Goal: Task Accomplishment & Management: Manage account settings

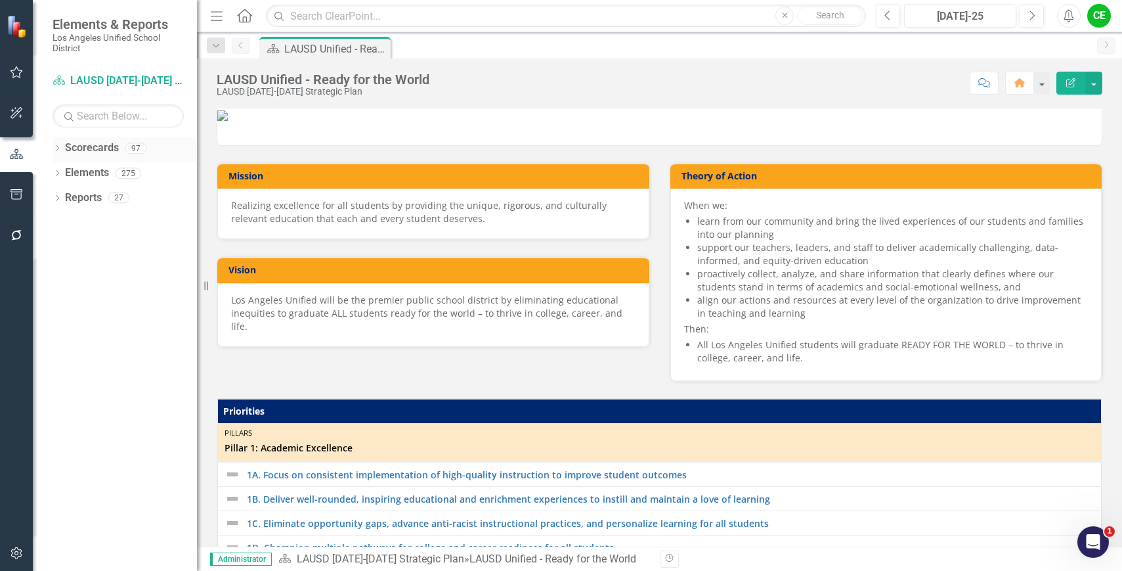
click at [56, 147] on icon "Dropdown" at bounding box center [57, 149] width 9 height 7
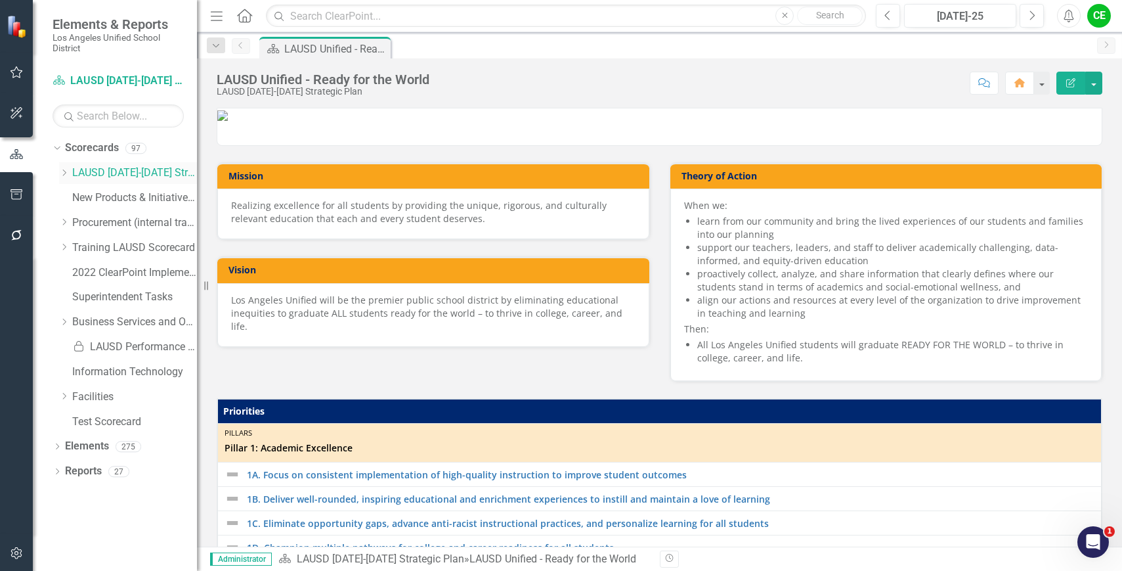
click at [66, 173] on icon "Dropdown" at bounding box center [64, 173] width 10 height 8
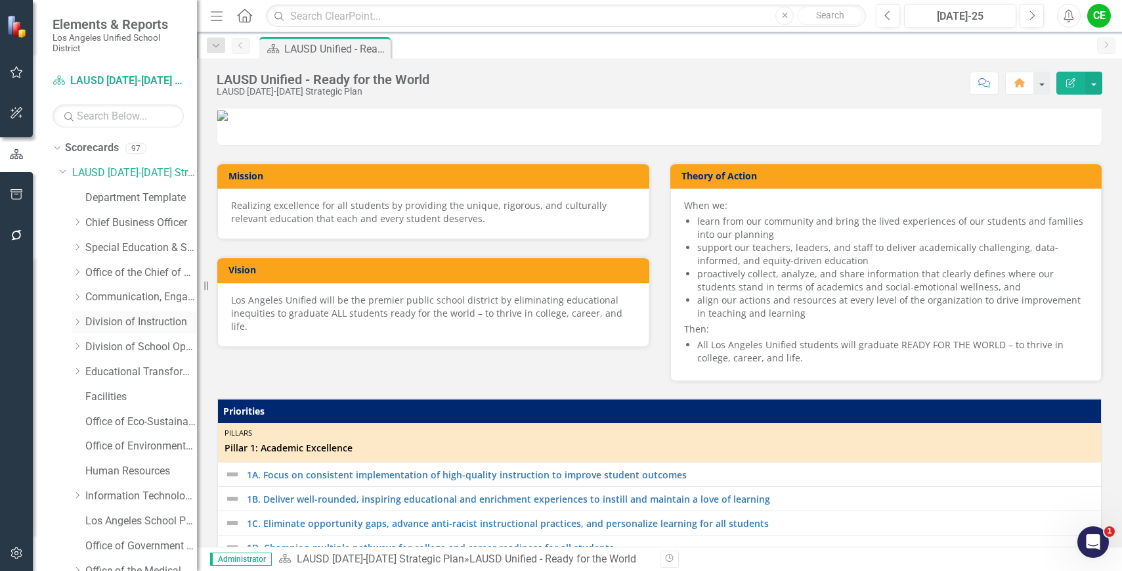
click at [77, 320] on icon "Dropdown" at bounding box center [77, 322] width 10 height 8
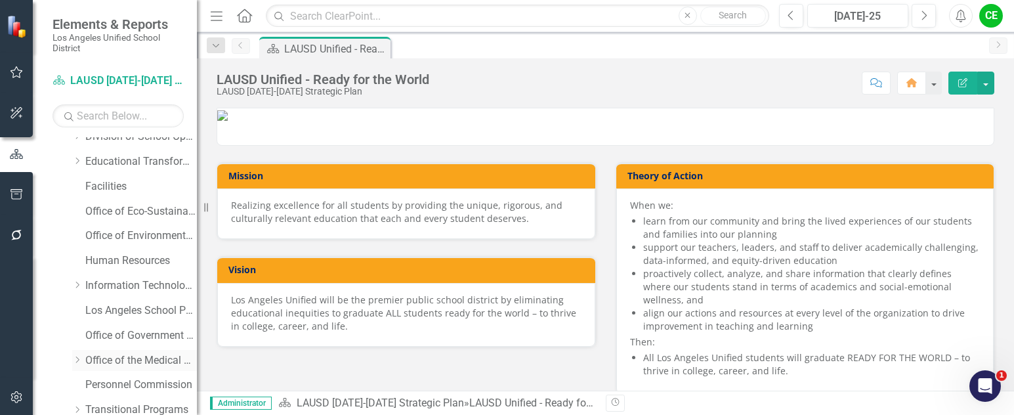
scroll to position [525, 0]
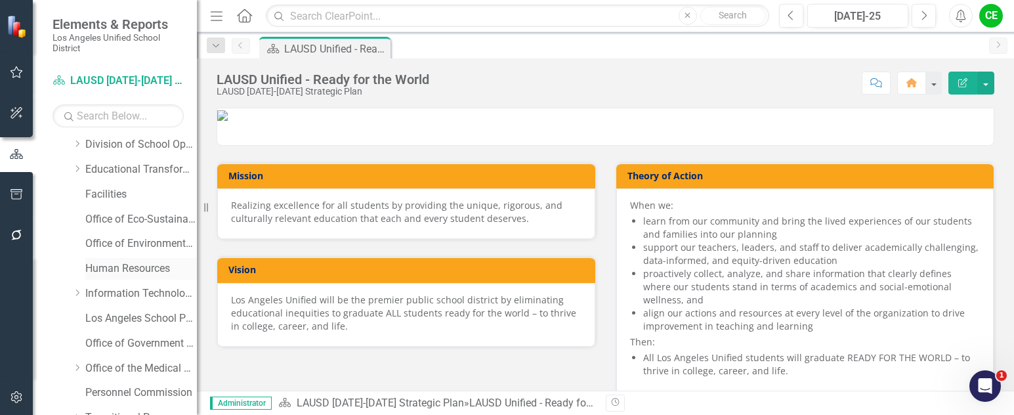
click at [127, 266] on link "Human Resources" at bounding box center [141, 268] width 112 height 15
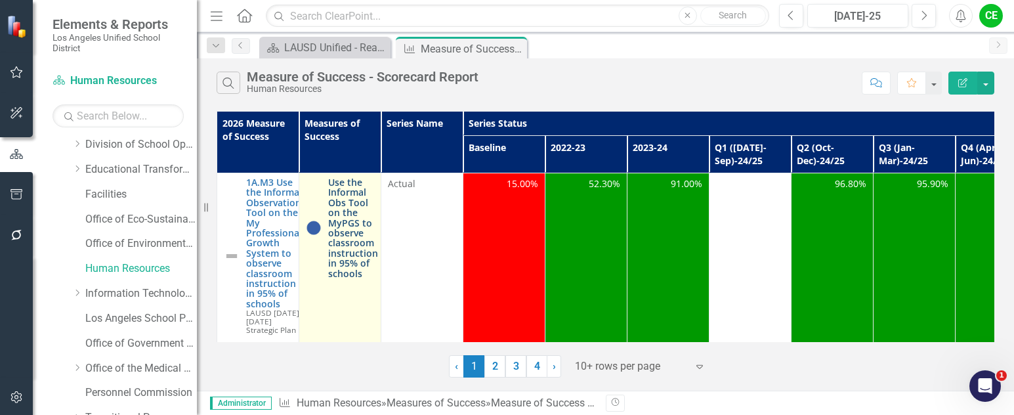
click at [359, 227] on link "Use the Informal Obs Tool on the MyPGS to observe classroom instruction in 95% …" at bounding box center [353, 227] width 50 height 101
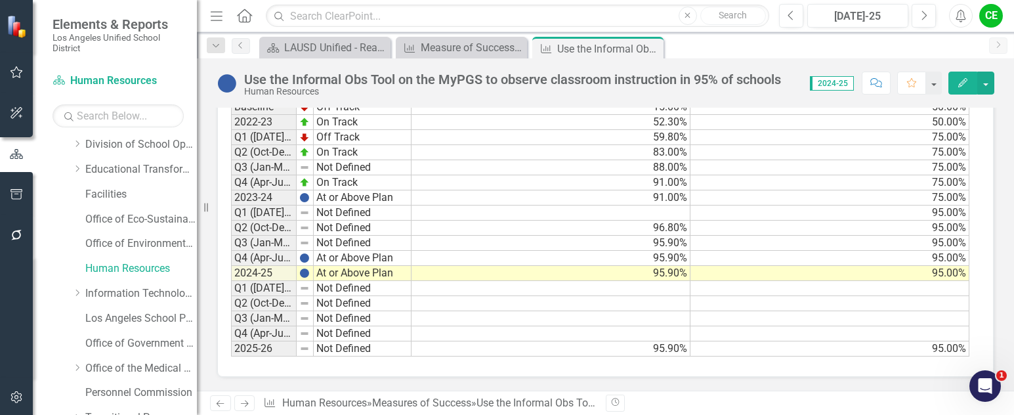
scroll to position [1055, 0]
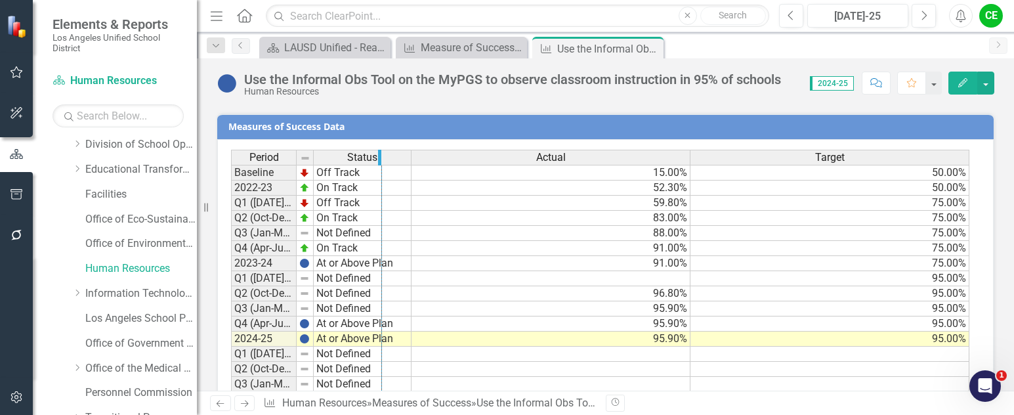
drag, startPoint x: 295, startPoint y: 158, endPoint x: 381, endPoint y: 161, distance: 85.4
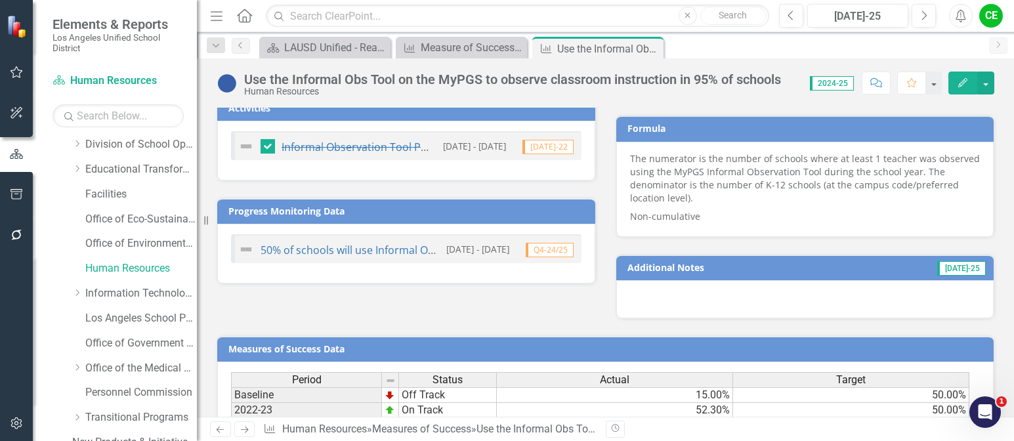
scroll to position [832, 0]
click at [0, 0] on icon at bounding box center [0, 0] width 0 height 0
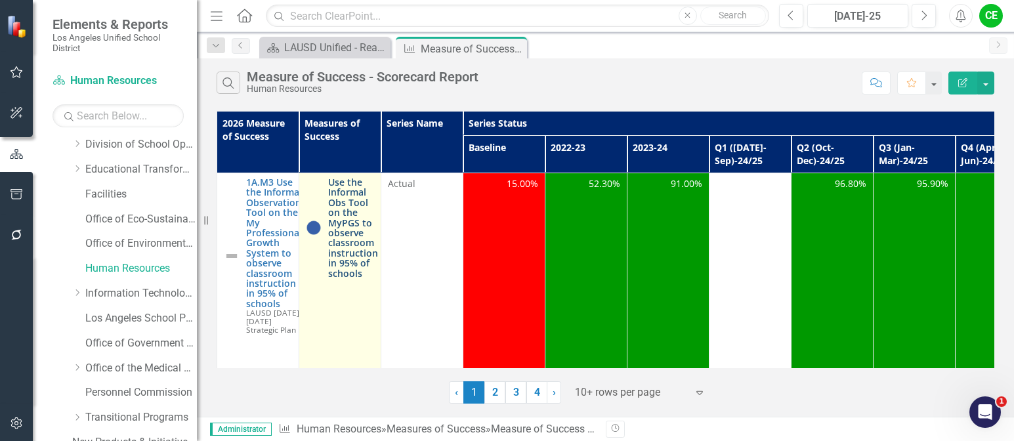
click at [353, 229] on link "Use the Informal Obs Tool on the MyPGS to observe classroom instruction in 95% …" at bounding box center [353, 227] width 50 height 101
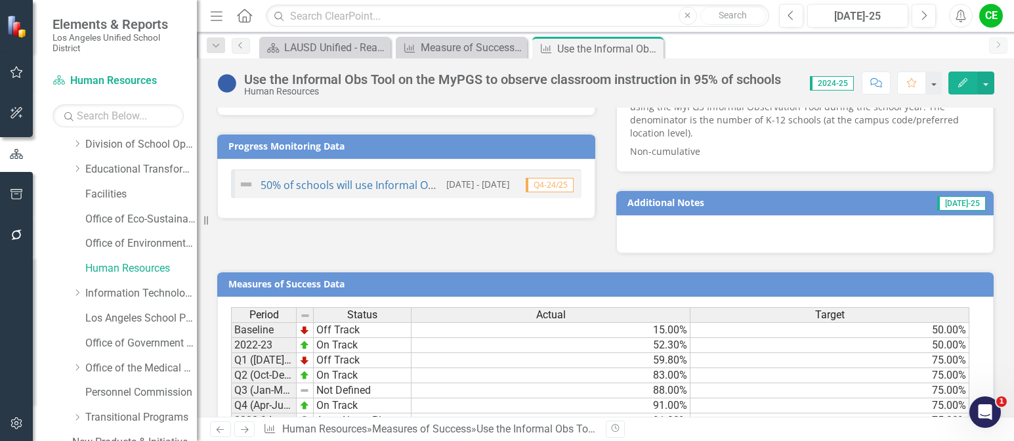
scroll to position [701, 0]
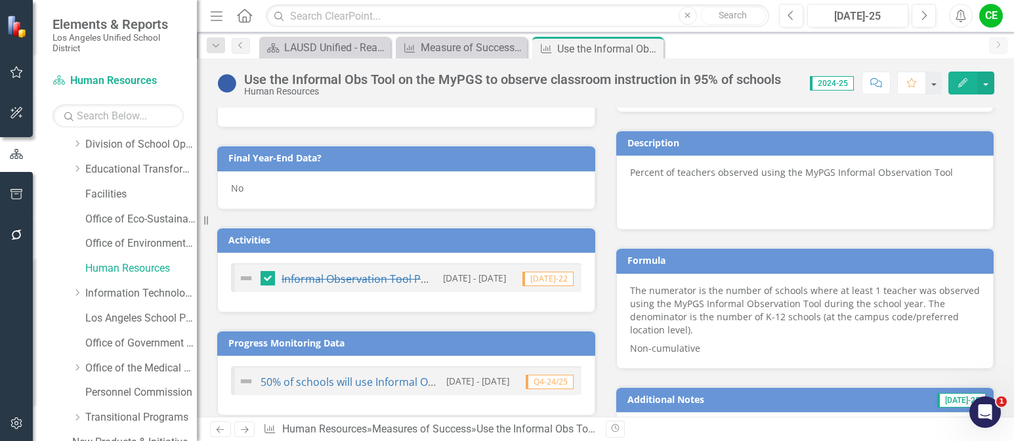
click at [269, 192] on div "No" at bounding box center [406, 190] width 378 height 38
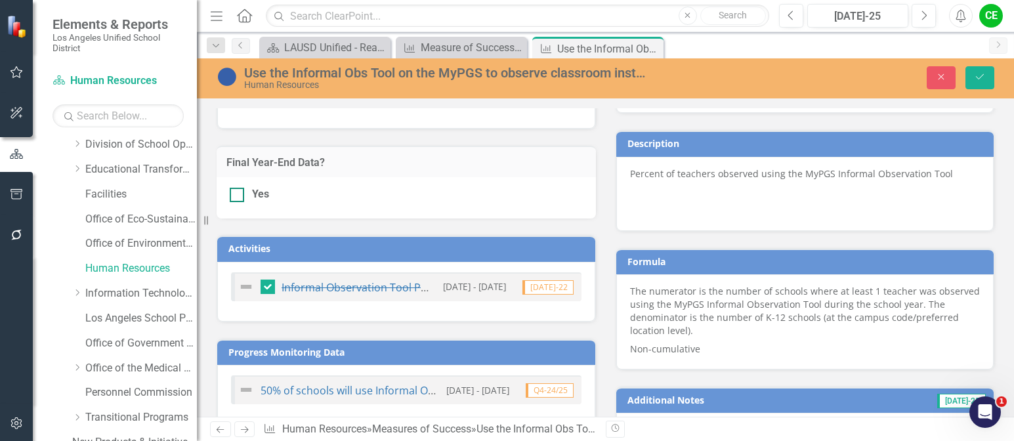
click at [238, 196] on input "Yes" at bounding box center [234, 192] width 9 height 9
checkbox input "true"
click at [982, 79] on icon "Save" at bounding box center [980, 76] width 12 height 9
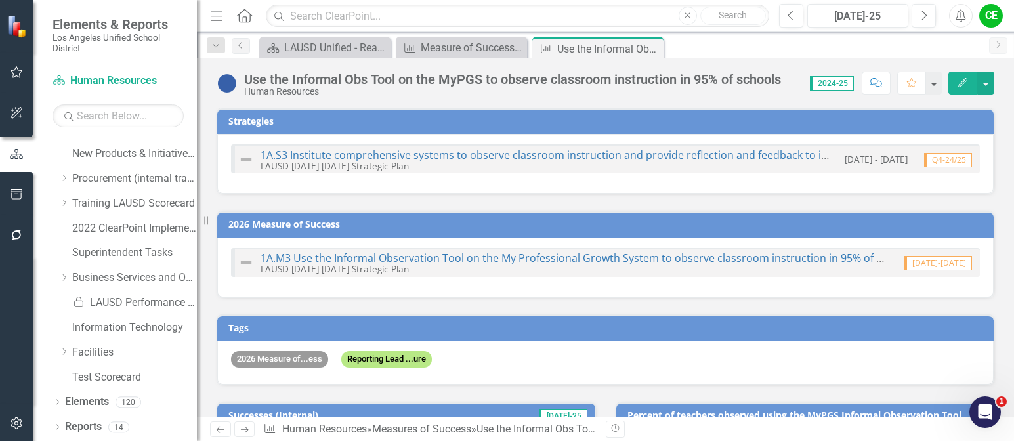
checkbox input "true"
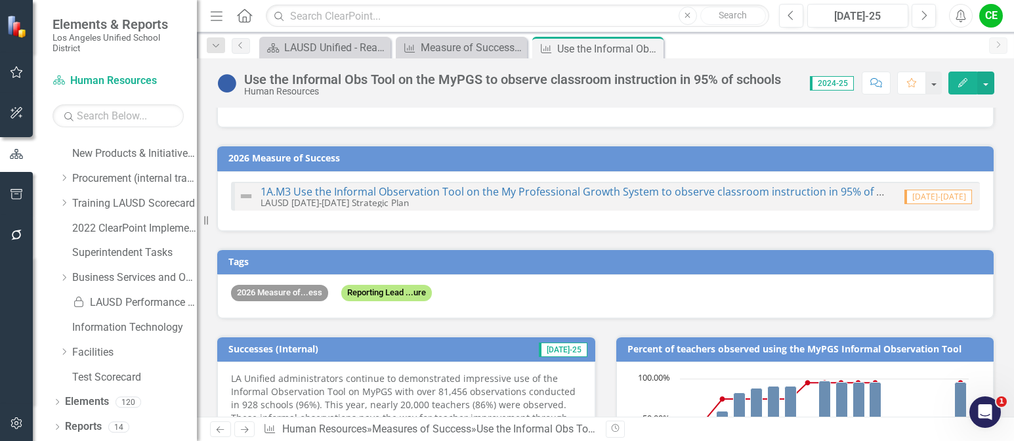
scroll to position [66, 0]
click at [508, 190] on link "1A.M3 Use the Informal Observation Tool on the My Professional Growth System to…" at bounding box center [588, 192] width 654 height 14
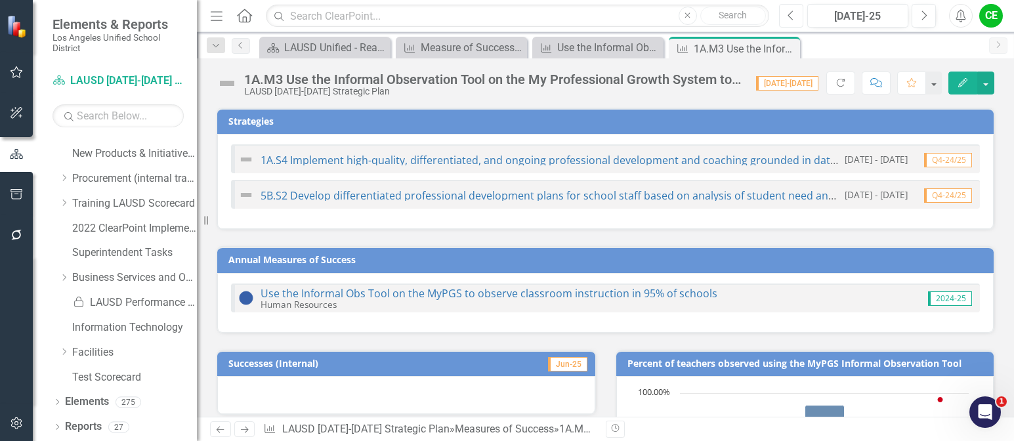
click at [790, 12] on icon "Previous" at bounding box center [791, 16] width 7 height 12
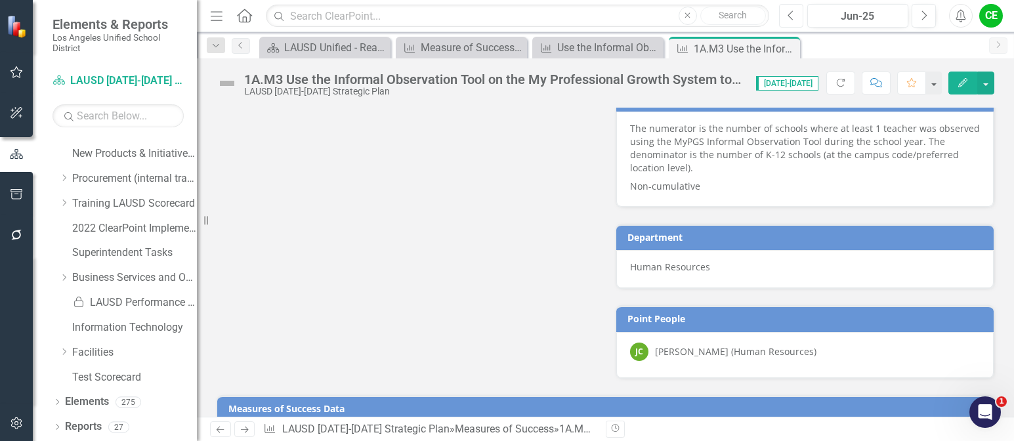
scroll to position [955, 0]
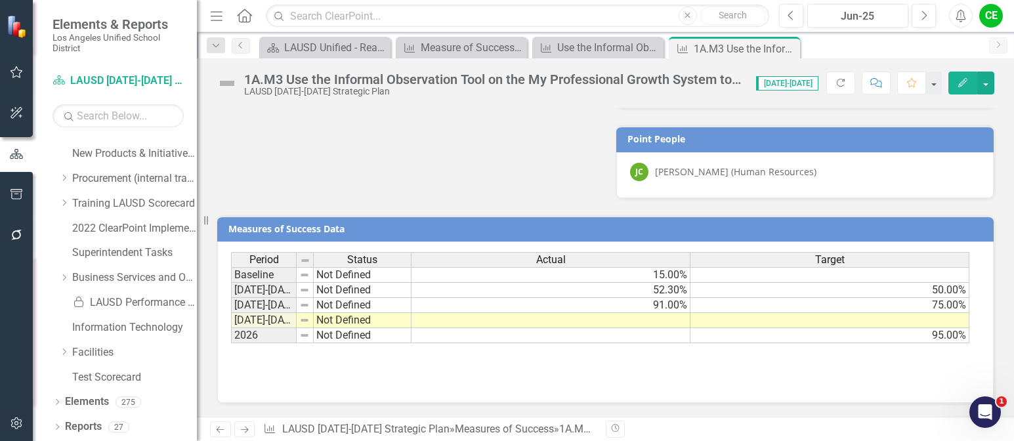
click at [810, 318] on td at bounding box center [830, 320] width 279 height 15
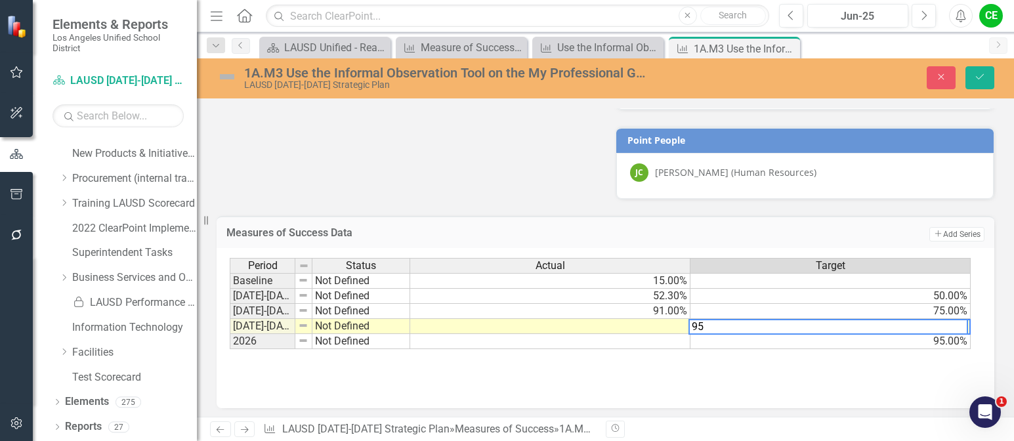
type textarea "95"
click at [647, 326] on td at bounding box center [550, 326] width 280 height 15
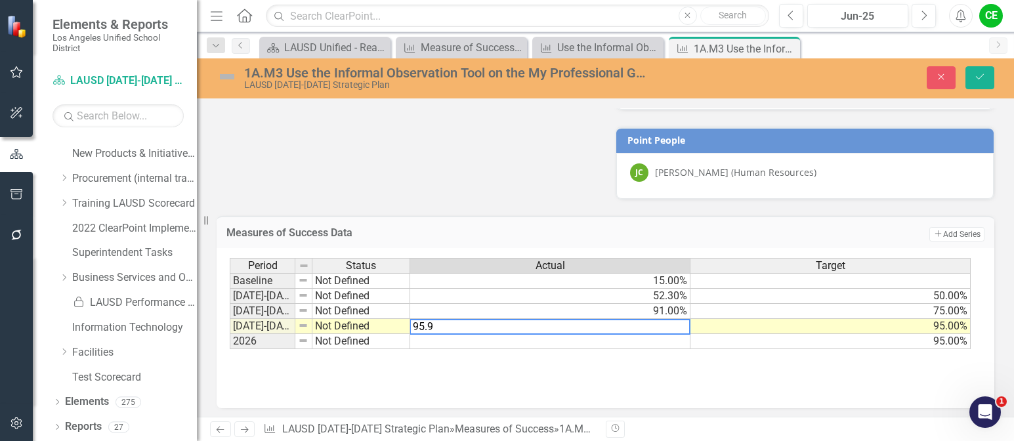
type textarea "95"
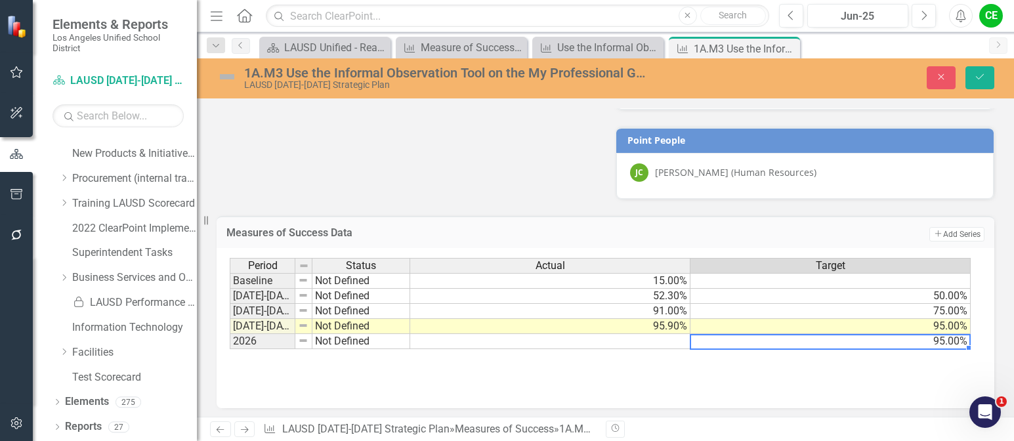
click at [733, 345] on td "95.00%" at bounding box center [831, 341] width 280 height 15
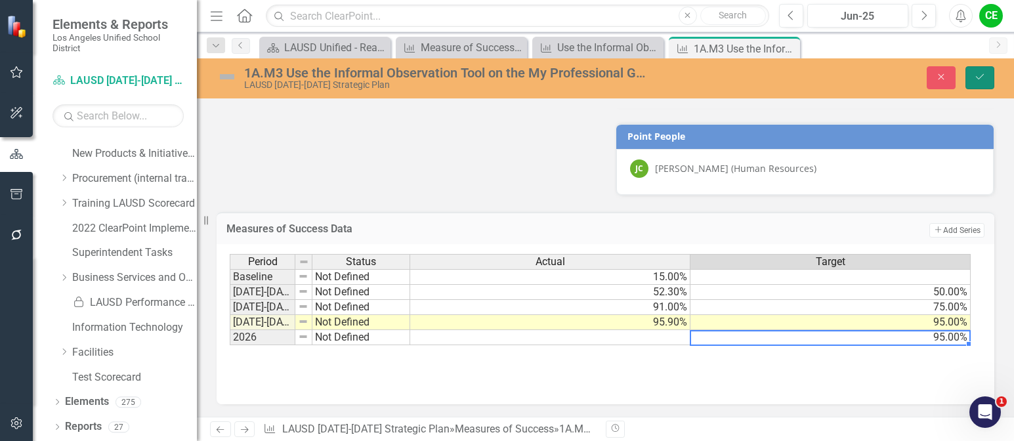
click at [978, 79] on icon "submit" at bounding box center [980, 76] width 8 height 5
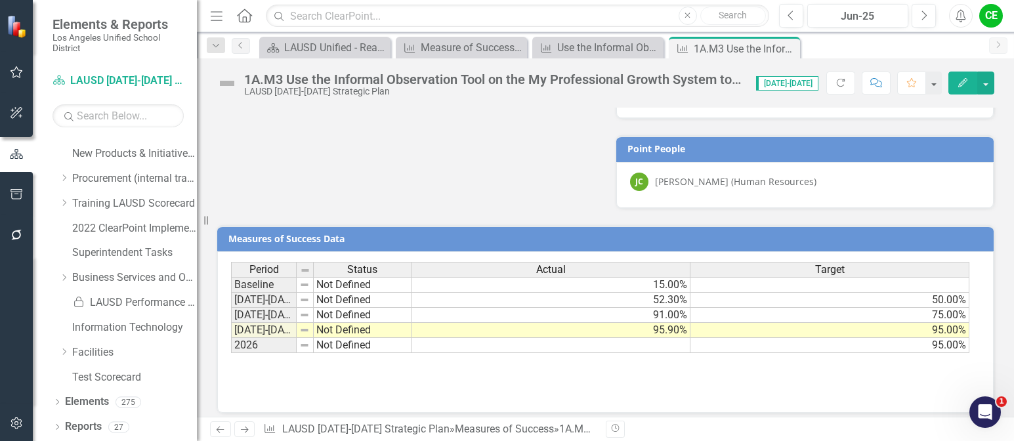
scroll to position [955, 0]
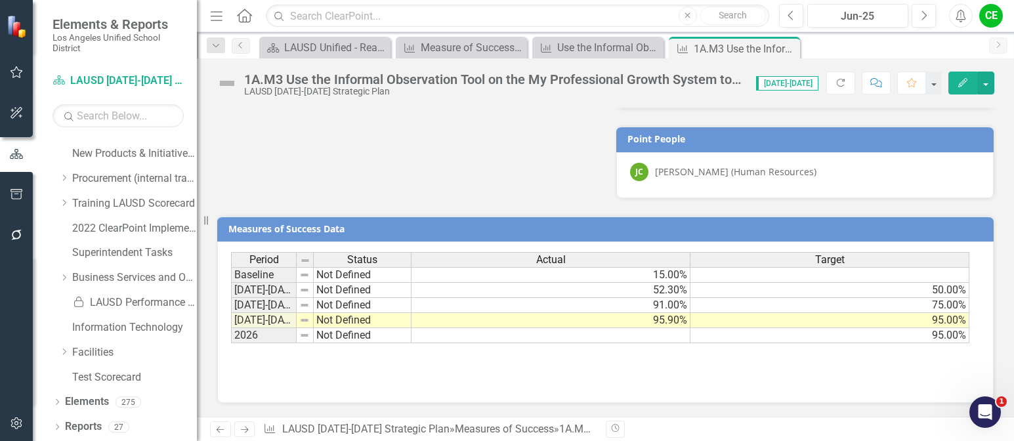
click at [331, 319] on td "Not Defined" at bounding box center [363, 320] width 98 height 15
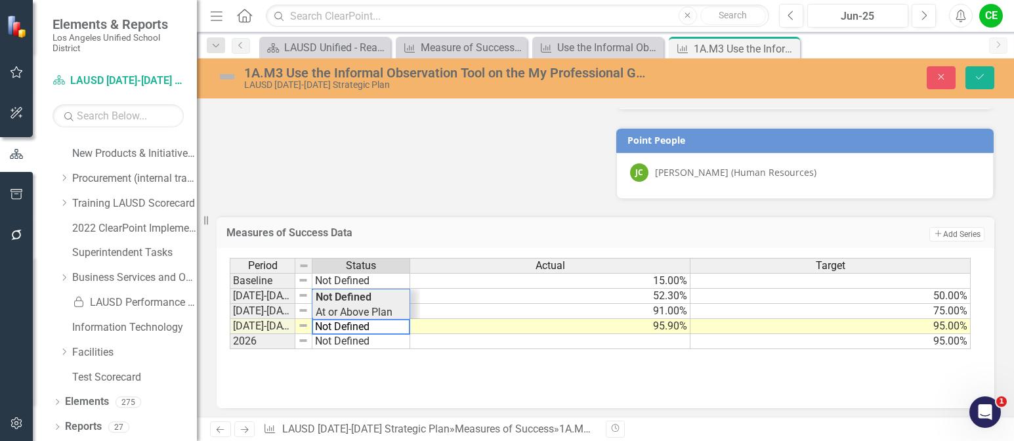
type textarea "At or Above Plan"
click at [368, 313] on div "Period Status Actual Target Baseline Not Defined 15.00% 2022-2023 Not Defined 5…" at bounding box center [601, 304] width 742 height 92
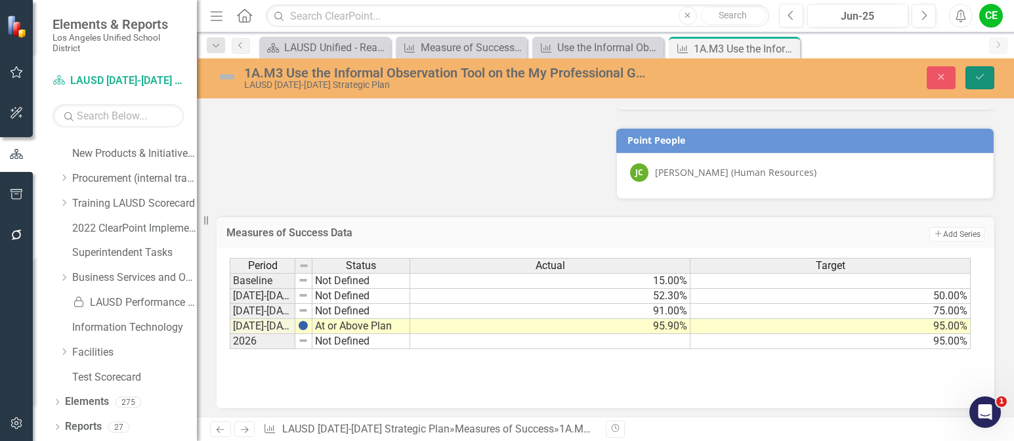
click at [978, 70] on button "Save" at bounding box center [980, 77] width 29 height 23
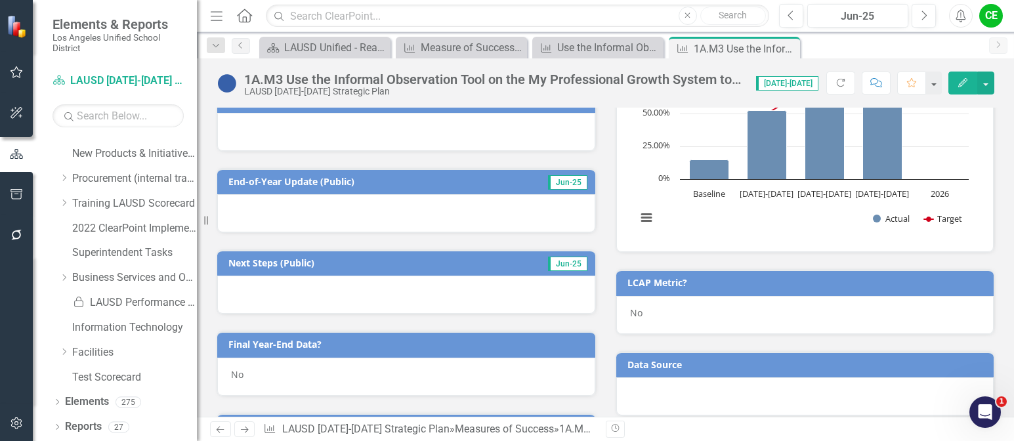
scroll to position [394, 0]
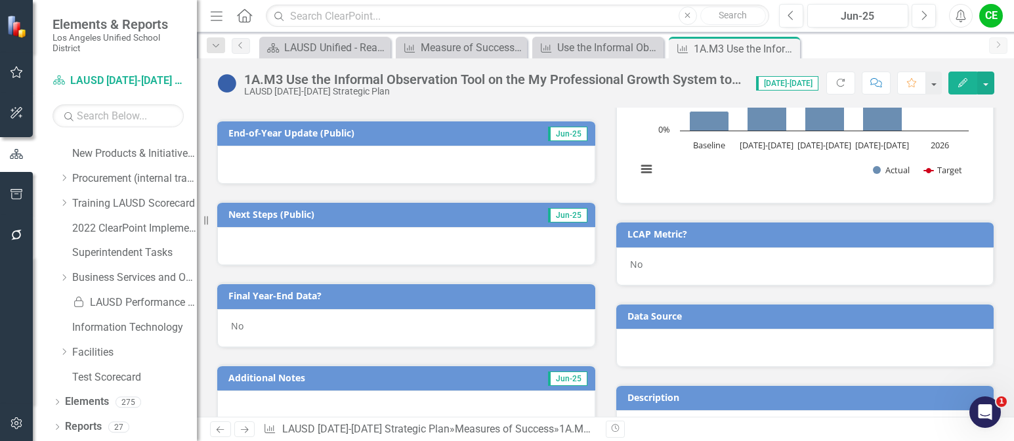
click at [257, 335] on div "No" at bounding box center [406, 328] width 378 height 38
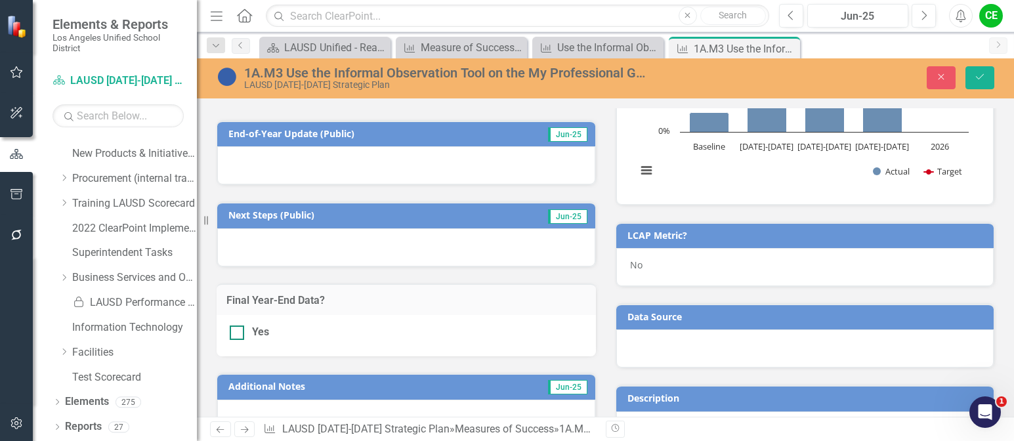
click at [239, 333] on div at bounding box center [237, 333] width 14 height 14
click at [238, 333] on input "Yes" at bounding box center [234, 330] width 9 height 9
checkbox input "true"
click at [982, 83] on button "Save" at bounding box center [980, 77] width 29 height 23
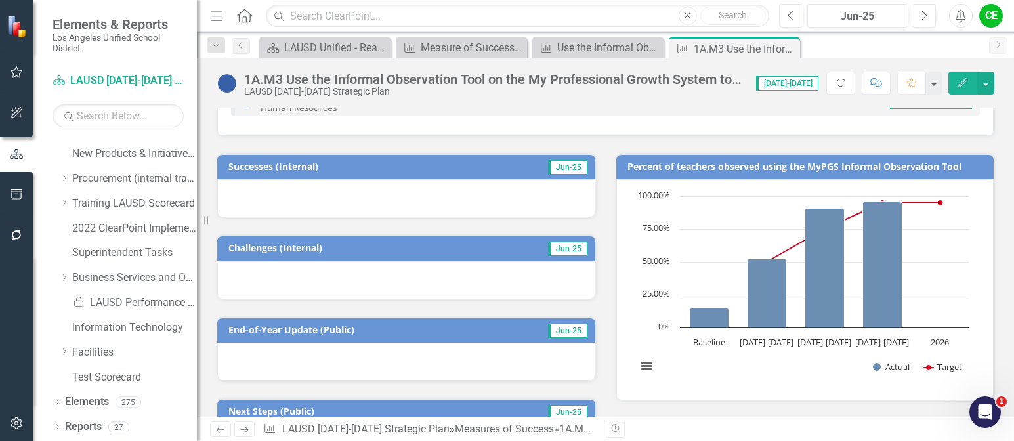
scroll to position [0, 0]
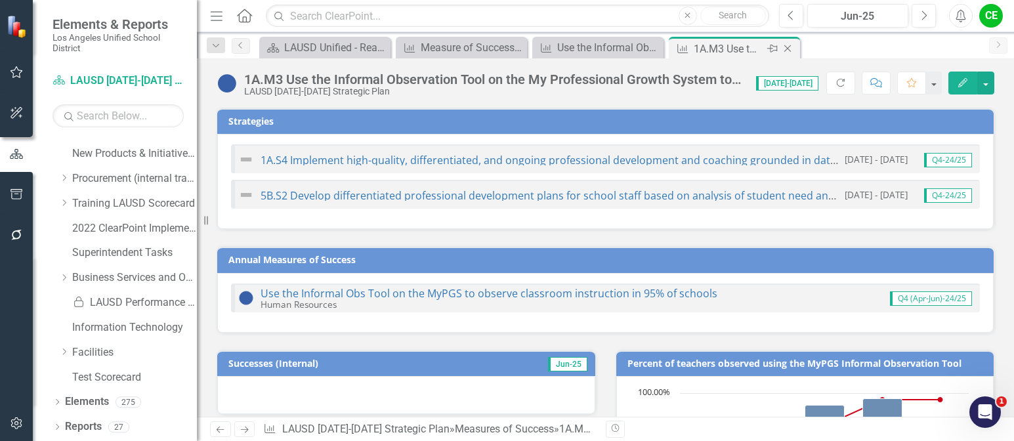
click at [787, 52] on icon "Close" at bounding box center [787, 48] width 13 height 11
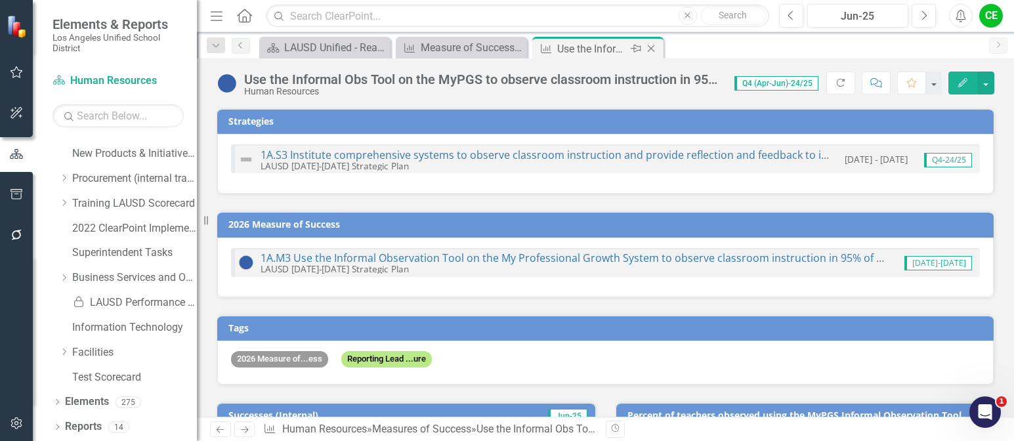
checkbox input "true"
click at [652, 48] on icon at bounding box center [651, 48] width 7 height 7
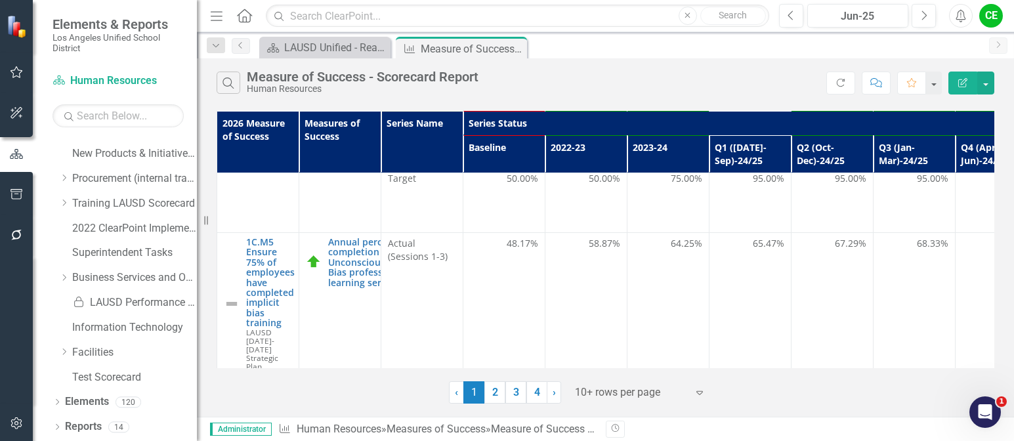
scroll to position [460, 0]
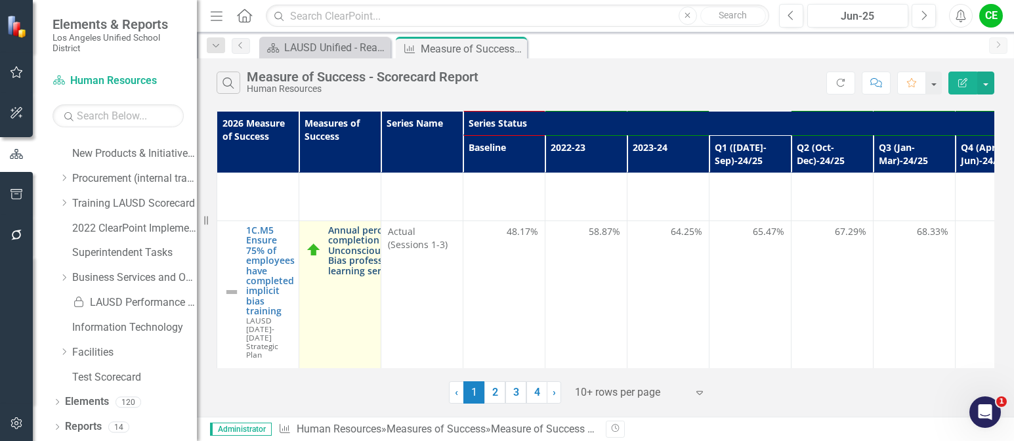
click at [360, 256] on link "Annual percentage completion of Unconscious/Implicit Bias professional learning…" at bounding box center [375, 250] width 94 height 51
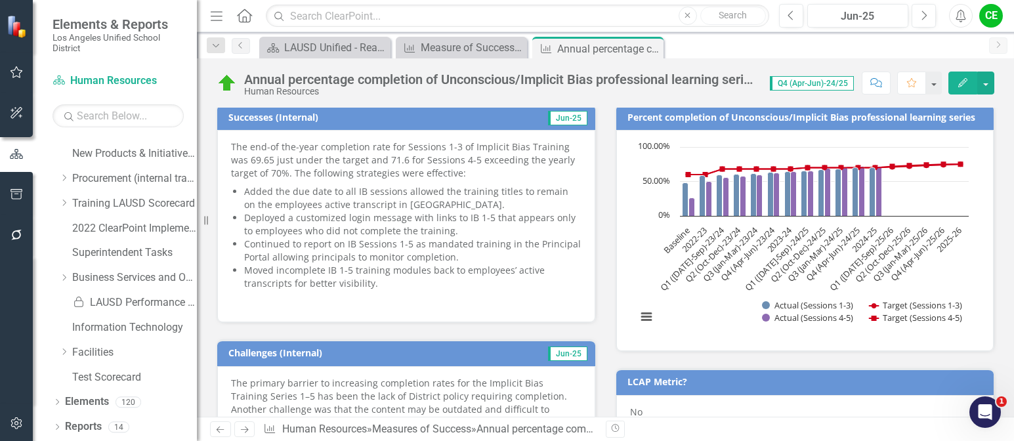
scroll to position [394, 0]
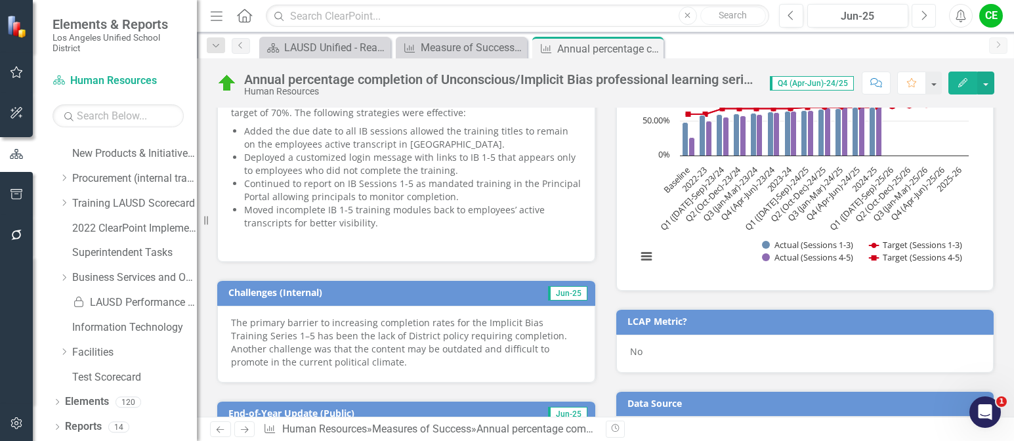
click at [927, 12] on icon "Next" at bounding box center [923, 16] width 7 height 12
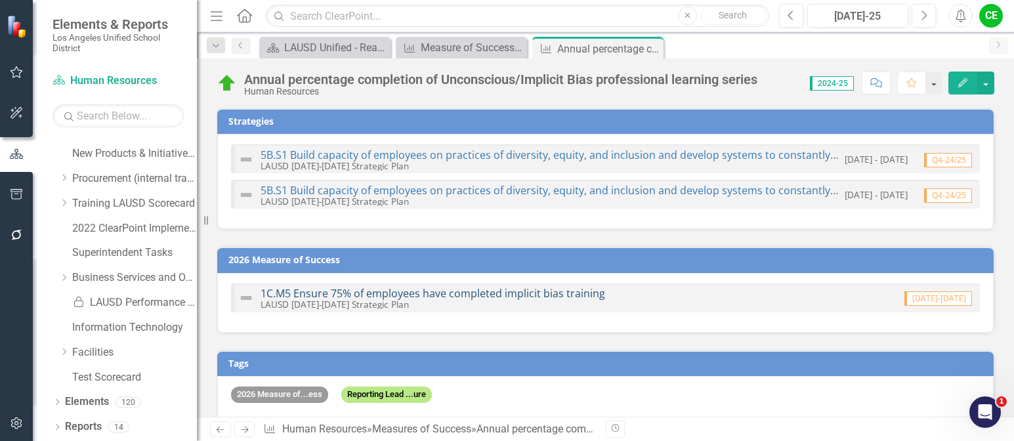
click at [443, 292] on link "1C.M5 Ensure 75% of employees have completed implicit bias training" at bounding box center [433, 293] width 345 height 14
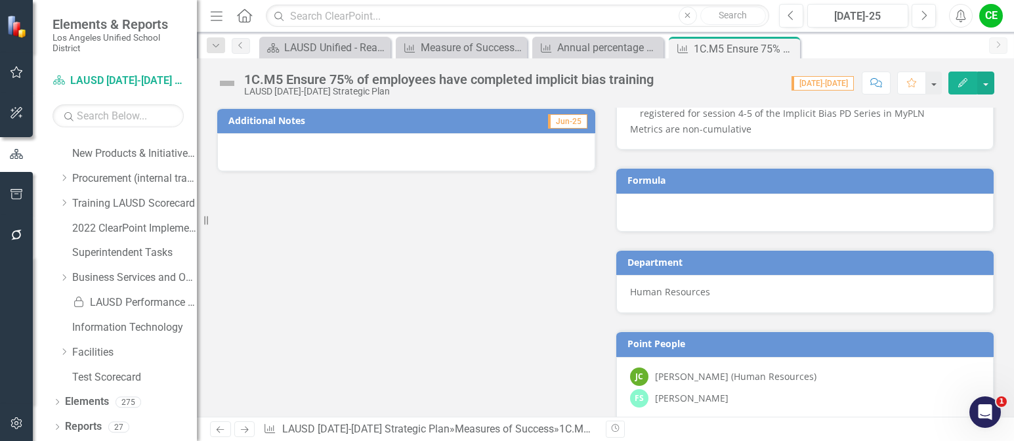
scroll to position [949, 0]
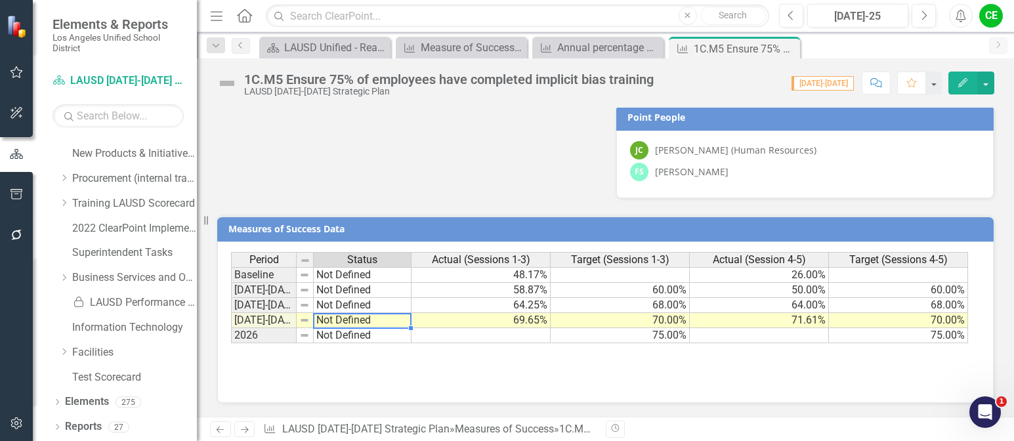
click at [329, 321] on td "Not Defined" at bounding box center [363, 320] width 98 height 15
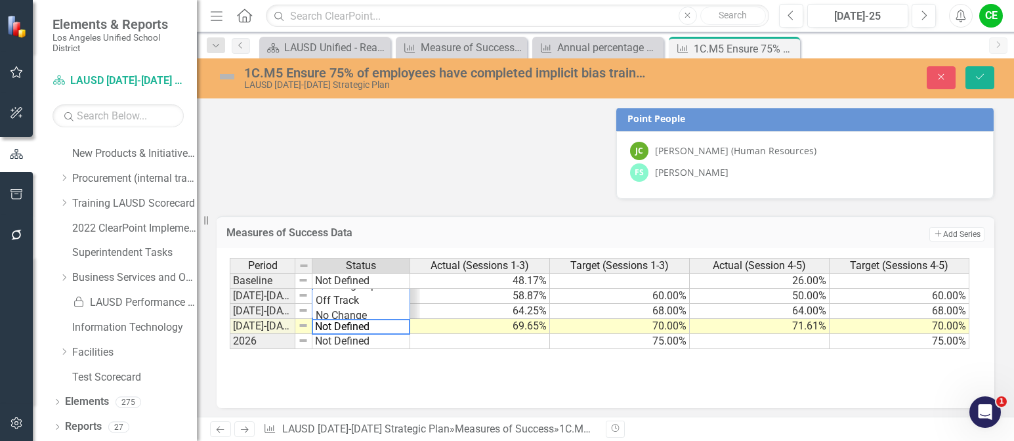
scroll to position [0, 0]
drag, startPoint x: 380, startPoint y: 326, endPoint x: 269, endPoint y: 342, distance: 112.7
click at [269, 342] on div "Period Status Actual (Sessions 1-3) Target (Sessions 1-3) Actual (Session 4-5) …" at bounding box center [601, 304] width 742 height 92
click at [332, 309] on div "Period Status Actual (Sessions 1-3) Target (Sessions 1-3) Actual (Session 4-5) …" at bounding box center [601, 304] width 742 height 92
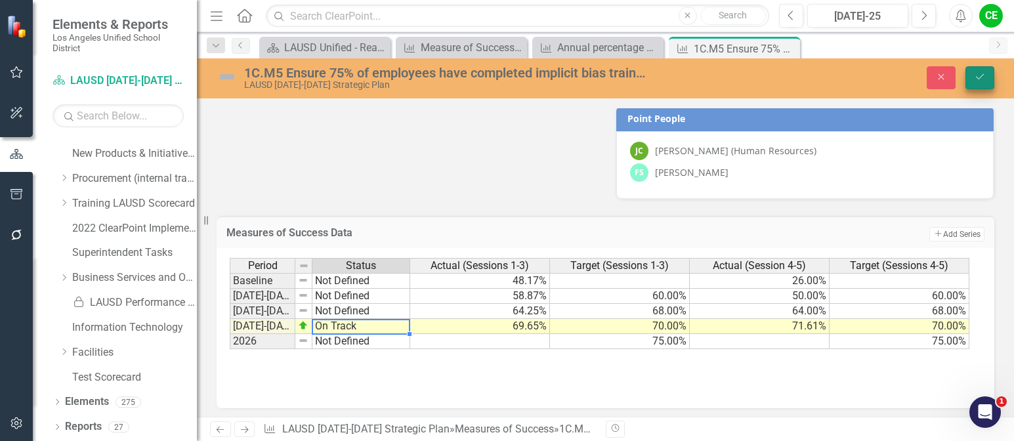
type textarea "On Track"
click at [985, 81] on icon "Save" at bounding box center [980, 76] width 12 height 9
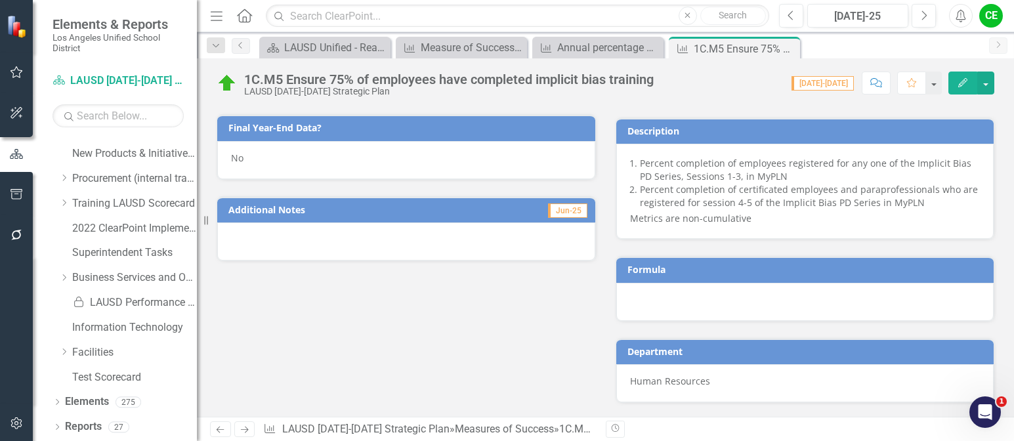
scroll to position [657, 0]
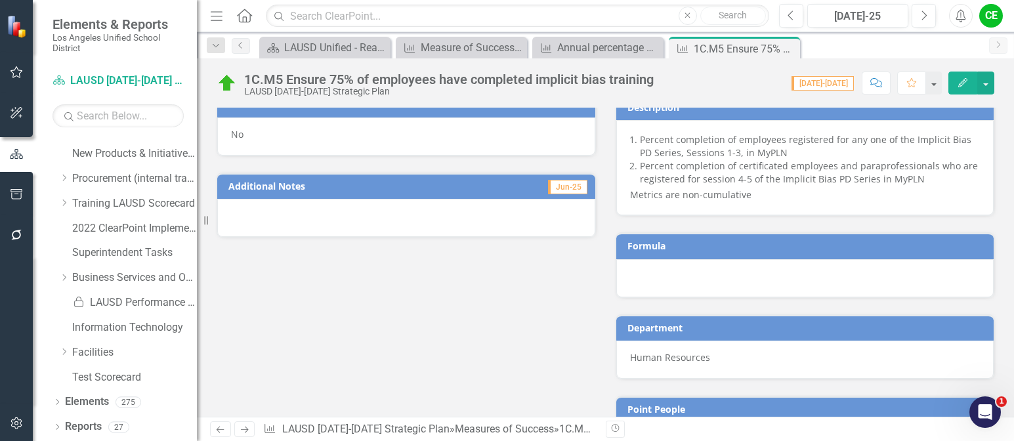
click at [255, 134] on div "No" at bounding box center [406, 137] width 378 height 38
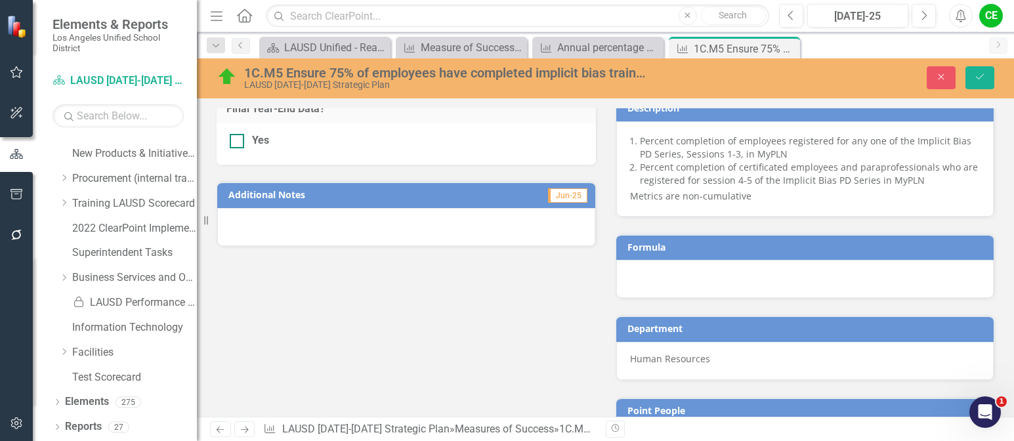
click at [242, 141] on div at bounding box center [237, 141] width 14 height 14
click at [238, 141] on input "Yes" at bounding box center [234, 138] width 9 height 9
checkbox input "true"
click at [979, 77] on icon "Save" at bounding box center [980, 76] width 12 height 9
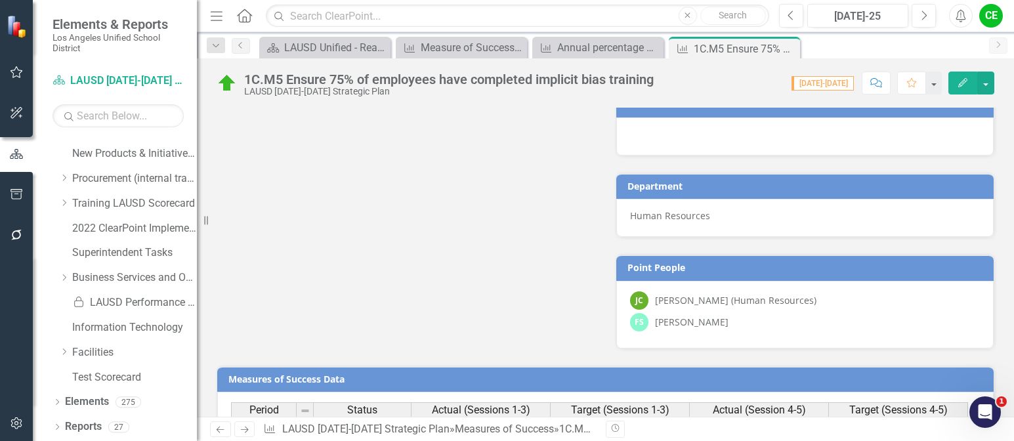
scroll to position [949, 0]
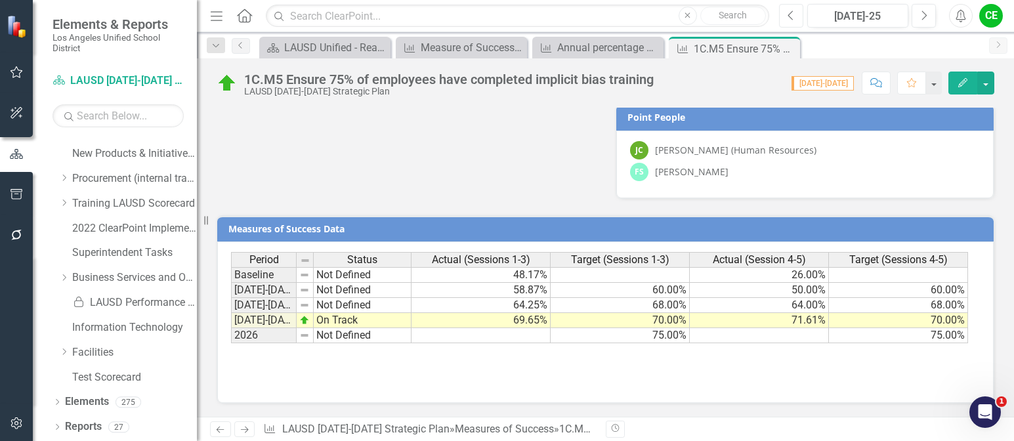
click at [794, 12] on icon "Previous" at bounding box center [791, 16] width 7 height 12
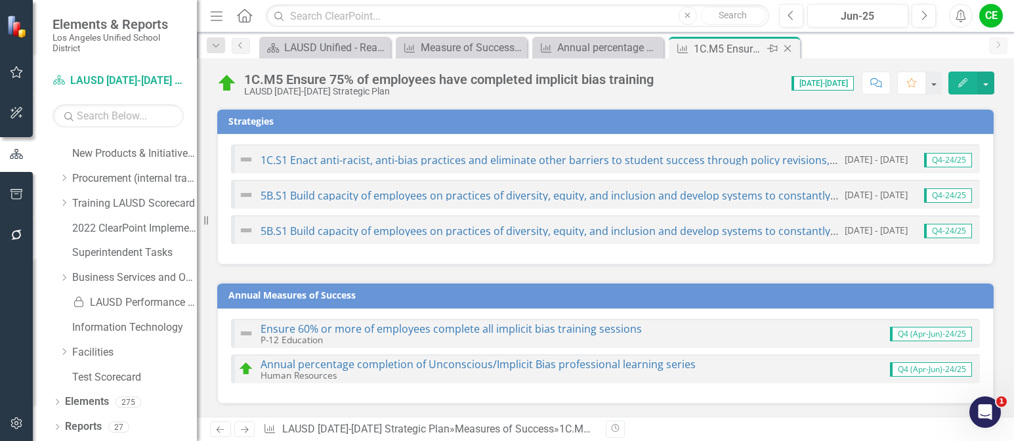
click at [789, 47] on icon "Close" at bounding box center [787, 48] width 13 height 11
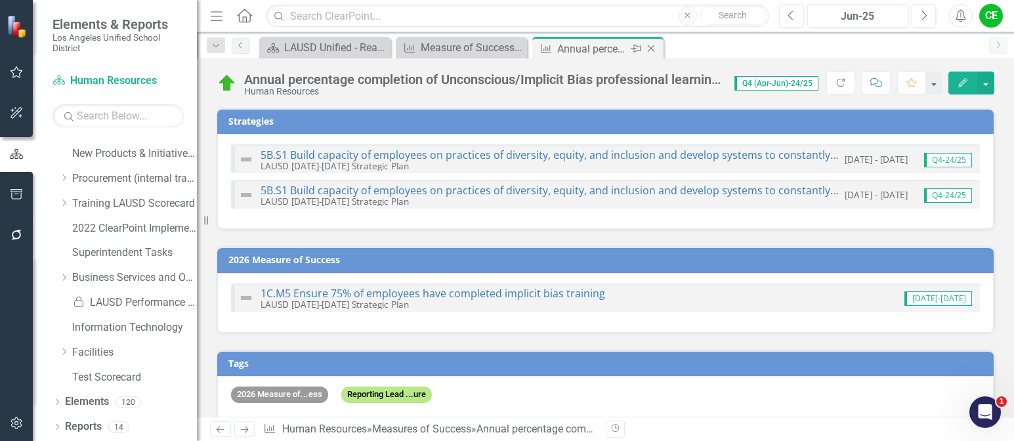
click at [648, 49] on icon "Close" at bounding box center [651, 48] width 13 height 11
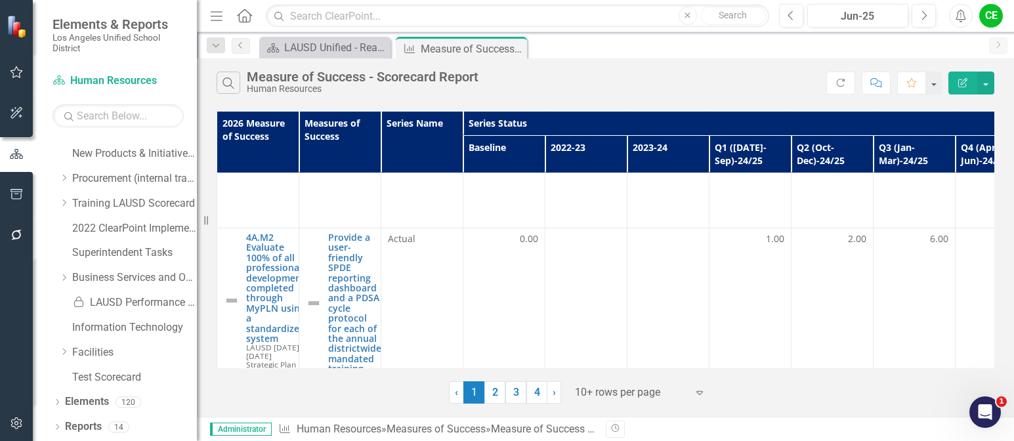
scroll to position [1313, 0]
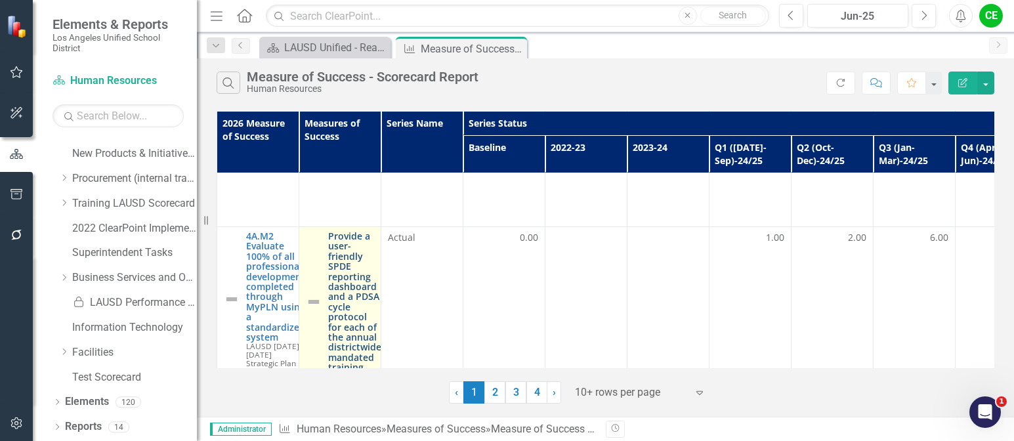
click at [339, 255] on link "Provide a user-friendly SPDE reporting dashboard and a PDSA cycle protocol for …" at bounding box center [354, 301] width 53 height 141
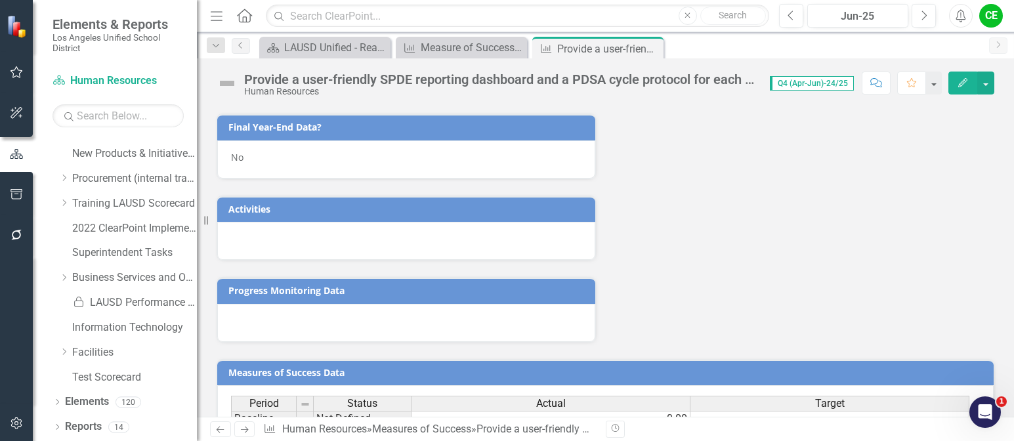
scroll to position [1444, 0]
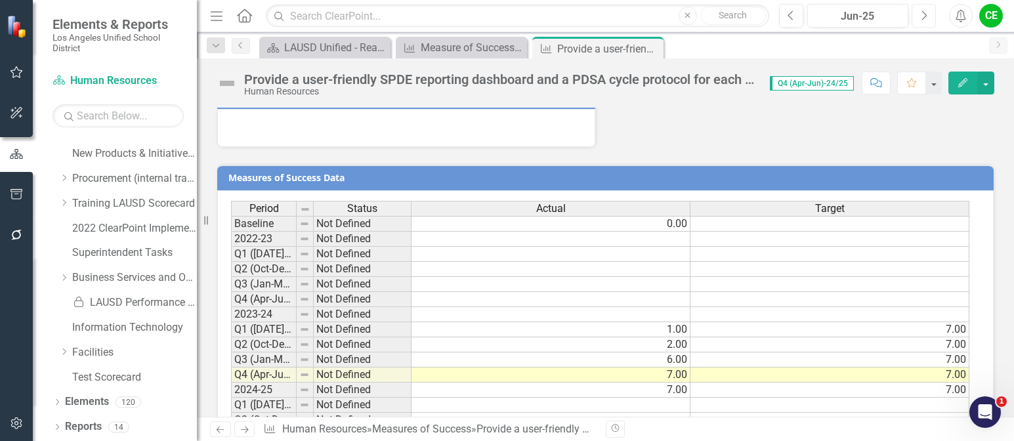
click at [920, 14] on button "Next" at bounding box center [924, 16] width 24 height 24
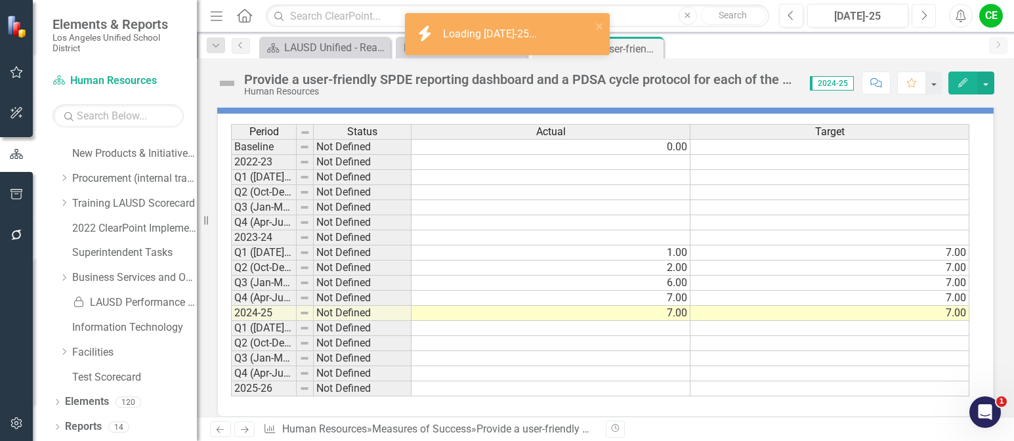
scroll to position [1031, 0]
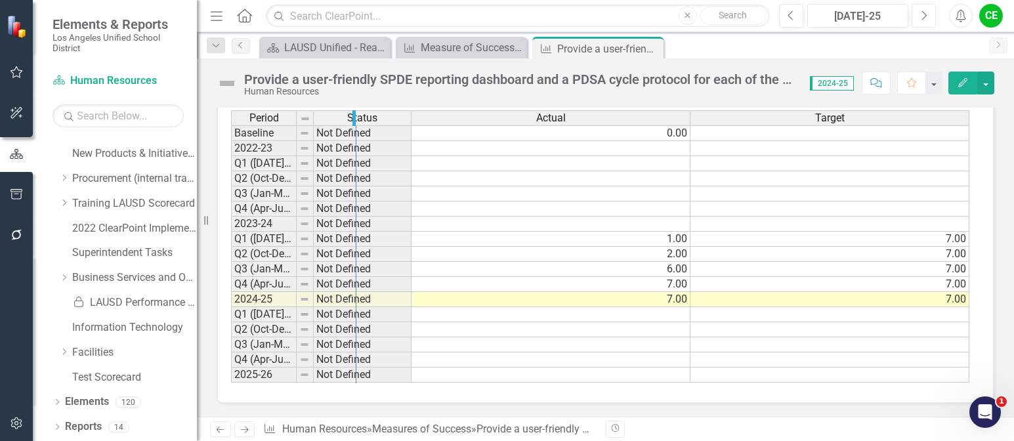
drag, startPoint x: 295, startPoint y: 118, endPoint x: 355, endPoint y: 121, distance: 59.8
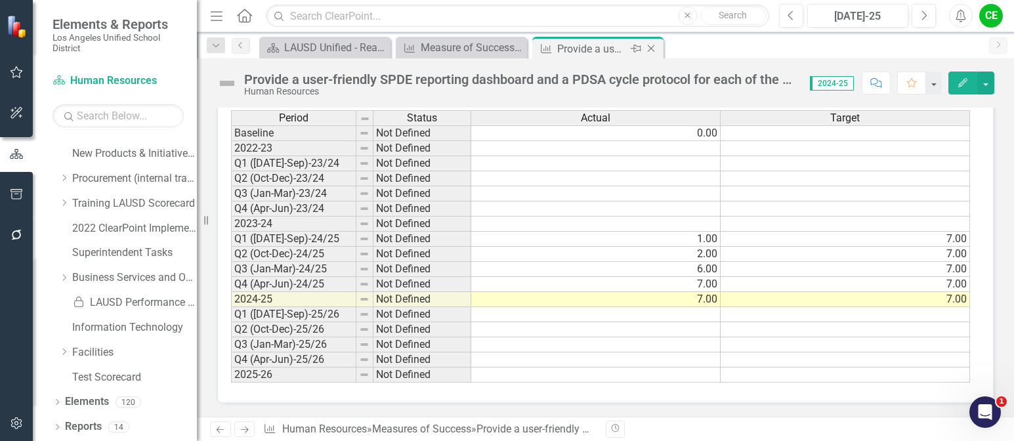
click at [650, 45] on icon "Close" at bounding box center [651, 48] width 13 height 11
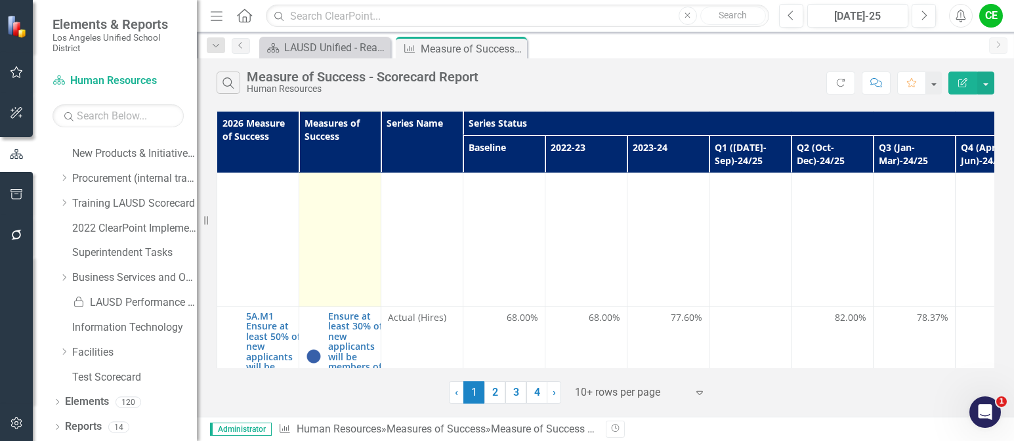
scroll to position [2429, 0]
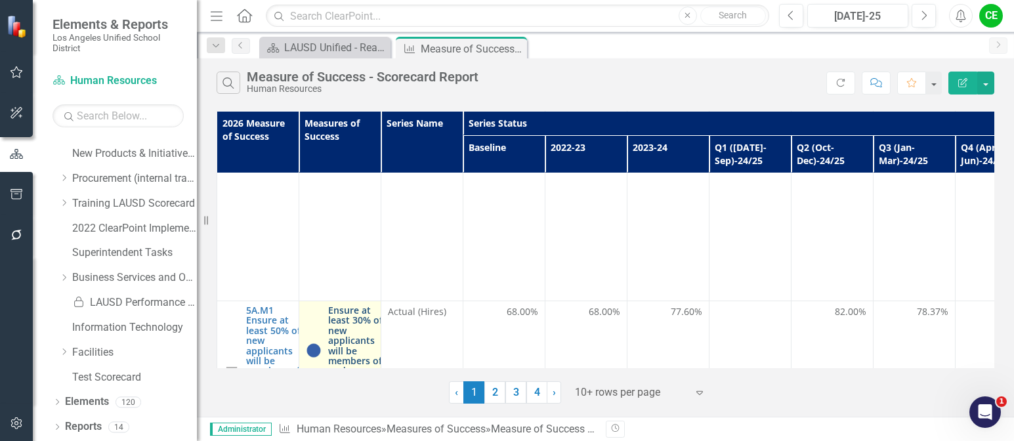
click at [357, 305] on link "Ensure at least 30% of new applicants will be members of under-represented grou…" at bounding box center [355, 350] width 55 height 91
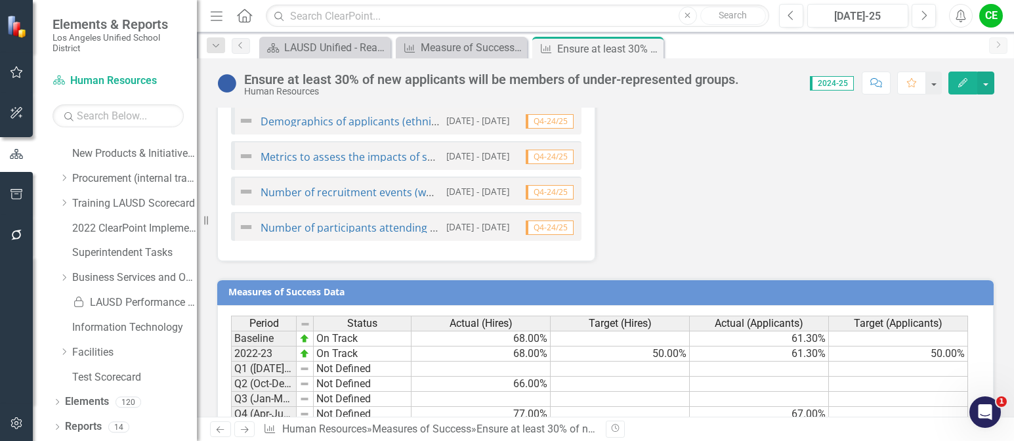
scroll to position [1505, 0]
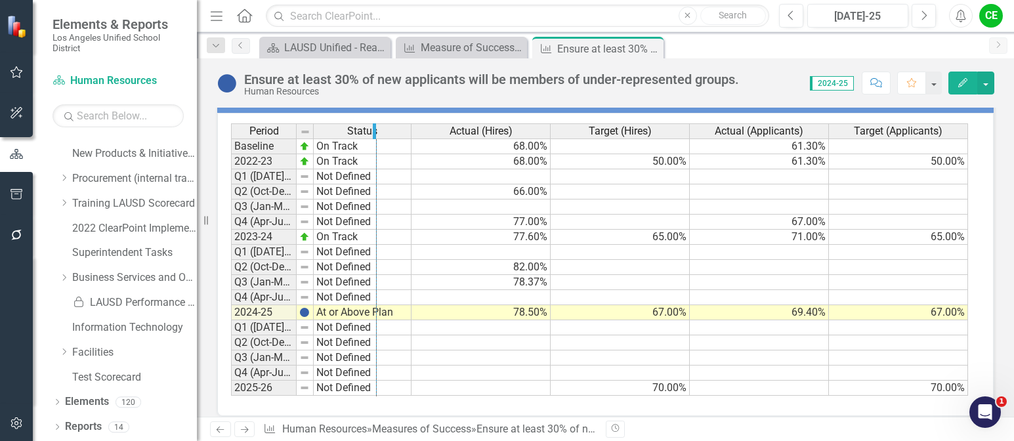
drag, startPoint x: 293, startPoint y: 117, endPoint x: 374, endPoint y: 116, distance: 80.1
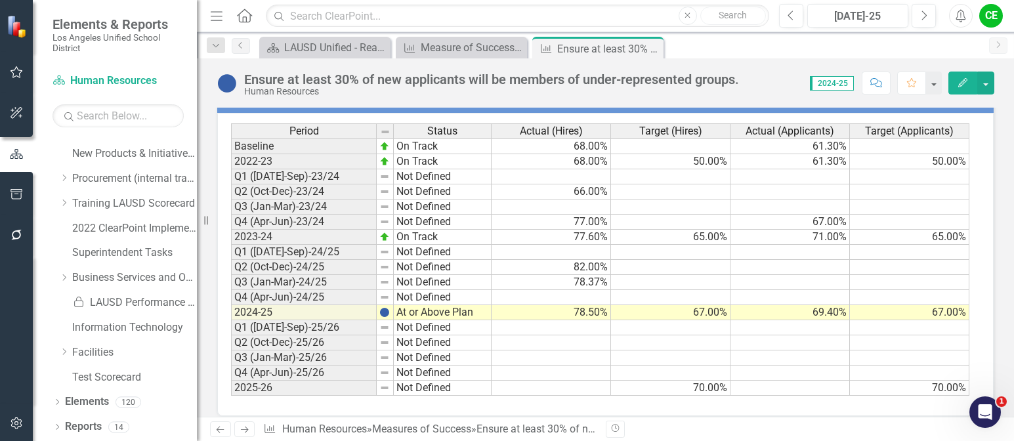
click at [423, 305] on td "At or Above Plan" at bounding box center [443, 312] width 98 height 15
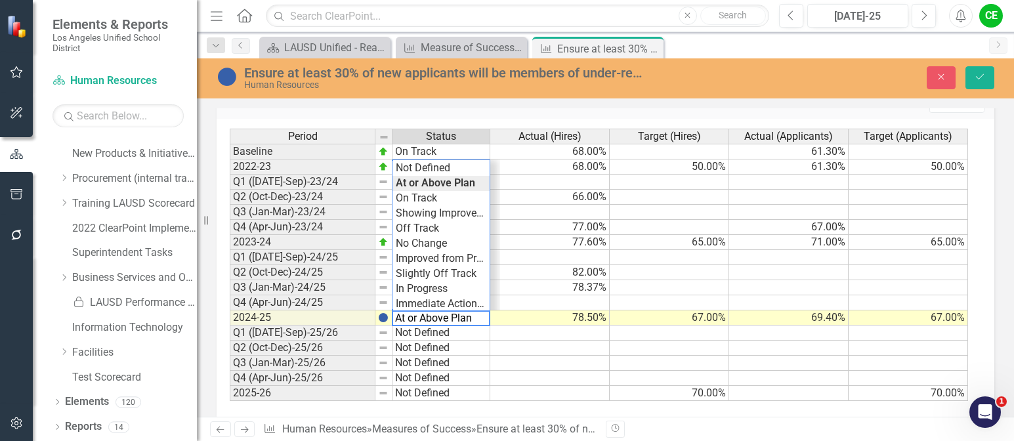
scroll to position [1509, 0]
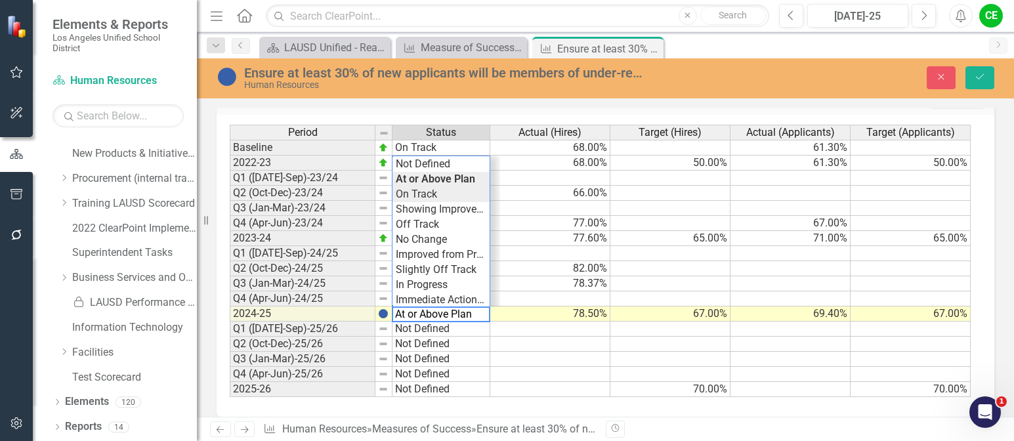
type textarea "On Track"
click at [424, 182] on div "Period Status Actual (Hires) Target (Hires) Actual (Applicants) Target (Applica…" at bounding box center [601, 261] width 742 height 273
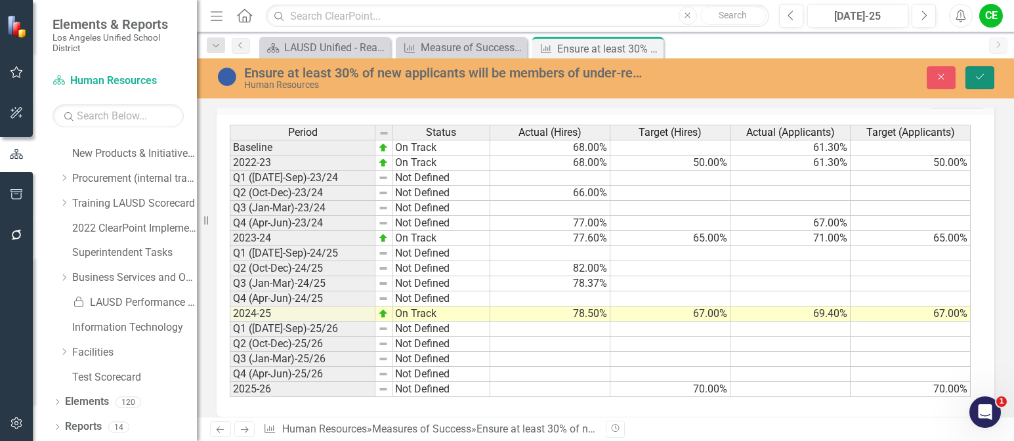
click at [984, 66] on button "Save" at bounding box center [980, 77] width 29 height 23
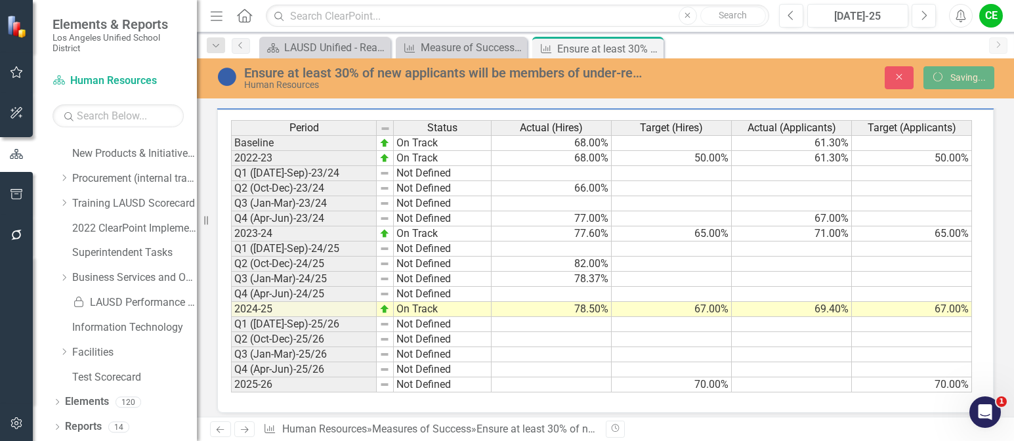
scroll to position [1505, 0]
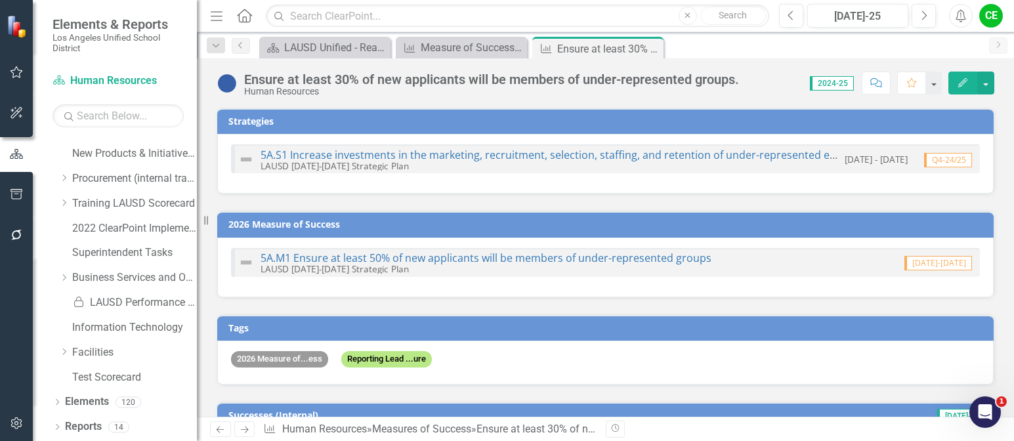
checkbox input "false"
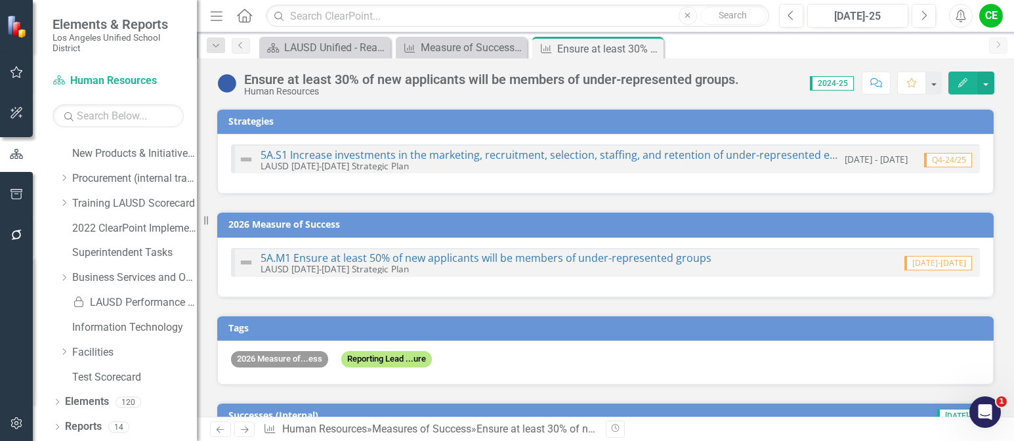
checkbox input "false"
checkbox input "true"
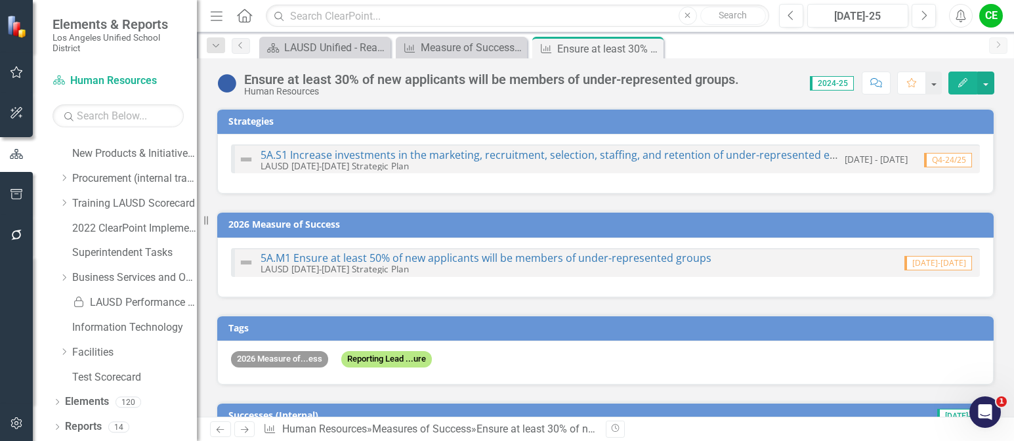
checkbox input "true"
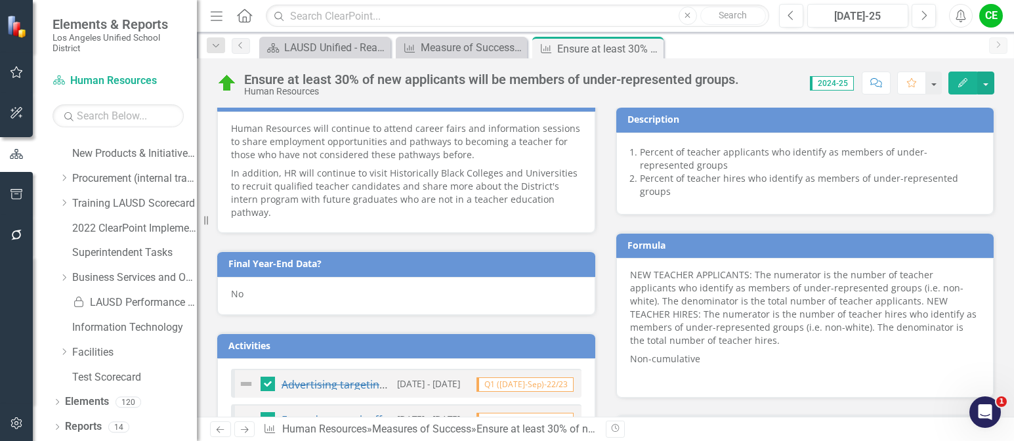
scroll to position [788, 0]
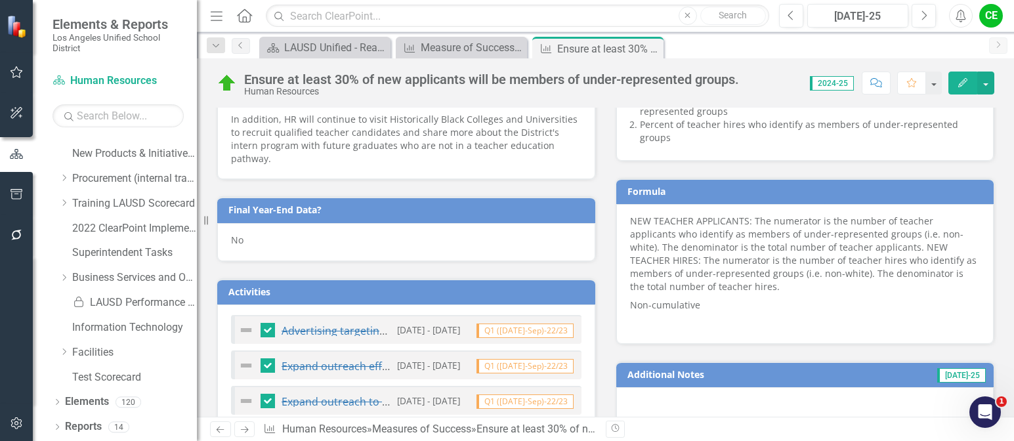
click at [263, 230] on div "No" at bounding box center [406, 242] width 378 height 38
click at [264, 230] on div "No" at bounding box center [406, 242] width 378 height 38
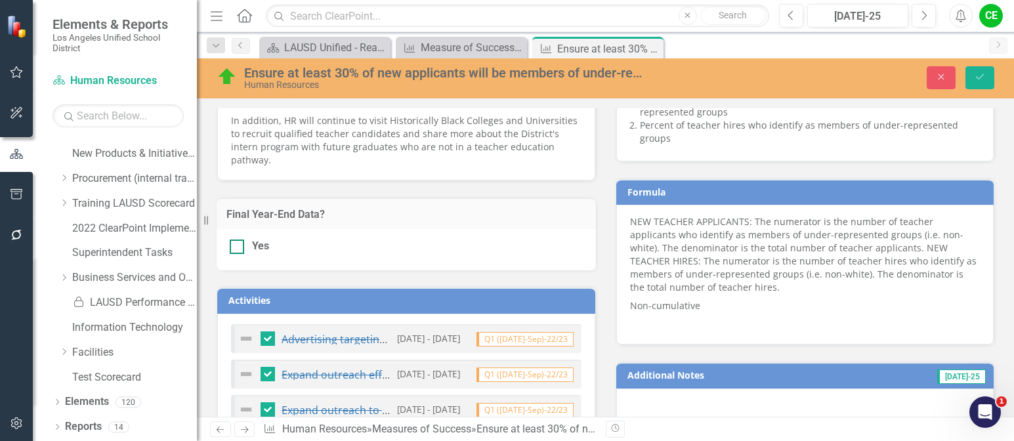
click at [237, 240] on input "Yes" at bounding box center [234, 244] width 9 height 9
checkbox input "true"
click at [976, 79] on icon "Save" at bounding box center [980, 76] width 12 height 9
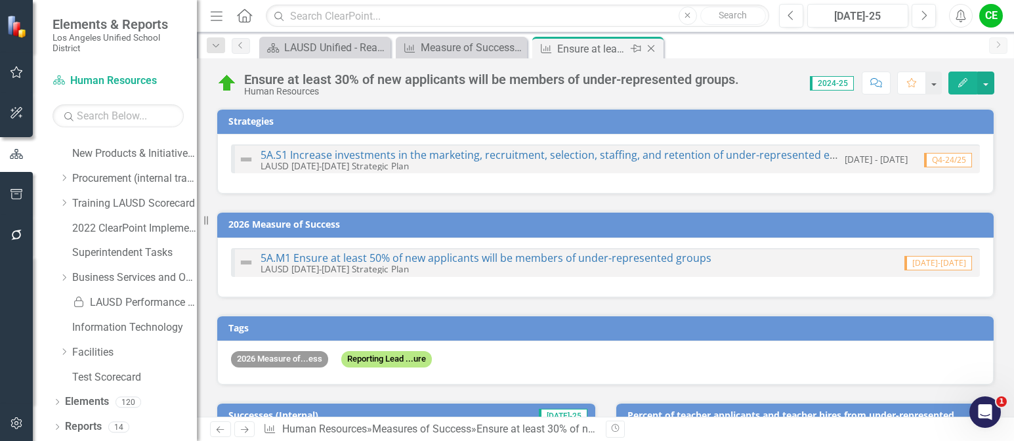
click at [649, 45] on icon "Close" at bounding box center [651, 48] width 13 height 11
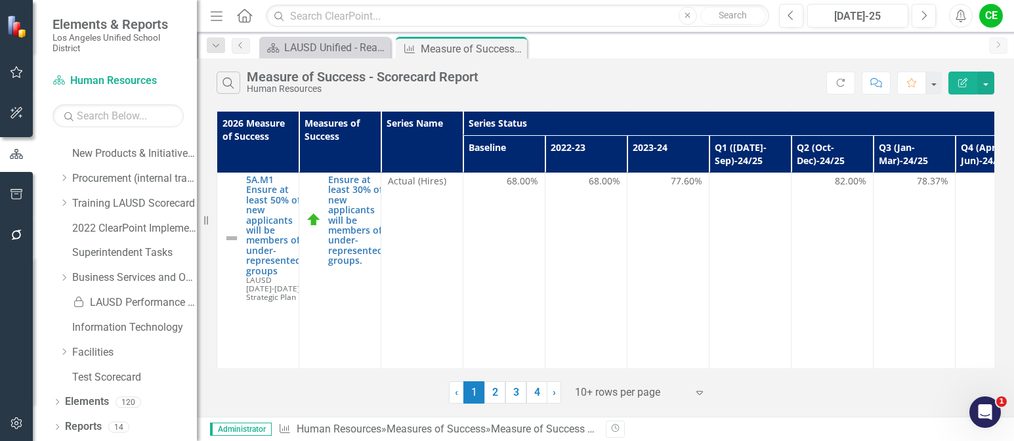
scroll to position [2604, 0]
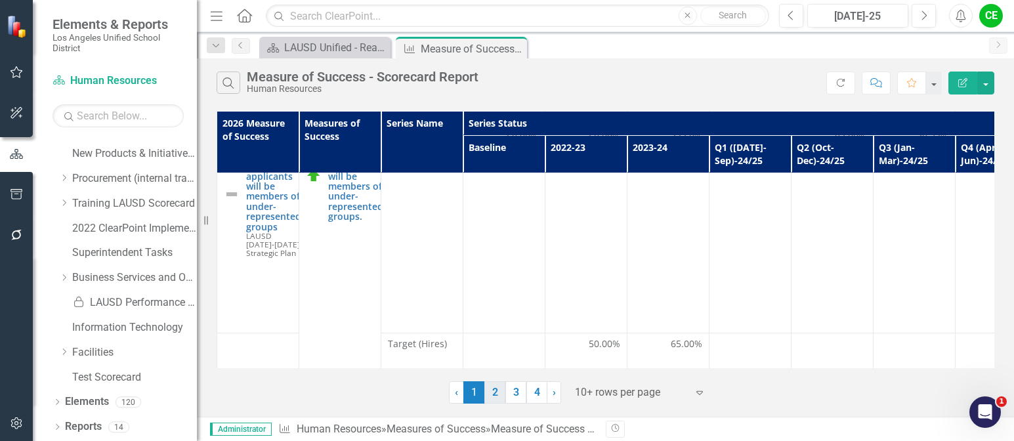
click at [494, 393] on link "2" at bounding box center [495, 392] width 21 height 22
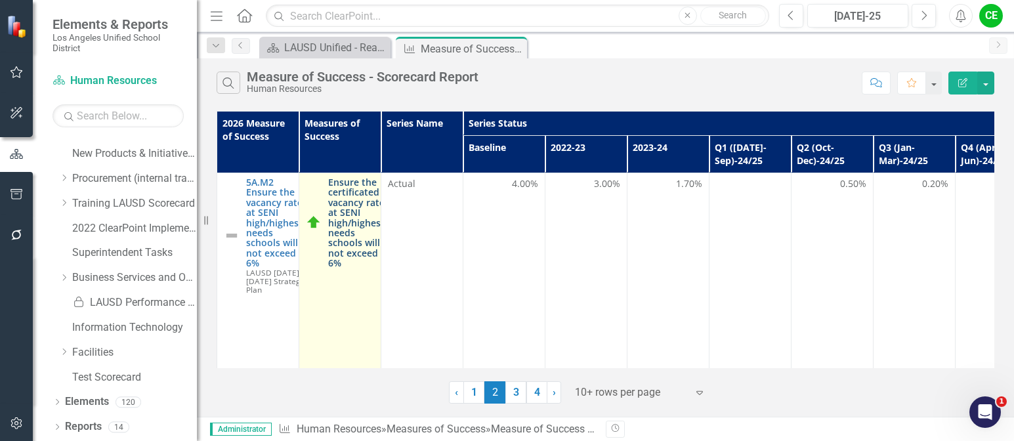
click at [358, 225] on link "Ensure the certificated vacancy rate at SENI high/highest- needs schools will n…" at bounding box center [358, 222] width 60 height 91
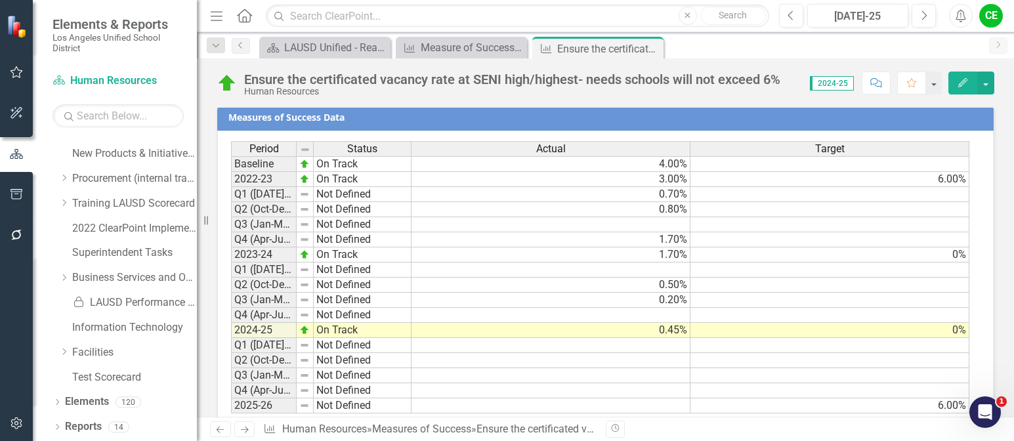
scroll to position [1203, 0]
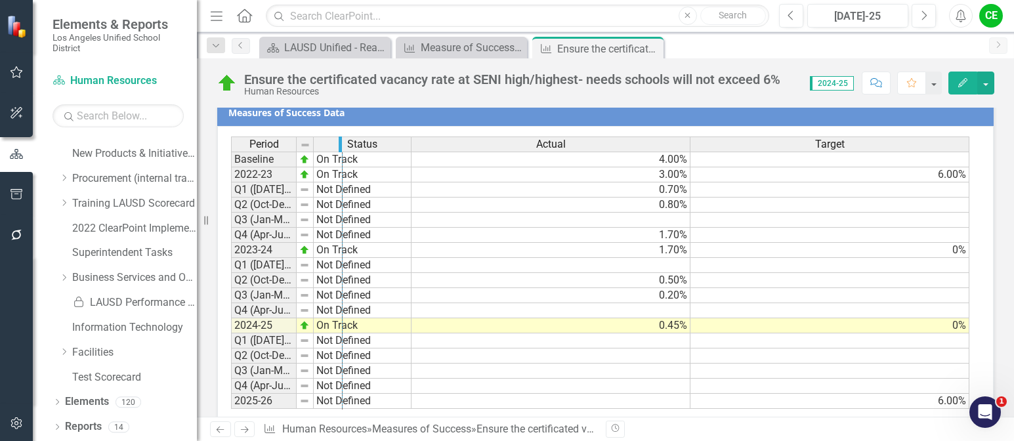
drag, startPoint x: 294, startPoint y: 120, endPoint x: 340, endPoint y: 121, distance: 46.0
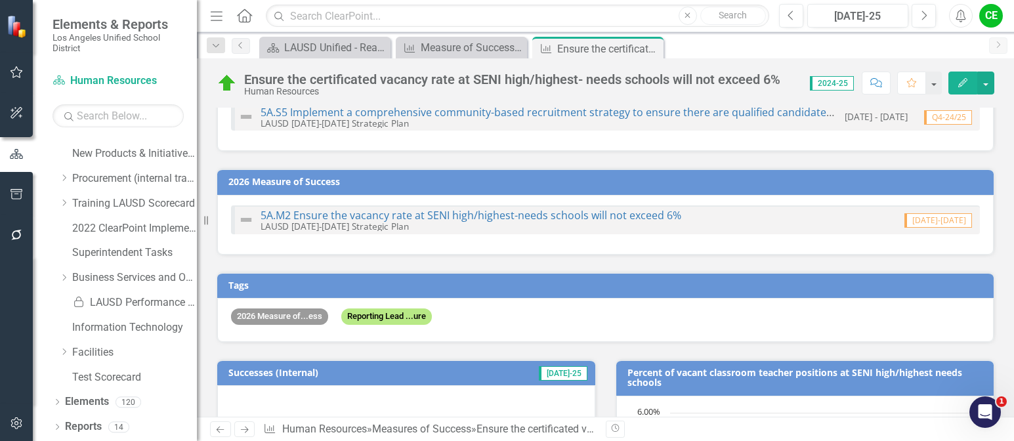
scroll to position [0, 0]
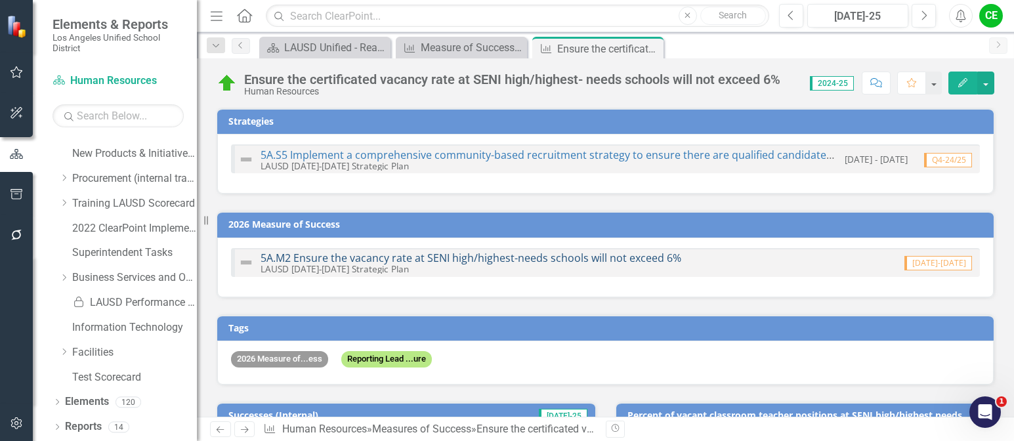
click at [539, 258] on link "5A.M2 Ensure the vacancy rate at SENI high/highest-needs schools will not excee…" at bounding box center [471, 258] width 421 height 14
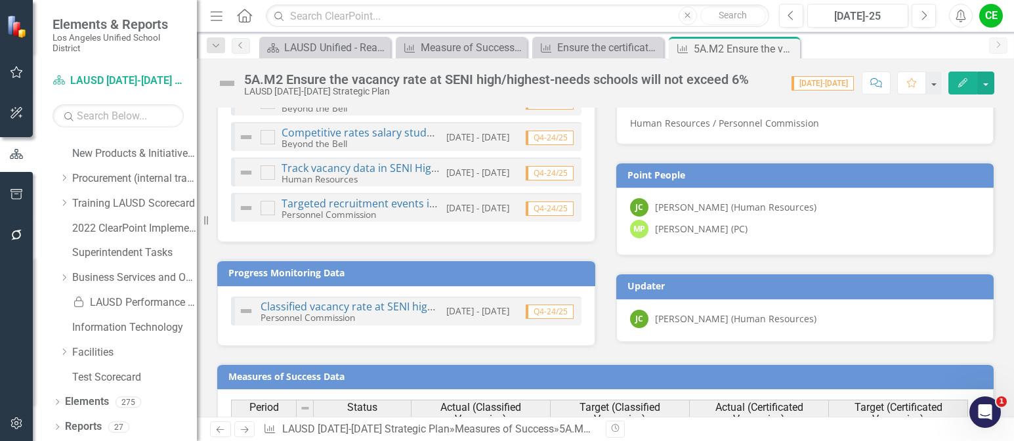
scroll to position [927, 0]
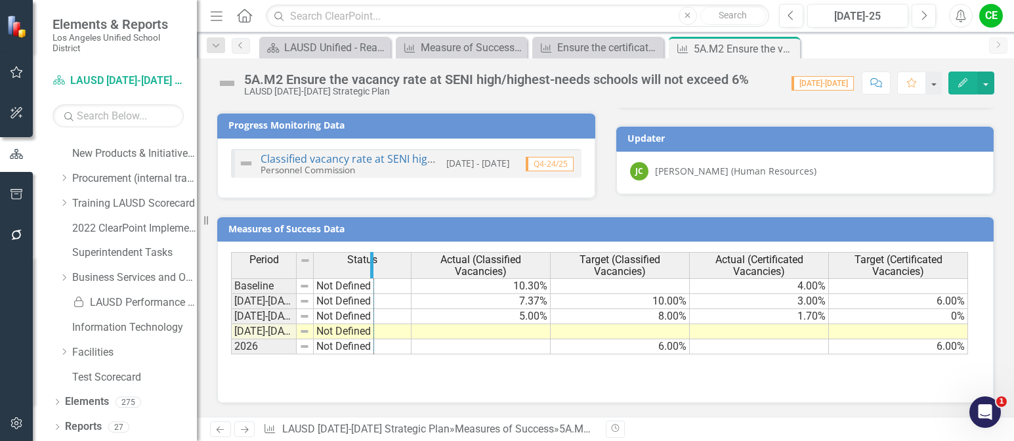
drag, startPoint x: 295, startPoint y: 265, endPoint x: 373, endPoint y: 265, distance: 77.5
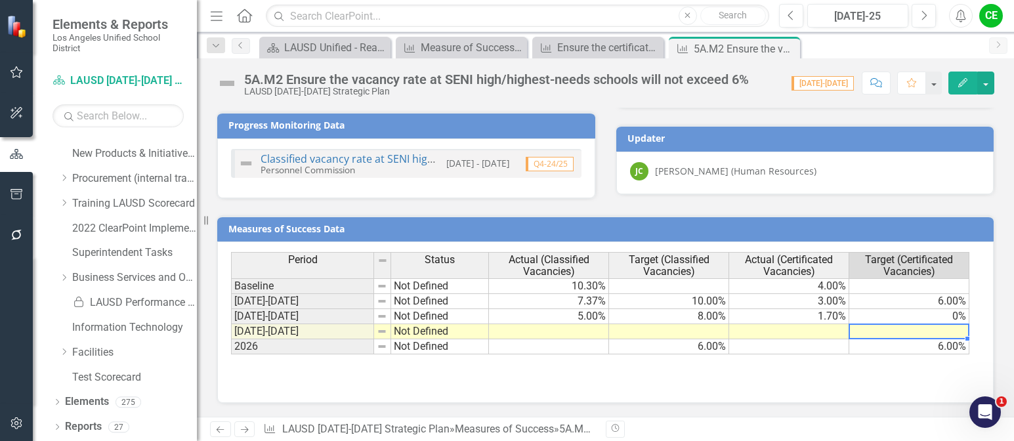
click at [868, 335] on td at bounding box center [910, 331] width 120 height 15
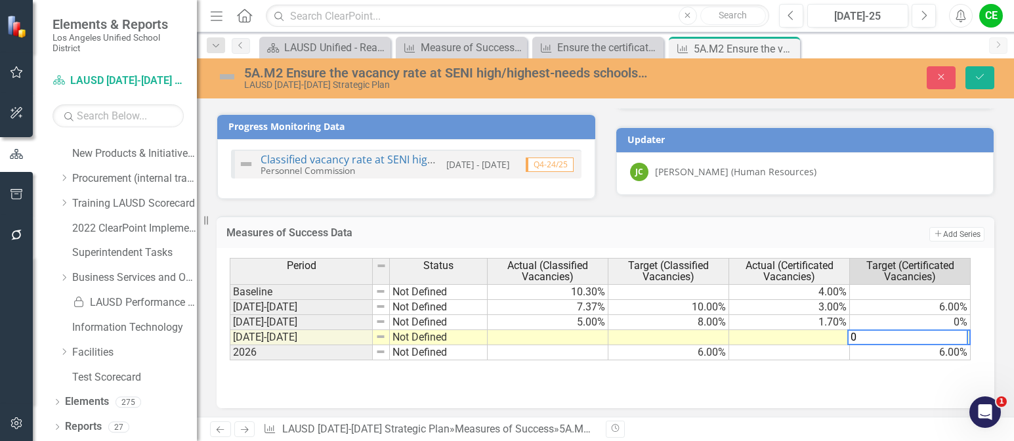
type textarea "0"
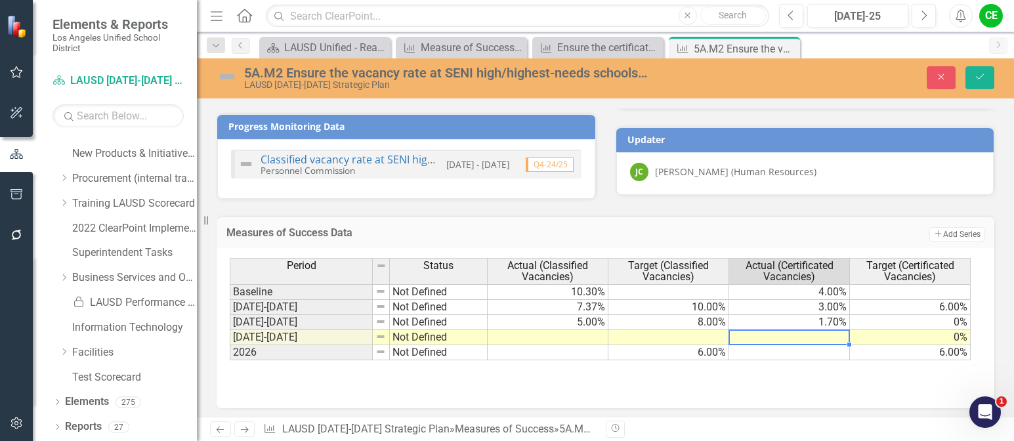
click at [838, 341] on td at bounding box center [789, 337] width 121 height 15
type textarea "1.2"
click at [834, 351] on td at bounding box center [789, 352] width 121 height 15
click at [986, 71] on button "Save" at bounding box center [980, 77] width 29 height 23
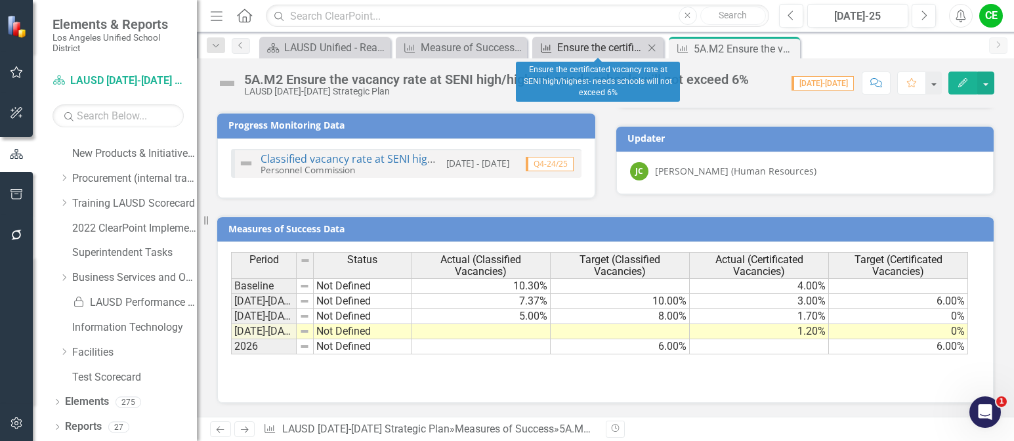
click at [594, 45] on div "Ensure the certificated vacancy rate at SENI high/highest- needs schools will n…" at bounding box center [600, 47] width 87 height 16
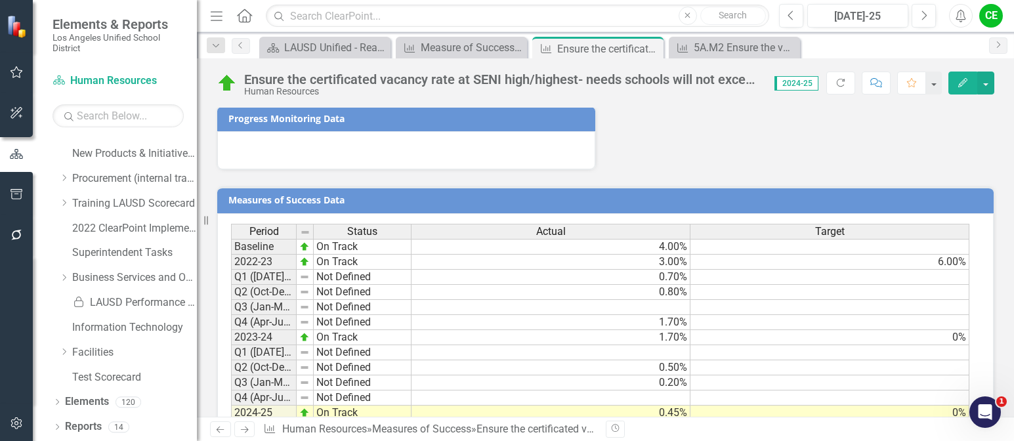
scroll to position [1203, 0]
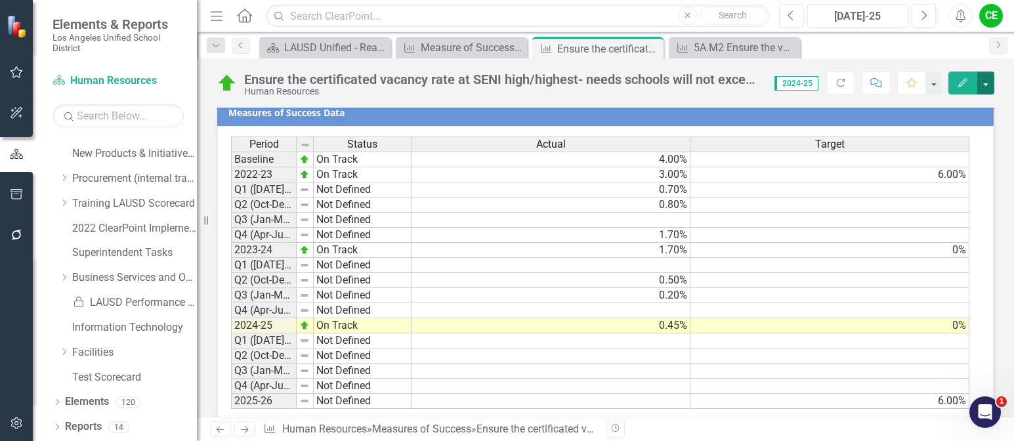
click at [991, 87] on button "button" at bounding box center [986, 83] width 17 height 23
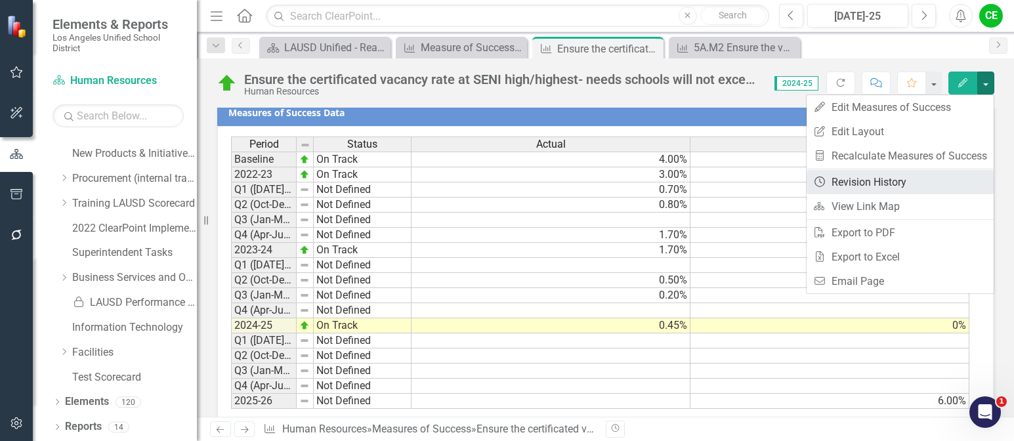
click at [853, 181] on link "Revision History Revision History" at bounding box center [900, 182] width 187 height 24
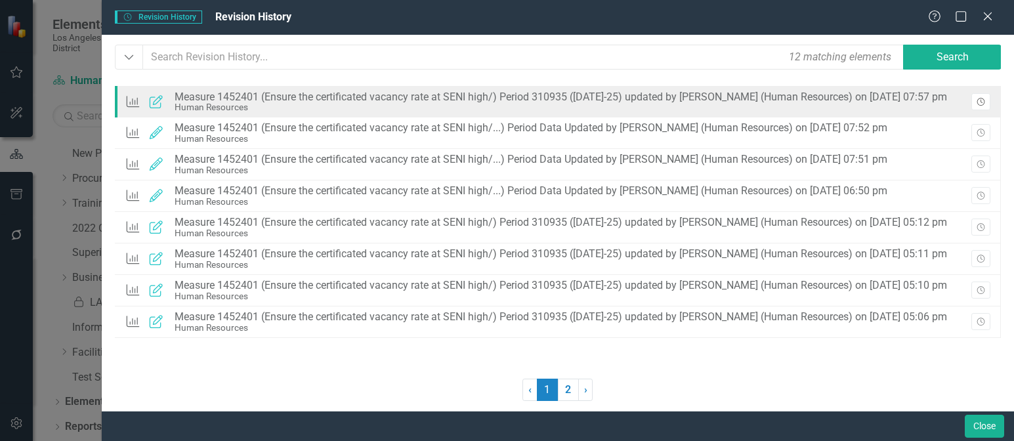
click at [981, 102] on icon "Revision History" at bounding box center [981, 102] width 10 height 8
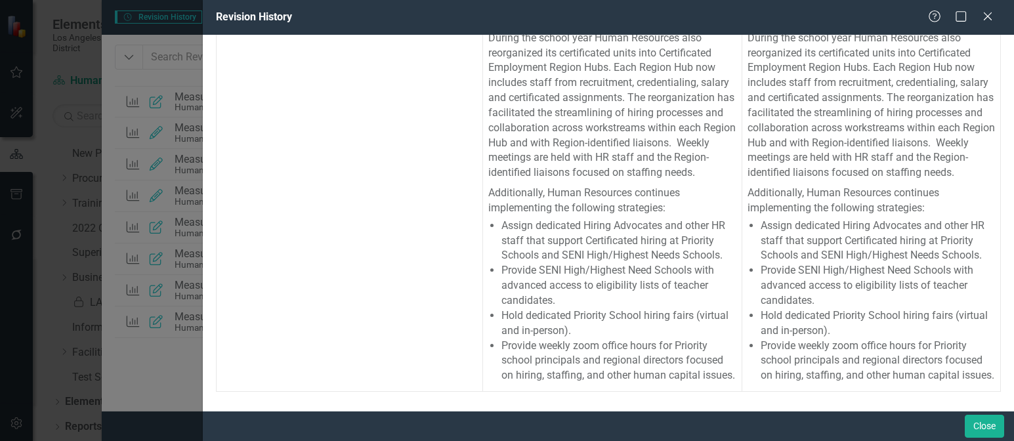
scroll to position [306, 0]
click at [997, 437] on button "Close" at bounding box center [984, 426] width 39 height 23
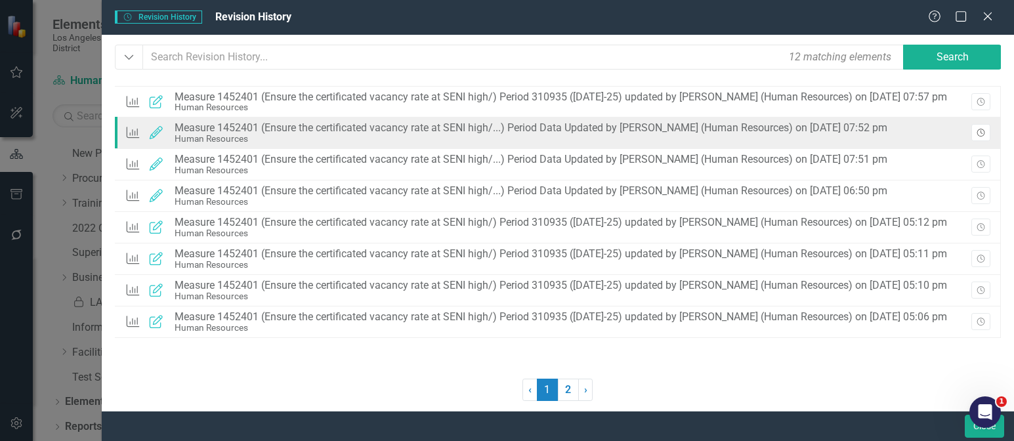
click at [982, 129] on icon "button" at bounding box center [981, 133] width 8 height 8
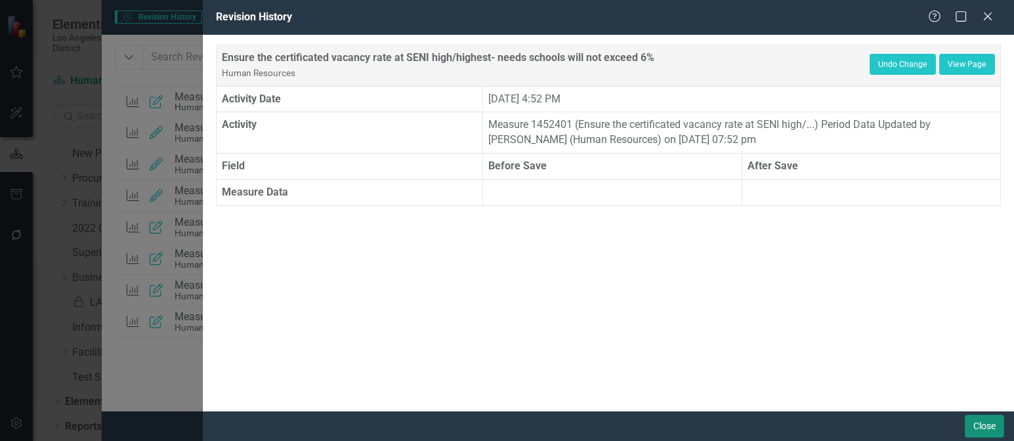
click at [984, 427] on button "Close" at bounding box center [984, 426] width 39 height 23
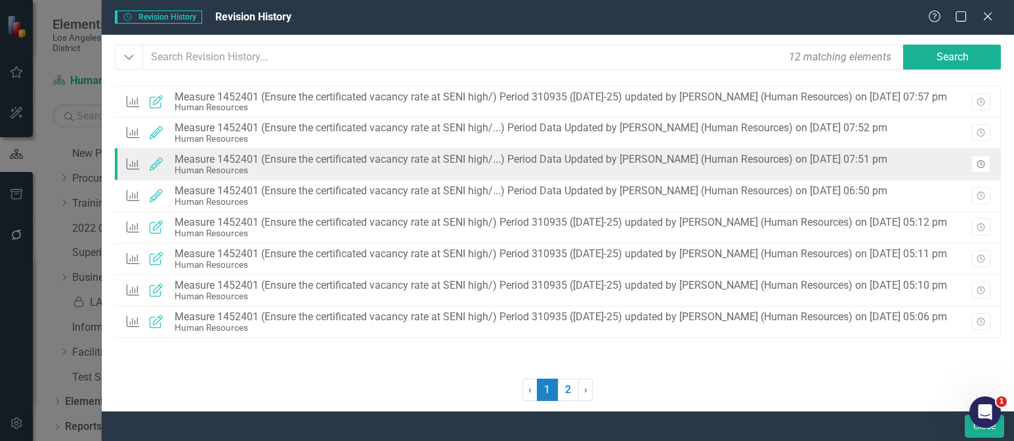
click at [986, 158] on button "Revision History" at bounding box center [981, 164] width 19 height 17
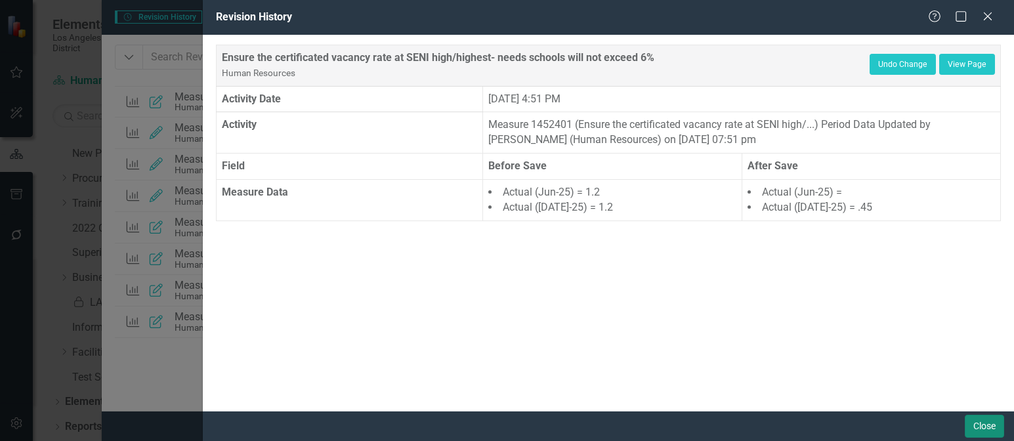
drag, startPoint x: 982, startPoint y: 423, endPoint x: 11, endPoint y: 29, distance: 1048.8
click at [982, 423] on button "Close" at bounding box center [984, 426] width 39 height 23
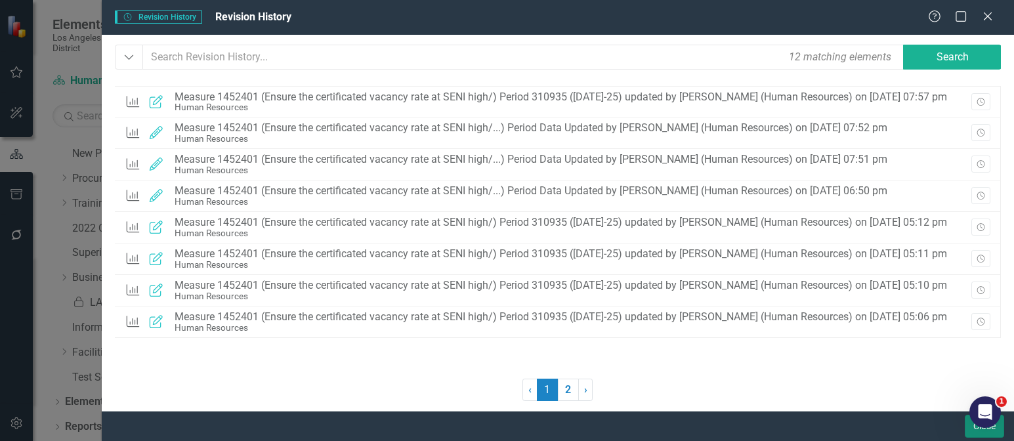
click at [967, 432] on button "Close" at bounding box center [984, 426] width 39 height 23
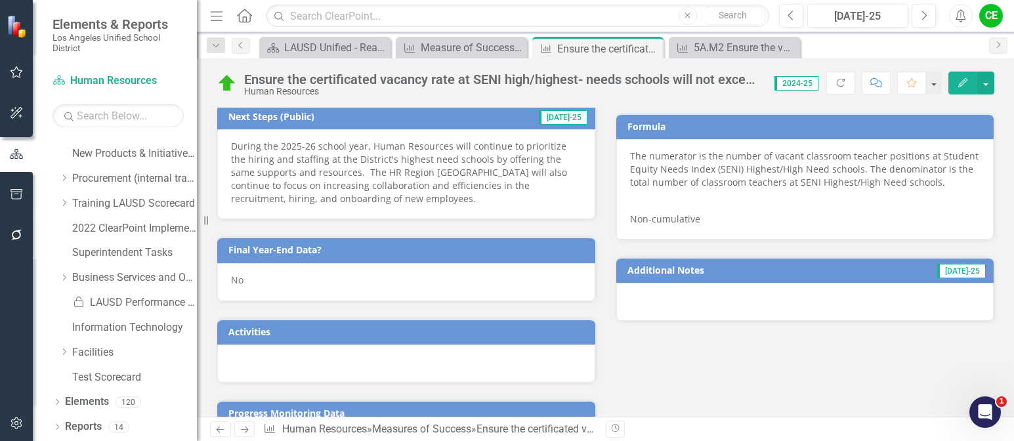
scroll to position [810, 0]
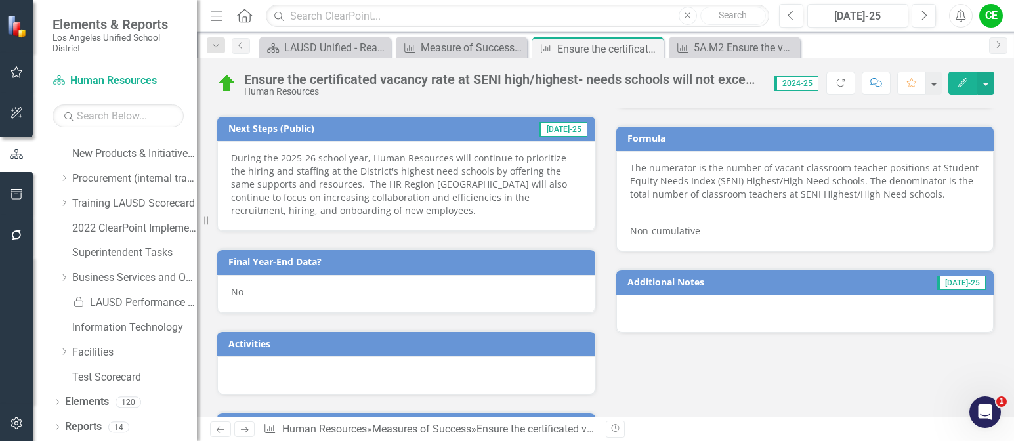
click at [252, 275] on div "No" at bounding box center [406, 294] width 378 height 38
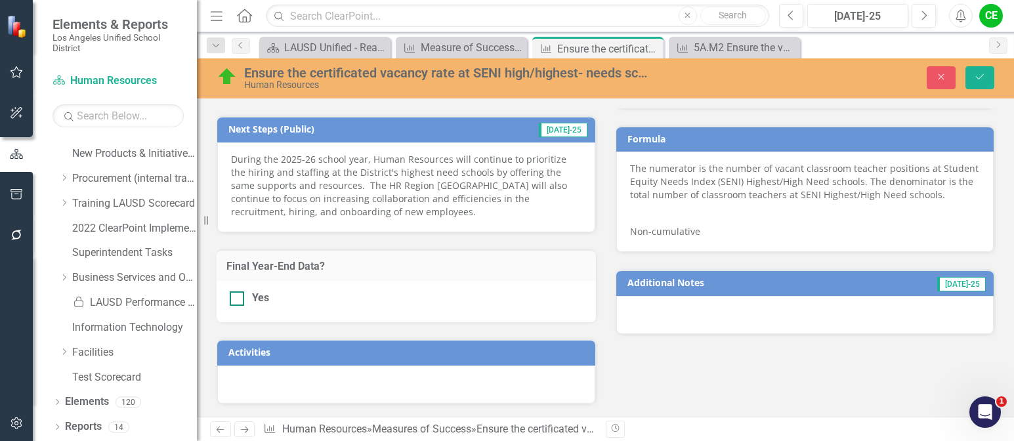
click at [242, 292] on div at bounding box center [237, 299] width 14 height 14
click at [238, 292] on input "Yes" at bounding box center [234, 296] width 9 height 9
checkbox input "true"
click at [975, 78] on icon "Save" at bounding box center [980, 76] width 12 height 9
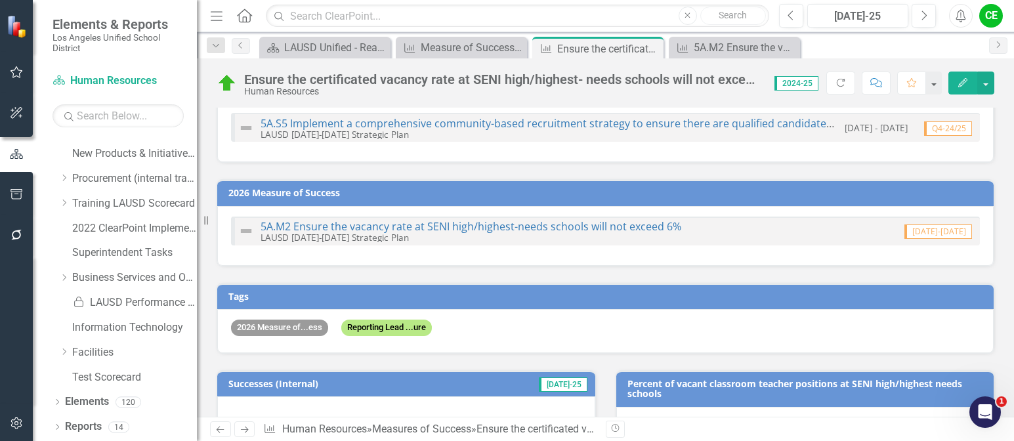
scroll to position [22, 0]
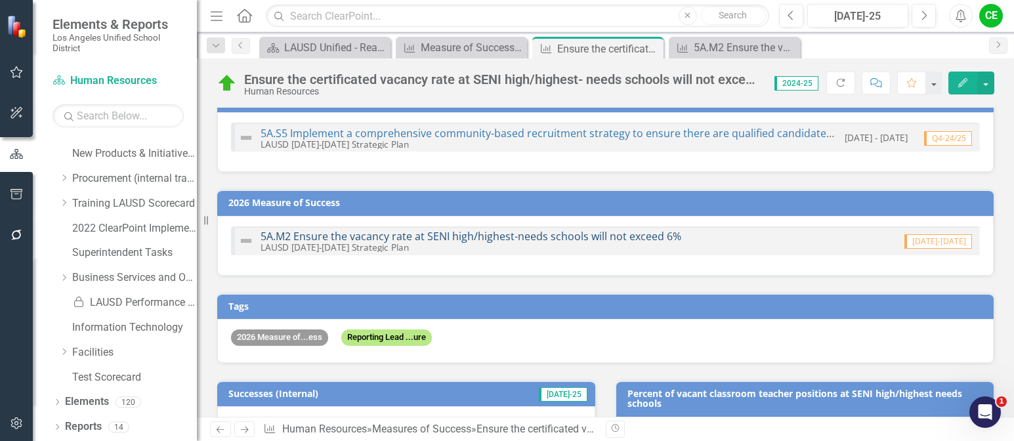
click at [574, 234] on link "5A.M2 Ensure the vacancy rate at SENI high/highest-needs schools will not excee…" at bounding box center [471, 236] width 421 height 14
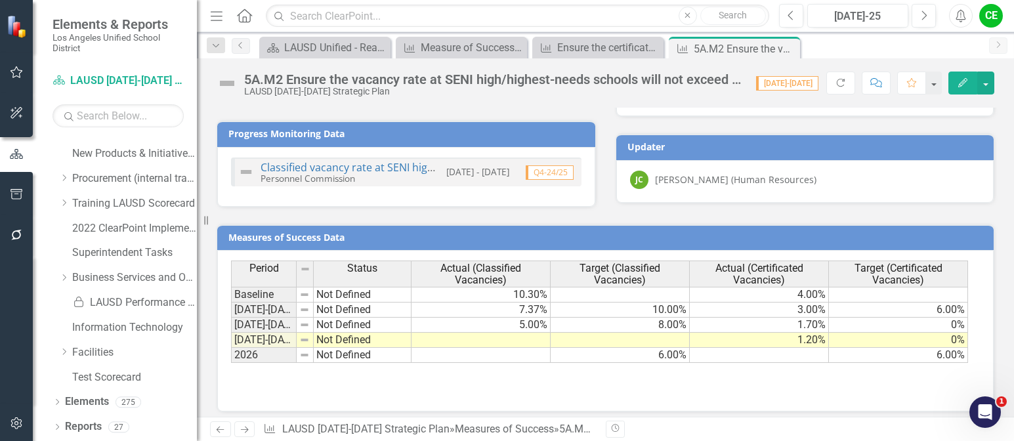
scroll to position [927, 0]
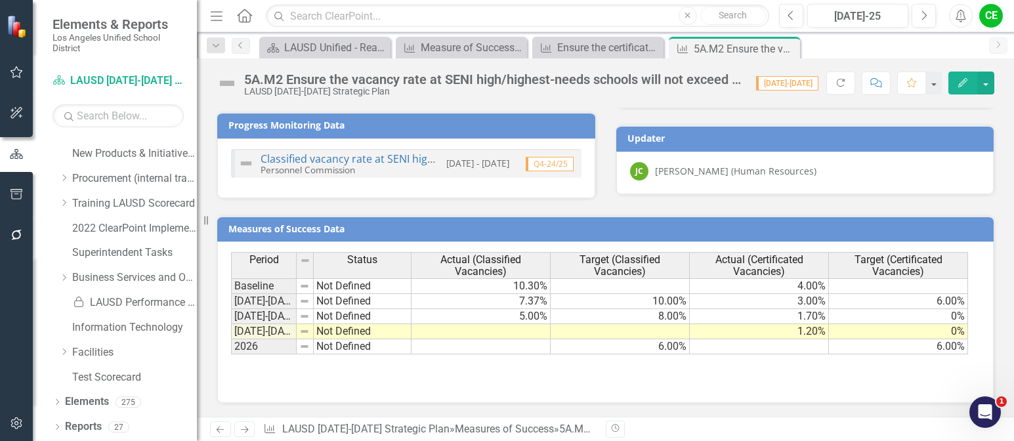
click at [804, 336] on td "1.20%" at bounding box center [759, 331] width 139 height 15
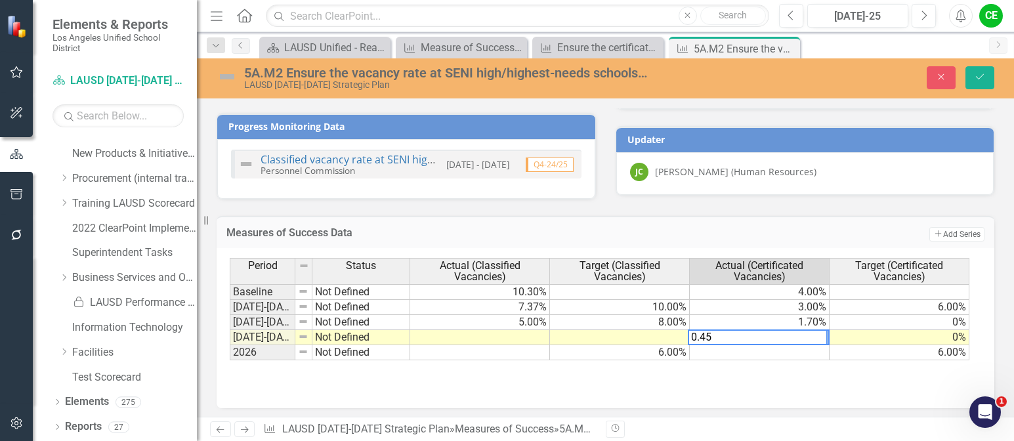
type textarea "0"
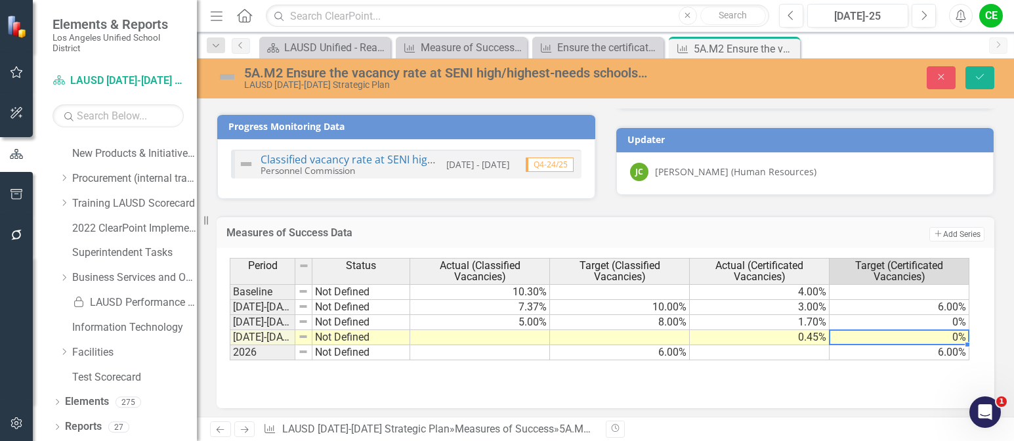
click at [840, 337] on td "0%" at bounding box center [900, 337] width 140 height 15
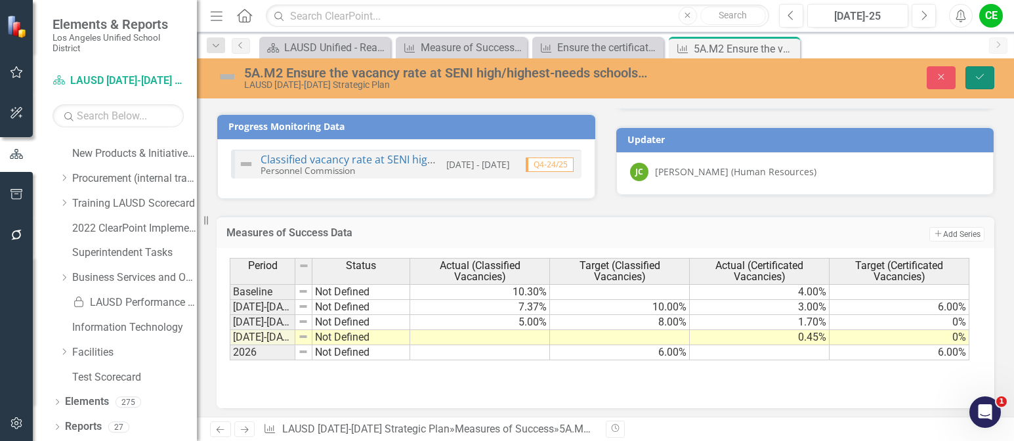
click at [975, 76] on icon "Save" at bounding box center [980, 76] width 12 height 9
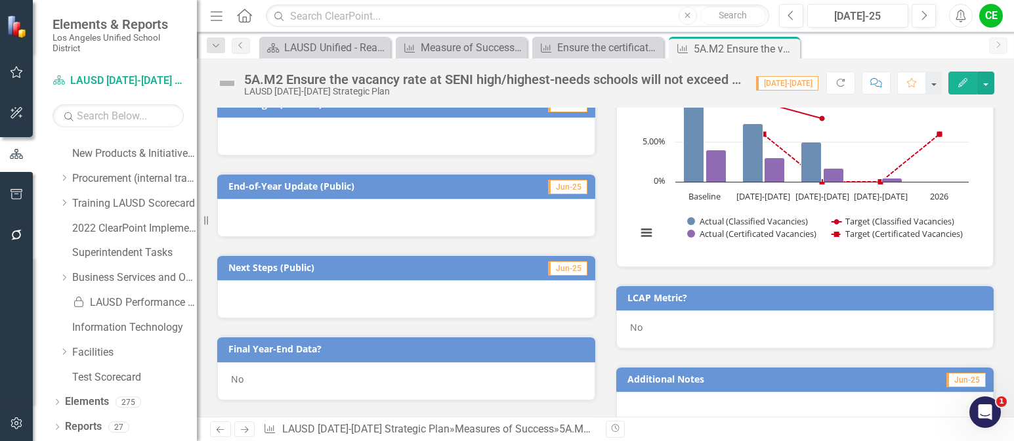
scroll to position [402, 0]
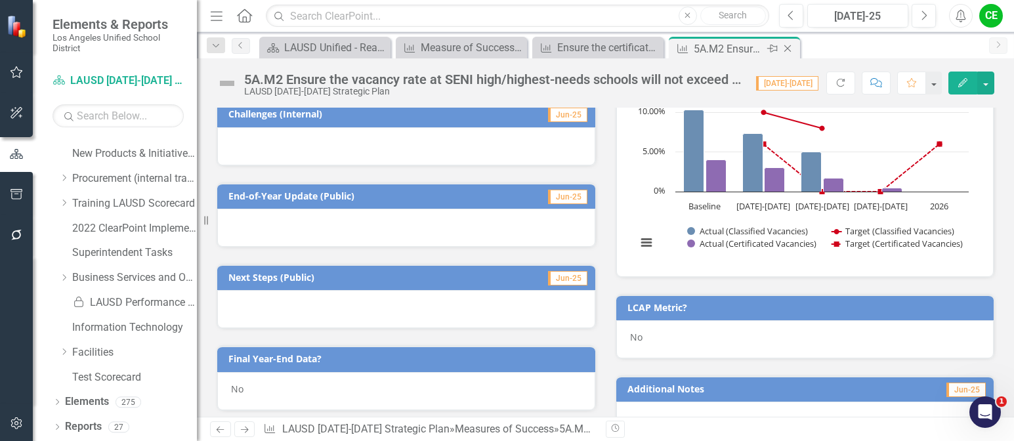
click at [788, 45] on icon "Close" at bounding box center [787, 48] width 13 height 11
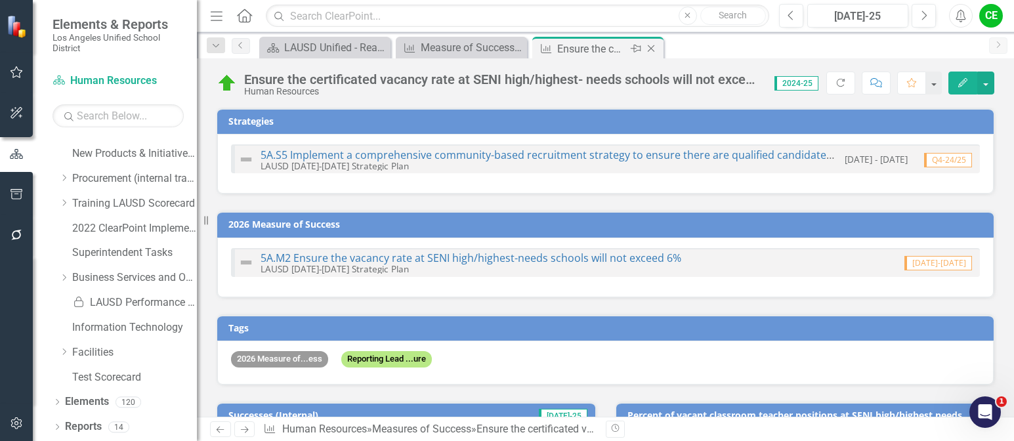
click at [651, 45] on icon "Close" at bounding box center [651, 48] width 13 height 11
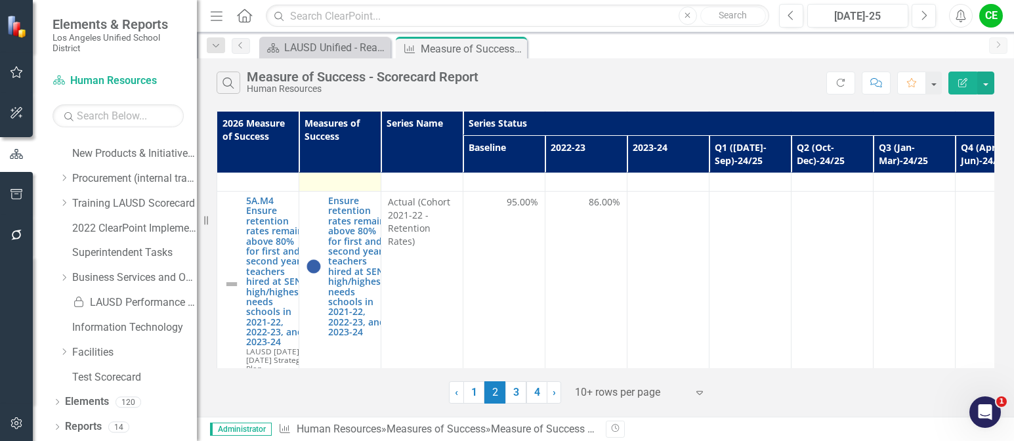
scroll to position [460, 0]
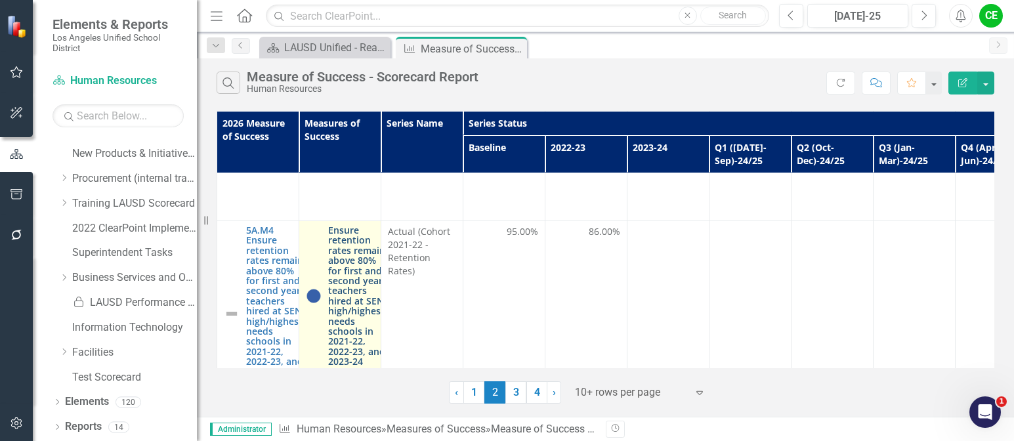
click at [358, 274] on link "Ensure retention rates remain above 80% for first and second year teachers hire…" at bounding box center [358, 295] width 60 height 141
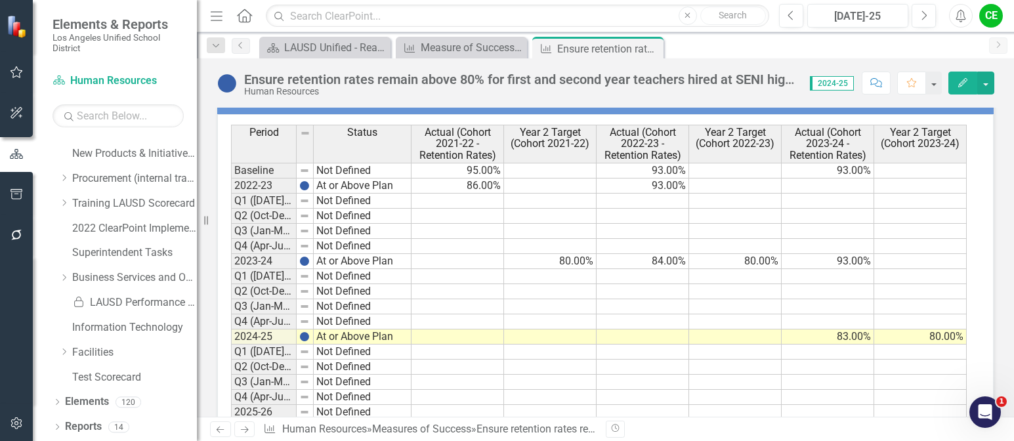
scroll to position [1981, 0]
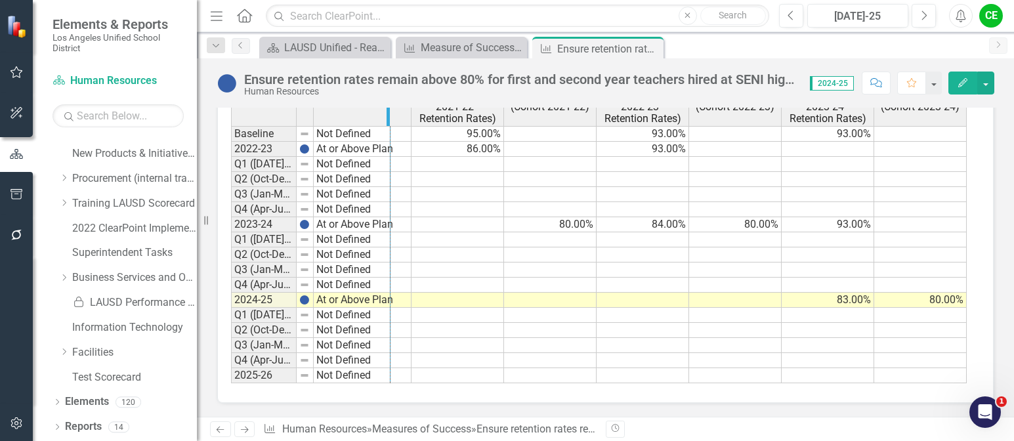
drag, startPoint x: 295, startPoint y: 117, endPoint x: 389, endPoint y: 120, distance: 93.9
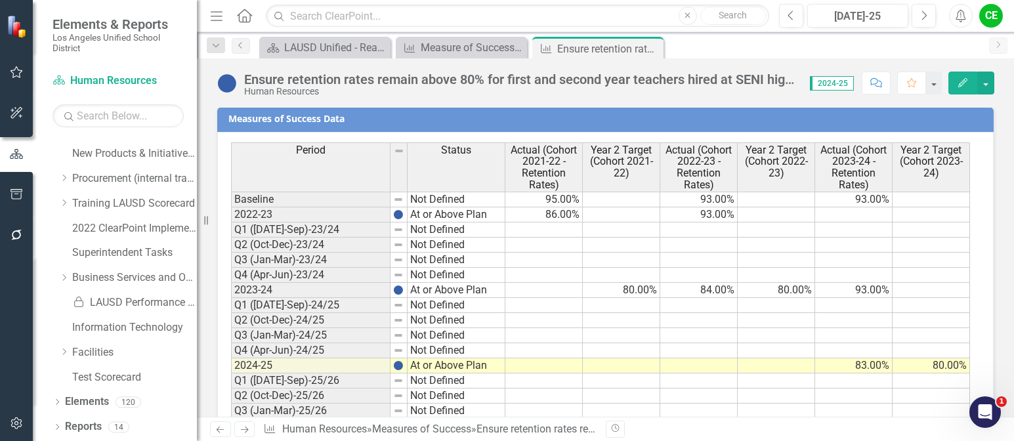
scroll to position [1992, 0]
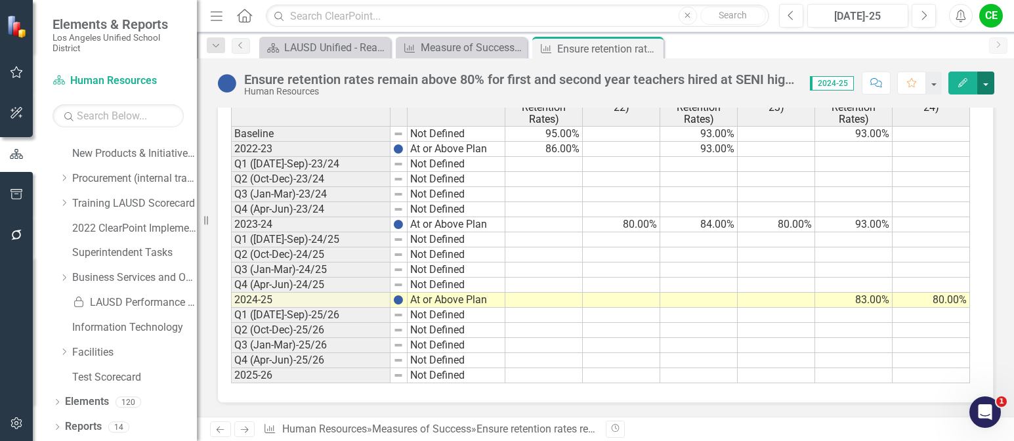
click at [987, 81] on button "button" at bounding box center [986, 83] width 17 height 23
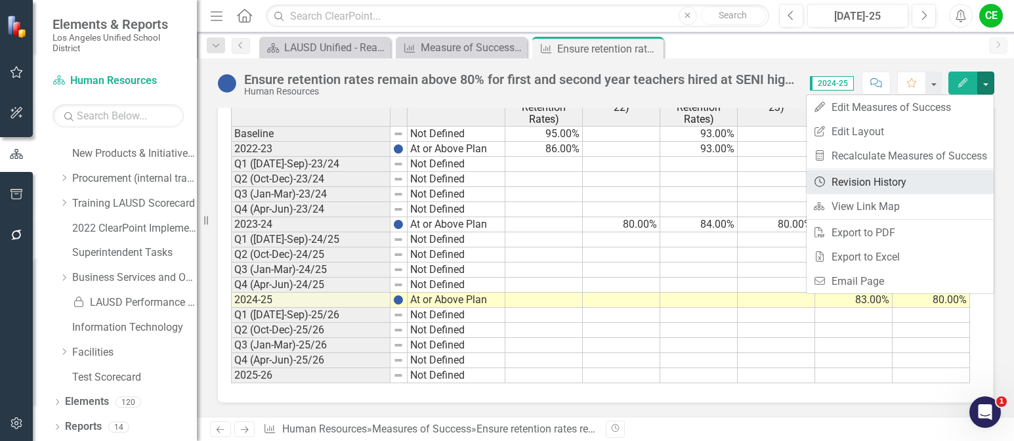
click at [878, 183] on link "Revision History Revision History" at bounding box center [900, 182] width 187 height 24
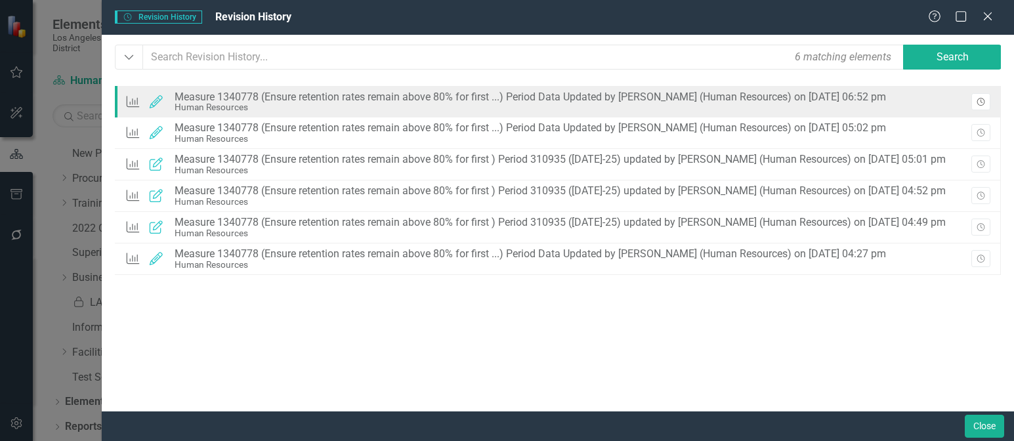
click at [978, 98] on icon "Revision History" at bounding box center [981, 102] width 10 height 8
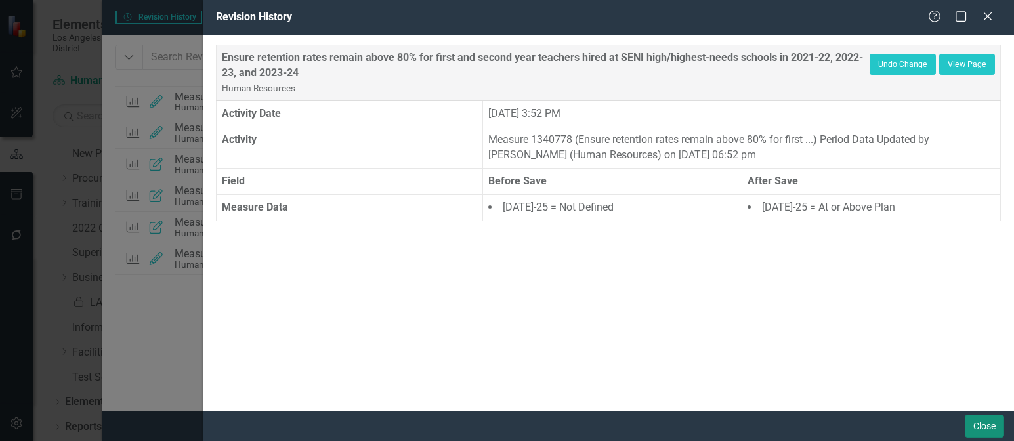
drag, startPoint x: 991, startPoint y: 425, endPoint x: 23, endPoint y: 27, distance: 1046.6
click at [991, 425] on button "Close" at bounding box center [984, 426] width 39 height 23
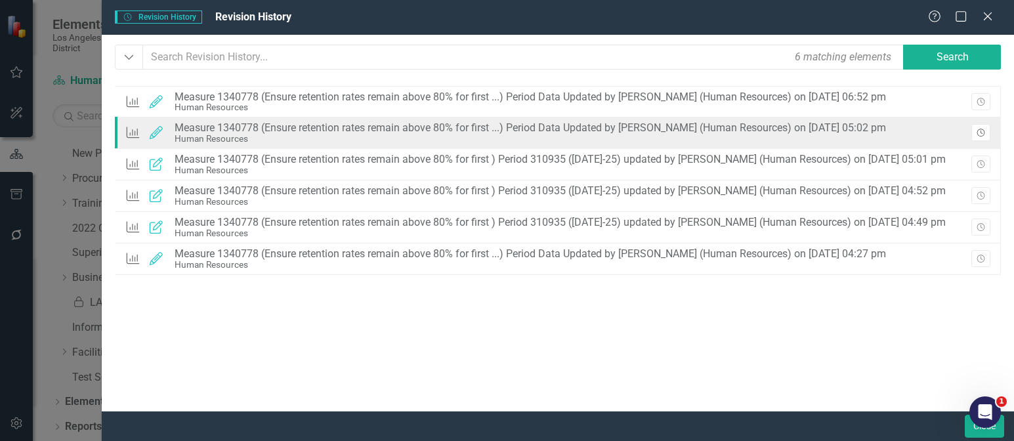
click at [983, 129] on button "Revision History" at bounding box center [981, 132] width 19 height 17
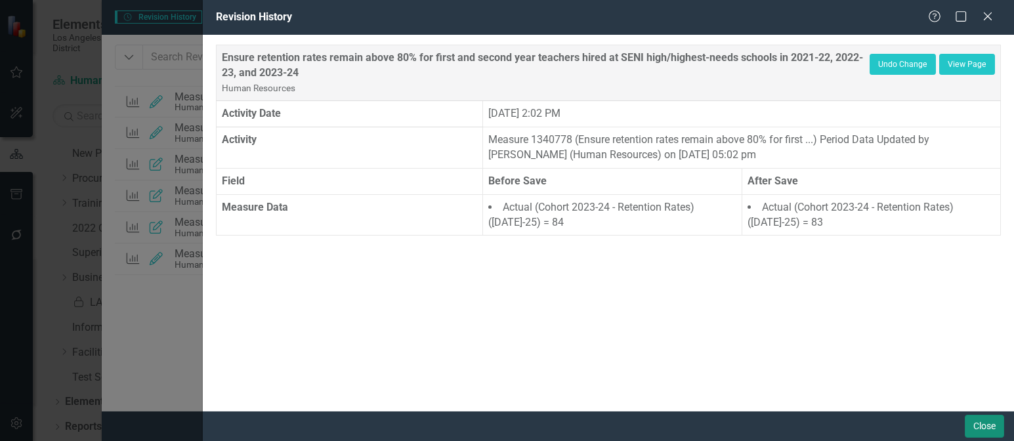
click at [980, 424] on button "Close" at bounding box center [984, 426] width 39 height 23
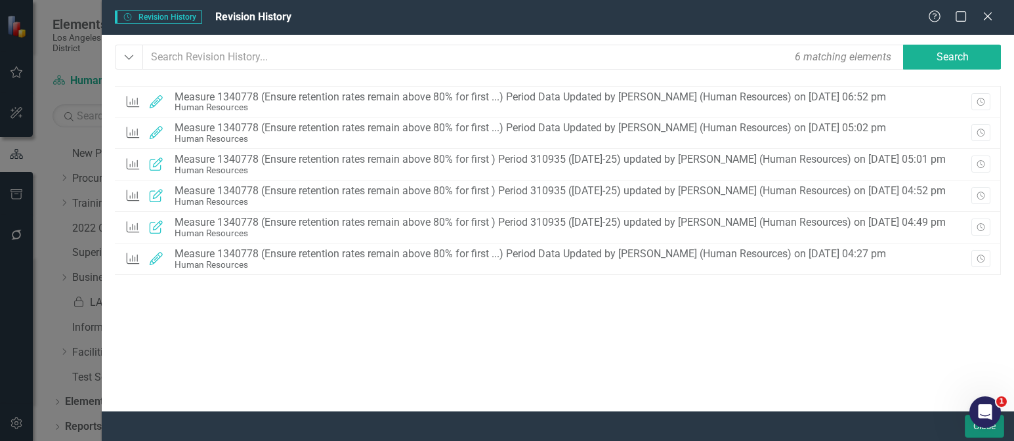
click at [967, 433] on button "Close" at bounding box center [984, 426] width 39 height 23
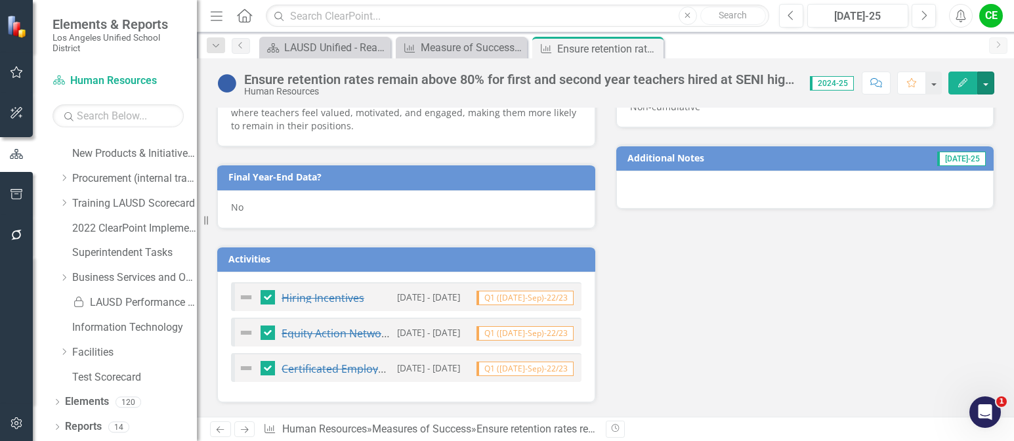
scroll to position [1204, 0]
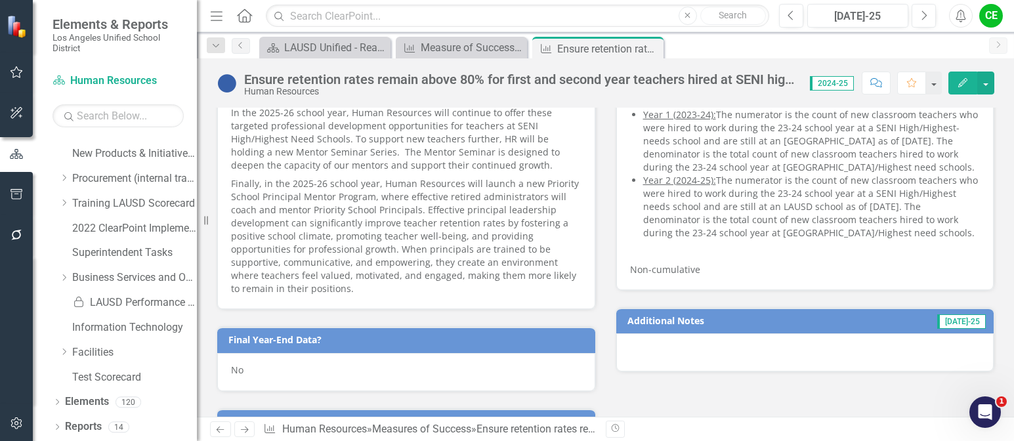
click at [272, 372] on div "No" at bounding box center [406, 372] width 378 height 38
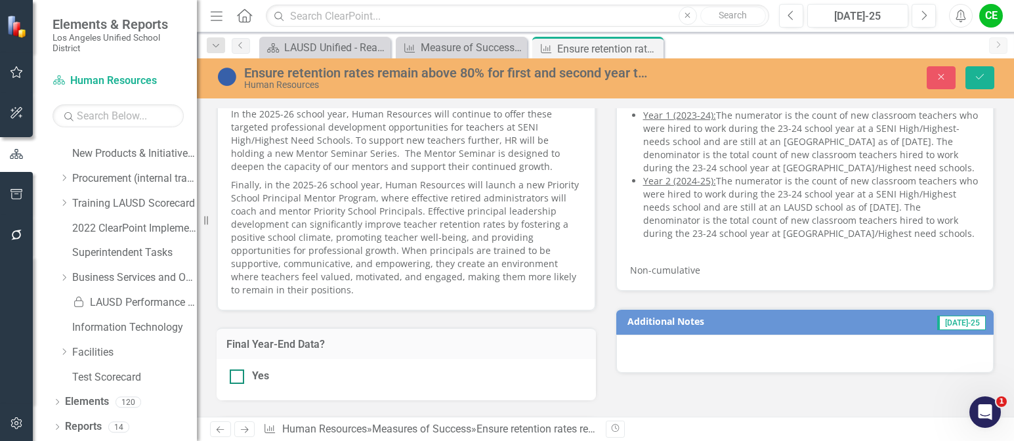
click at [243, 378] on div at bounding box center [237, 377] width 14 height 14
click at [238, 378] on input "Yes" at bounding box center [234, 374] width 9 height 9
checkbox input "true"
click at [976, 74] on icon "Save" at bounding box center [980, 76] width 12 height 9
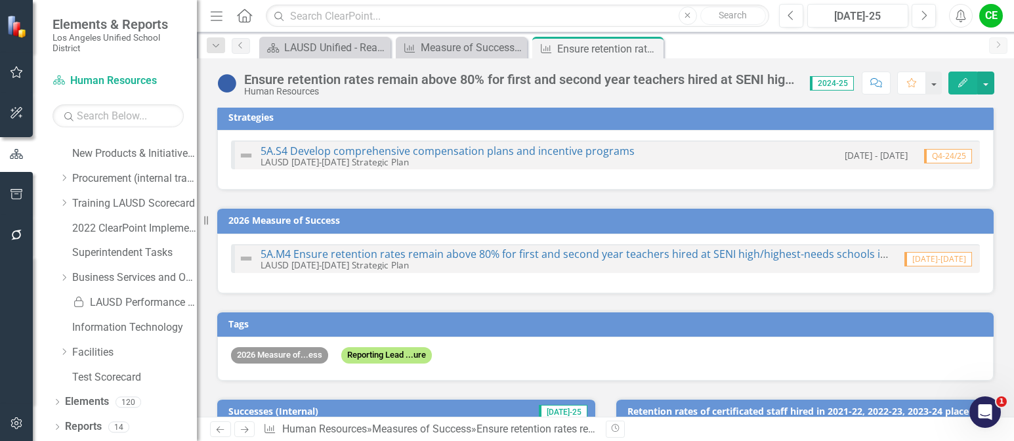
scroll to position [0, 0]
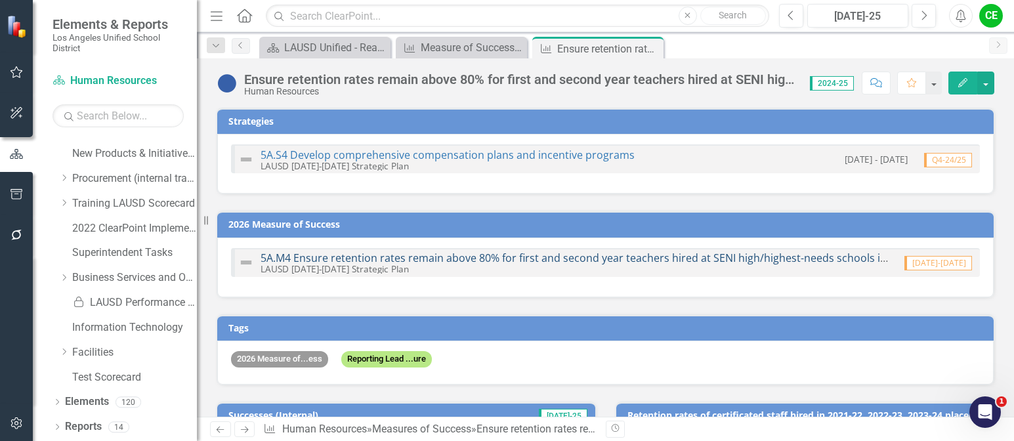
click at [522, 255] on link "5A.M4 Ensure retention rates remain above 80% for first and second year teacher…" at bounding box center [649, 258] width 777 height 14
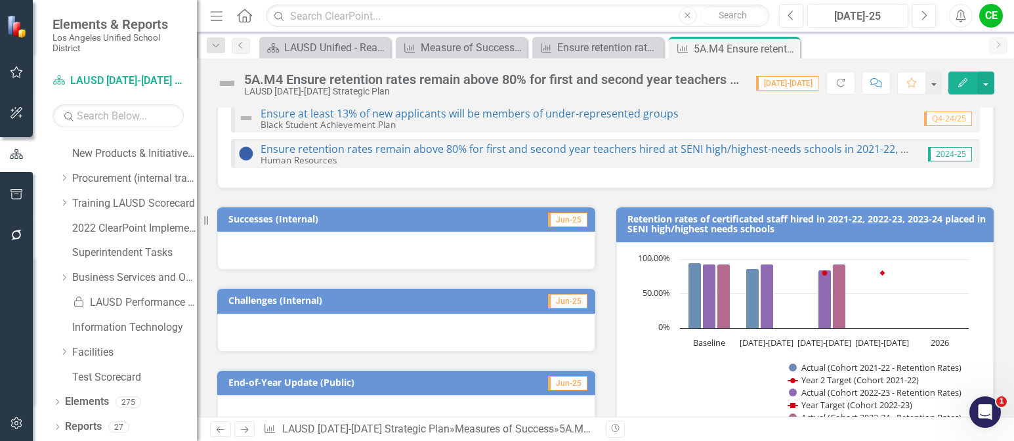
scroll to position [197, 0]
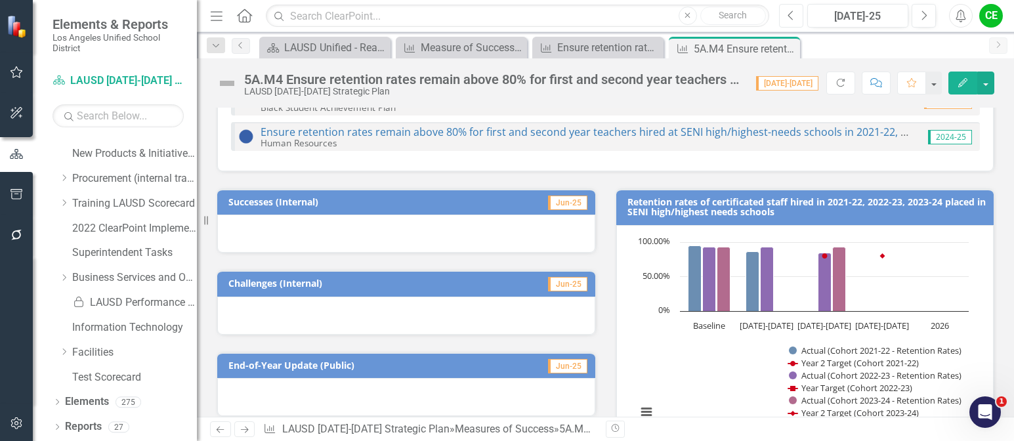
click at [791, 16] on icon "Previous" at bounding box center [791, 16] width 7 height 12
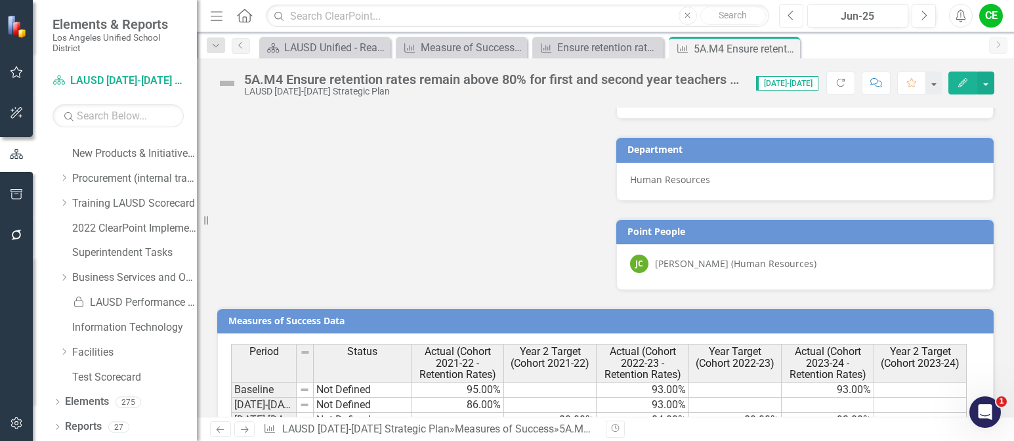
scroll to position [1438, 0]
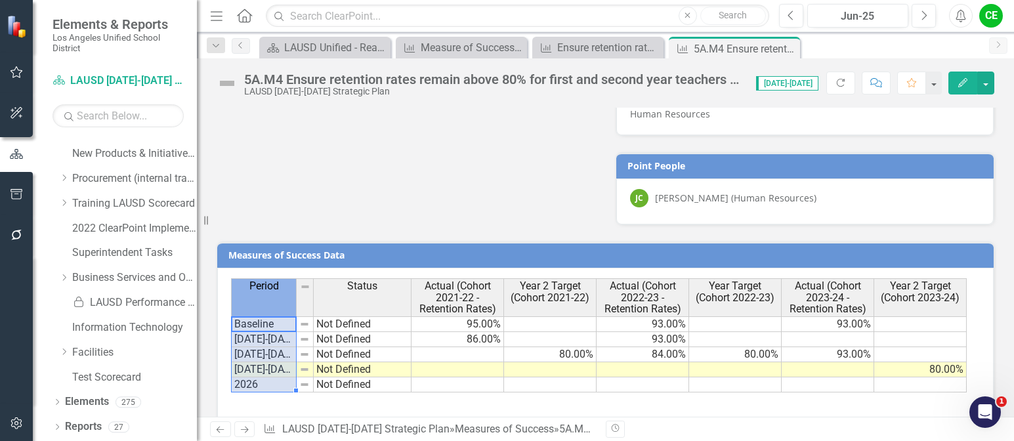
click at [296, 278] on th "Period" at bounding box center [264, 297] width 66 height 38
click at [263, 278] on th "Period" at bounding box center [264, 297] width 66 height 38
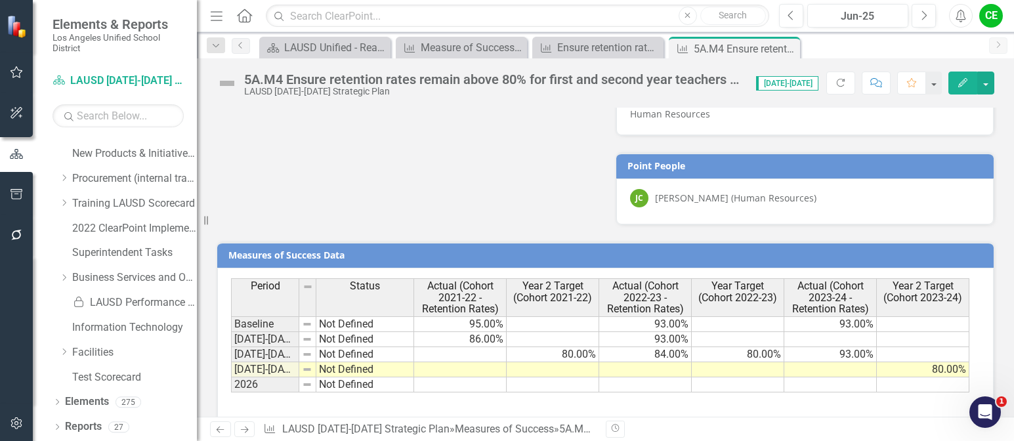
click at [563, 377] on div "Period Status Actual (Cohort 2021-22 - Retention Rates) Year 2 Target (Cohort 2…" at bounding box center [605, 343] width 749 height 131
click at [231, 352] on div "Period Status Actual (Cohort 2021-22 - Retention Rates) Year 2 Target (Cohort 2…" at bounding box center [231, 335] width 0 height 114
click at [818, 362] on td at bounding box center [831, 369] width 93 height 15
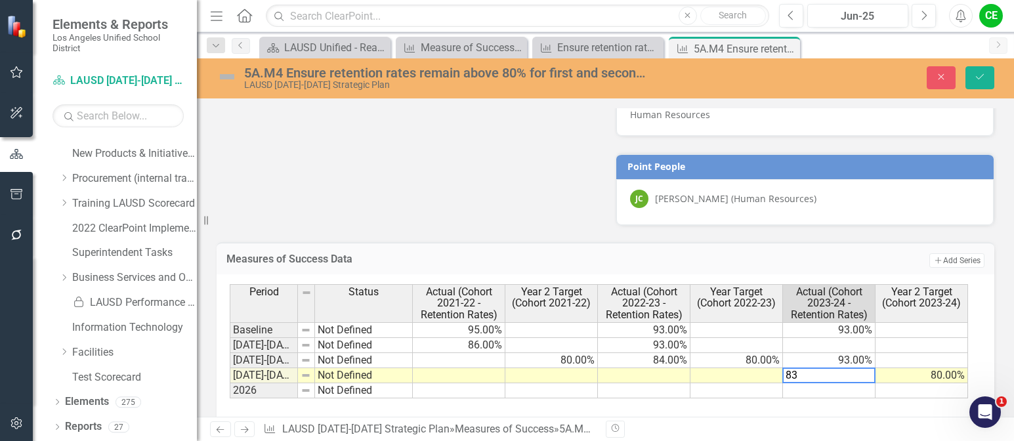
type textarea "83"
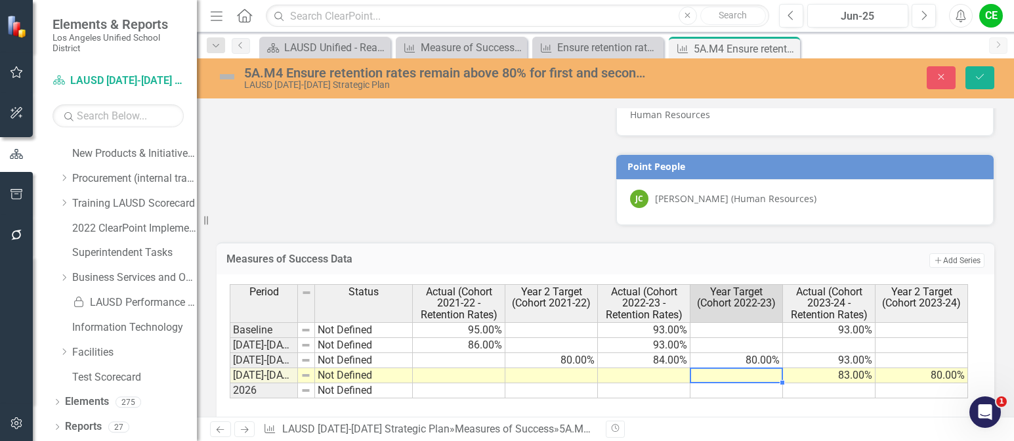
click at [759, 368] on td at bounding box center [737, 375] width 93 height 15
click at [984, 73] on icon "Save" at bounding box center [980, 76] width 12 height 9
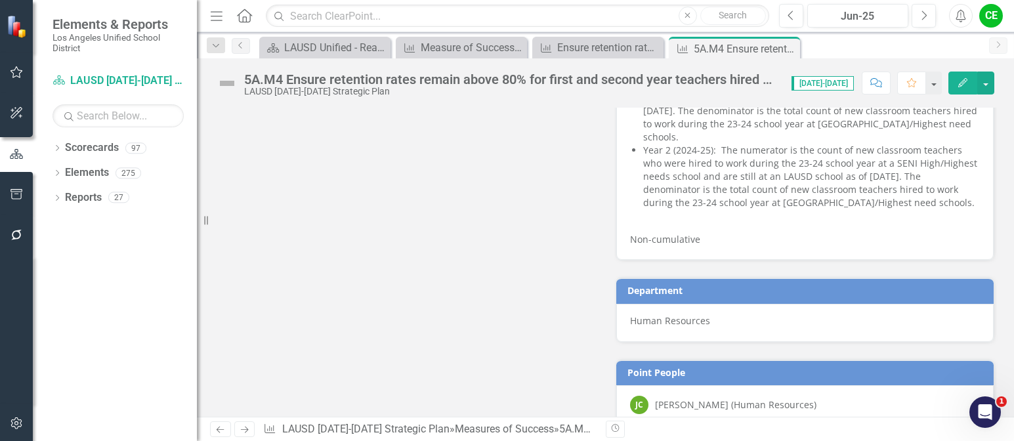
scroll to position [1438, 0]
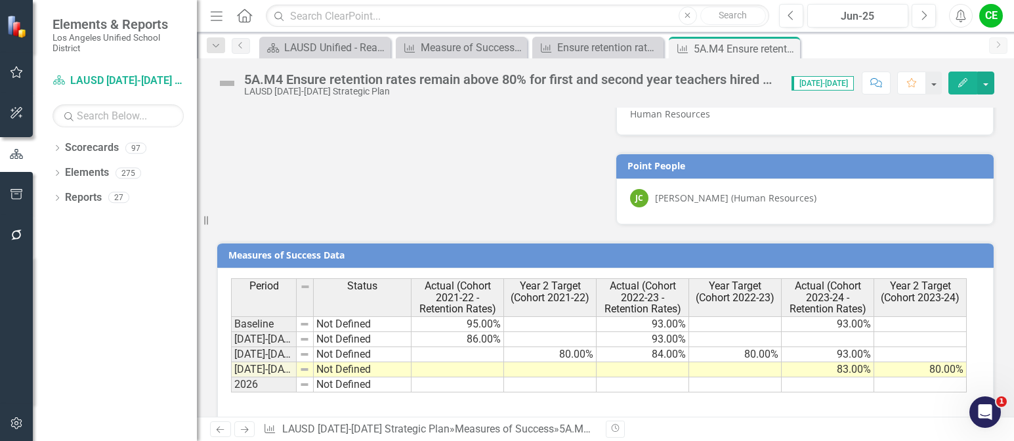
click at [349, 362] on td "Not Defined" at bounding box center [363, 369] width 98 height 15
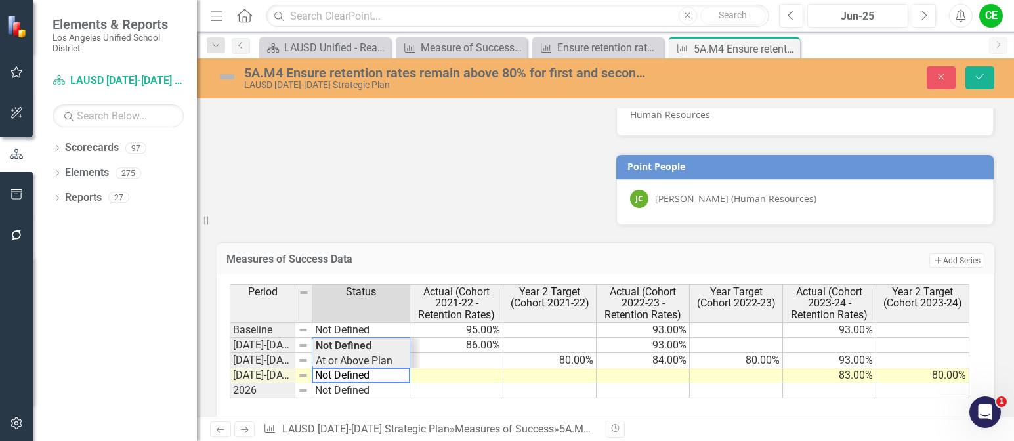
type textarea "At or Above Plan"
click at [357, 339] on div "Period Status Actual (Cohort 2021-22 - Retention Rates) Year 2 Target (Cohort 2…" at bounding box center [601, 341] width 742 height 114
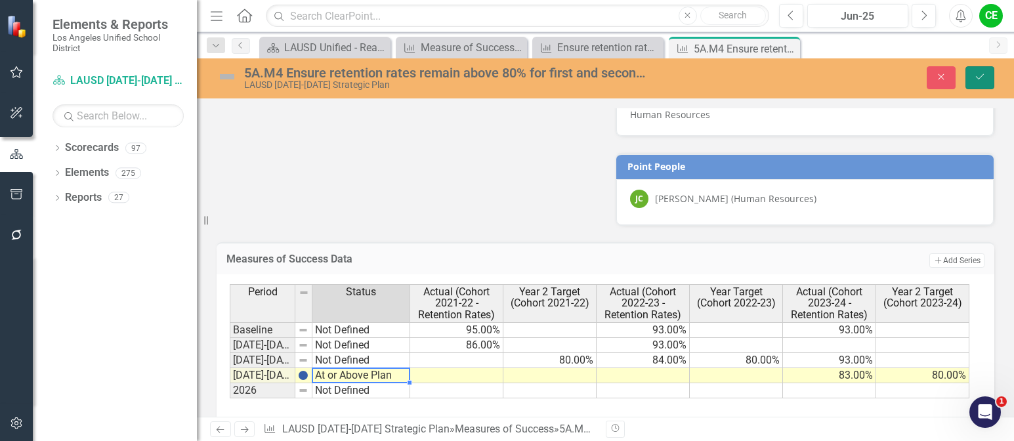
click at [980, 73] on icon "Save" at bounding box center [980, 76] width 12 height 9
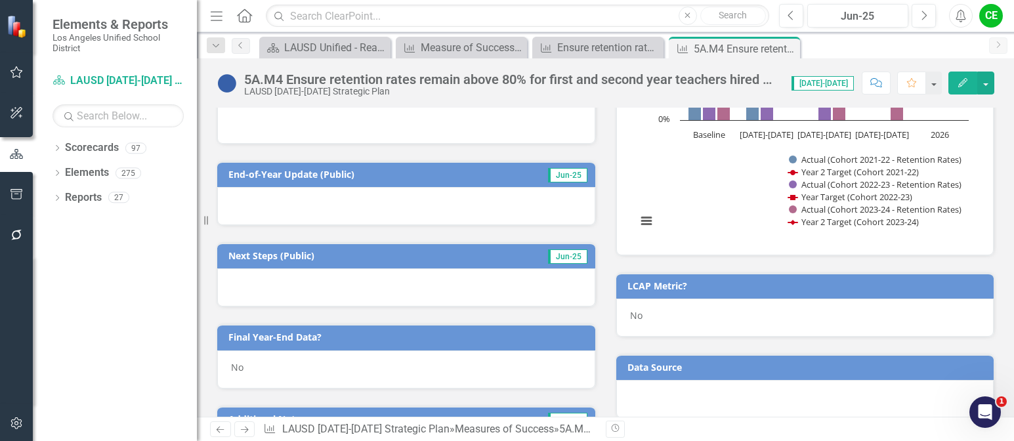
scroll to position [387, 0]
click at [260, 367] on div "No" at bounding box center [406, 370] width 378 height 38
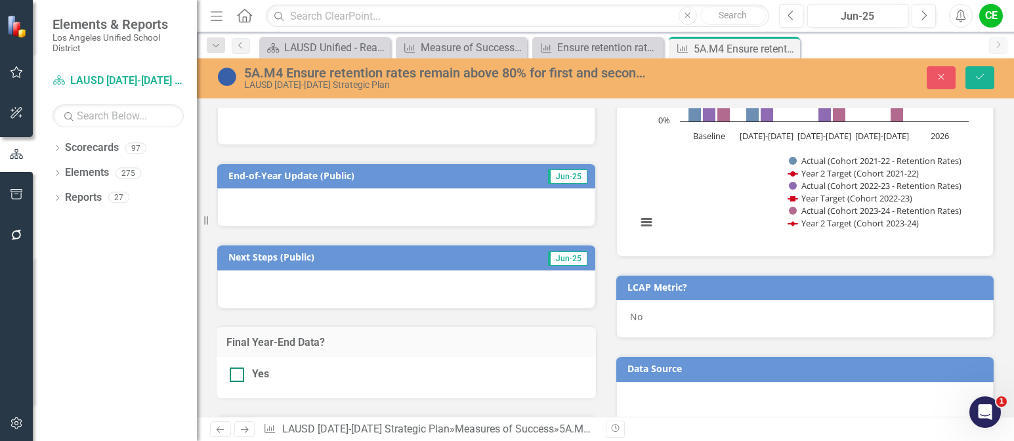
click at [242, 372] on div at bounding box center [237, 375] width 14 height 14
click at [238, 372] on input "Yes" at bounding box center [234, 372] width 9 height 9
checkbox input "true"
click at [988, 70] on button "Save" at bounding box center [980, 77] width 29 height 23
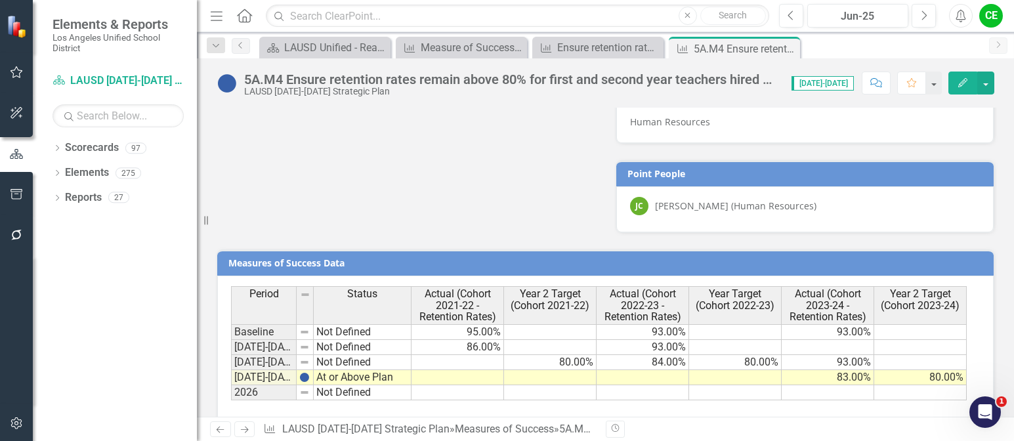
scroll to position [1438, 0]
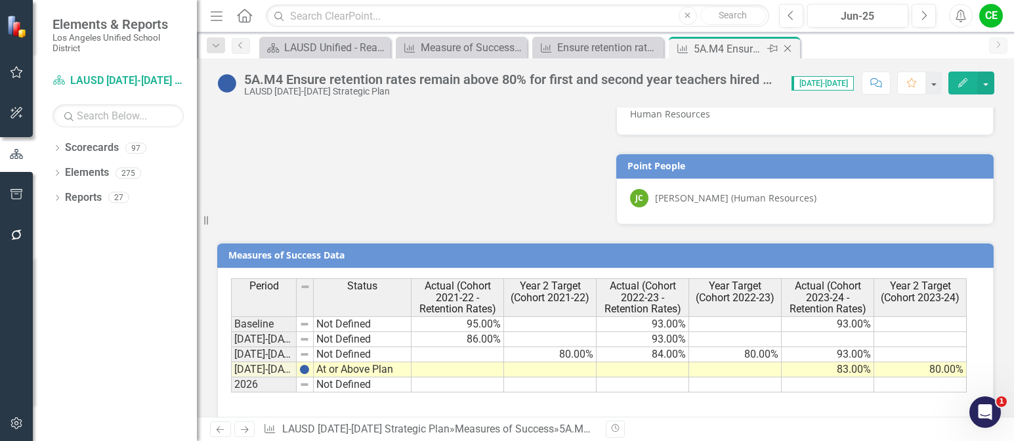
click at [792, 49] on icon "Close" at bounding box center [787, 48] width 13 height 11
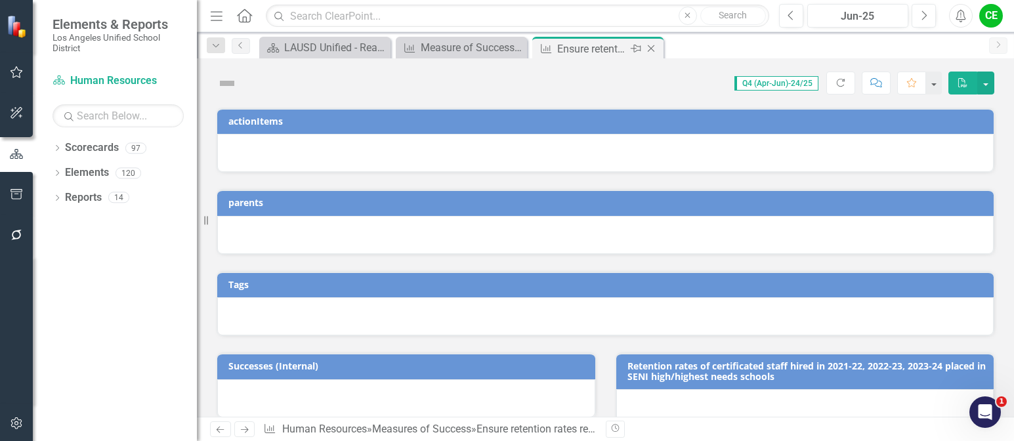
click at [651, 47] on icon "Close" at bounding box center [651, 48] width 13 height 11
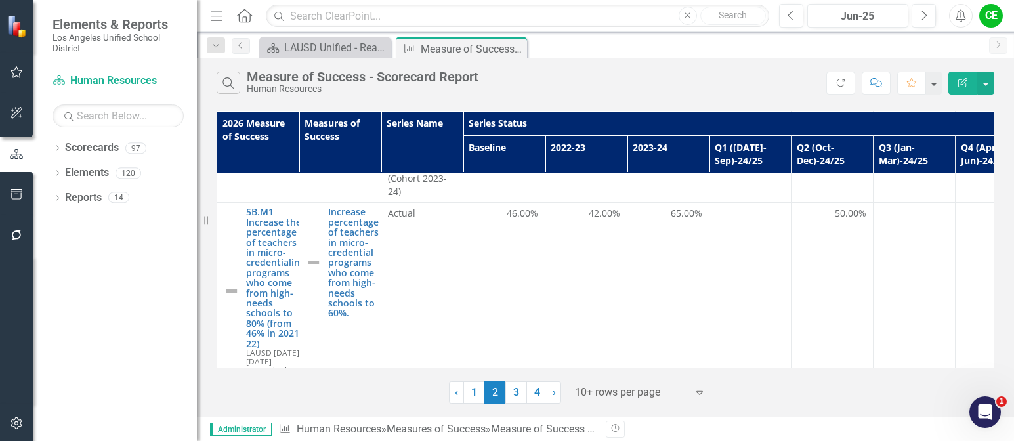
scroll to position [919, 0]
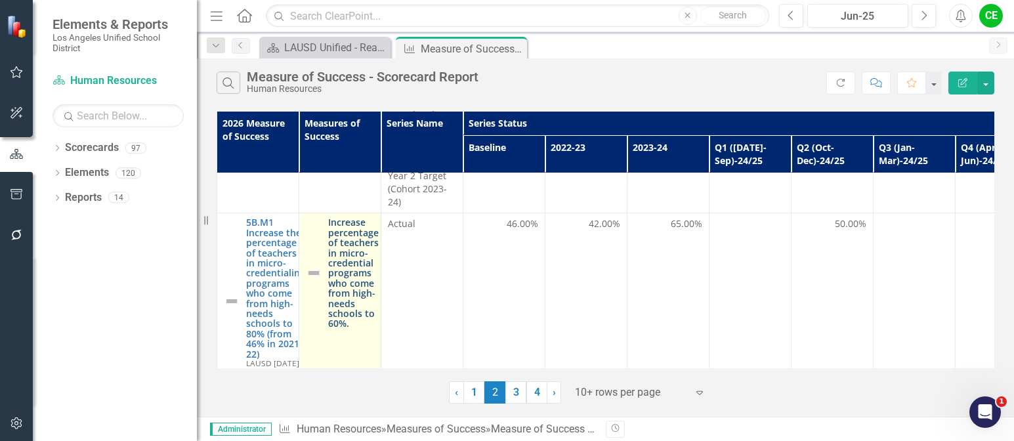
click at [343, 247] on link "Increase percentage of teachers in micro-credential programs who come from high…" at bounding box center [353, 272] width 51 height 111
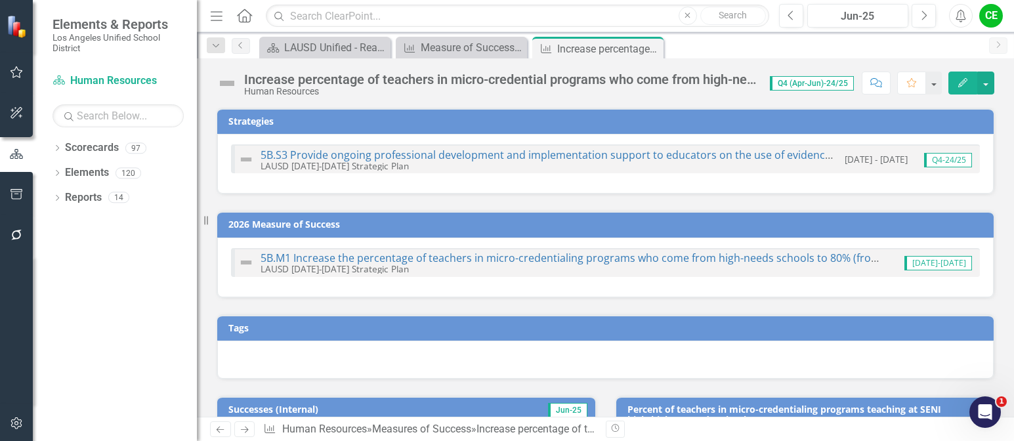
checkbox input "true"
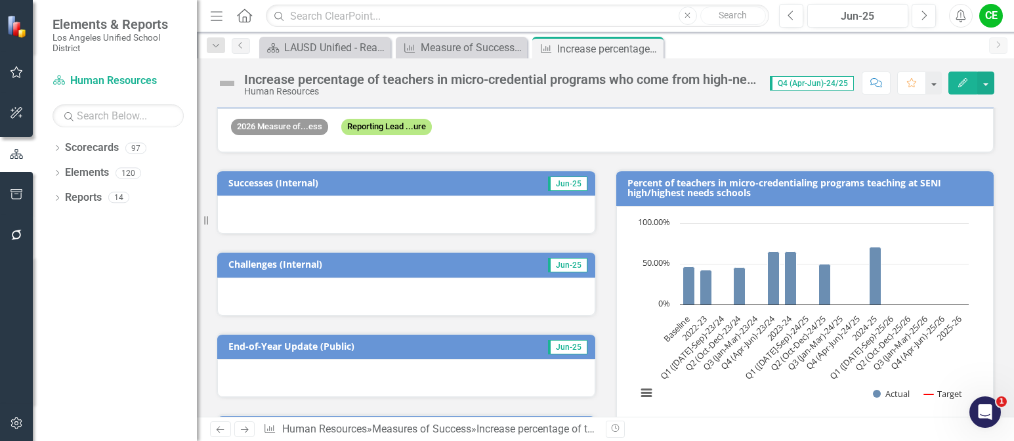
scroll to position [263, 0]
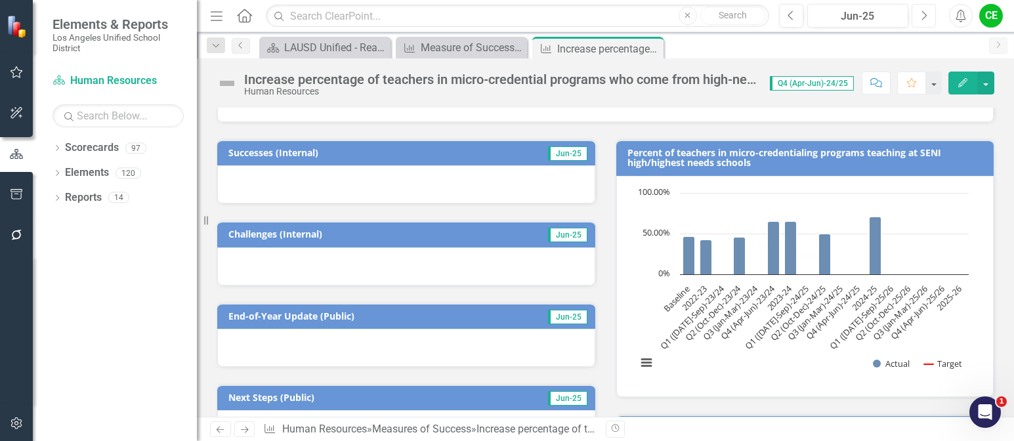
click at [927, 14] on icon "Next" at bounding box center [923, 16] width 7 height 12
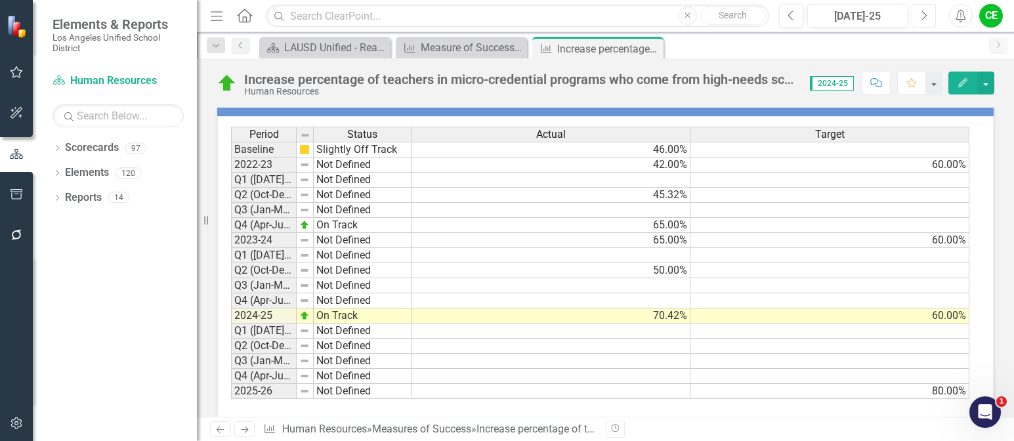
scroll to position [1481, 0]
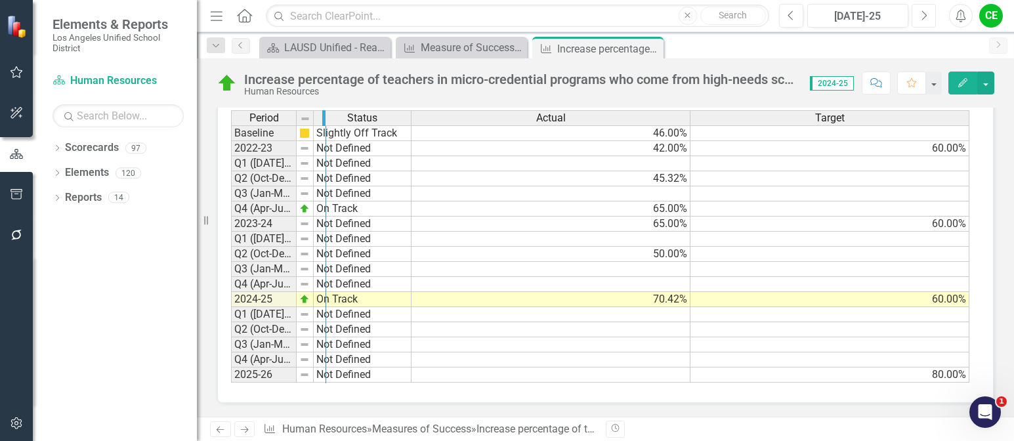
drag, startPoint x: 295, startPoint y: 119, endPoint x: 324, endPoint y: 122, distance: 29.7
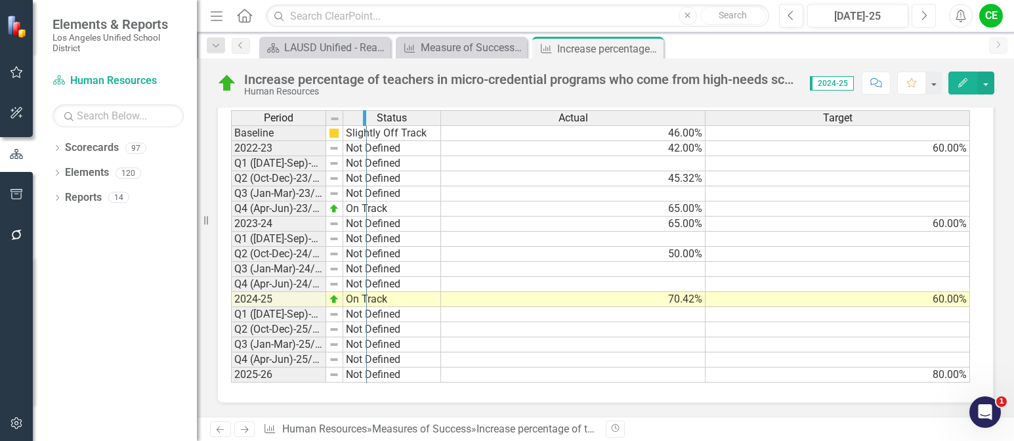
drag, startPoint x: 324, startPoint y: 122, endPoint x: 365, endPoint y: 122, distance: 40.7
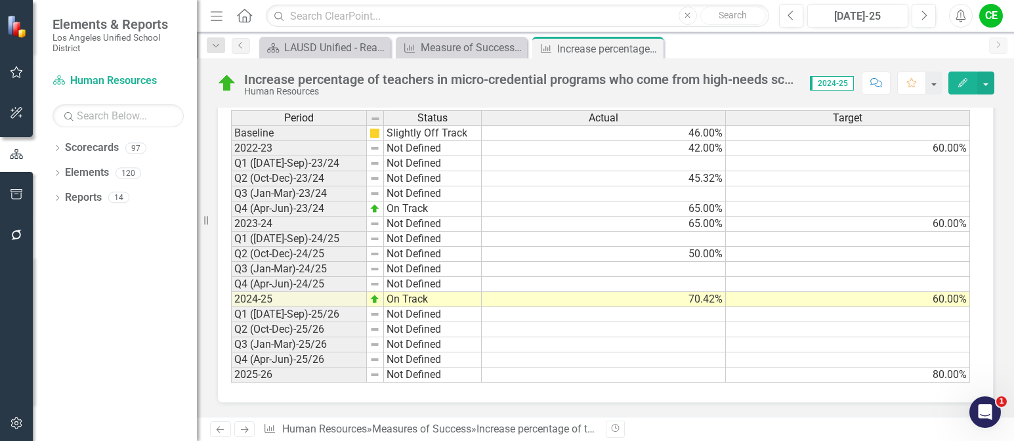
click at [418, 301] on td "On Track" at bounding box center [433, 299] width 98 height 15
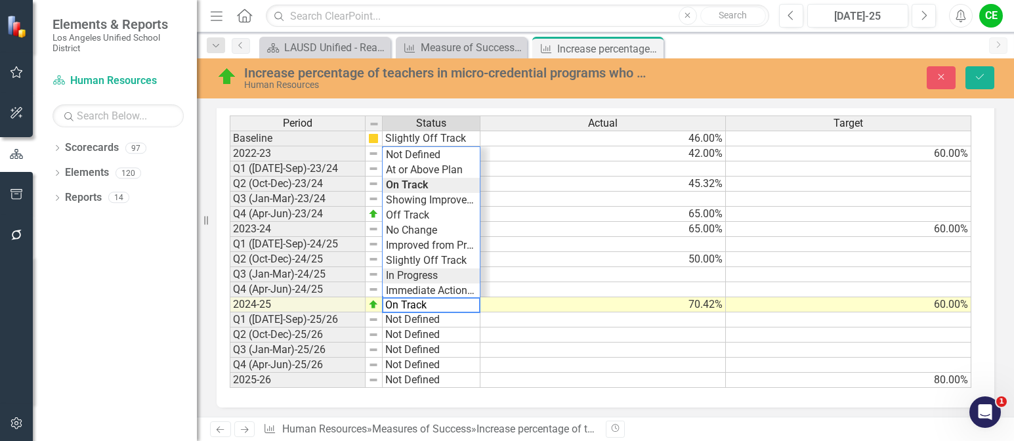
scroll to position [1485, 0]
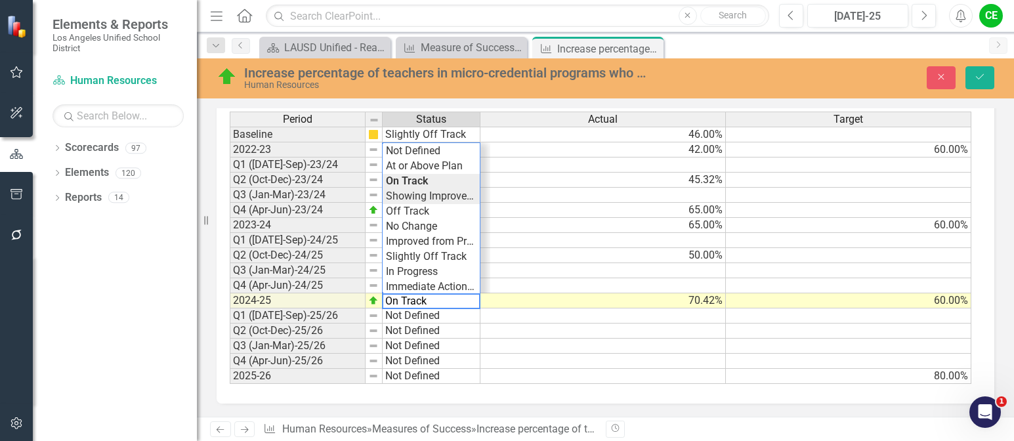
type textarea "Showing Improvemet"
click at [429, 200] on div "Period Status Actual Target Baseline Slightly Off Track 46.00% 2022-23 Not Defi…" at bounding box center [601, 248] width 742 height 273
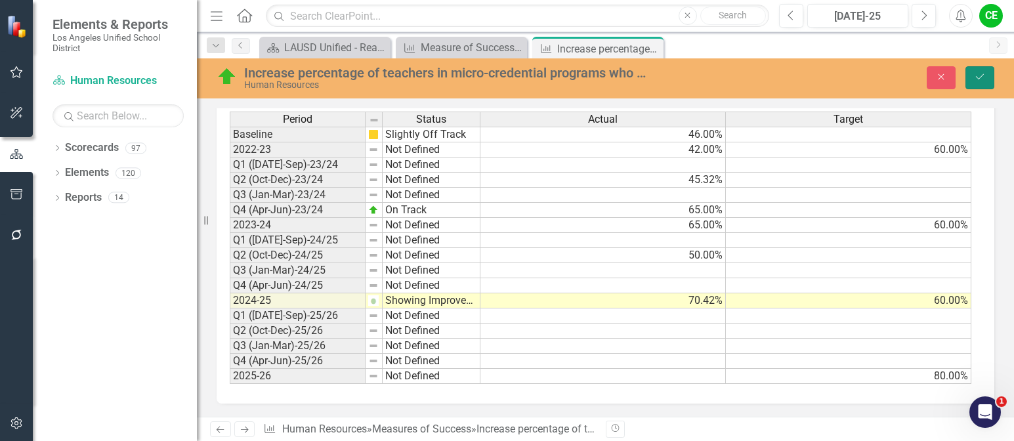
click at [978, 79] on icon "Save" at bounding box center [980, 76] width 12 height 9
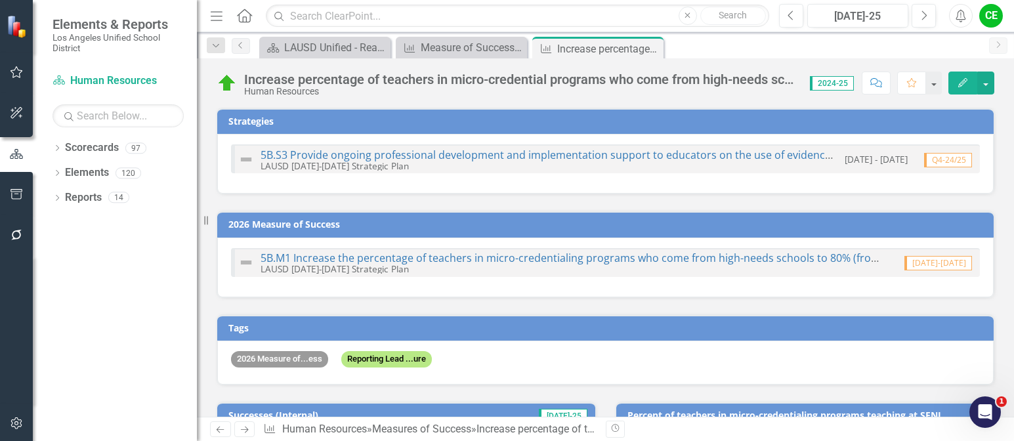
checkbox input "true"
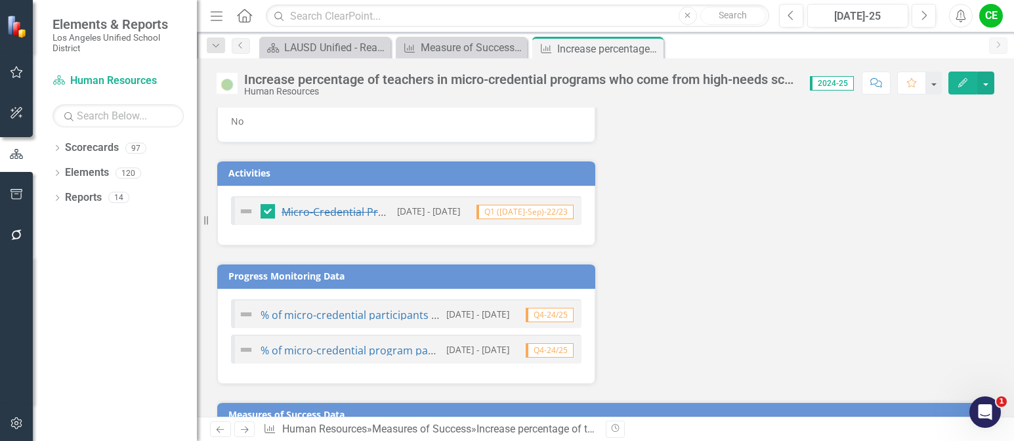
scroll to position [1087, 0]
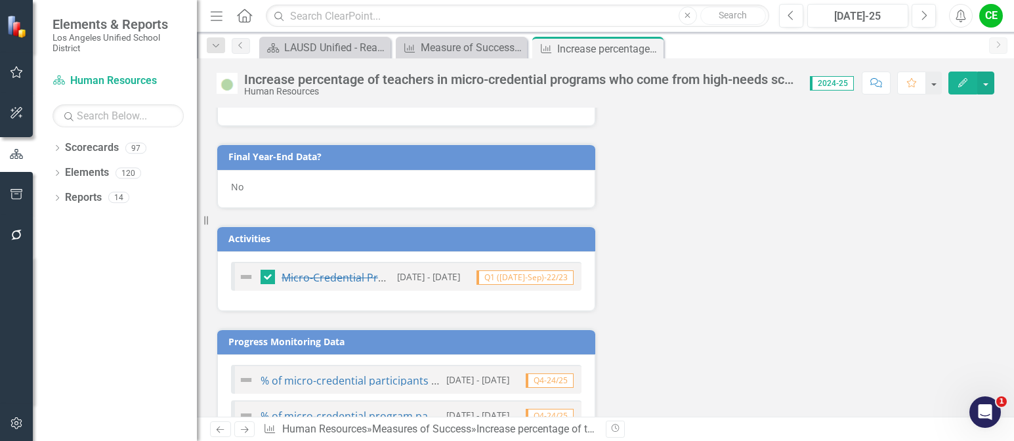
click at [265, 194] on div "No" at bounding box center [406, 189] width 378 height 38
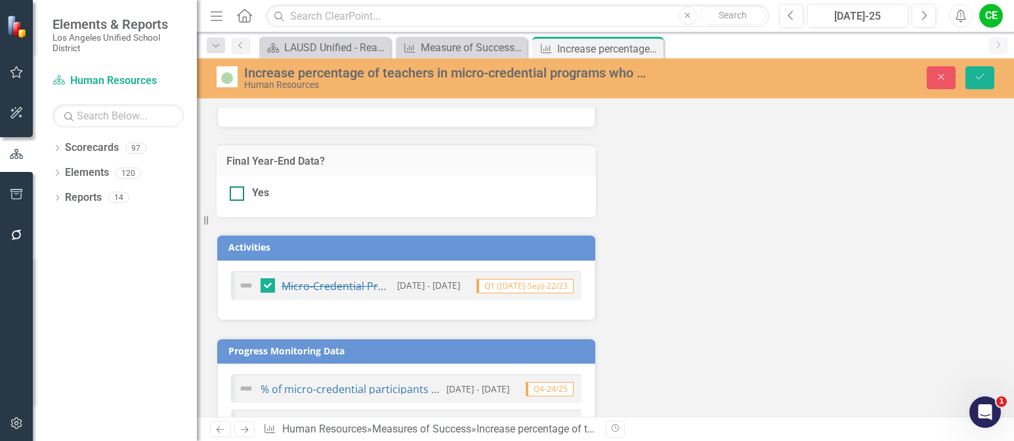
click at [238, 196] on div at bounding box center [237, 193] width 14 height 14
click at [238, 195] on input "Yes" at bounding box center [234, 190] width 9 height 9
checkbox input "true"
click at [969, 77] on button "Save" at bounding box center [980, 77] width 29 height 23
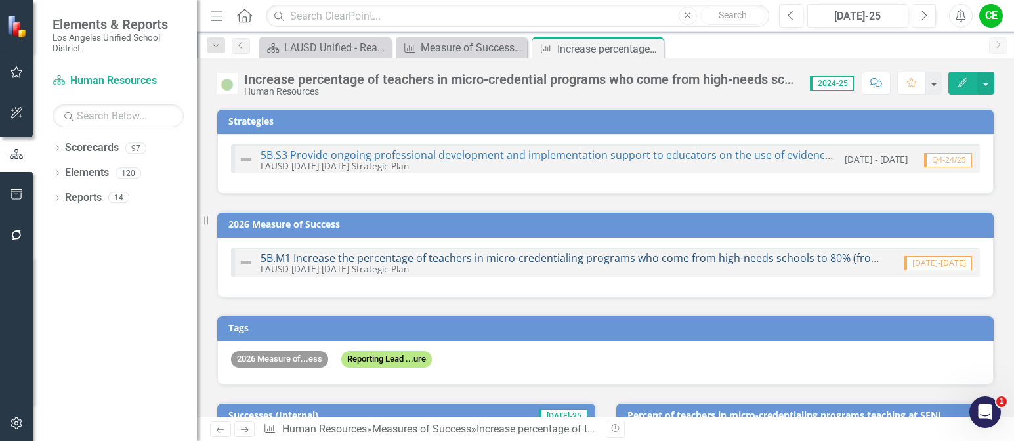
click at [524, 255] on link "5B.M1 Increase the percentage of teachers in micro-credentialing programs who c…" at bounding box center [611, 258] width 700 height 14
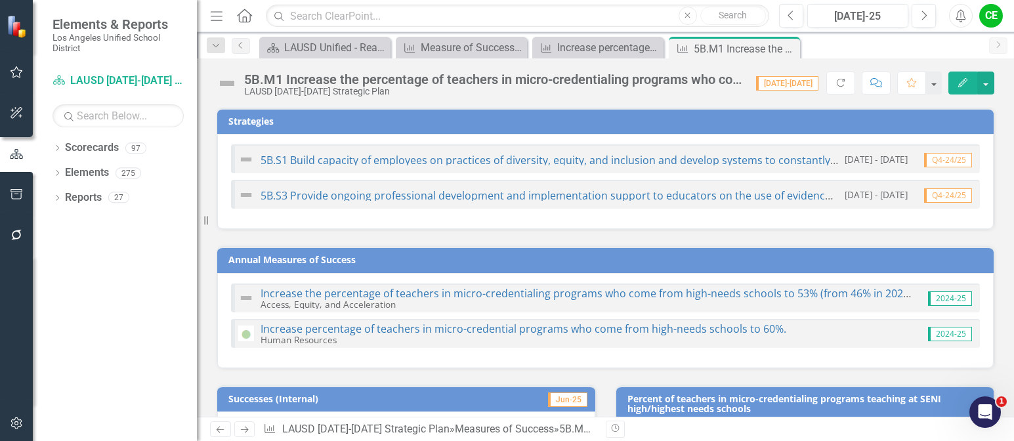
scroll to position [197, 0]
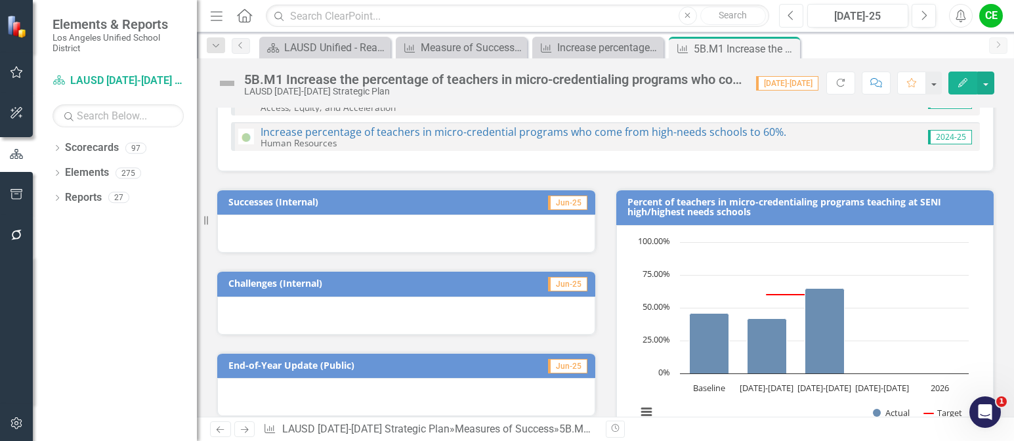
click at [788, 10] on icon "Previous" at bounding box center [791, 16] width 7 height 12
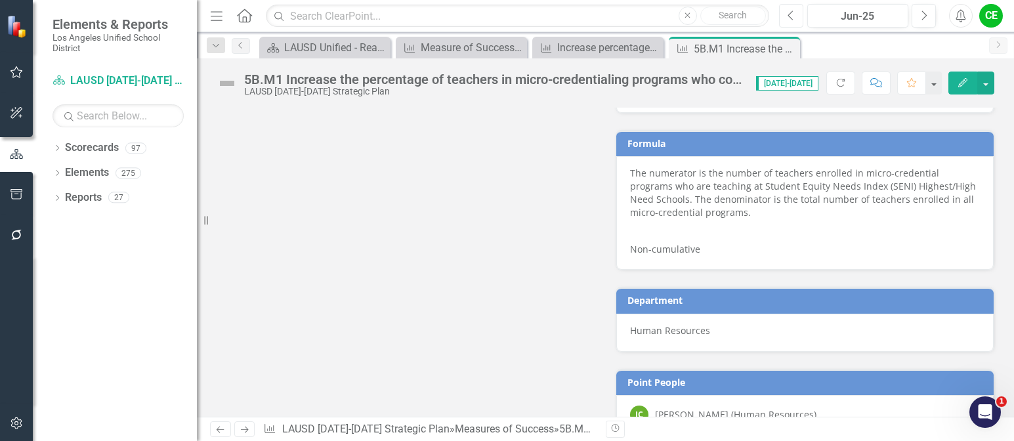
scroll to position [1031, 0]
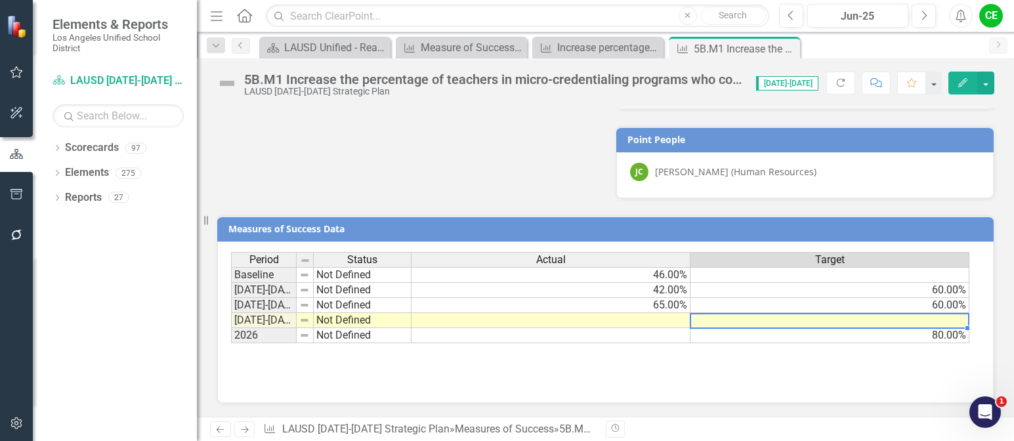
click at [944, 326] on td at bounding box center [830, 320] width 279 height 15
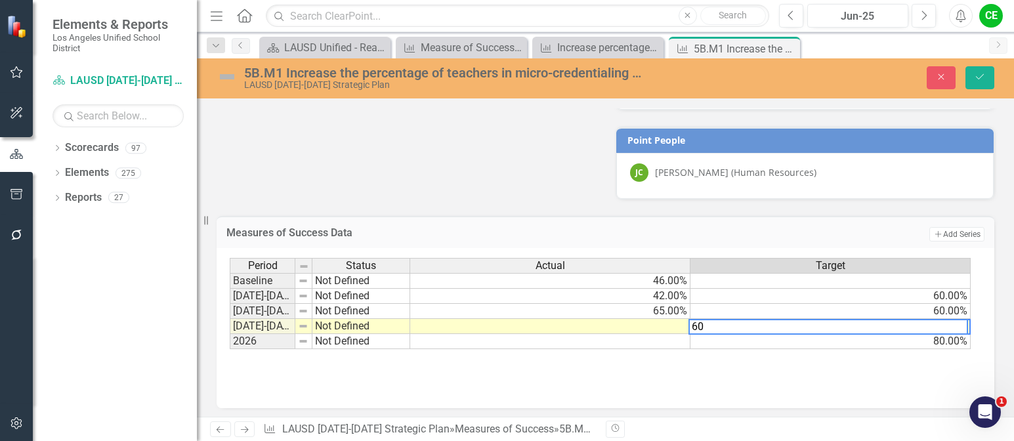
type textarea "60"
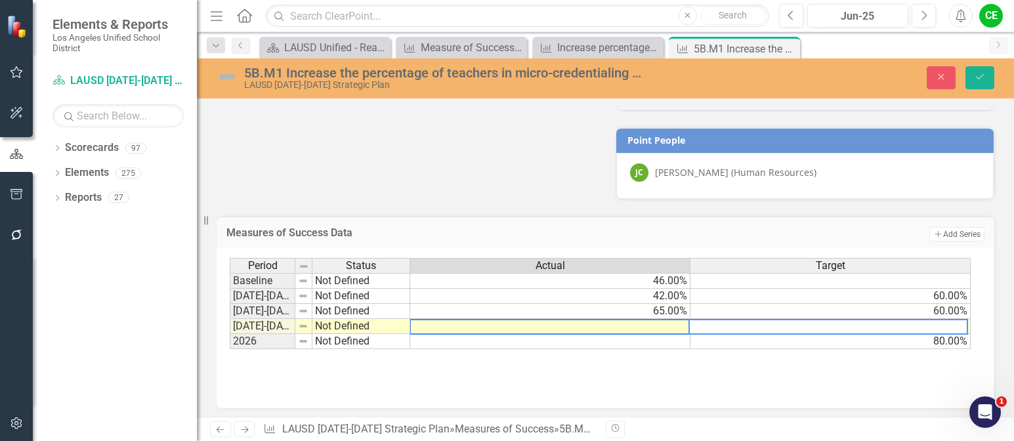
click at [674, 331] on td at bounding box center [550, 326] width 280 height 15
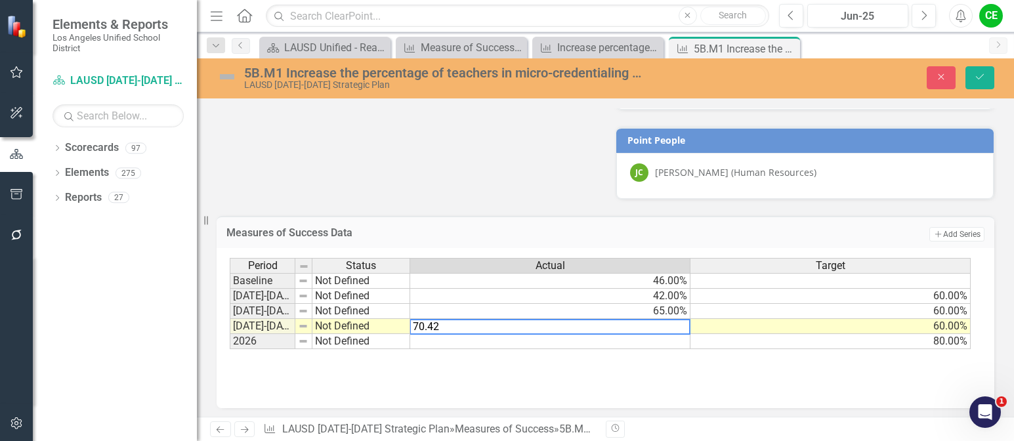
type textarea "70.42"
click at [678, 342] on td at bounding box center [550, 341] width 280 height 15
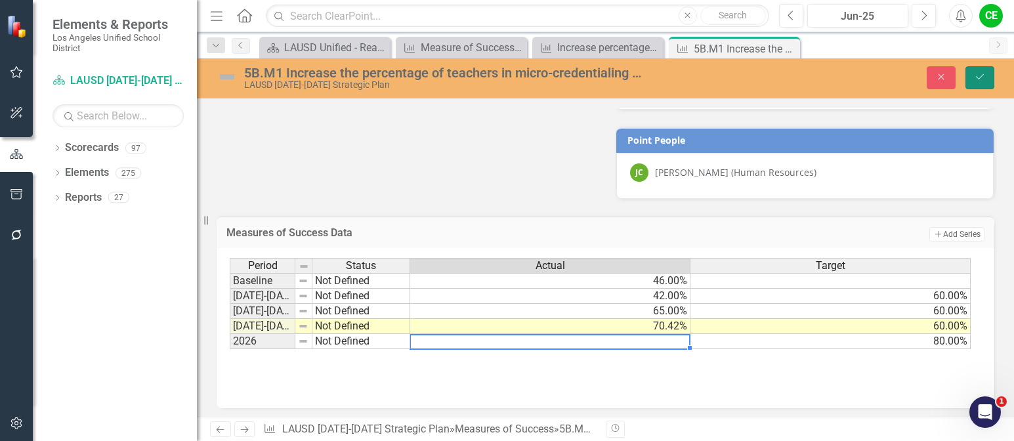
click at [972, 74] on button "Save" at bounding box center [980, 77] width 29 height 23
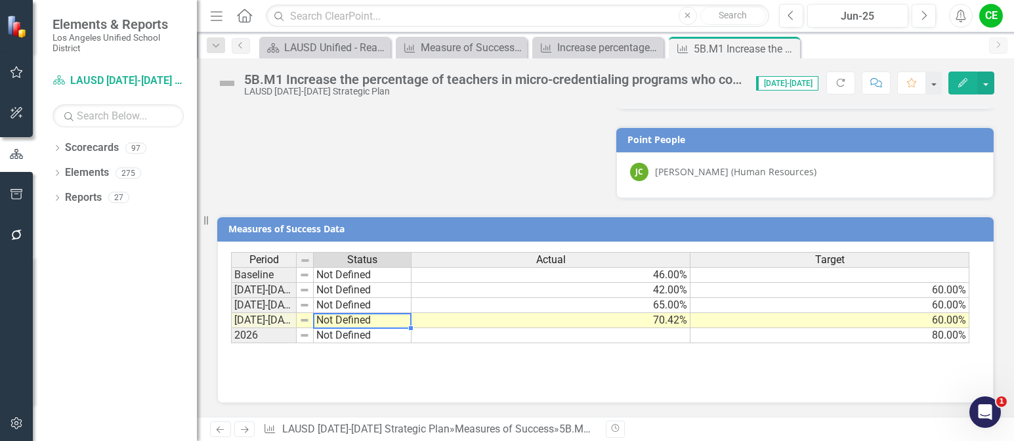
click at [328, 322] on td "Not Defined" at bounding box center [363, 320] width 98 height 15
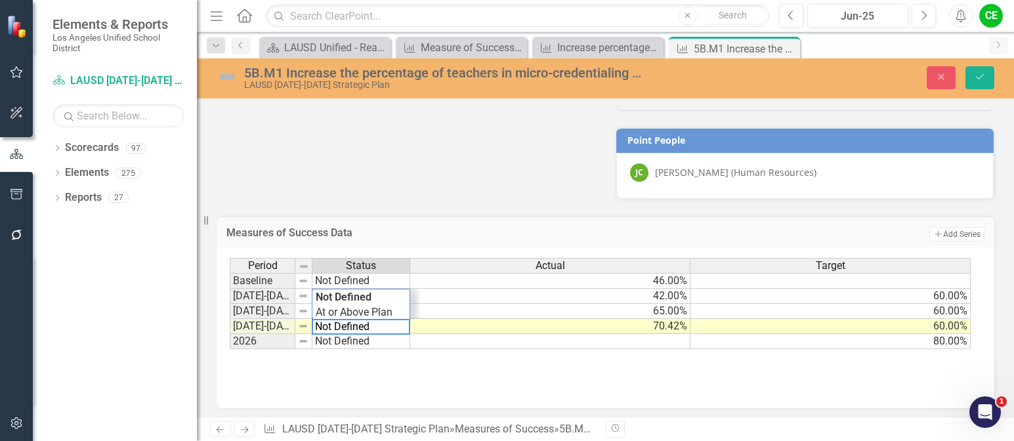
drag, startPoint x: 401, startPoint y: 330, endPoint x: 281, endPoint y: 322, distance: 120.4
click at [281, 322] on div "Period Status Actual Target Baseline Not Defined 46.00% 2022-2023 Not Defined 4…" at bounding box center [601, 304] width 742 height 92
click at [335, 314] on div "Period Status Actual Target Baseline Not Defined 46.00% 2022-2023 Not Defined 4…" at bounding box center [601, 304] width 742 height 92
type textarea "Showing Improvemet"
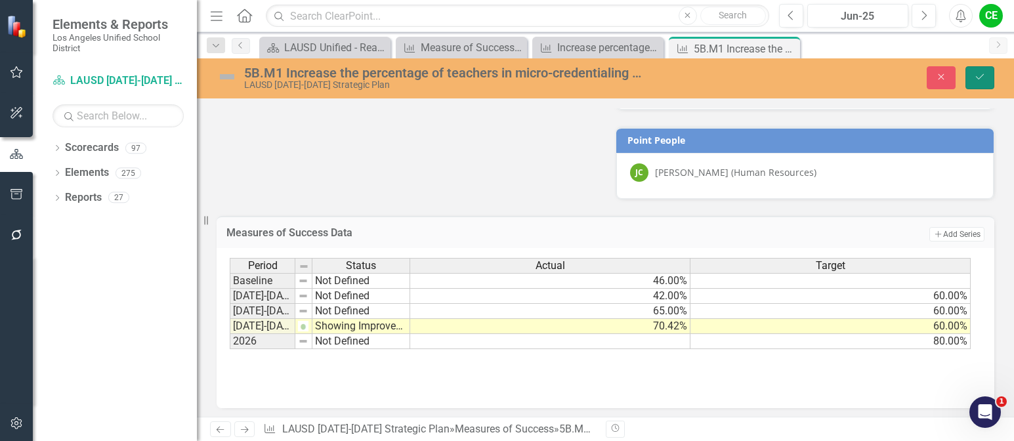
click at [985, 77] on button "Save" at bounding box center [980, 77] width 29 height 23
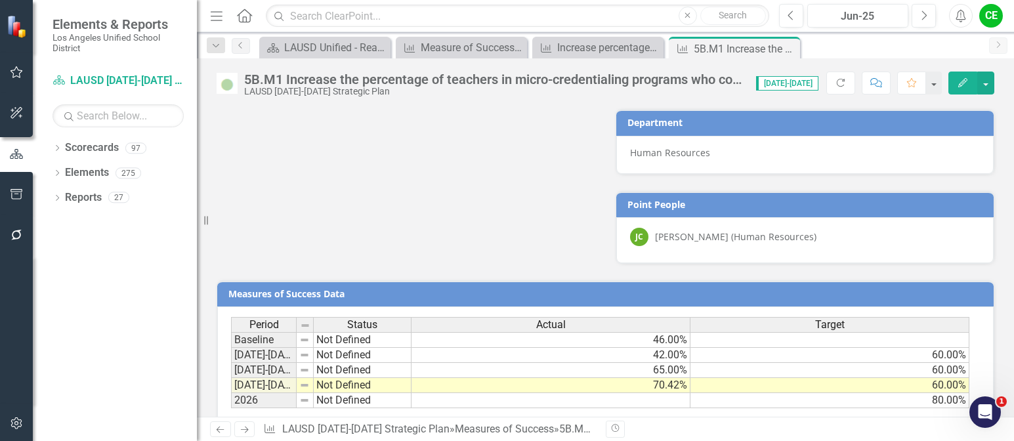
scroll to position [965, 0]
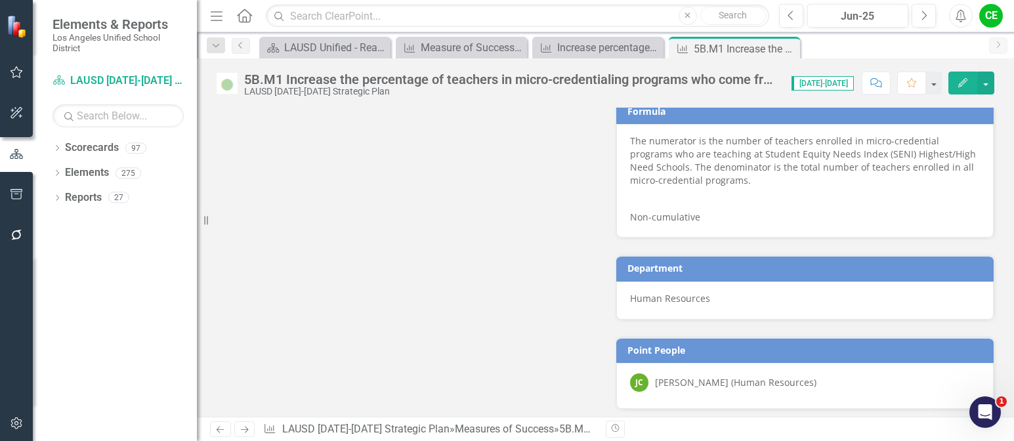
scroll to position [768, 0]
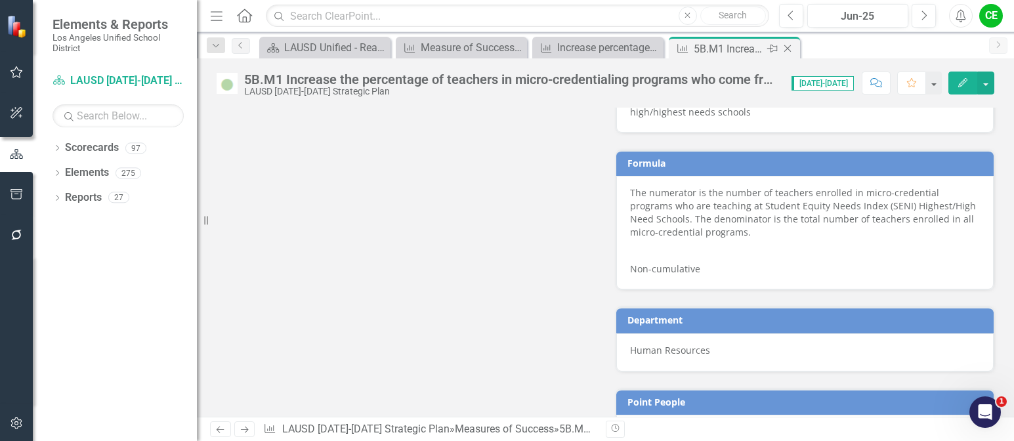
click at [789, 46] on icon "Close" at bounding box center [787, 48] width 13 height 11
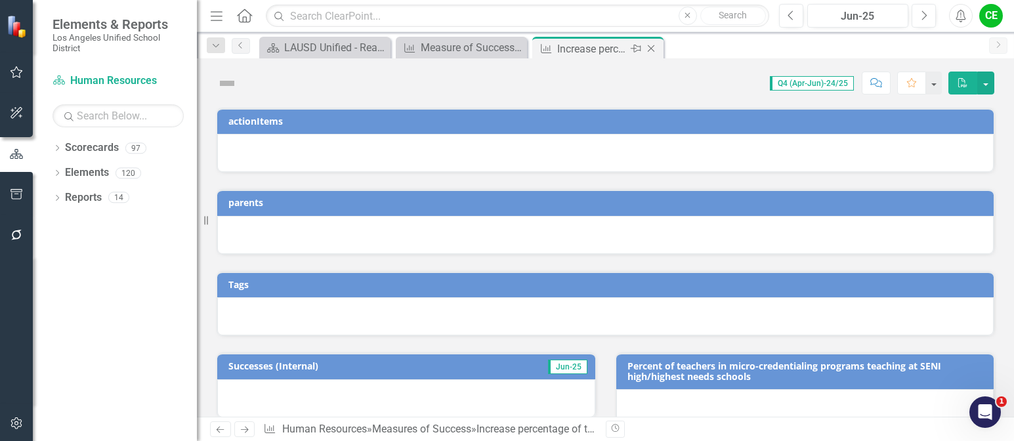
click at [653, 45] on icon "Close" at bounding box center [651, 48] width 13 height 11
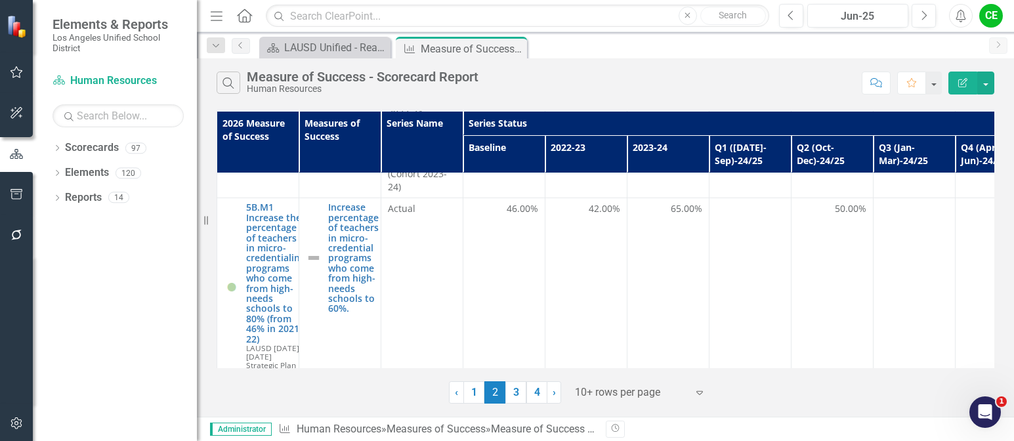
scroll to position [919, 0]
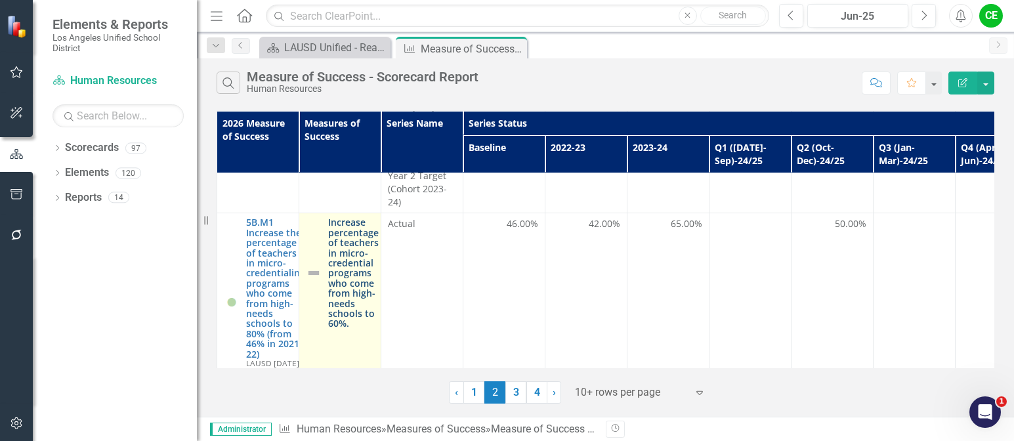
click at [346, 261] on link "Increase percentage of teachers in micro-credential programs who come from high…" at bounding box center [353, 272] width 51 height 111
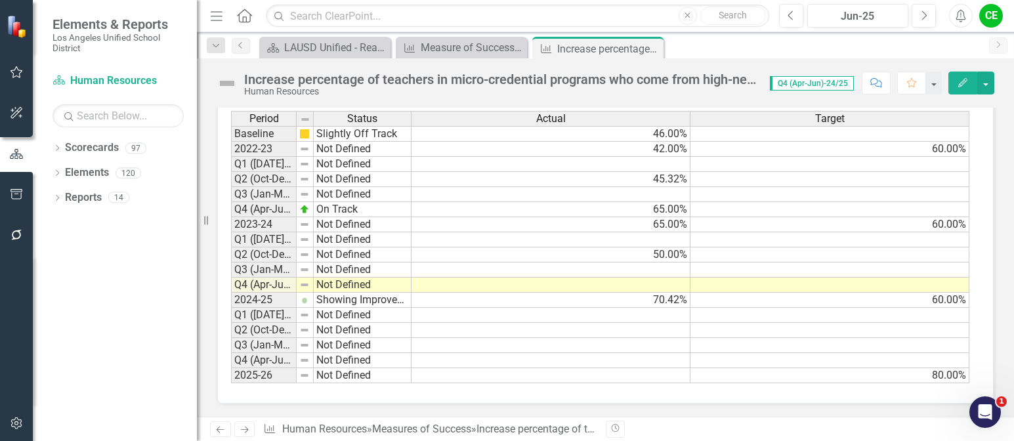
scroll to position [1100, 0]
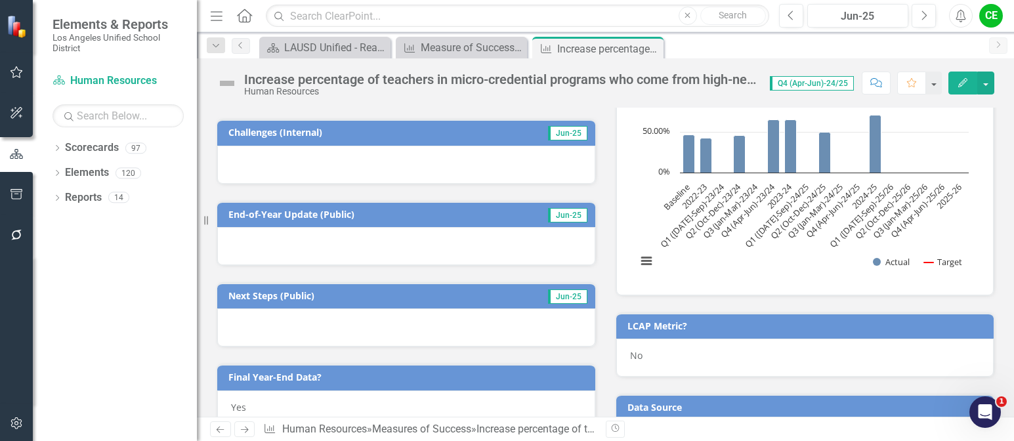
scroll to position [1100, 0]
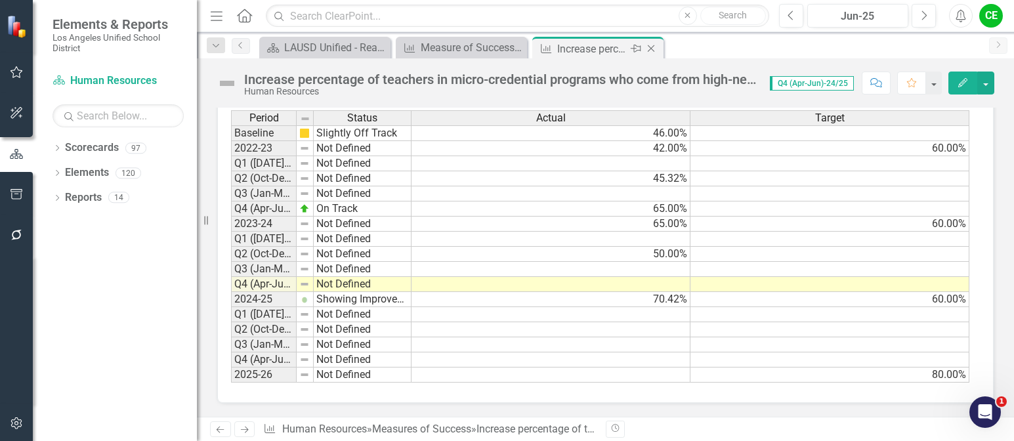
click at [648, 47] on icon "Close" at bounding box center [651, 48] width 13 height 11
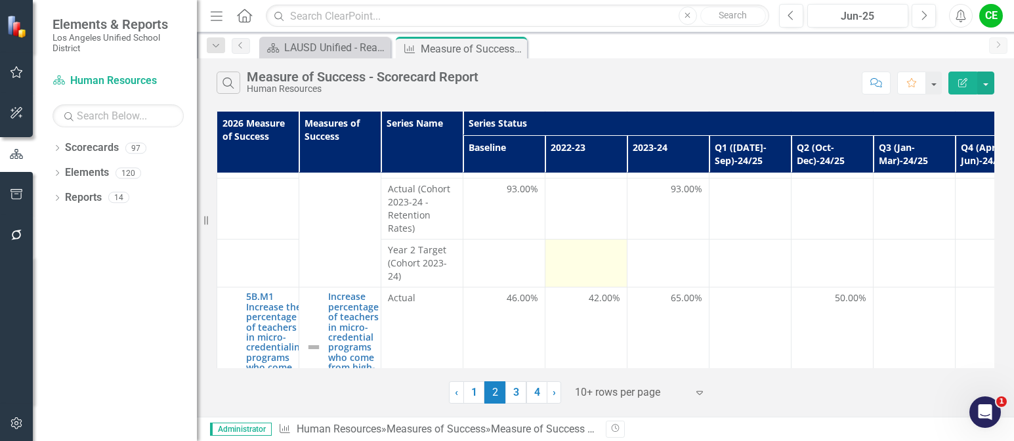
scroll to position [822, 0]
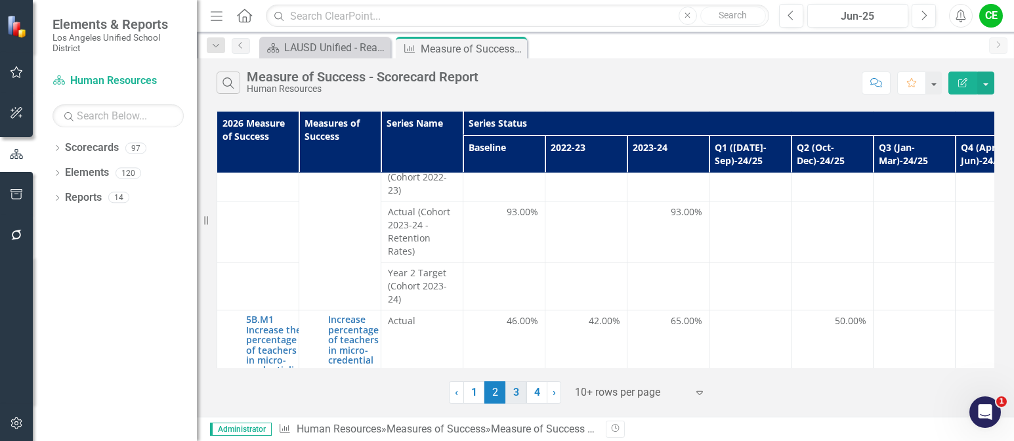
click at [513, 395] on link "3" at bounding box center [516, 392] width 21 height 22
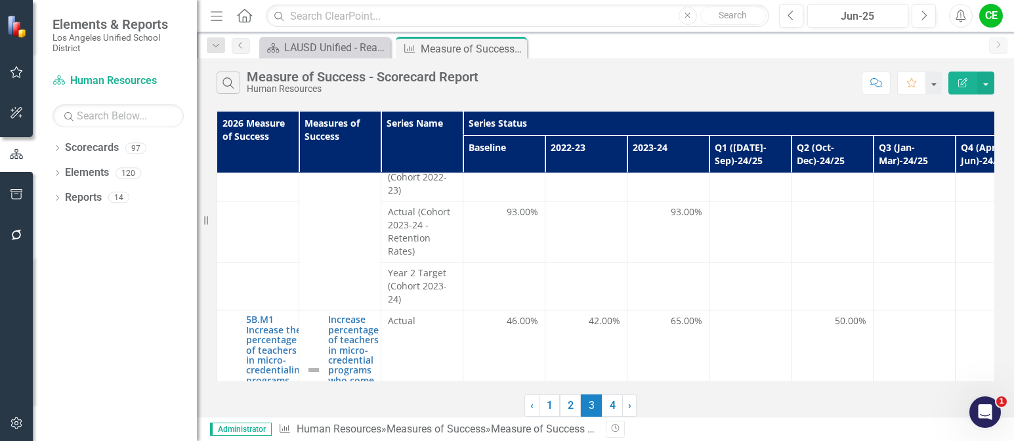
scroll to position [0, 0]
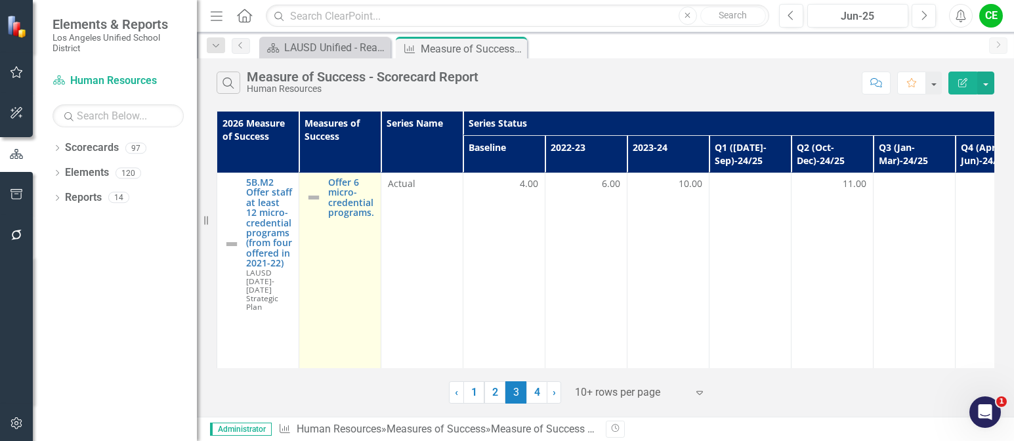
click at [328, 202] on div "Offer 6 micro-credential programs." at bounding box center [340, 197] width 68 height 41
click at [353, 207] on link "Offer 6 micro-credential programs." at bounding box center [351, 197] width 46 height 41
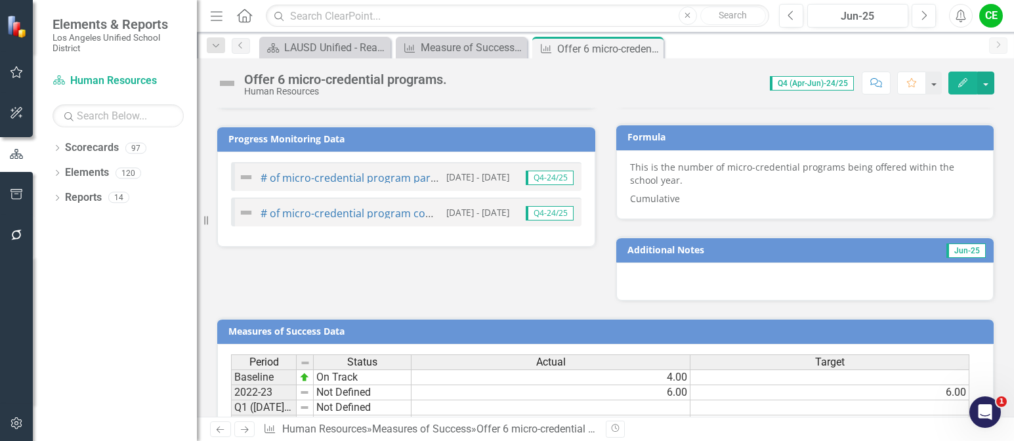
scroll to position [1032, 0]
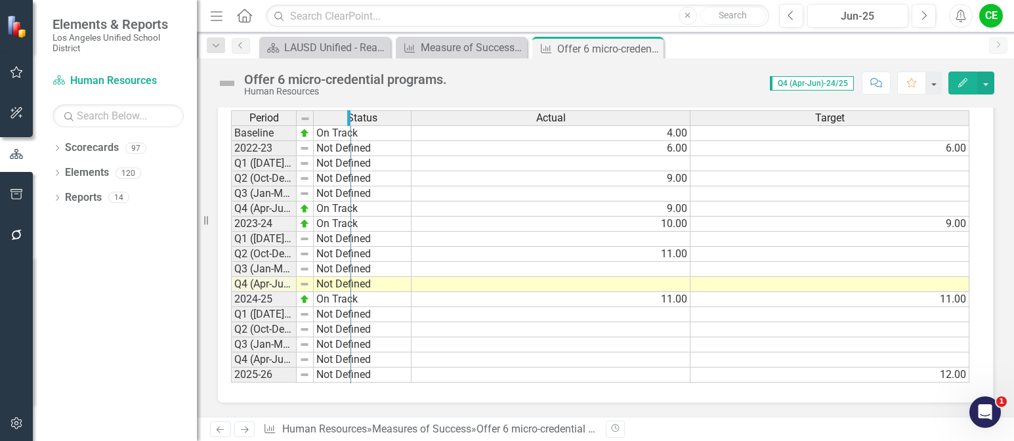
drag, startPoint x: 295, startPoint y: 117, endPoint x: 350, endPoint y: 119, distance: 54.5
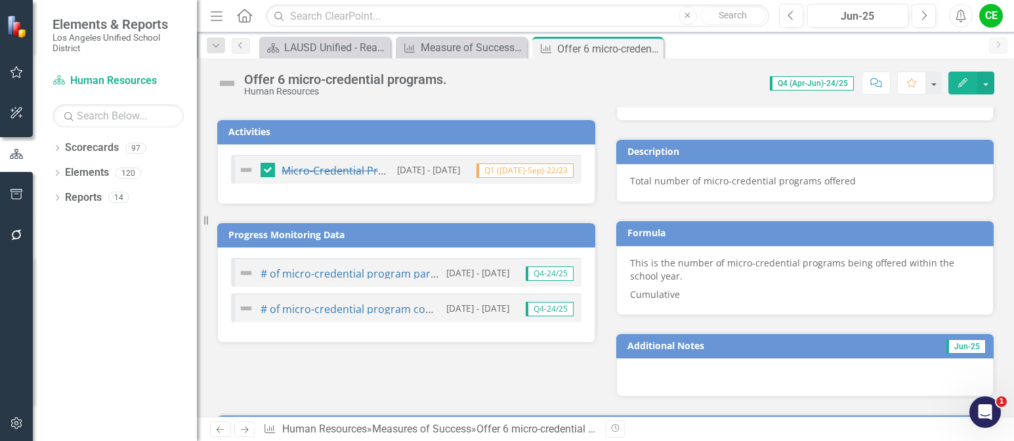
scroll to position [573, 0]
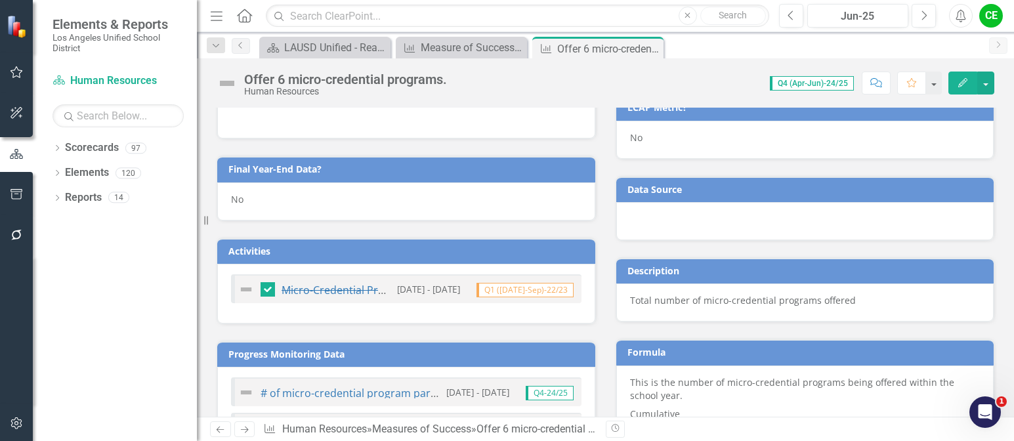
click at [256, 204] on div "No" at bounding box center [406, 202] width 378 height 38
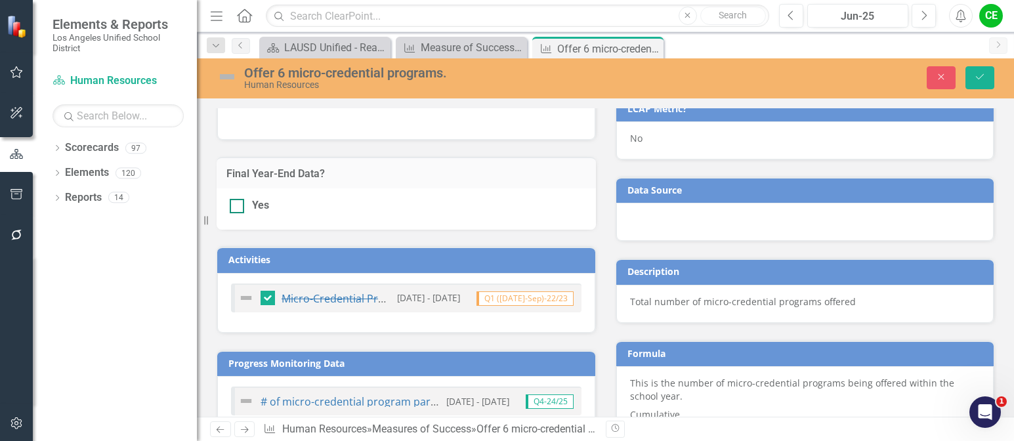
click at [236, 210] on div at bounding box center [237, 206] width 14 height 14
click at [236, 207] on input "Yes" at bounding box center [234, 203] width 9 height 9
checkbox input "true"
click at [982, 71] on button "Save" at bounding box center [980, 77] width 29 height 23
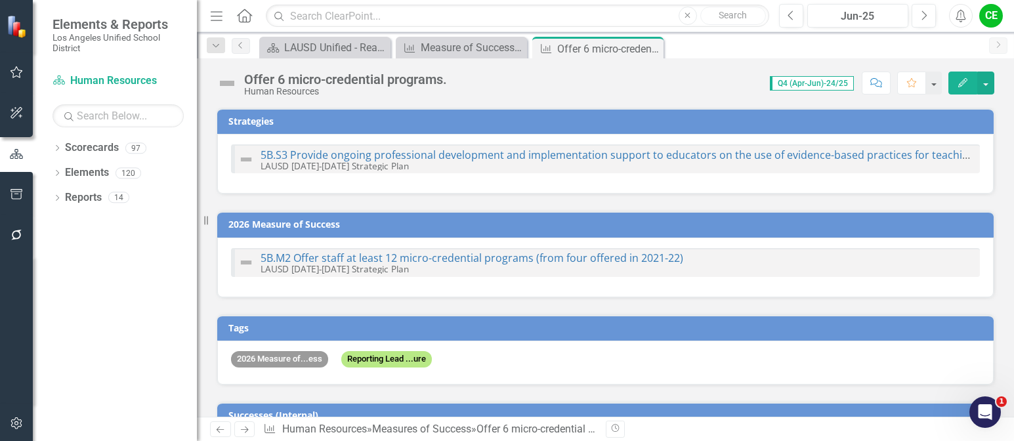
checkbox input "true"
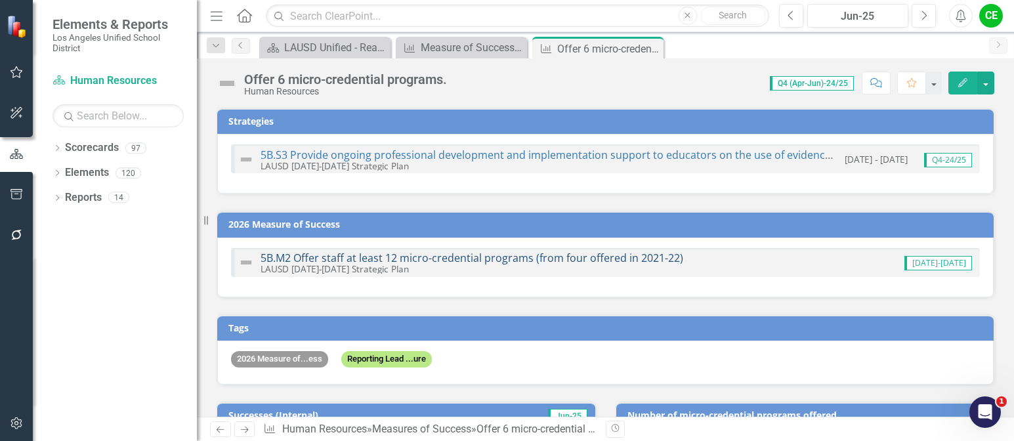
click at [495, 253] on link "5B.M2 Offer staff at least 12 micro-credential programs (from four offered in 2…" at bounding box center [472, 258] width 423 height 14
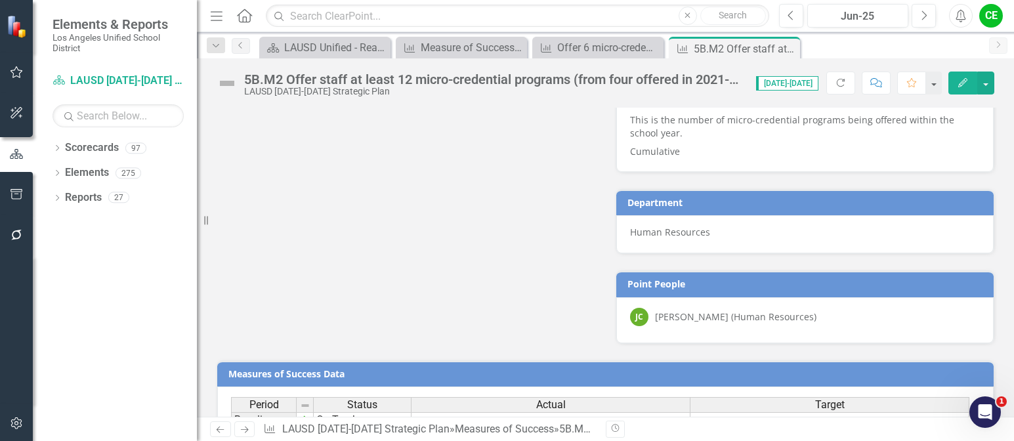
scroll to position [964, 0]
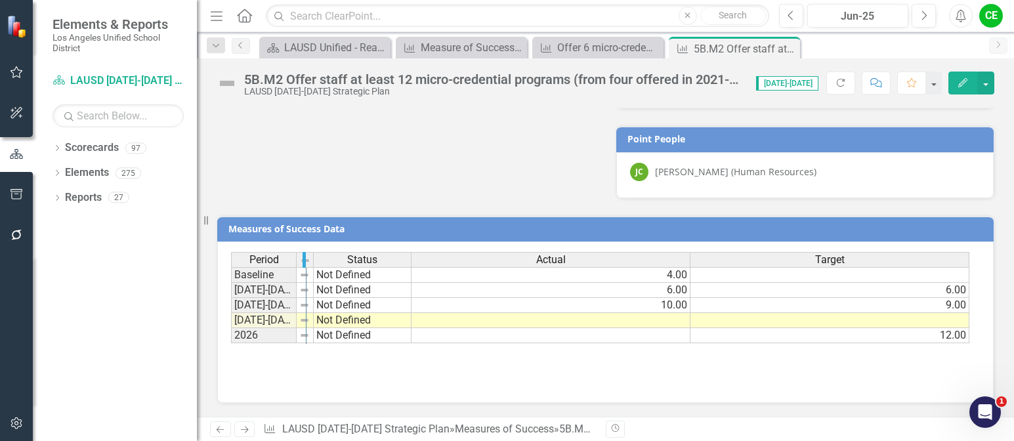
drag, startPoint x: 295, startPoint y: 261, endPoint x: 305, endPoint y: 264, distance: 10.2
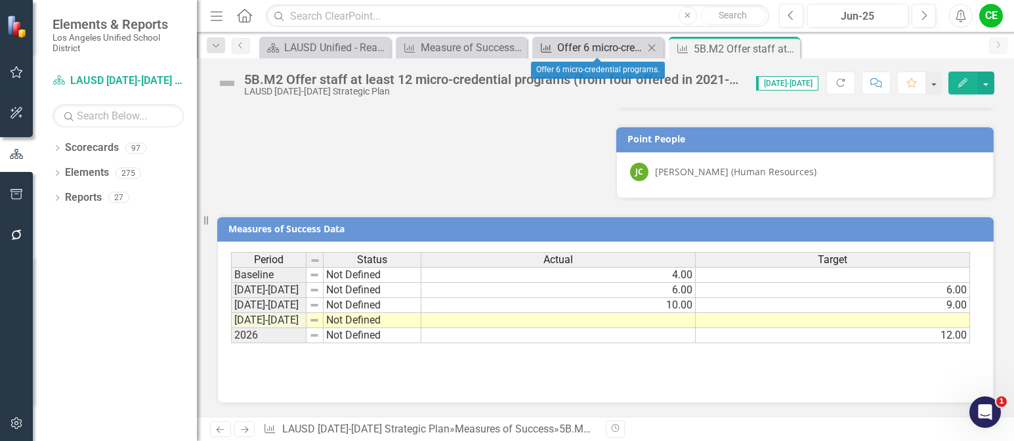
click at [597, 47] on div "Offer 6 micro-credential programs." at bounding box center [600, 47] width 87 height 16
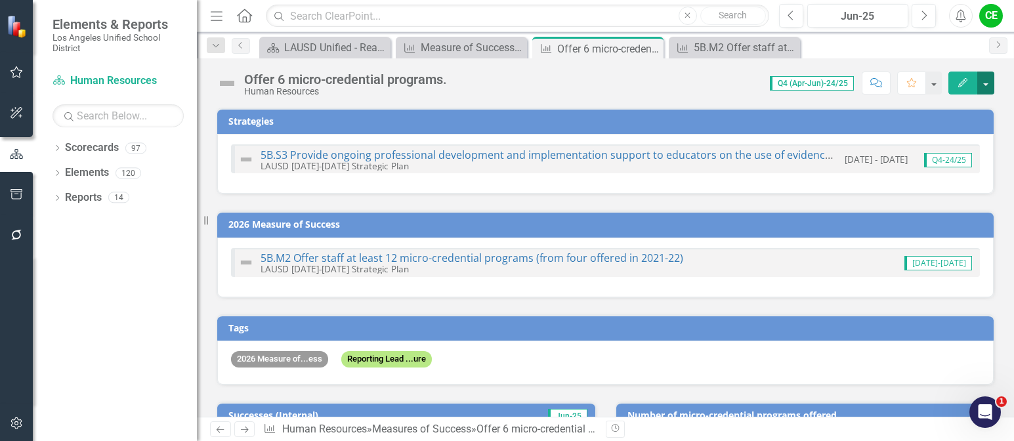
click at [984, 89] on button "button" at bounding box center [986, 83] width 17 height 23
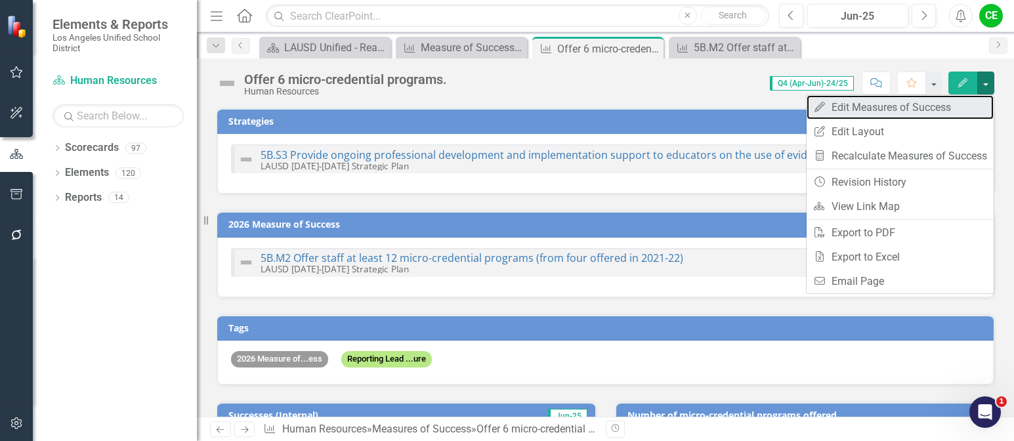
click at [871, 110] on link "Edit Edit Measures of Success" at bounding box center [900, 107] width 187 height 24
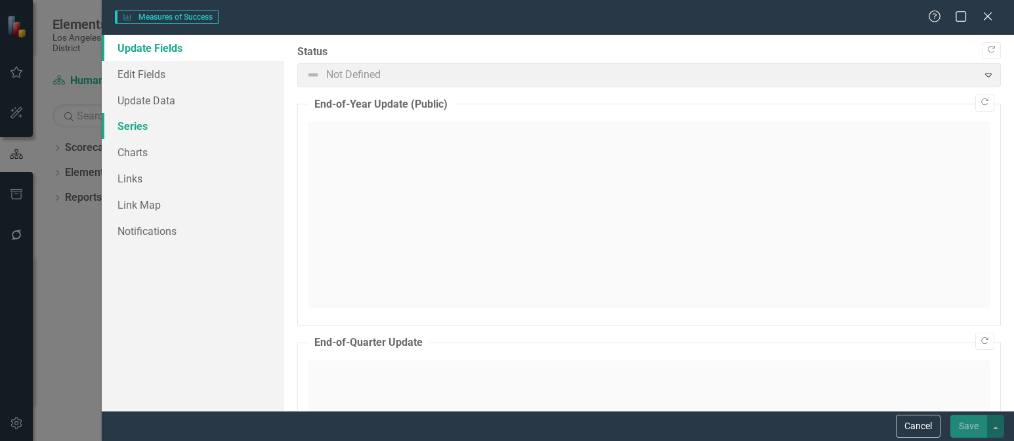
click at [141, 128] on link "Series" at bounding box center [193, 126] width 183 height 26
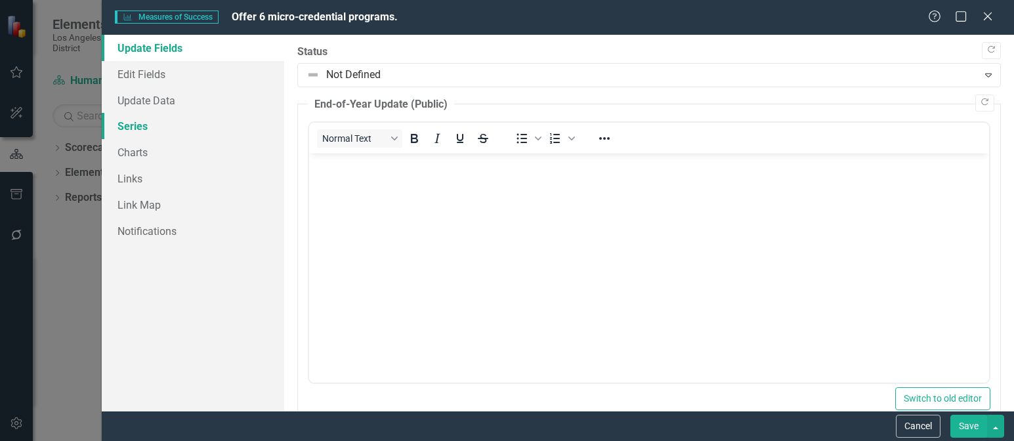
click at [136, 126] on link "Series" at bounding box center [193, 126] width 183 height 26
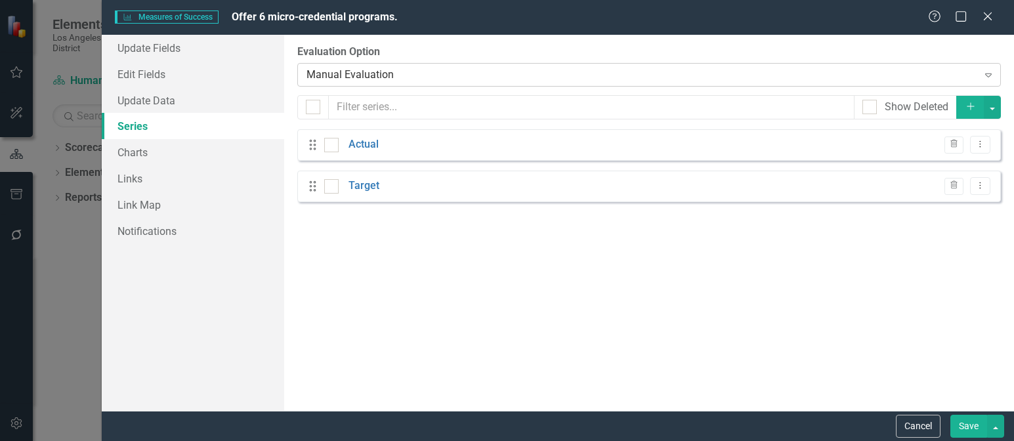
click at [989, 72] on icon "Expand" at bounding box center [988, 75] width 13 height 11
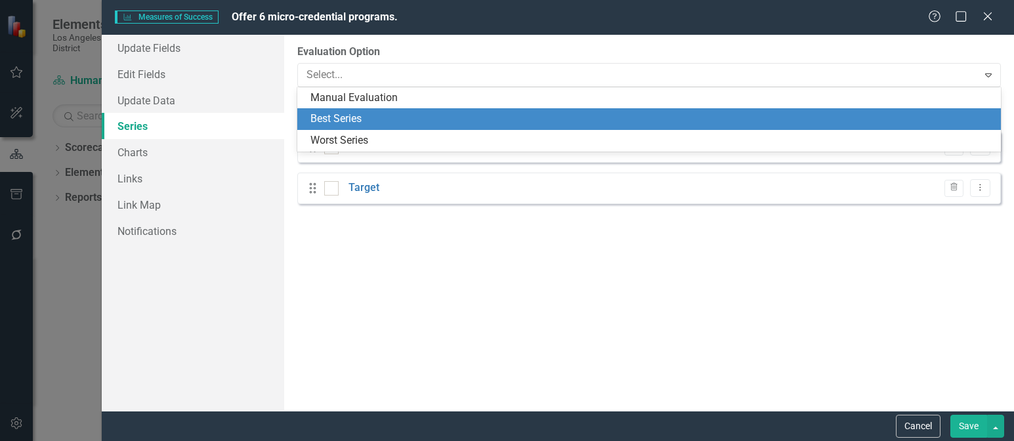
click at [689, 362] on div "From this page, you can add, edit, delete, or duplicate the measure series for …" at bounding box center [649, 223] width 730 height 376
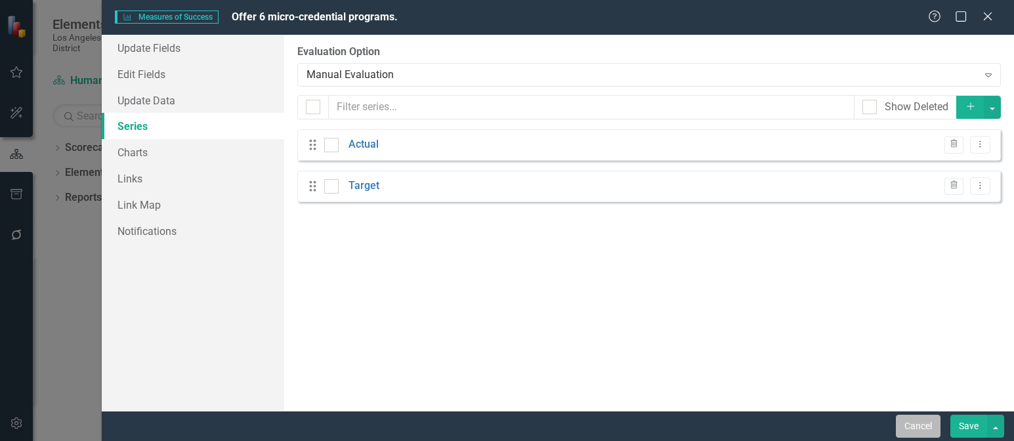
click at [924, 423] on button "Cancel" at bounding box center [918, 426] width 45 height 23
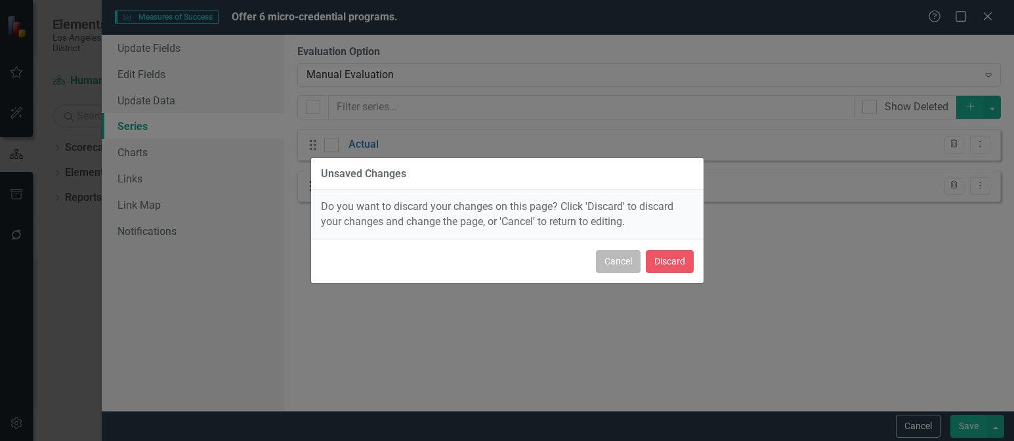
click at [632, 265] on button "Cancel" at bounding box center [618, 261] width 45 height 23
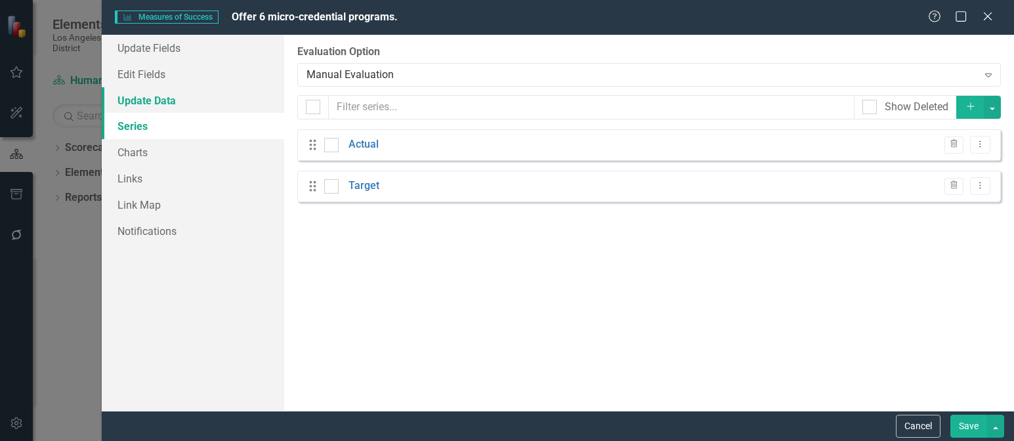
click at [158, 97] on link "Update Data" at bounding box center [193, 100] width 183 height 26
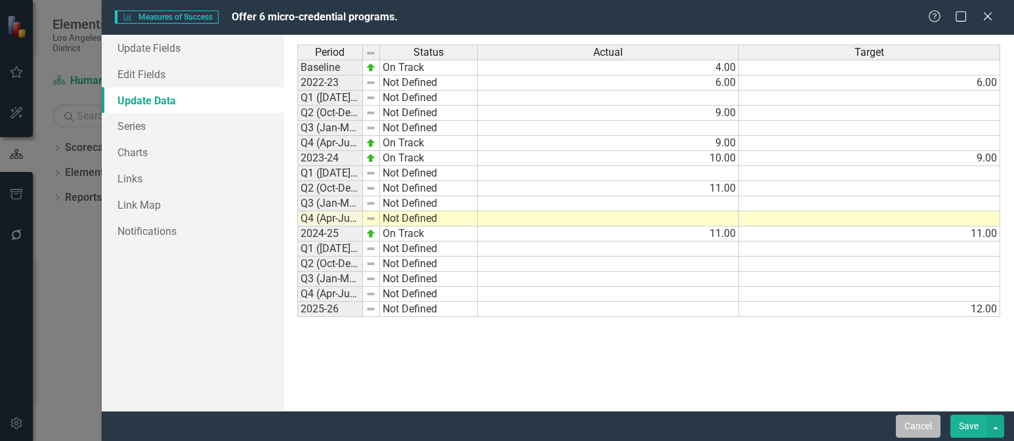
click at [907, 423] on button "Cancel" at bounding box center [918, 426] width 45 height 23
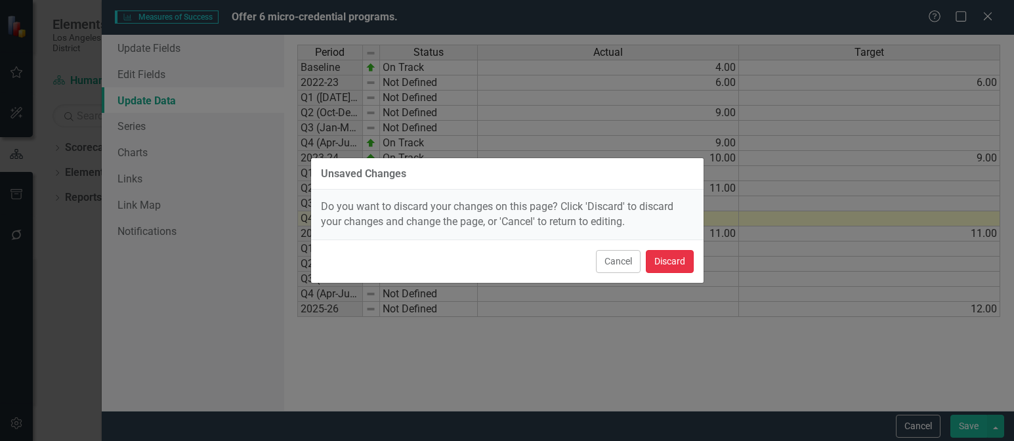
click at [662, 256] on button "Discard" at bounding box center [670, 261] width 48 height 23
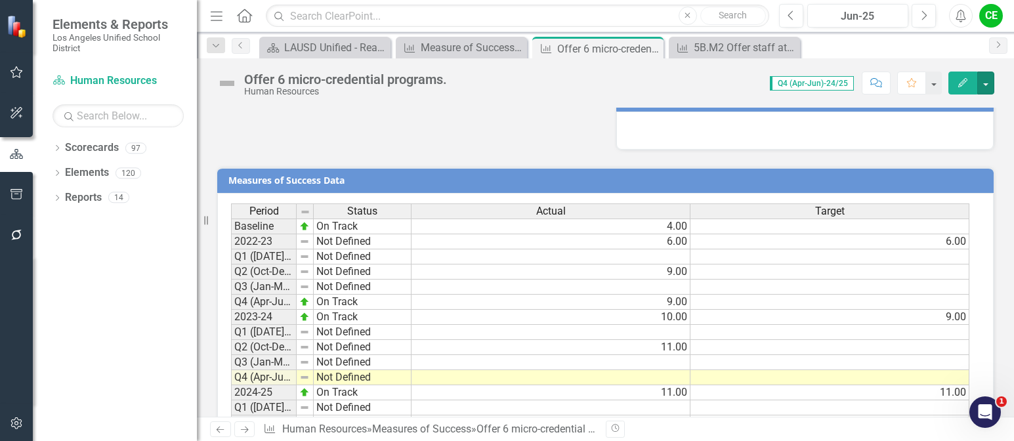
scroll to position [1032, 0]
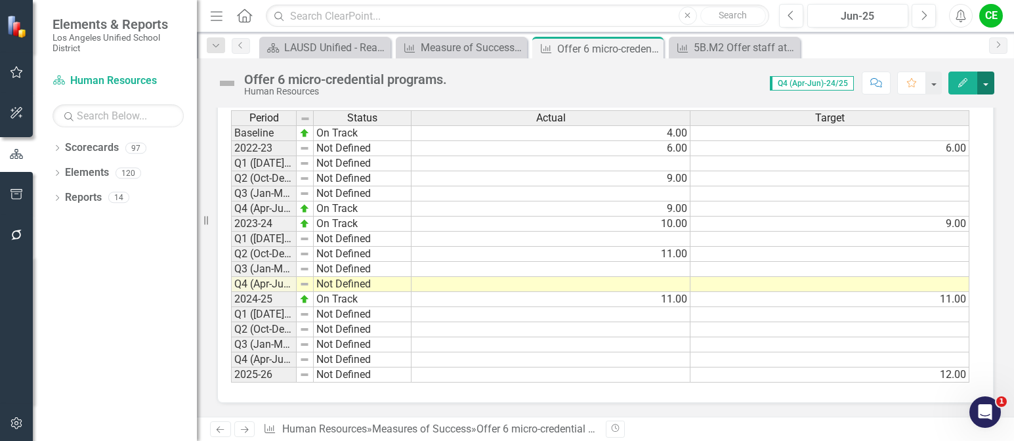
click at [986, 83] on button "button" at bounding box center [986, 83] width 17 height 23
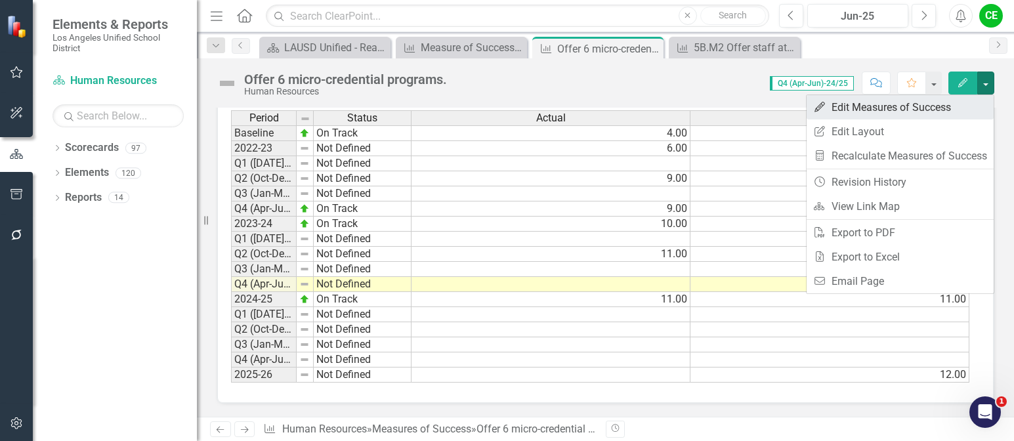
click at [869, 100] on link "Edit Edit Measures of Success" at bounding box center [900, 107] width 187 height 24
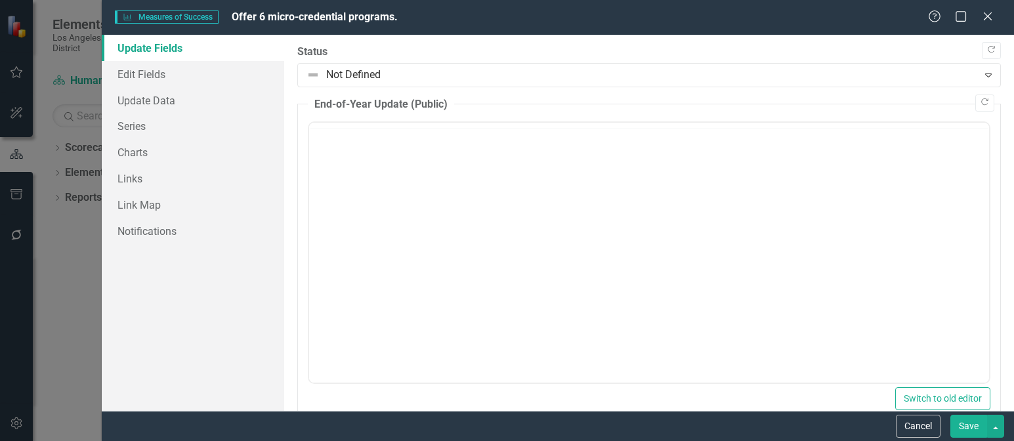
scroll to position [0, 0]
click at [136, 125] on link "Series" at bounding box center [193, 126] width 183 height 26
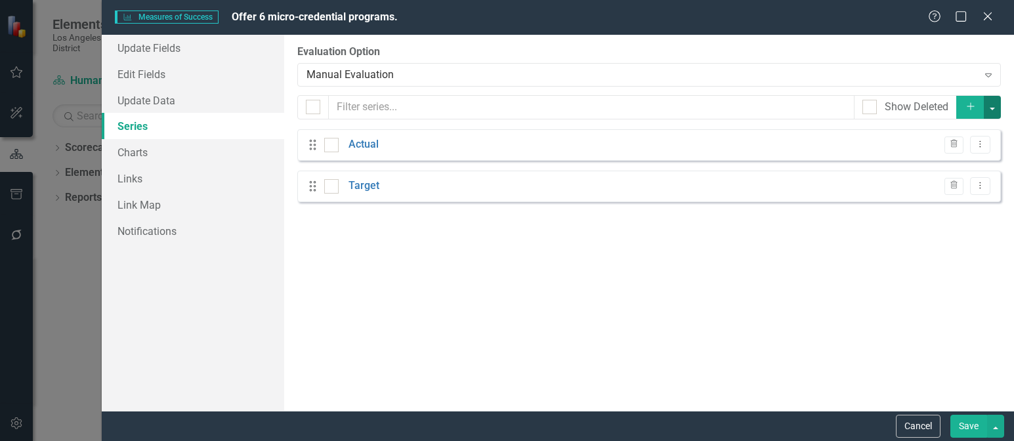
click at [996, 109] on button "button" at bounding box center [992, 107] width 17 height 23
click at [763, 351] on div "From this page, you can add, edit, delete, or duplicate the measure series for …" at bounding box center [649, 223] width 730 height 376
click at [982, 67] on div "Expand" at bounding box center [989, 74] width 24 height 21
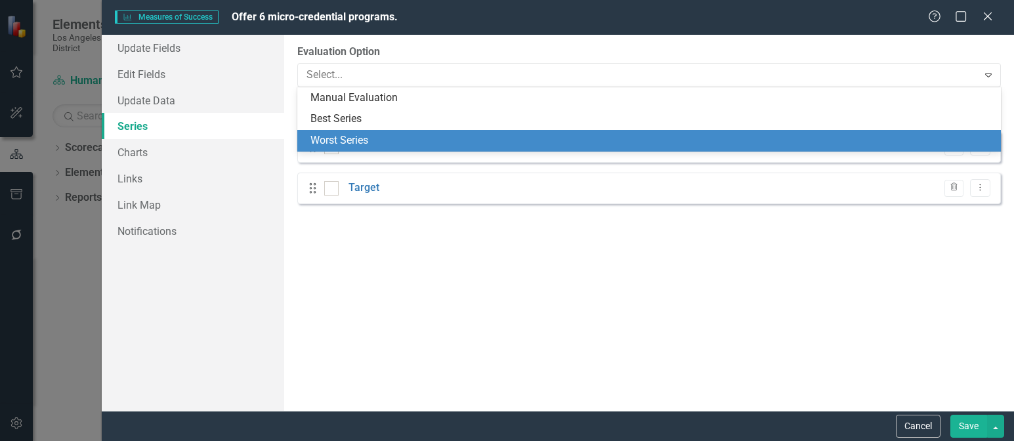
click at [734, 324] on div "From this page, you can add, edit, delete, or duplicate the measure series for …" at bounding box center [649, 223] width 730 height 376
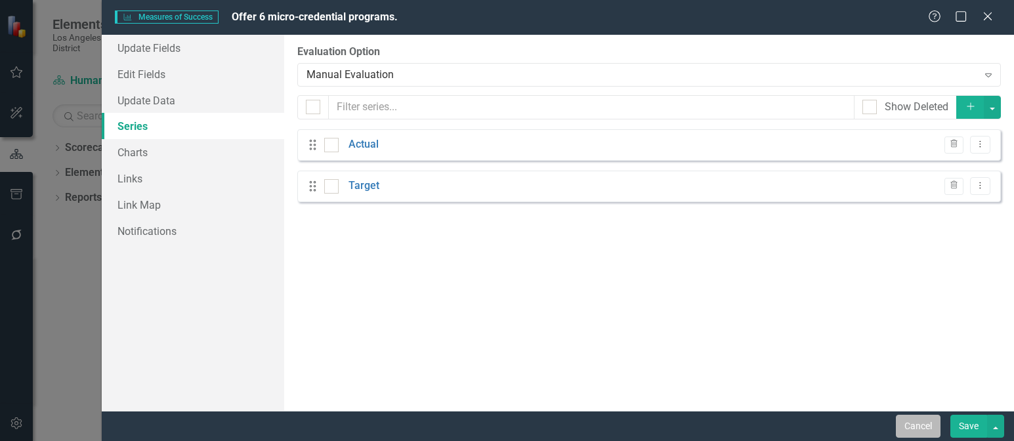
click at [932, 429] on button "Cancel" at bounding box center [918, 426] width 45 height 23
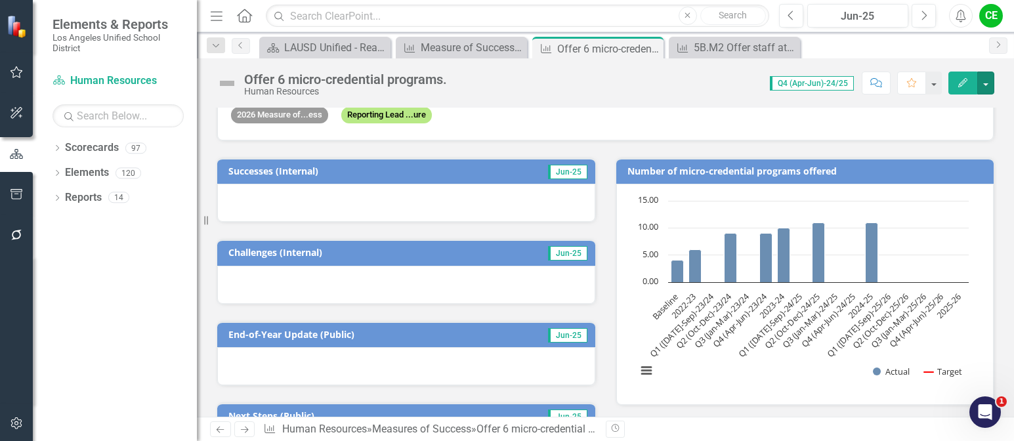
scroll to position [47, 0]
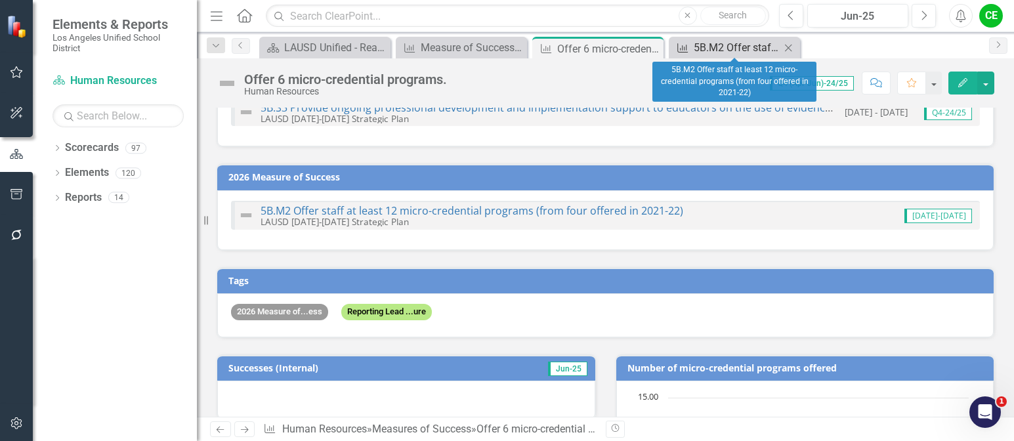
click at [706, 45] on div "5B.M2 Offer staff at least 12 micro-credential programs (from four offered in 2…" at bounding box center [737, 47] width 87 height 16
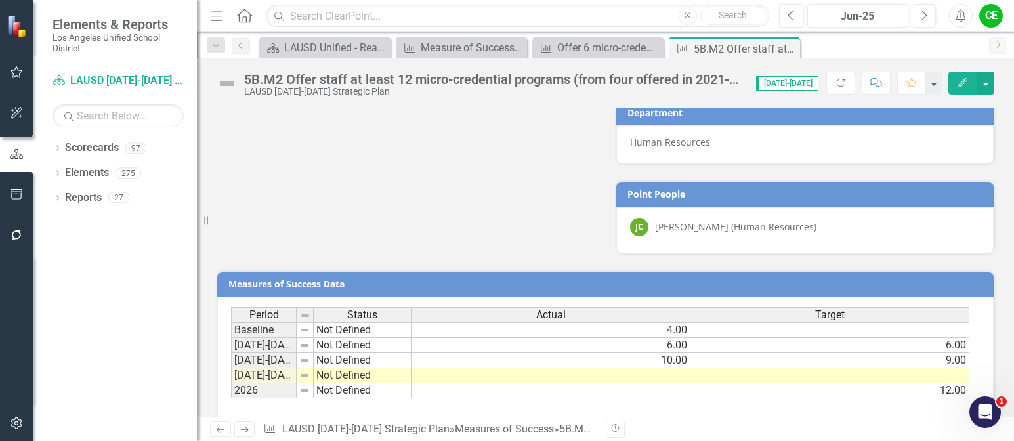
scroll to position [964, 0]
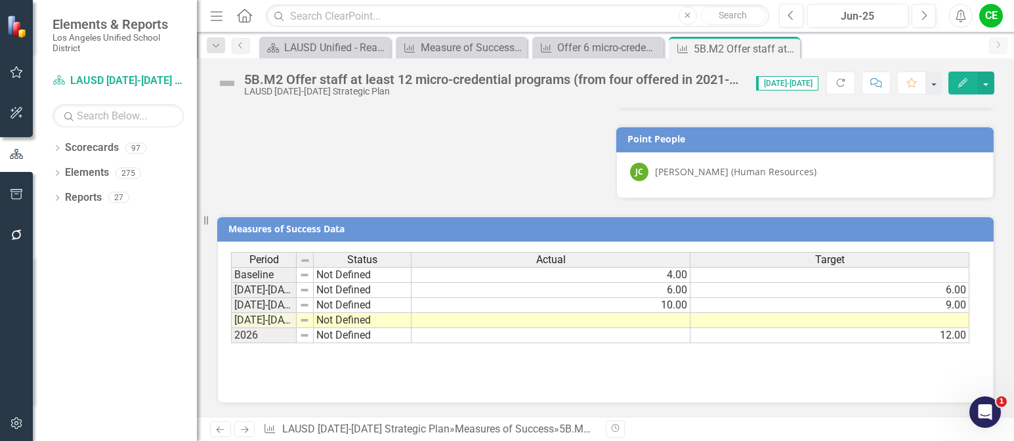
click at [616, 319] on td at bounding box center [551, 320] width 279 height 15
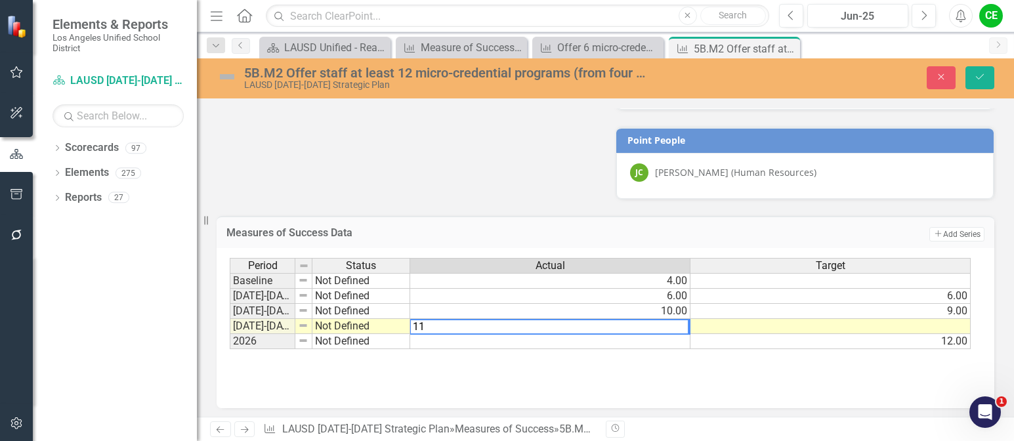
type textarea "11"
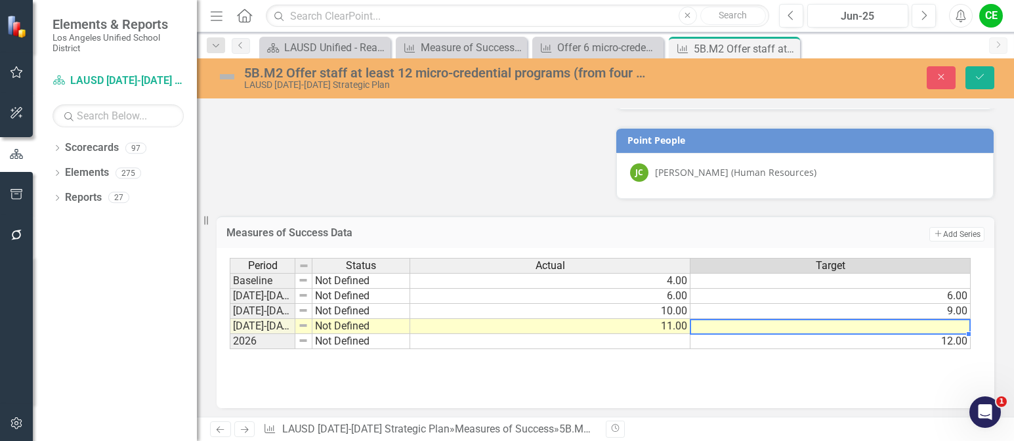
click at [713, 327] on td at bounding box center [831, 326] width 280 height 15
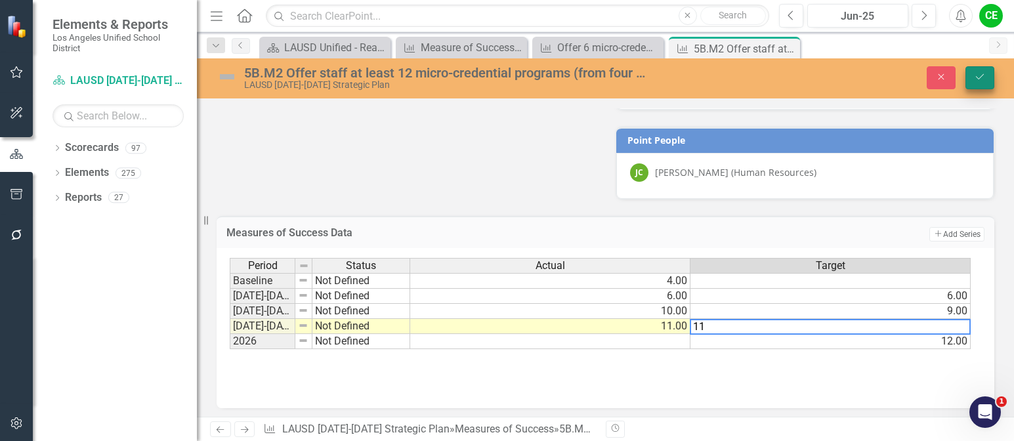
type textarea "11"
click at [991, 69] on button "Save" at bounding box center [980, 77] width 29 height 23
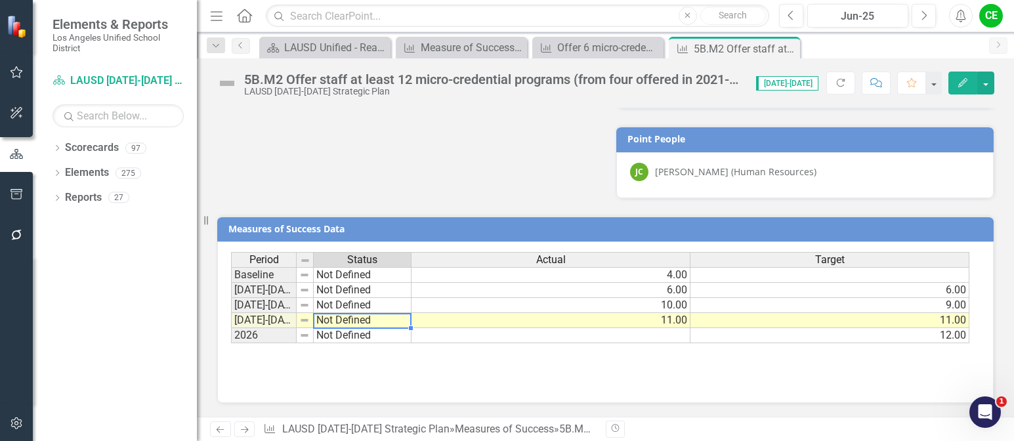
click at [339, 319] on td "Not Defined" at bounding box center [363, 320] width 98 height 15
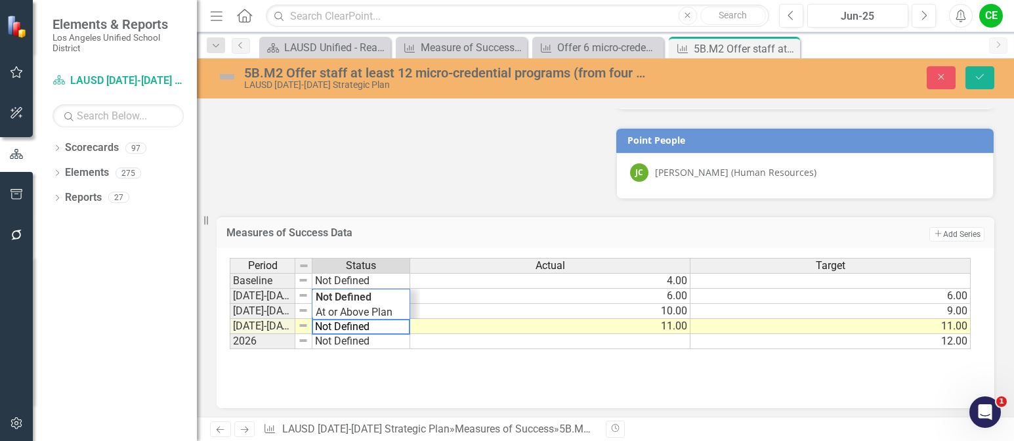
drag, startPoint x: 391, startPoint y: 327, endPoint x: 268, endPoint y: 327, distance: 123.4
click at [268, 327] on div "Period Status Actual Target Baseline Not Defined 4.00 2022-2023 Not Defined 6.0…" at bounding box center [601, 304] width 742 height 92
click at [330, 312] on div "Period Status Actual Target Baseline Not Defined 4.00 2022-2023 Not Defined 6.0…" at bounding box center [601, 304] width 742 height 92
type textarea "On Track"
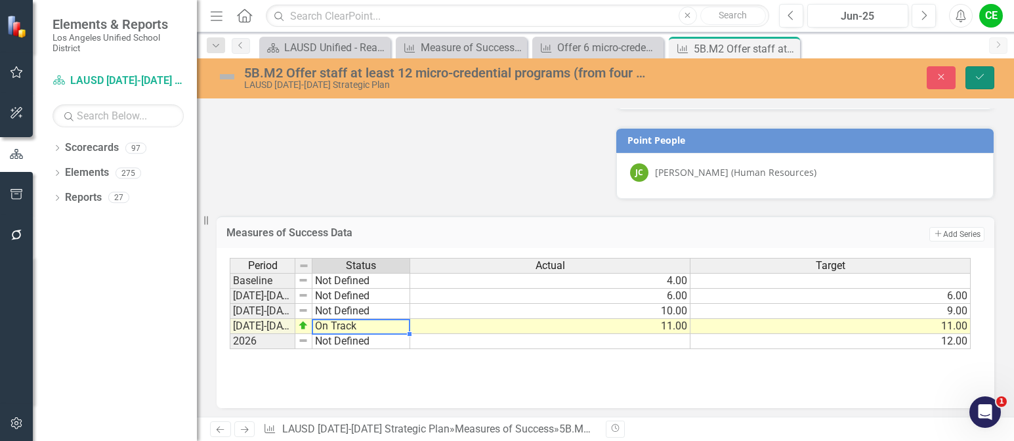
click at [982, 76] on icon "Save" at bounding box center [980, 76] width 12 height 9
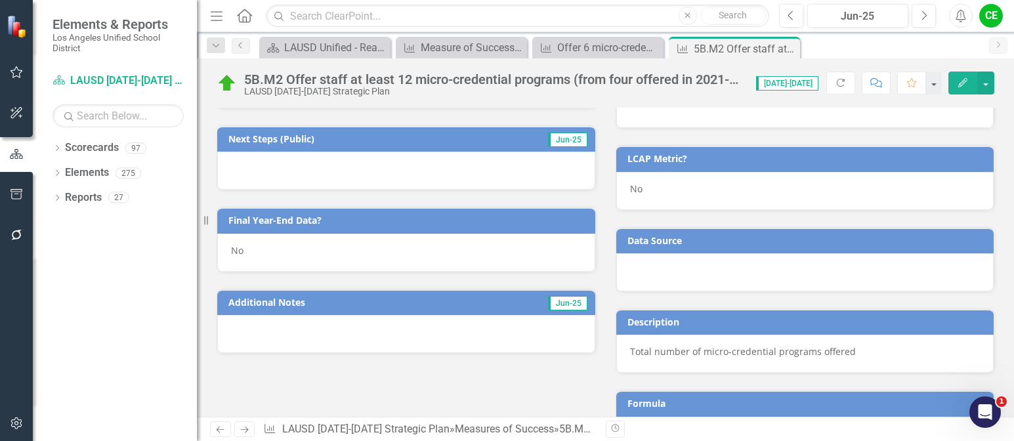
scroll to position [504, 0]
click at [270, 251] on div "No" at bounding box center [406, 253] width 378 height 38
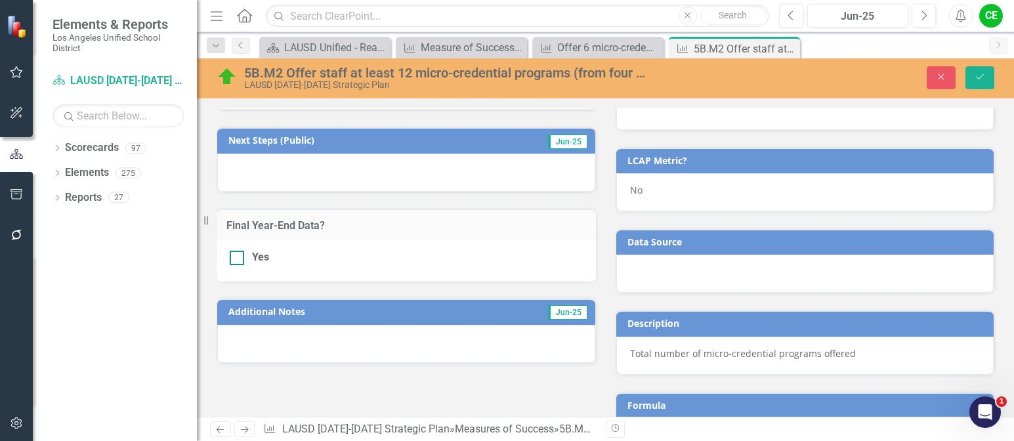
click at [238, 254] on div at bounding box center [237, 258] width 14 height 14
click at [238, 254] on input "Yes" at bounding box center [234, 255] width 9 height 9
checkbox input "true"
click at [980, 79] on icon "Save" at bounding box center [980, 76] width 12 height 9
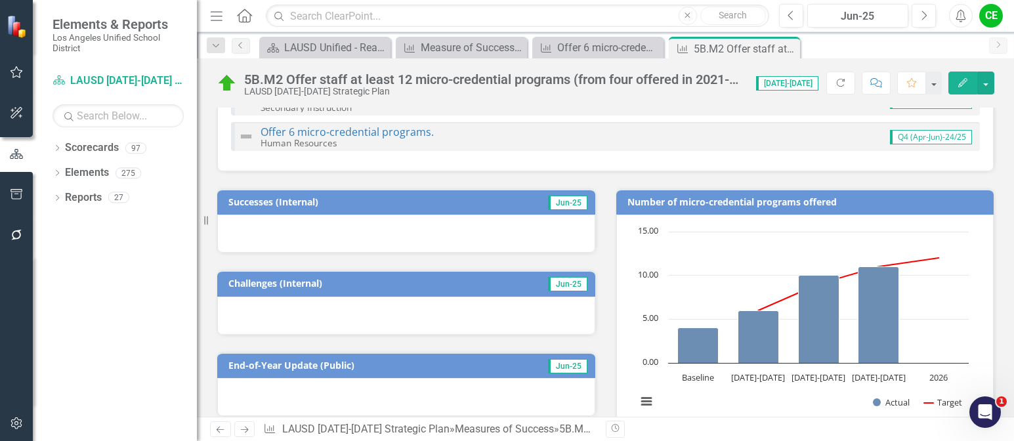
scroll to position [525, 0]
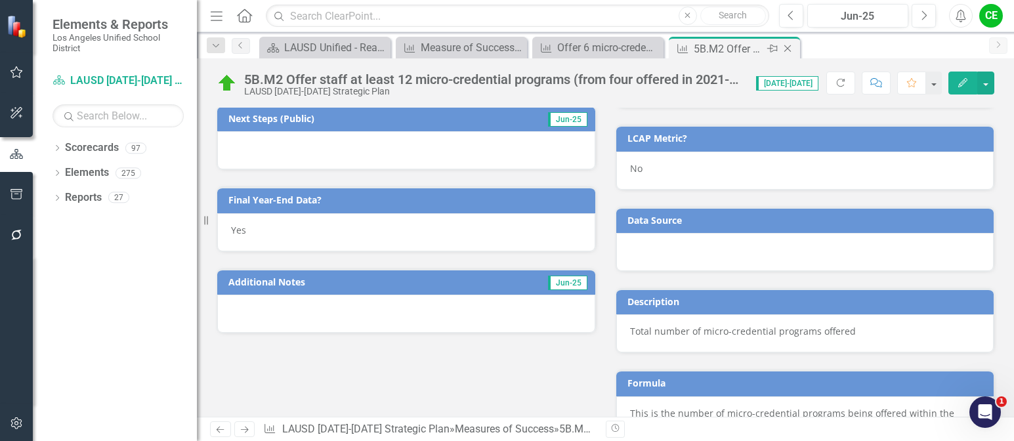
click at [788, 47] on icon "Close" at bounding box center [787, 48] width 13 height 11
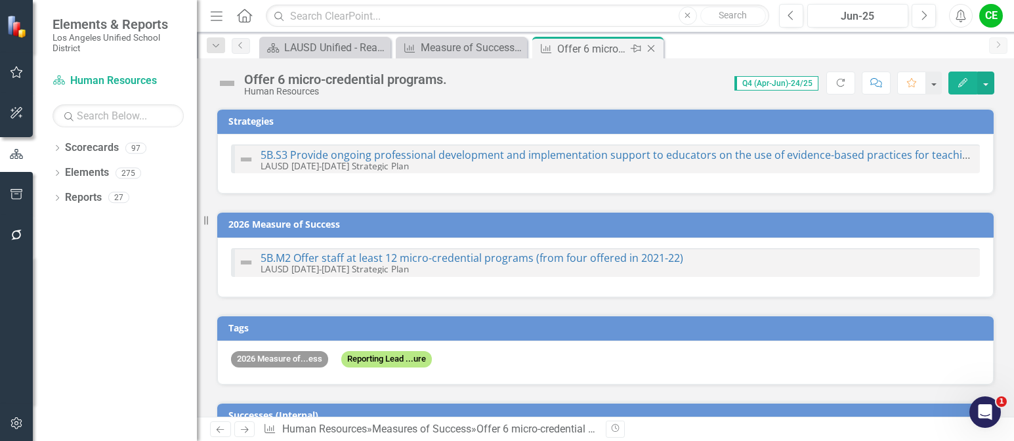
click at [651, 47] on icon "Close" at bounding box center [651, 48] width 13 height 11
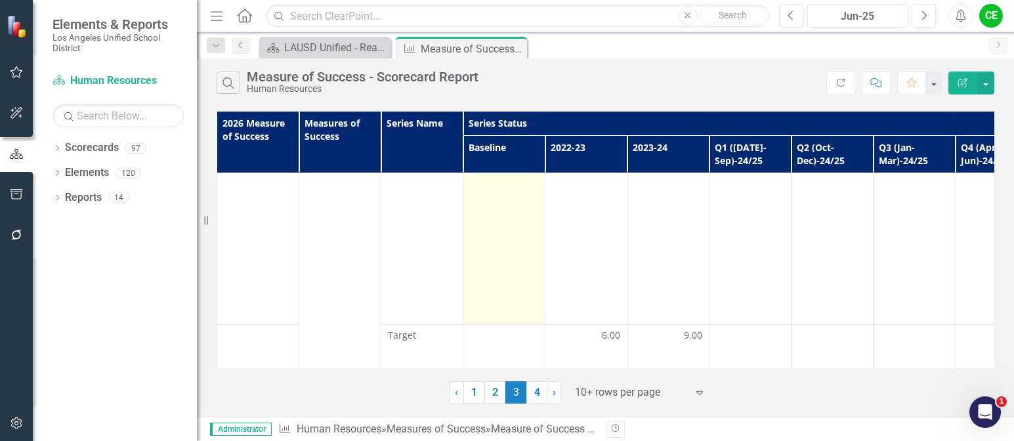
scroll to position [394, 0]
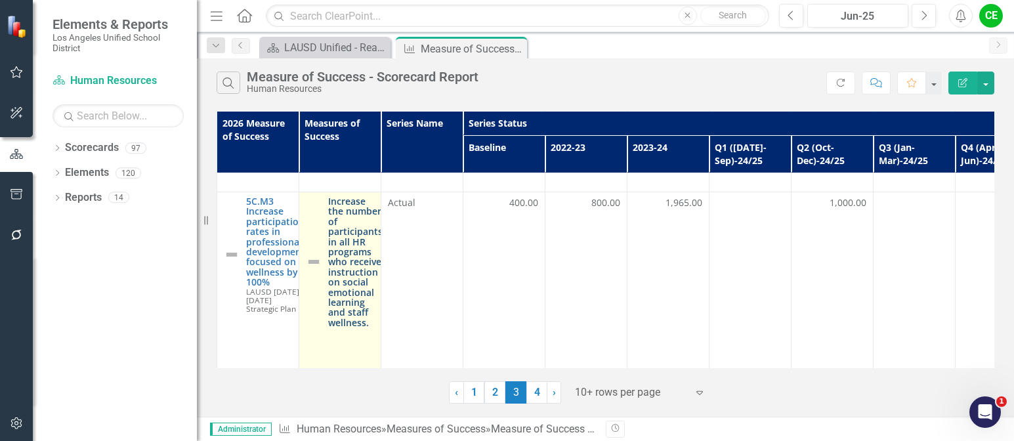
click at [356, 260] on link "Increase the number of participants in all HR programs who receive instruction …" at bounding box center [355, 261] width 54 height 131
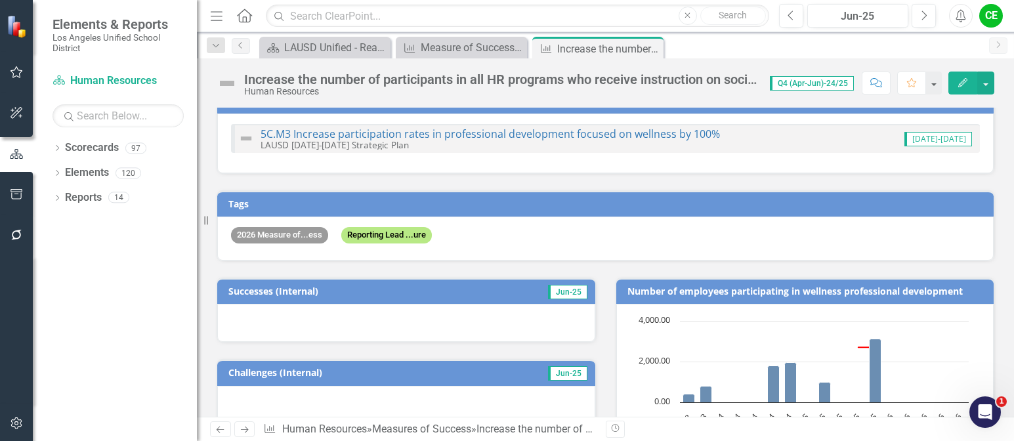
scroll to position [131, 0]
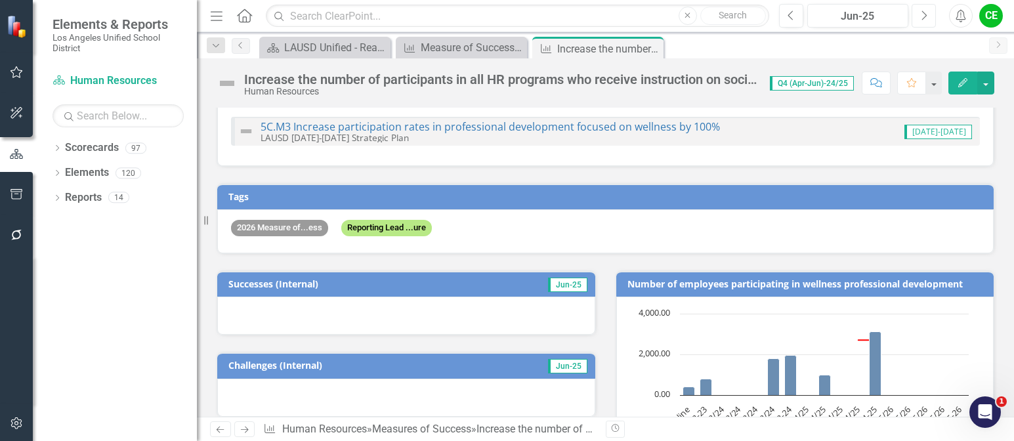
click at [928, 16] on button "Next" at bounding box center [924, 16] width 24 height 24
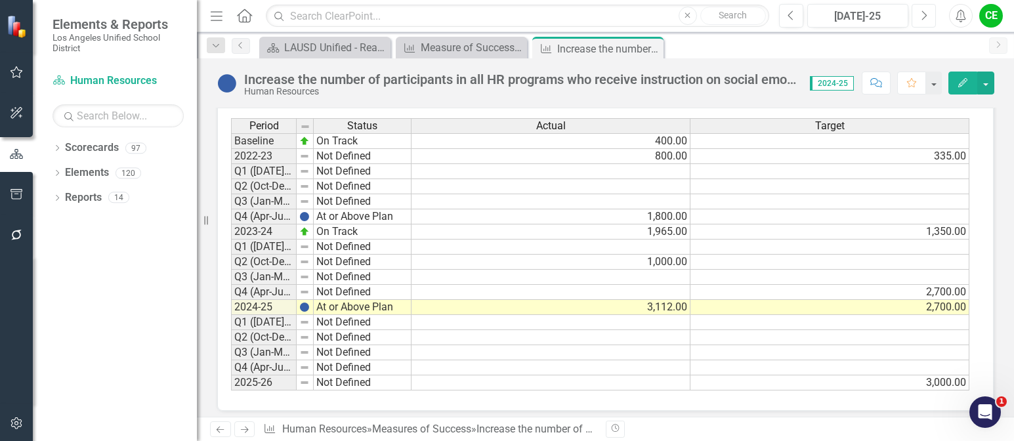
scroll to position [1202, 0]
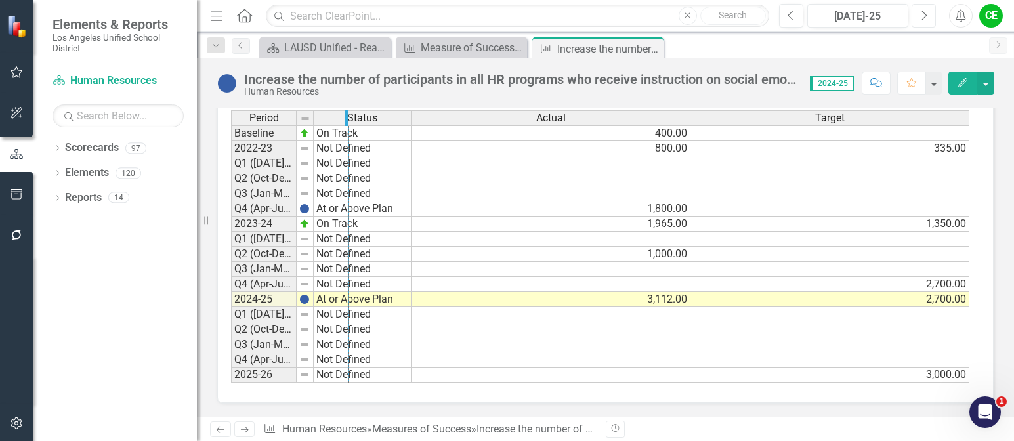
drag, startPoint x: 295, startPoint y: 118, endPoint x: 347, endPoint y: 118, distance: 51.9
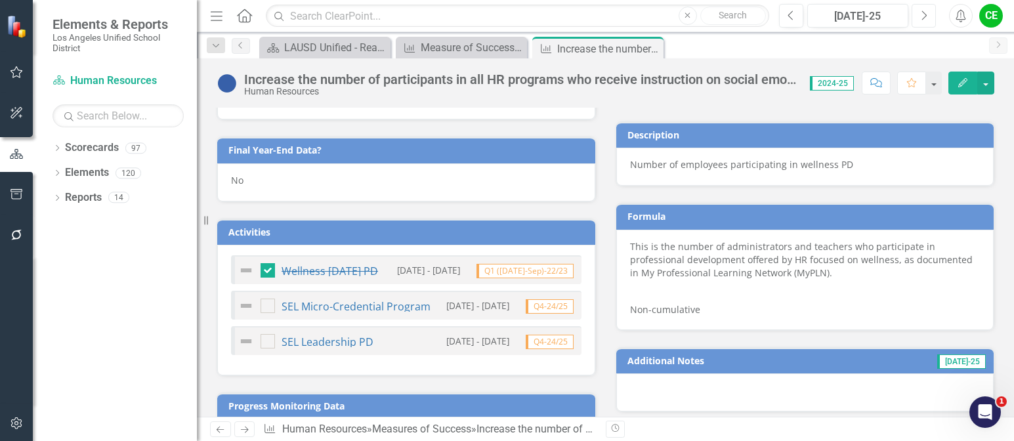
scroll to position [677, 0]
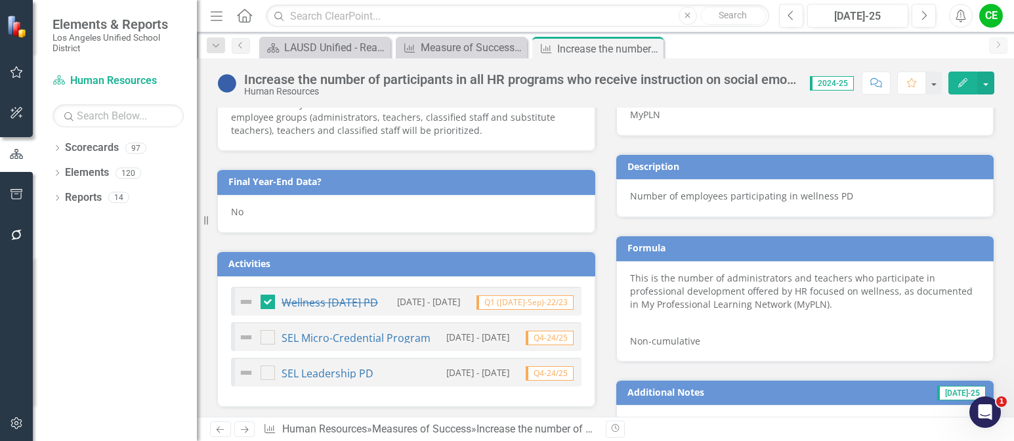
click at [267, 221] on div "No" at bounding box center [406, 214] width 378 height 38
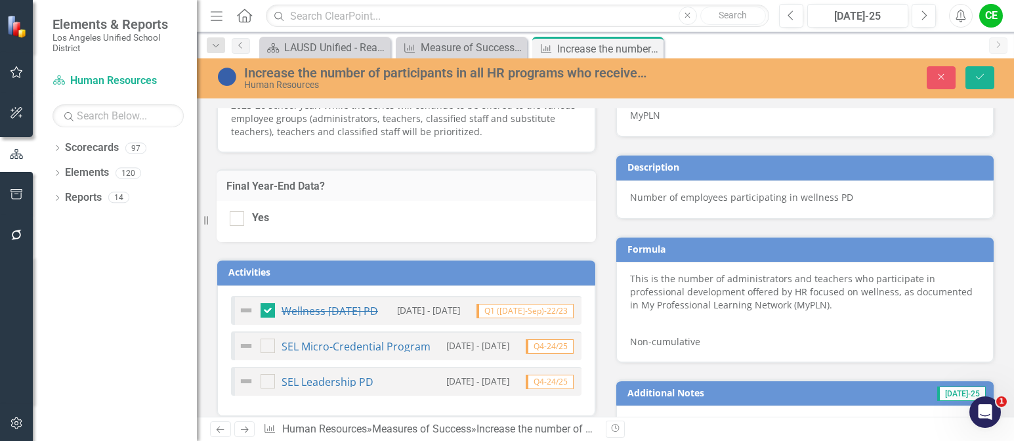
click at [238, 221] on div at bounding box center [237, 218] width 14 height 14
click at [238, 220] on input "Yes" at bounding box center [234, 215] width 9 height 9
checkbox input "true"
click at [986, 77] on button "Save" at bounding box center [980, 77] width 29 height 23
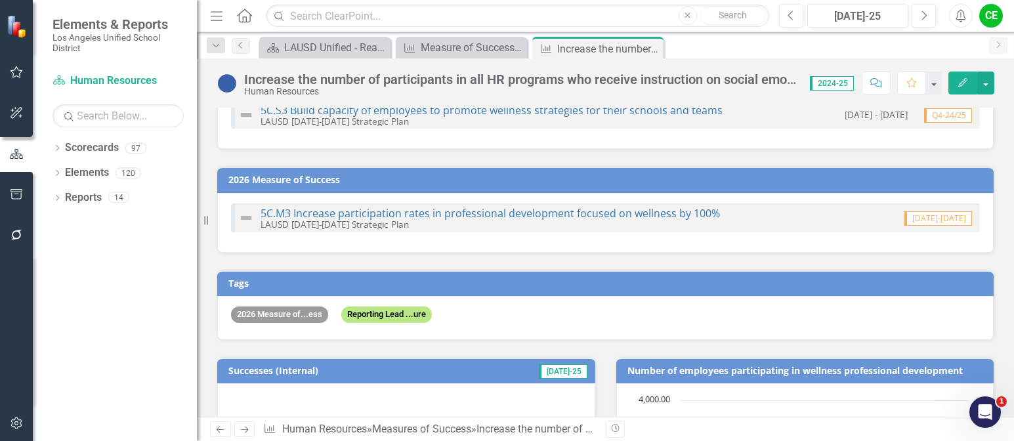
scroll to position [66, 0]
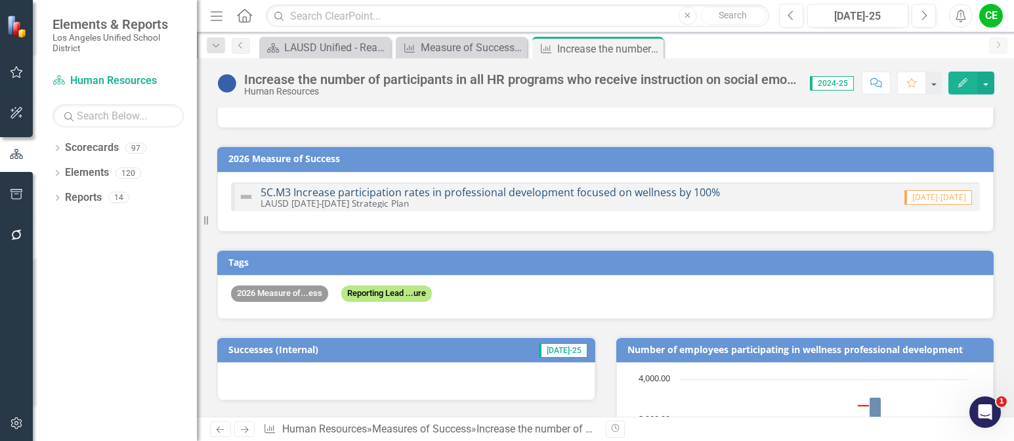
click at [574, 190] on link "5C.M3 Increase participation rates in professional development focused on welln…" at bounding box center [491, 192] width 460 height 14
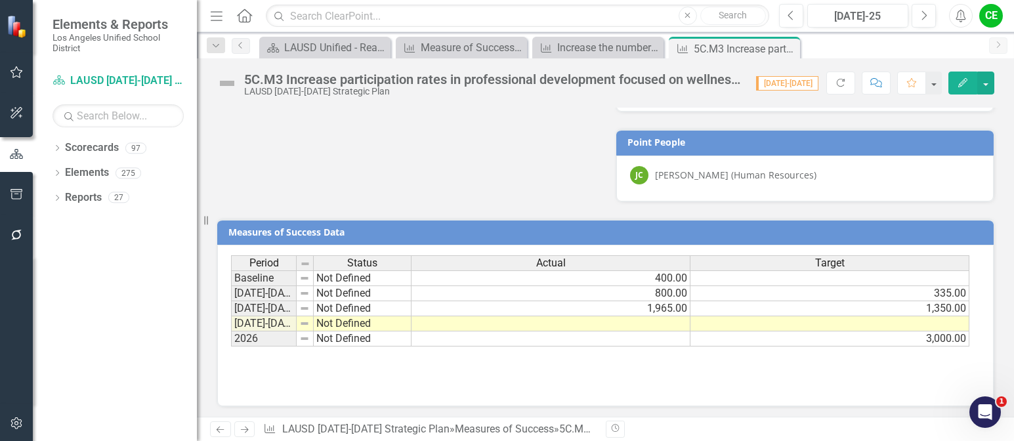
scroll to position [1066, 0]
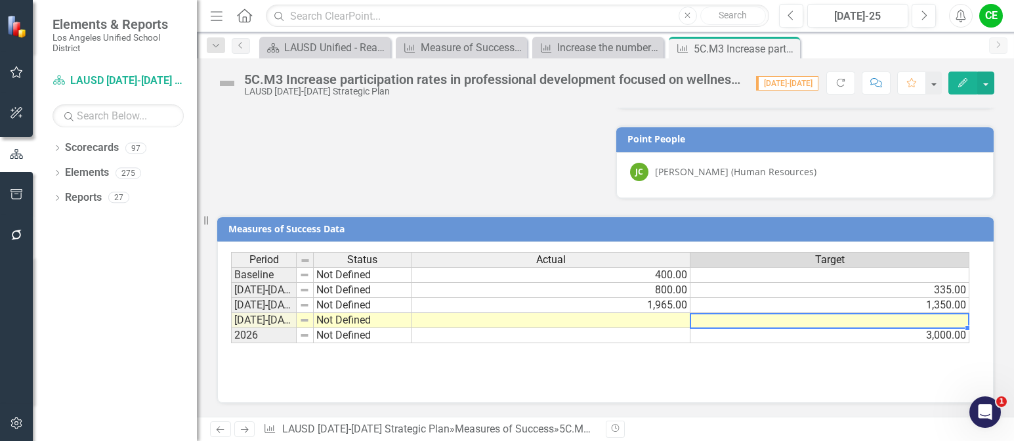
click at [747, 322] on td at bounding box center [830, 320] width 279 height 15
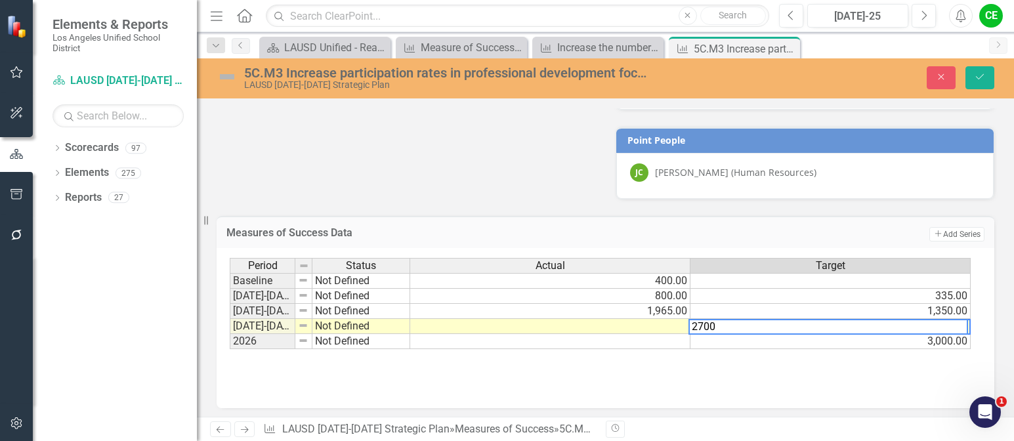
type textarea "2700"
click at [651, 328] on td at bounding box center [550, 326] width 280 height 15
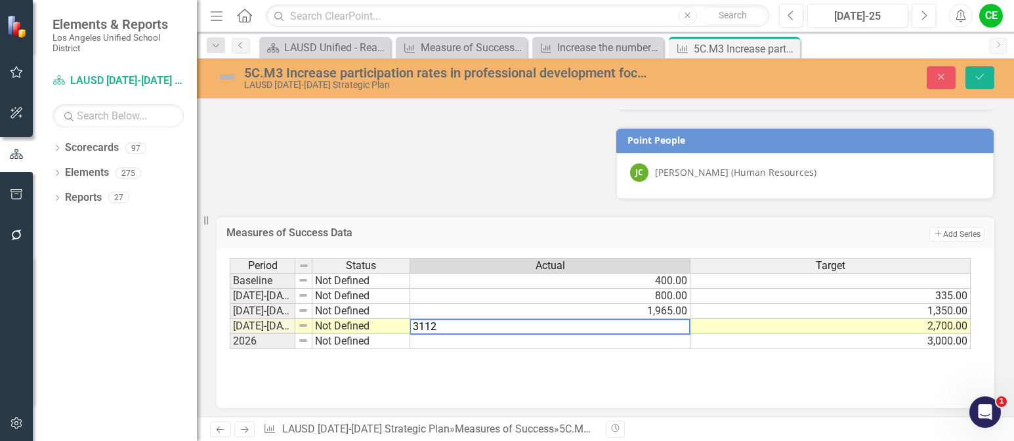
type textarea "3112"
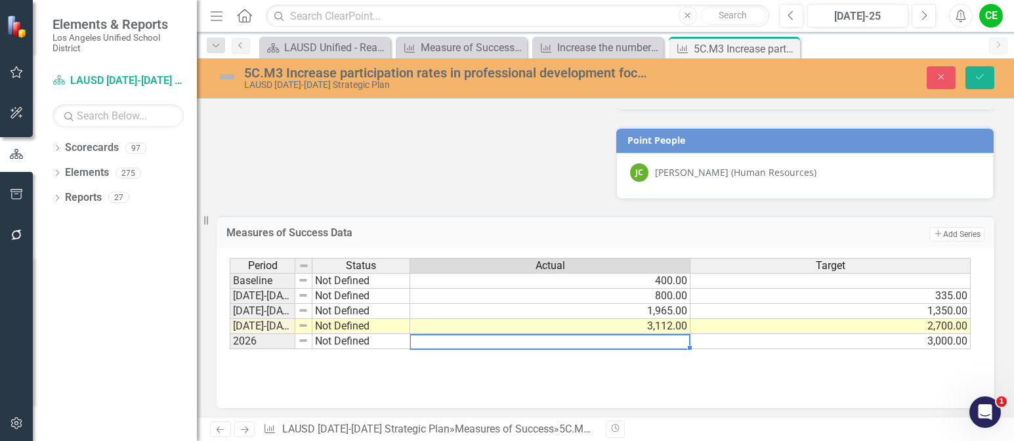
click at [662, 347] on td at bounding box center [550, 341] width 280 height 15
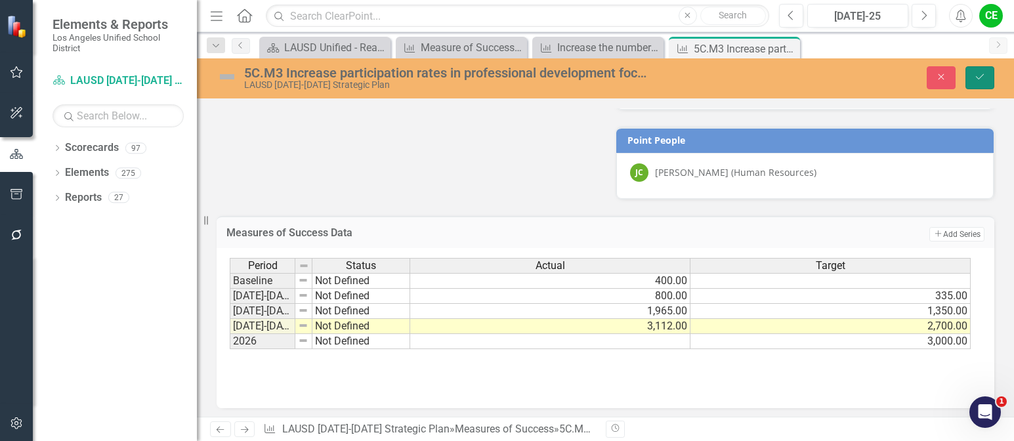
click at [981, 76] on icon "Save" at bounding box center [980, 76] width 12 height 9
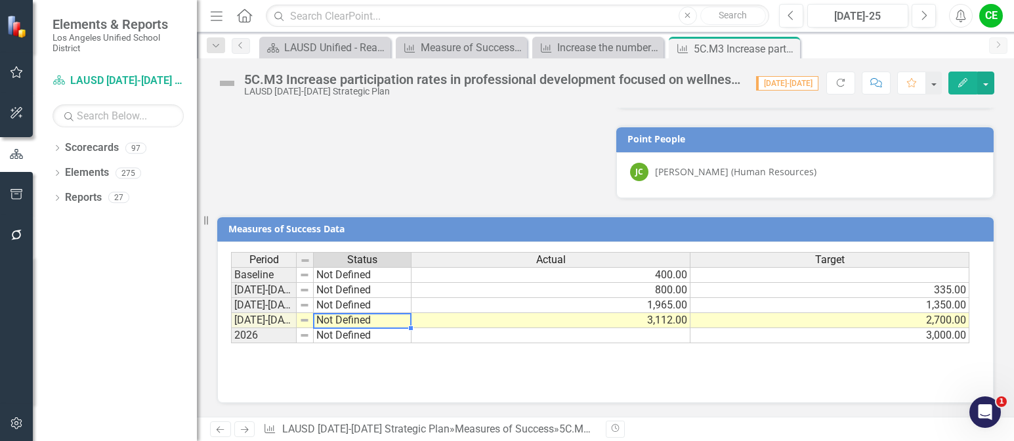
click at [341, 324] on td "Not Defined" at bounding box center [363, 320] width 98 height 15
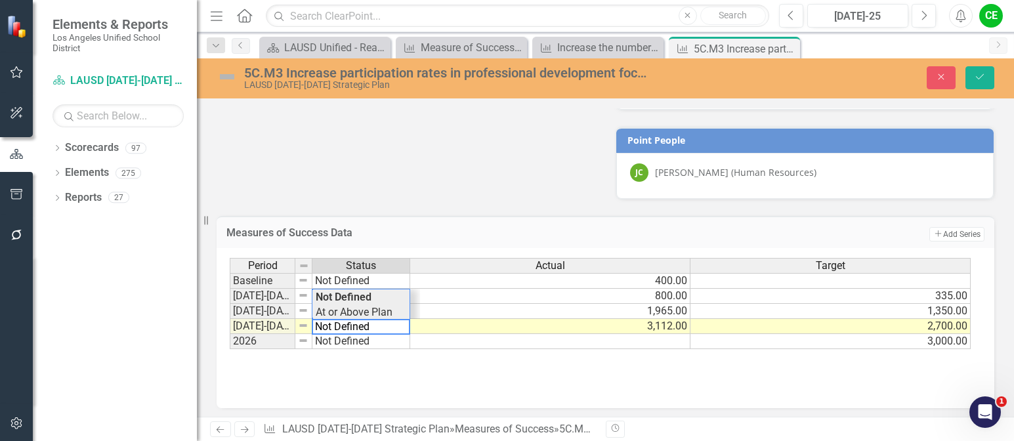
type textarea "At or Above Plan"
click at [355, 314] on div "Period Status Actual Target Baseline Not Defined 400.00 2022-2023 Not Defined 8…" at bounding box center [601, 304] width 742 height 92
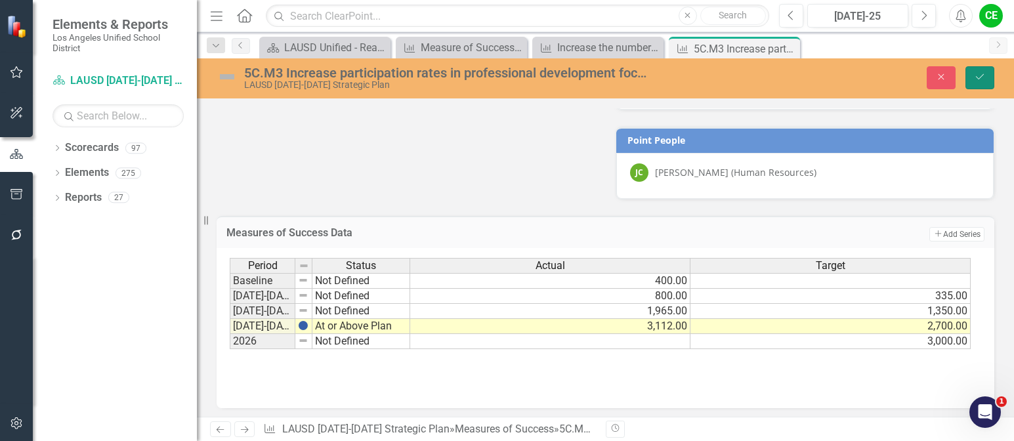
click at [977, 75] on icon "Save" at bounding box center [980, 76] width 12 height 9
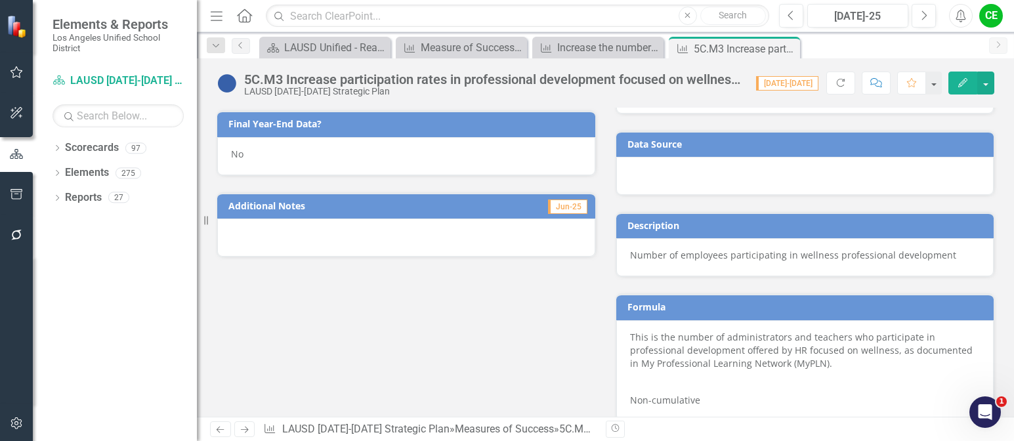
scroll to position [607, 0]
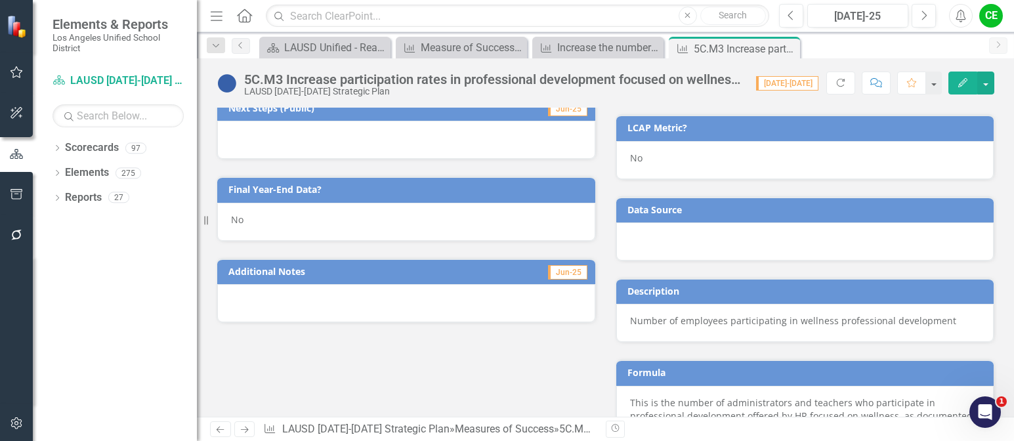
click at [259, 228] on div "No" at bounding box center [406, 222] width 378 height 38
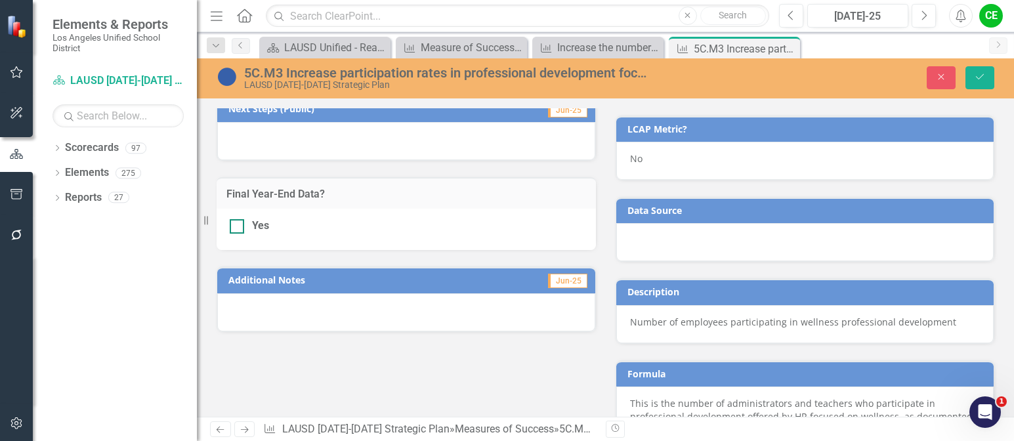
click at [236, 230] on div at bounding box center [237, 226] width 14 height 14
click at [236, 228] on input "Yes" at bounding box center [234, 223] width 9 height 9
checkbox input "true"
click at [982, 72] on icon "Save" at bounding box center [980, 76] width 12 height 9
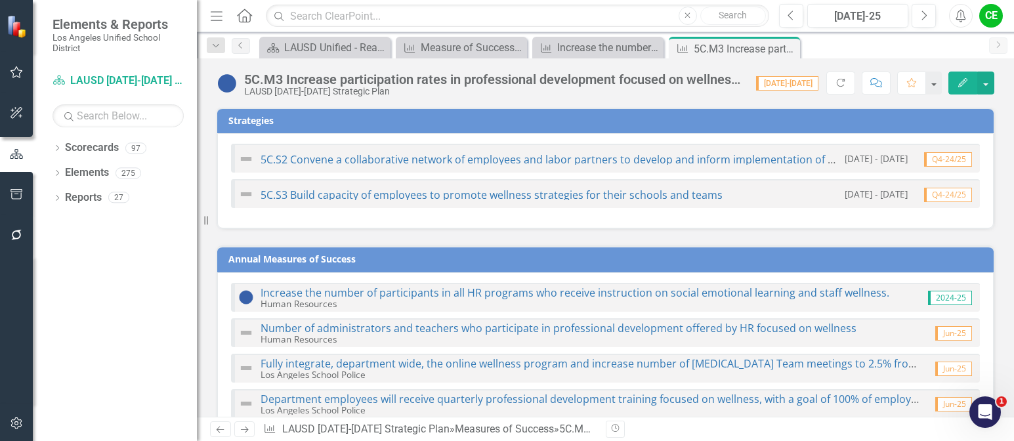
scroll to position [0, 0]
click at [796, 16] on button "Previous" at bounding box center [791, 16] width 24 height 24
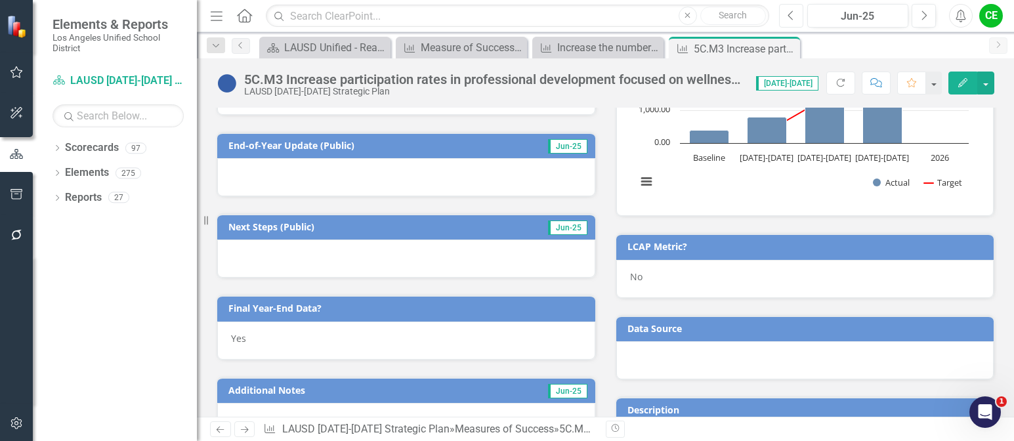
scroll to position [475, 0]
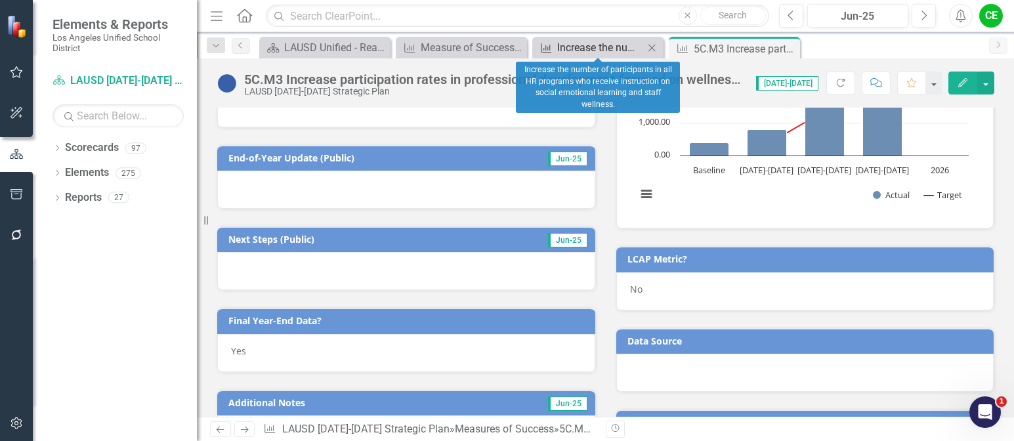
click at [609, 43] on div "Increase the number of participants in all HR programs who receive instruction …" at bounding box center [600, 47] width 87 height 16
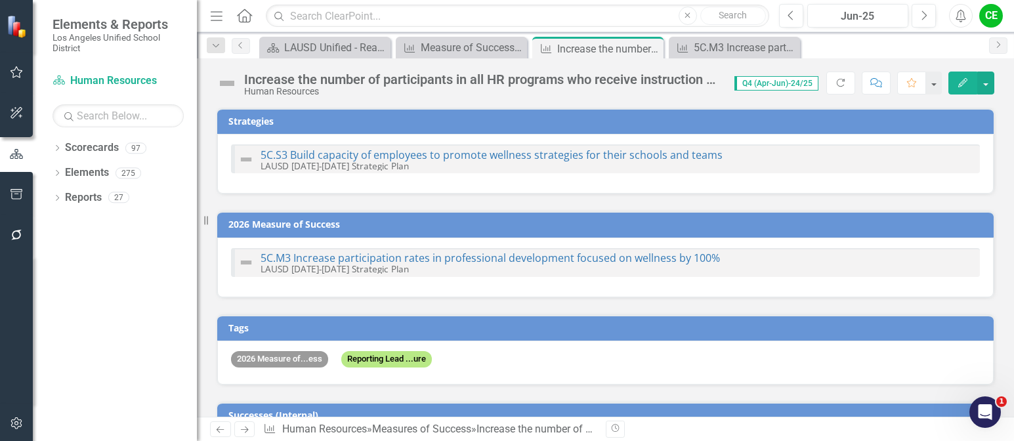
checkbox input "true"
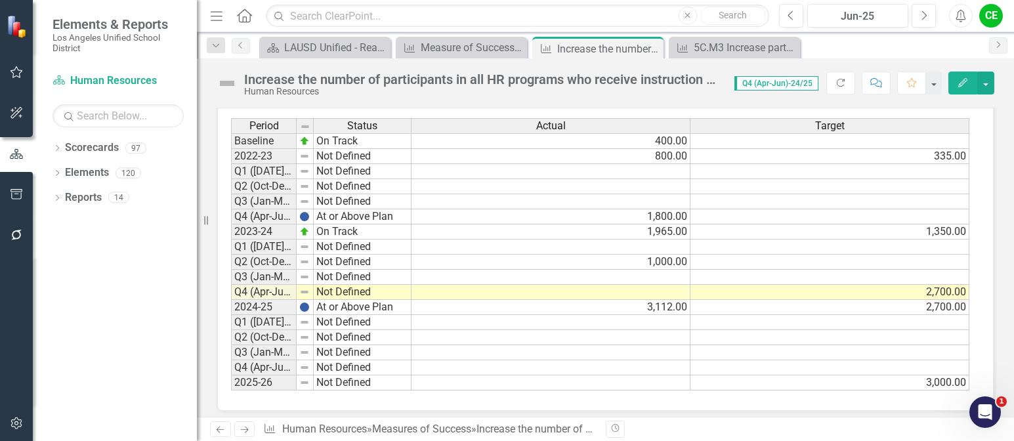
scroll to position [1085, 0]
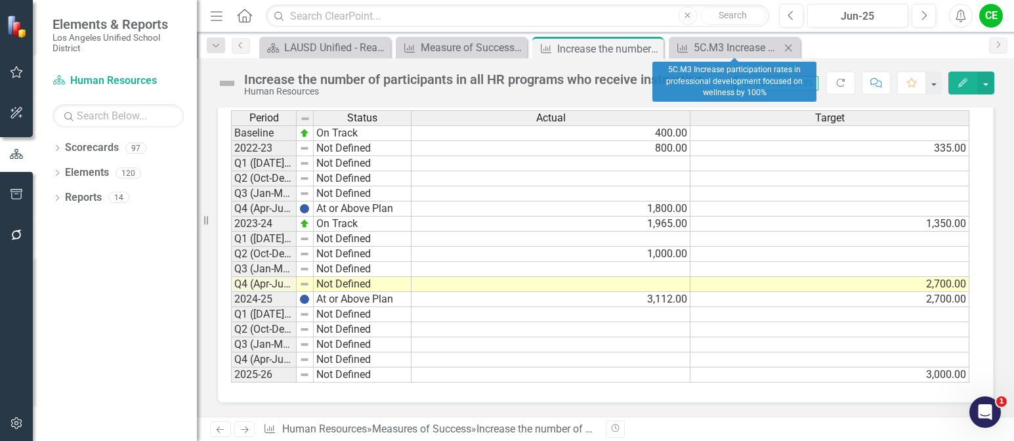
click at [789, 47] on icon at bounding box center [788, 47] width 7 height 7
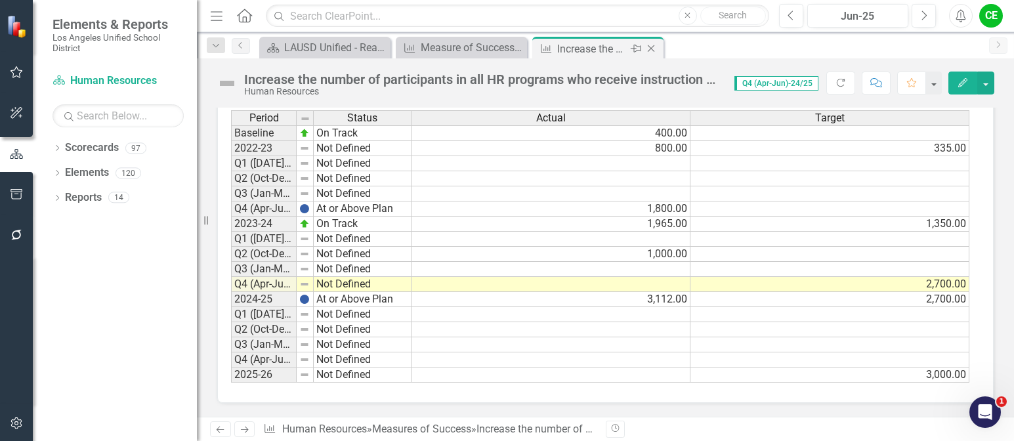
click at [649, 47] on icon "Close" at bounding box center [651, 48] width 13 height 11
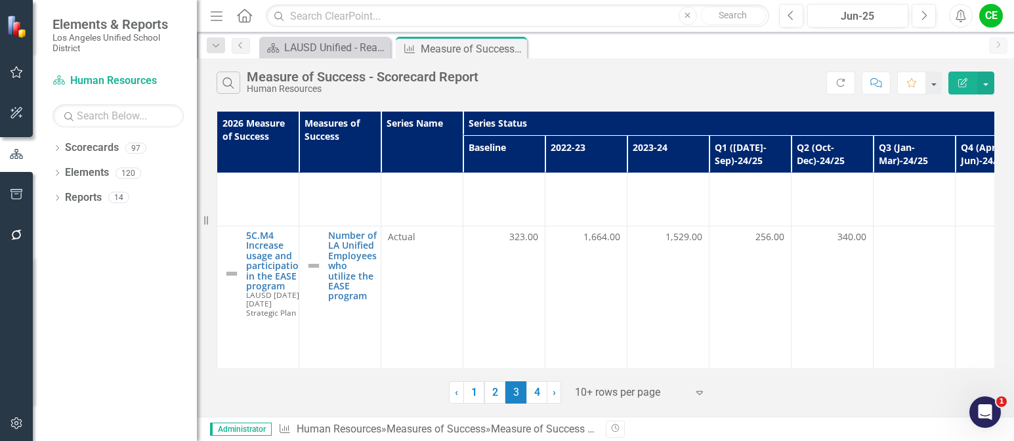
scroll to position [854, 0]
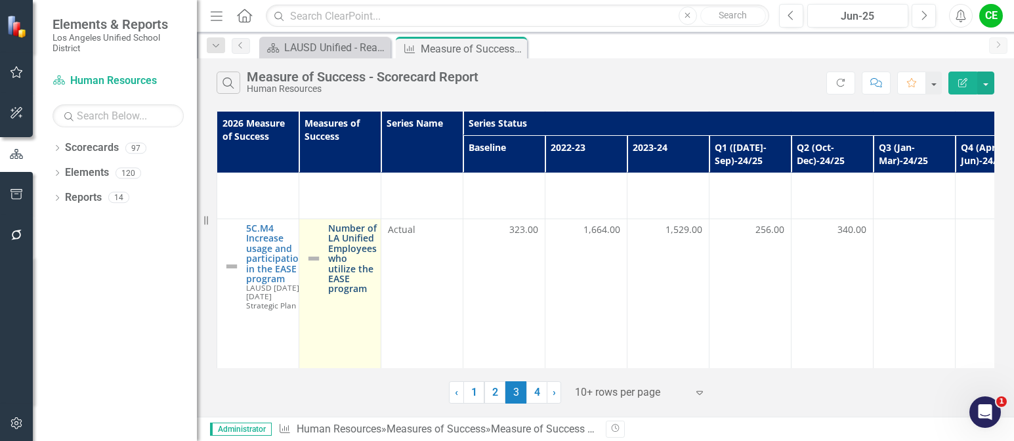
click at [333, 246] on link "Number of LA Unified Employees who utilize the EASE program" at bounding box center [352, 258] width 49 height 71
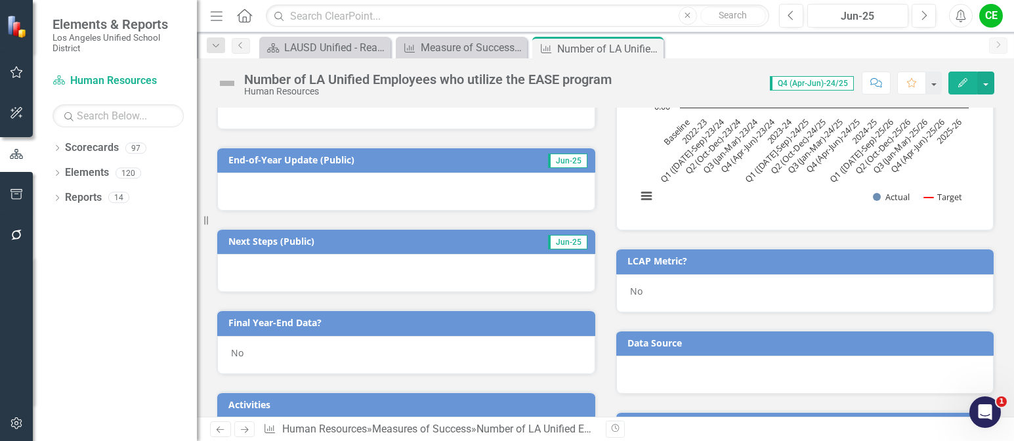
scroll to position [394, 0]
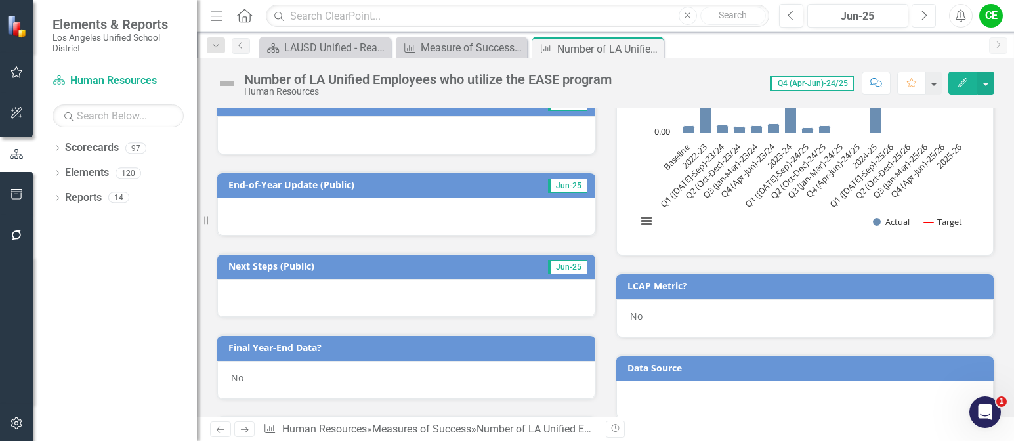
click at [932, 14] on button "Next" at bounding box center [924, 16] width 24 height 24
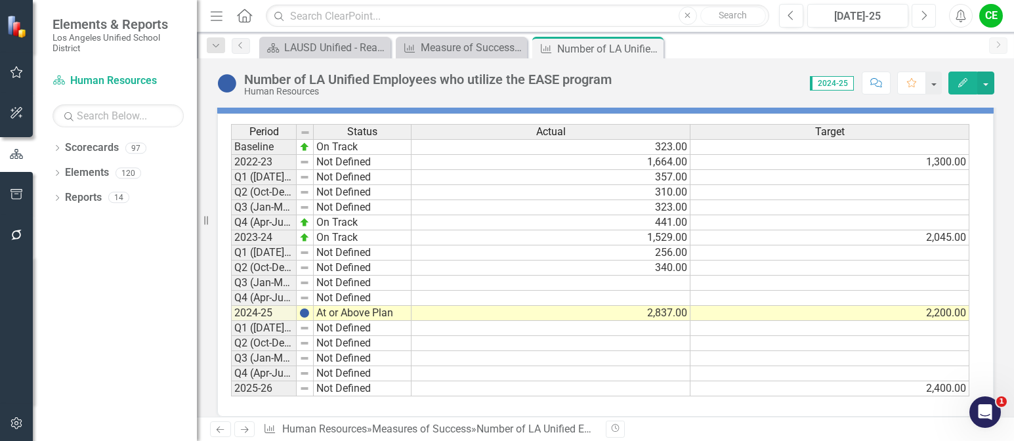
scroll to position [1206, 0]
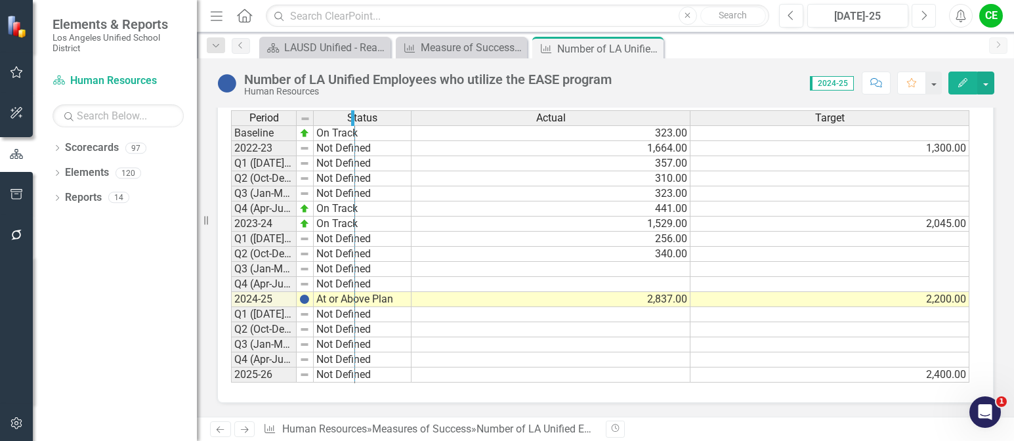
drag, startPoint x: 294, startPoint y: 115, endPoint x: 353, endPoint y: 116, distance: 58.4
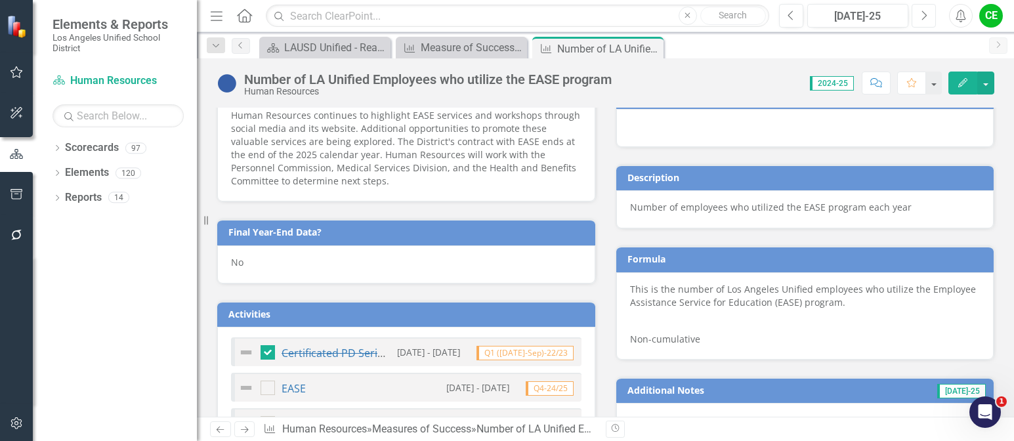
scroll to position [615, 0]
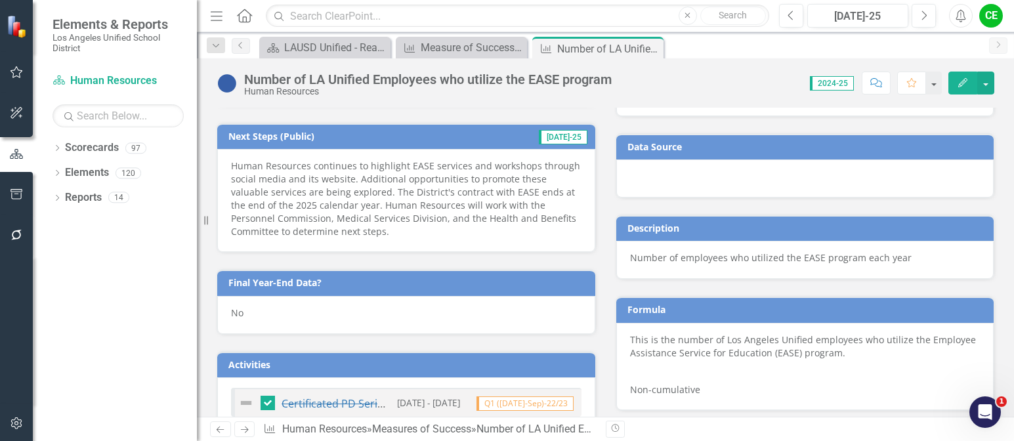
click at [255, 316] on div "No" at bounding box center [406, 315] width 378 height 38
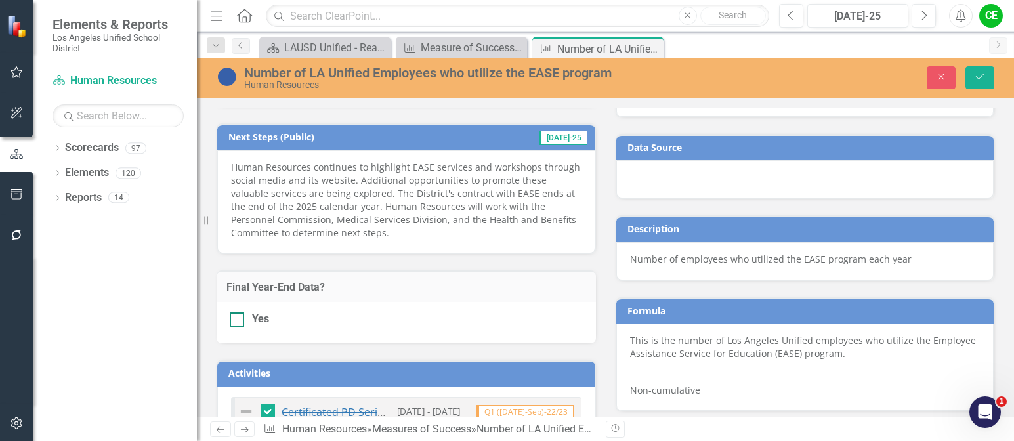
click at [240, 317] on div at bounding box center [237, 320] width 14 height 14
click at [238, 317] on input "Yes" at bounding box center [234, 317] width 9 height 9
checkbox input "true"
click at [990, 74] on button "Save" at bounding box center [980, 77] width 29 height 23
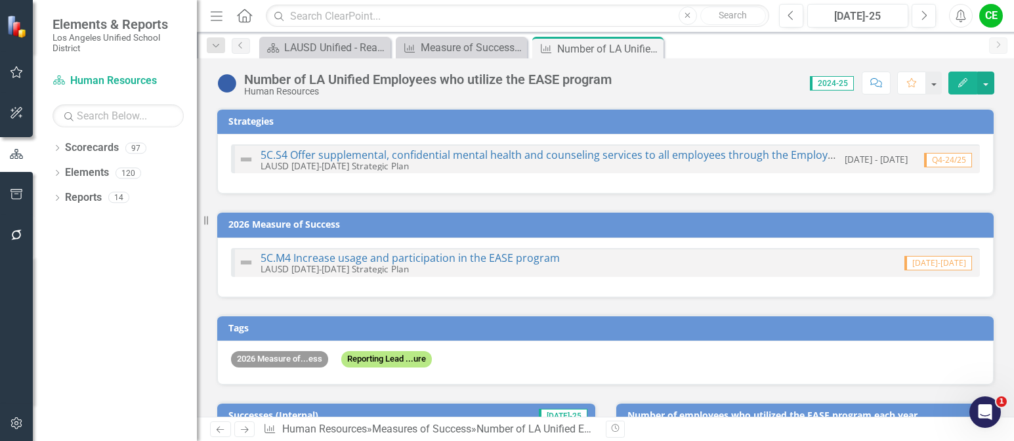
checkbox input "true"
click at [487, 259] on link "5C.M4 Increase usage and participation in the EASE program" at bounding box center [410, 258] width 299 height 14
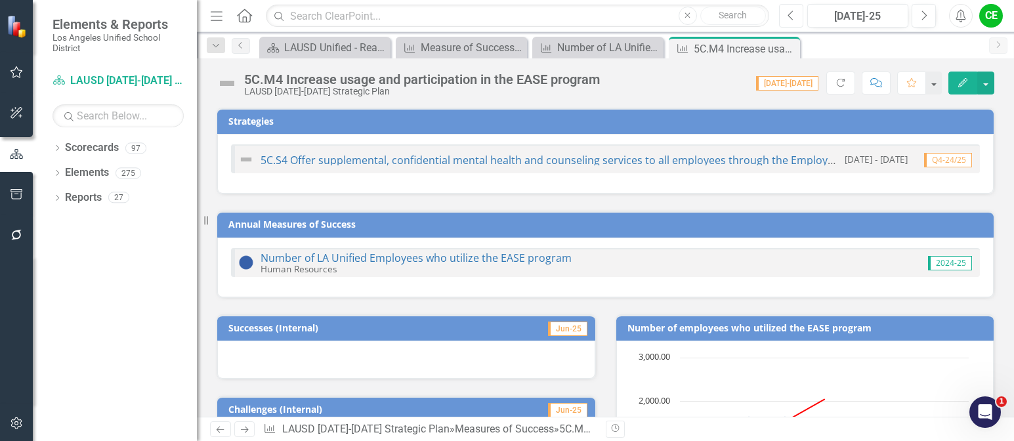
click at [793, 16] on icon "Previous" at bounding box center [791, 16] width 7 height 12
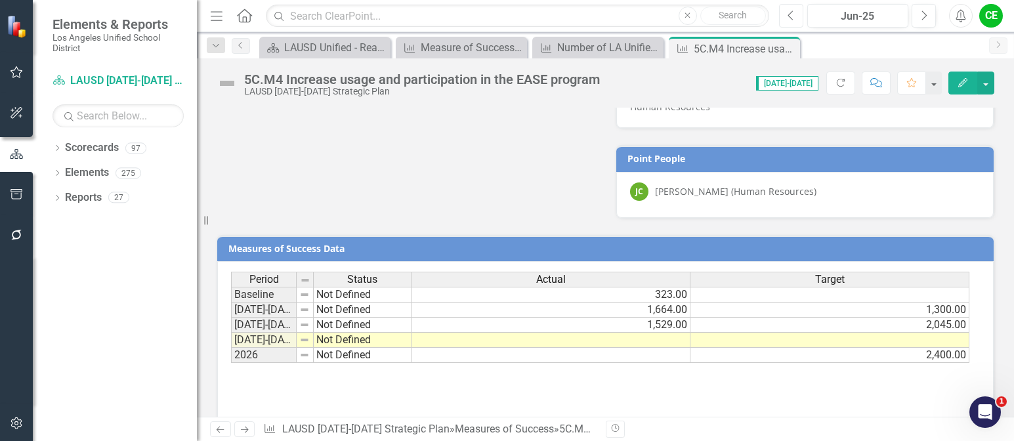
scroll to position [911, 0]
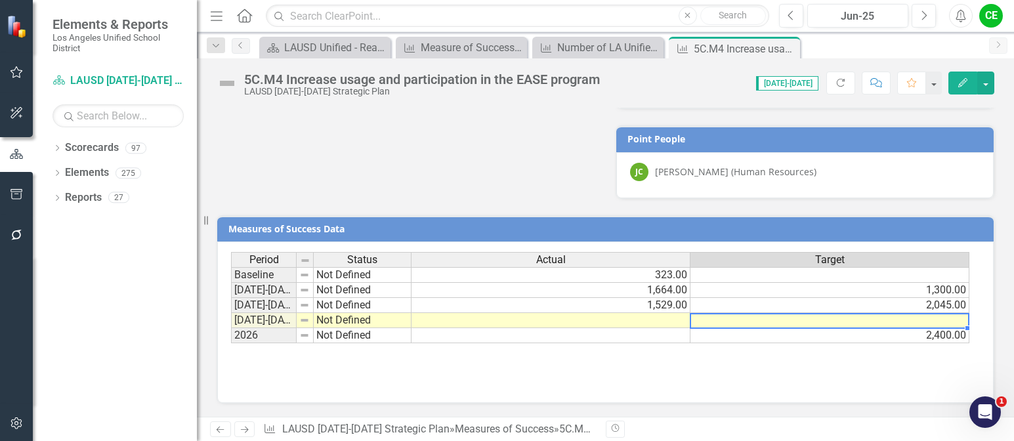
click at [831, 319] on td at bounding box center [830, 320] width 279 height 15
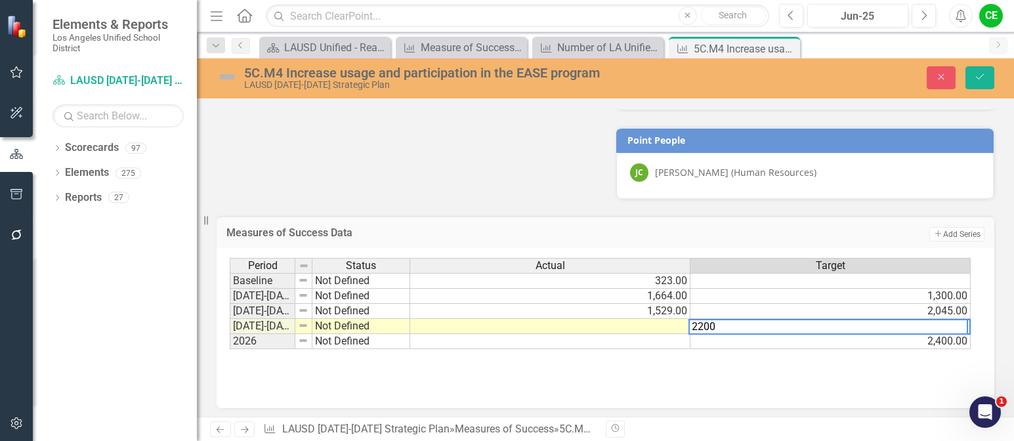
type textarea "2200"
click at [662, 326] on td at bounding box center [550, 326] width 280 height 15
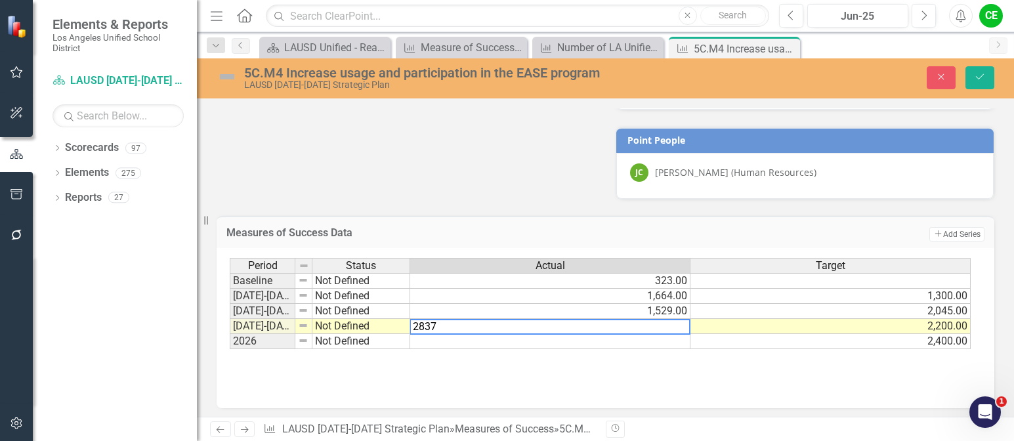
type textarea "2400"
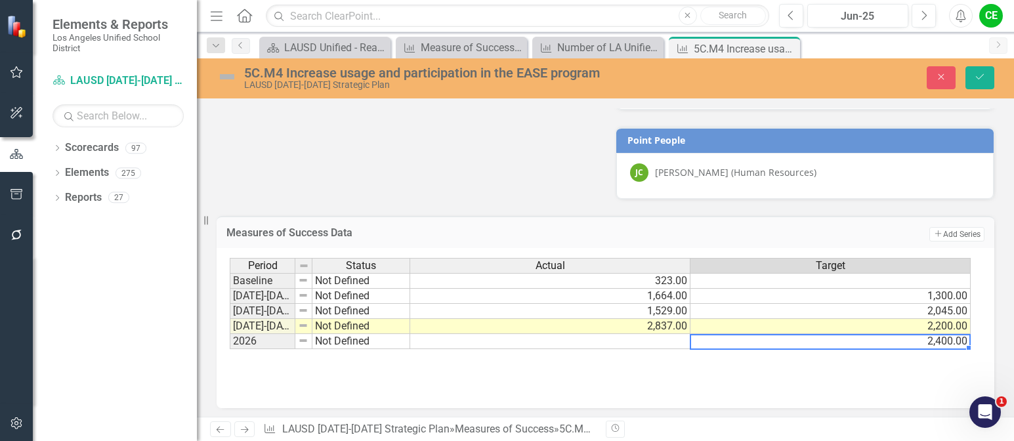
click at [704, 339] on td "2,400.00" at bounding box center [831, 341] width 280 height 15
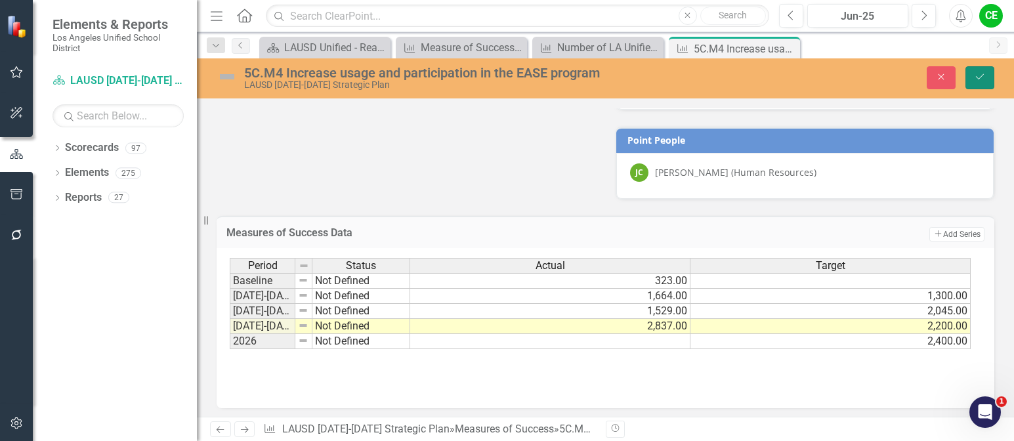
click at [987, 74] on button "Save" at bounding box center [980, 77] width 29 height 23
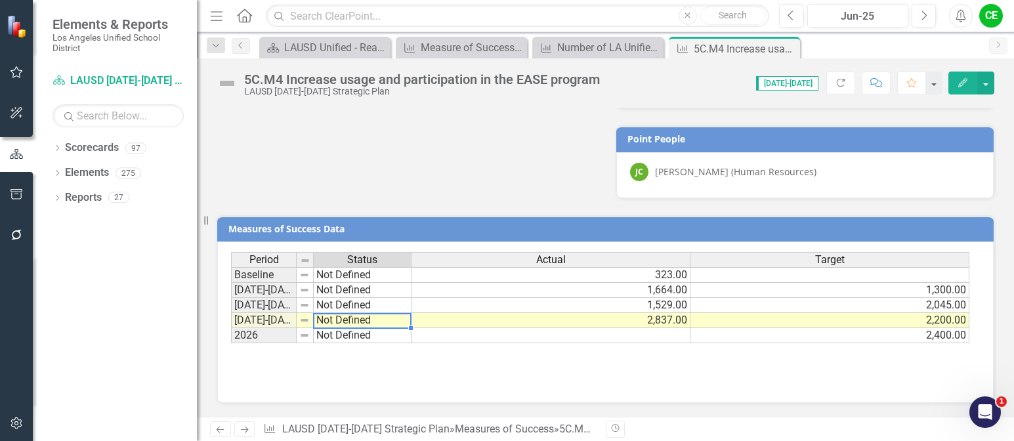
click at [373, 324] on td "Not Defined" at bounding box center [363, 320] width 98 height 15
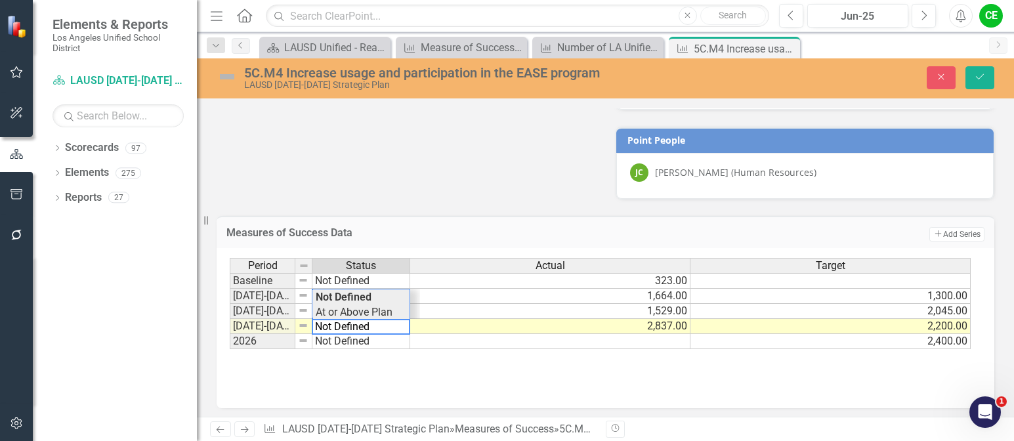
type textarea "At or Above Plan"
click at [374, 309] on div "Period Status Actual Target Baseline Not Defined 323.00 2022-2023 Not Defined 1…" at bounding box center [601, 304] width 742 height 92
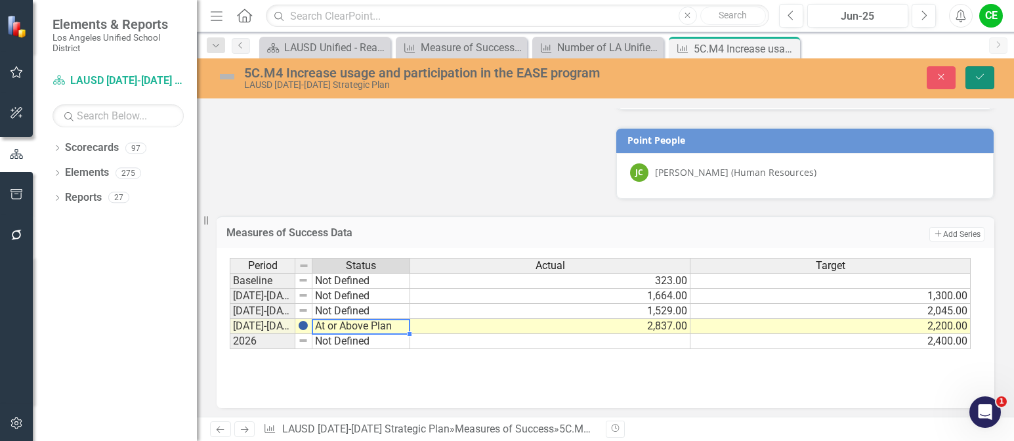
click at [979, 68] on button "Save" at bounding box center [980, 77] width 29 height 23
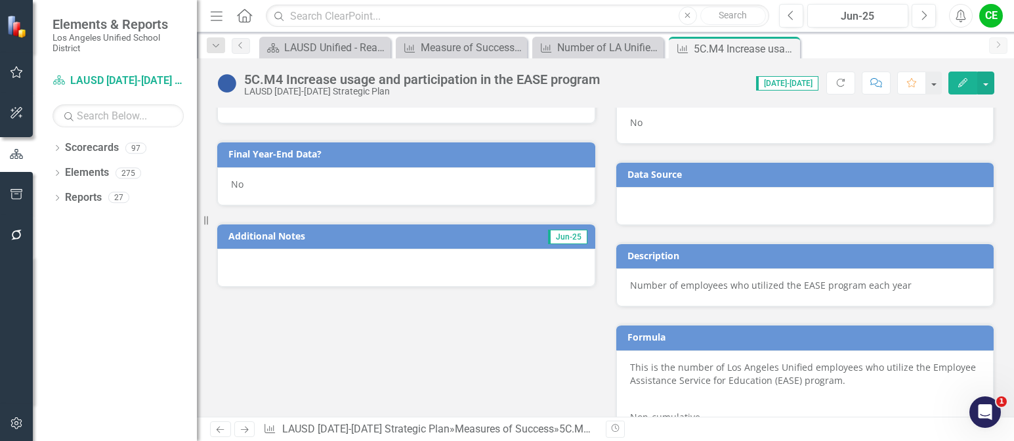
scroll to position [386, 0]
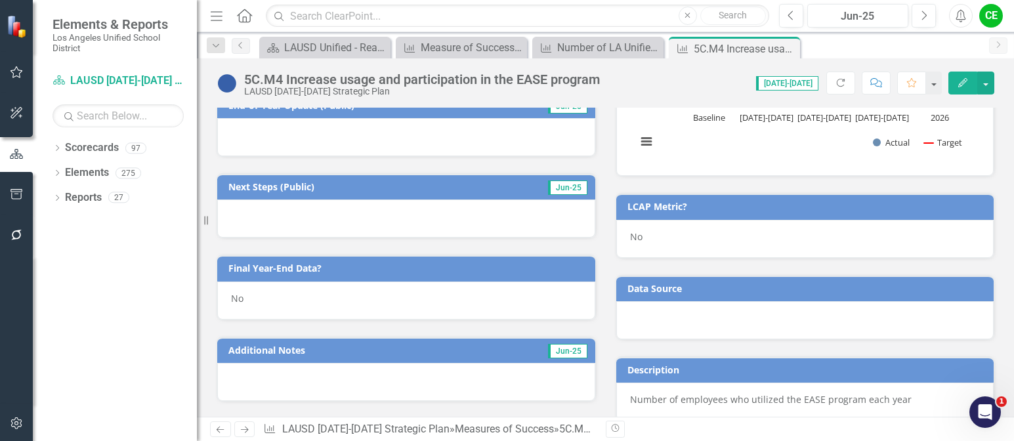
click at [265, 305] on div "No" at bounding box center [406, 301] width 378 height 38
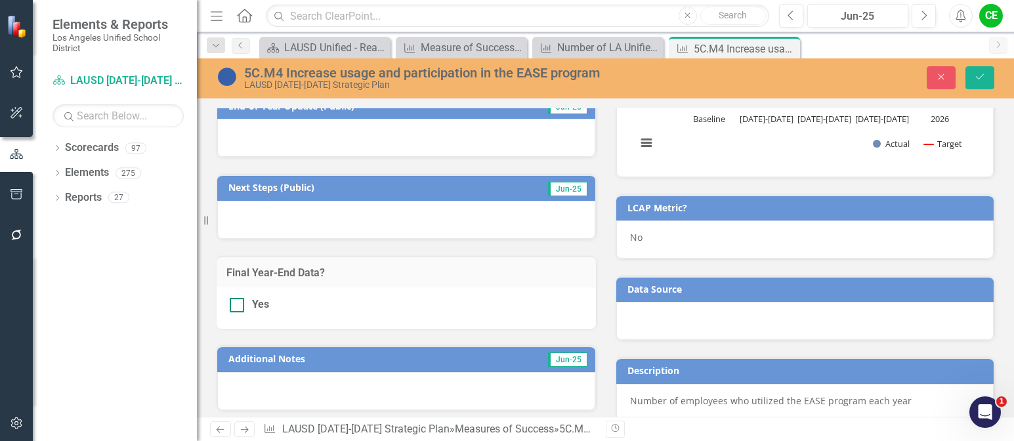
click at [243, 302] on div at bounding box center [237, 305] width 14 height 14
click at [238, 302] on input "Yes" at bounding box center [234, 302] width 9 height 9
checkbox input "true"
click at [980, 76] on icon "Save" at bounding box center [980, 76] width 12 height 9
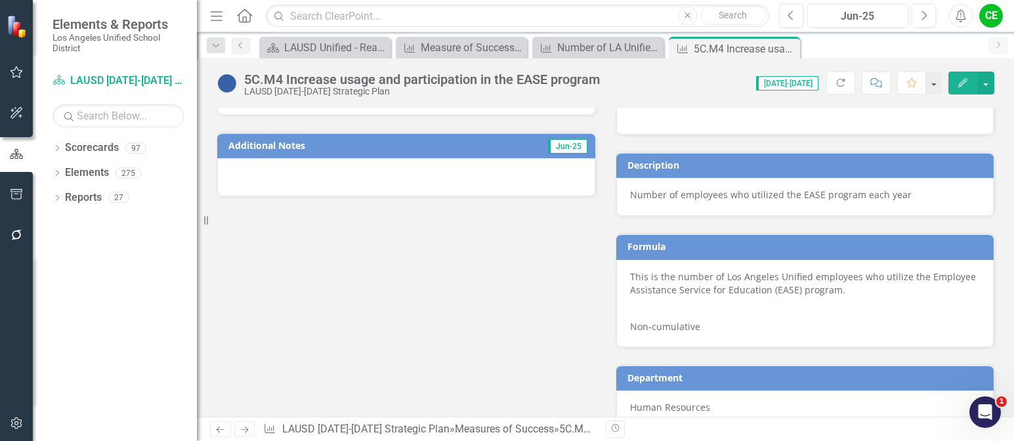
scroll to position [911, 0]
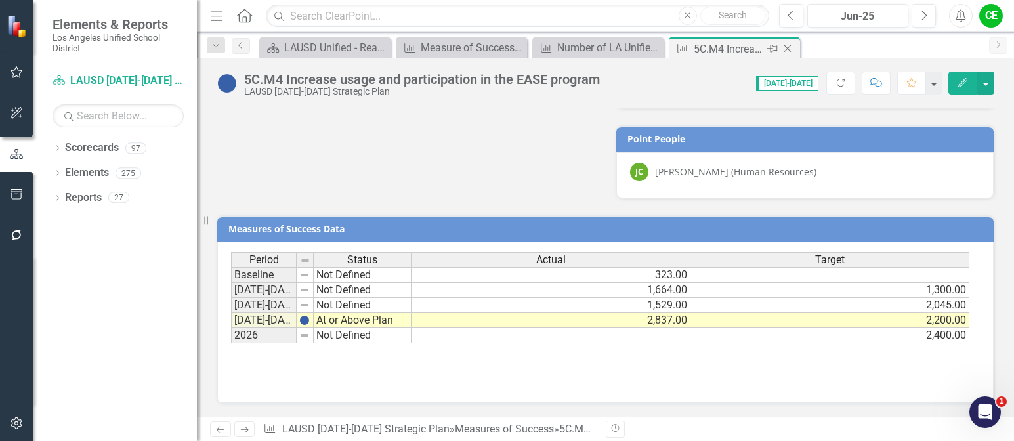
click at [791, 47] on icon "Close" at bounding box center [787, 48] width 13 height 11
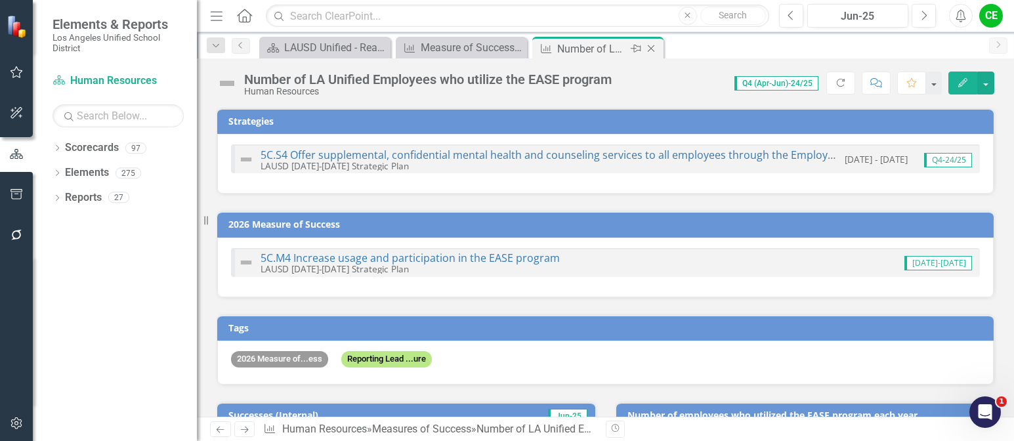
click at [653, 46] on icon "Close" at bounding box center [651, 48] width 13 height 11
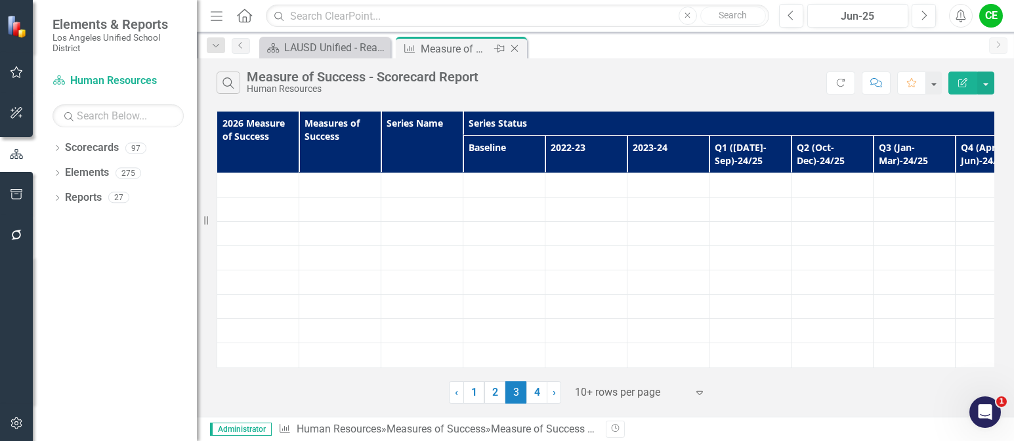
click at [441, 53] on div "Measure of Success - Scorecard Report" at bounding box center [456, 49] width 70 height 16
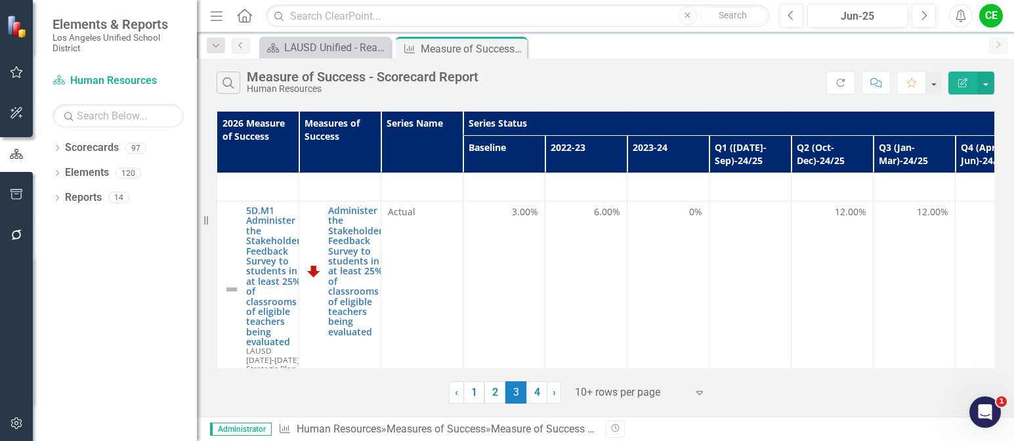
scroll to position [1247, 0]
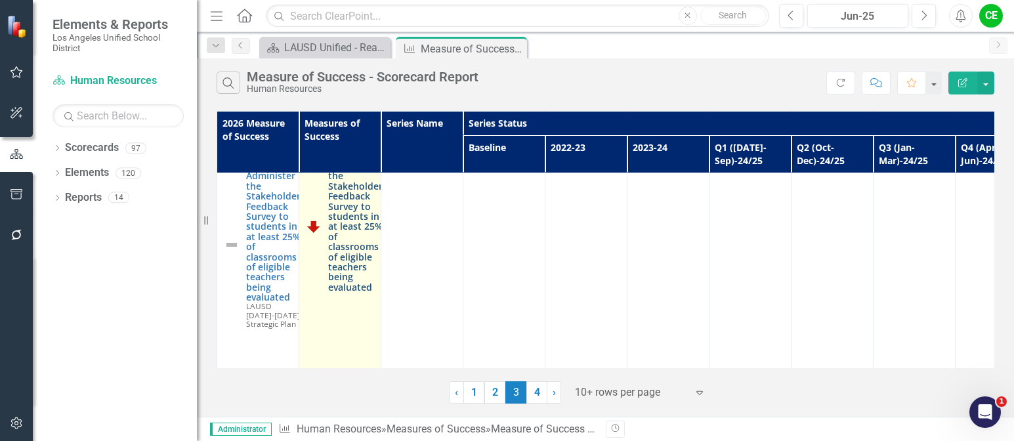
click at [352, 218] on link "Administer the Stakeholder Feedback Survey to students in at least 25% of class…" at bounding box center [355, 226] width 54 height 131
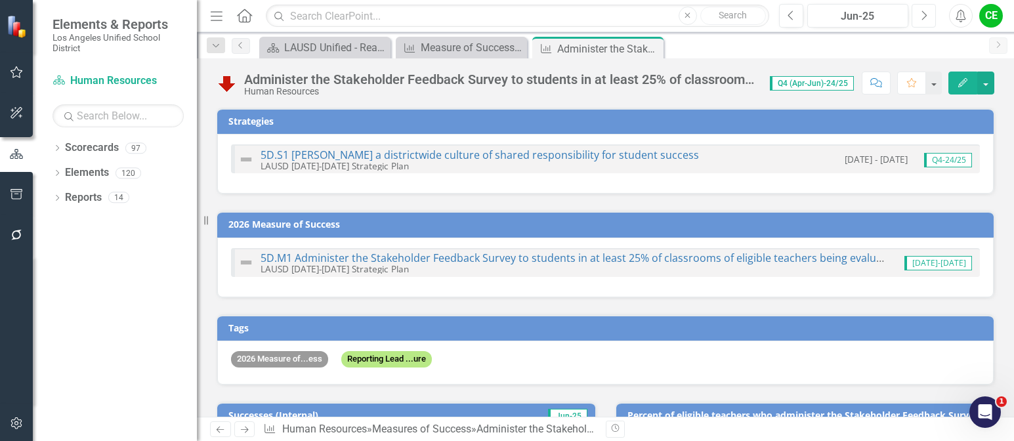
click at [928, 16] on button "Next" at bounding box center [924, 16] width 24 height 24
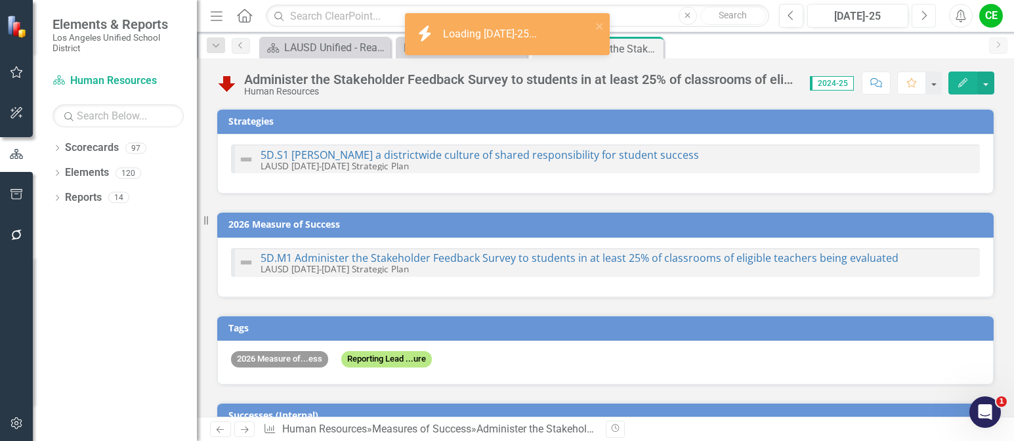
checkbox input "true"
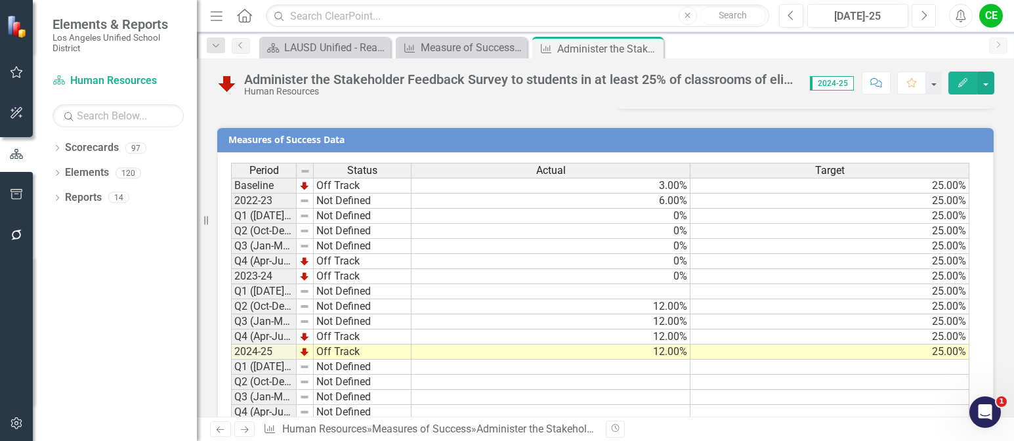
scroll to position [1103, 0]
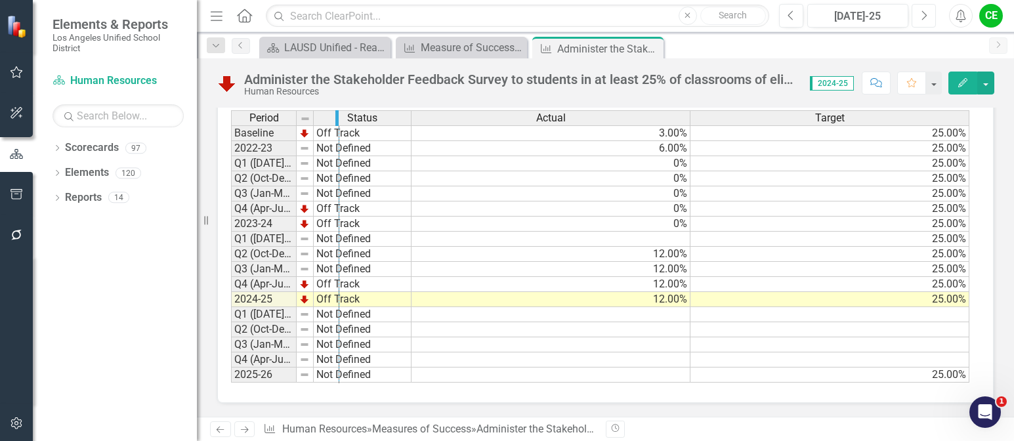
drag, startPoint x: 295, startPoint y: 118, endPoint x: 337, endPoint y: 120, distance: 42.8
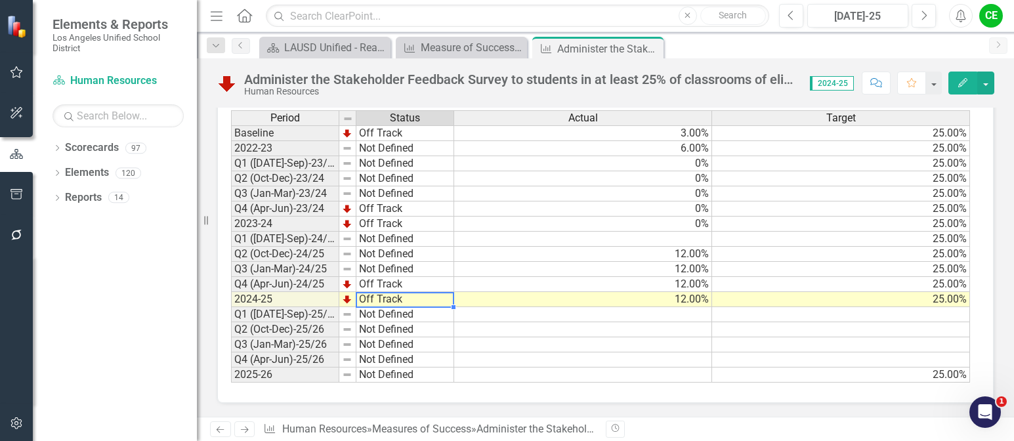
click at [369, 299] on td "Off Track" at bounding box center [406, 299] width 98 height 15
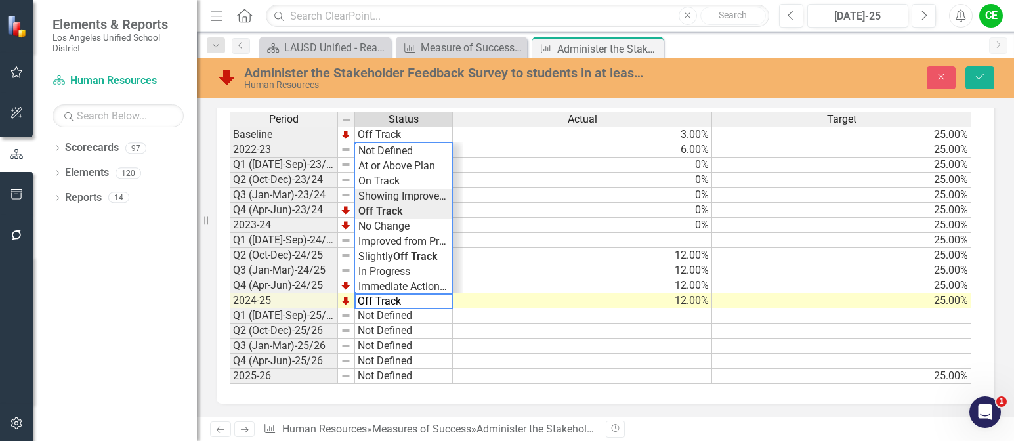
type textarea "Showing Improvemet"
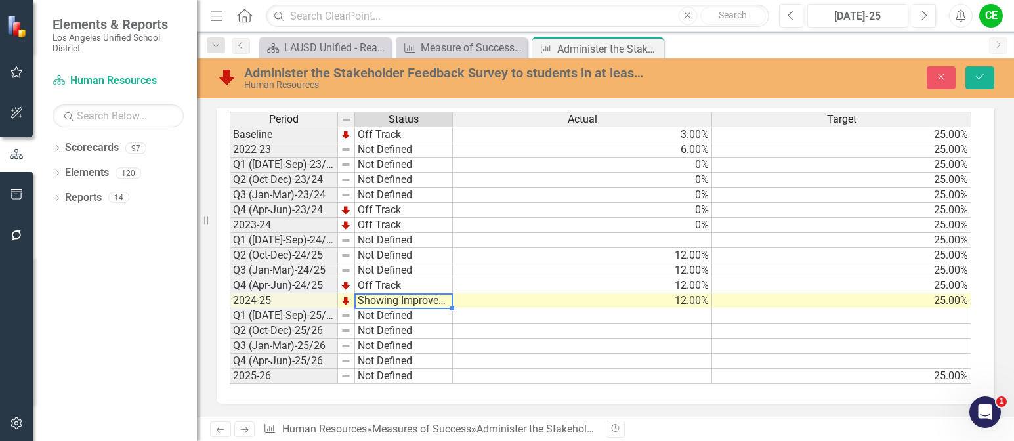
click at [387, 197] on div "Period Status Actual Target Baseline Off Track 3.00% 25.00% 2022-23 Not Defined…" at bounding box center [601, 248] width 742 height 273
click at [985, 77] on icon "Save" at bounding box center [980, 76] width 12 height 9
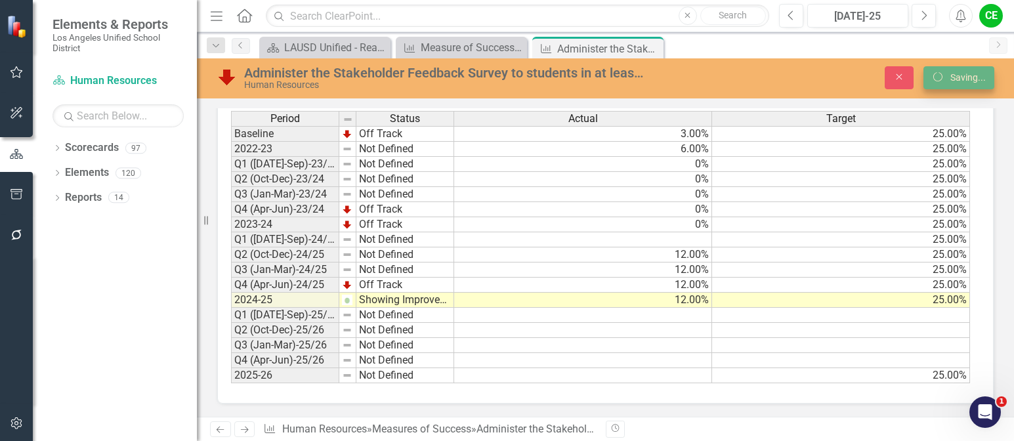
scroll to position [0, 0]
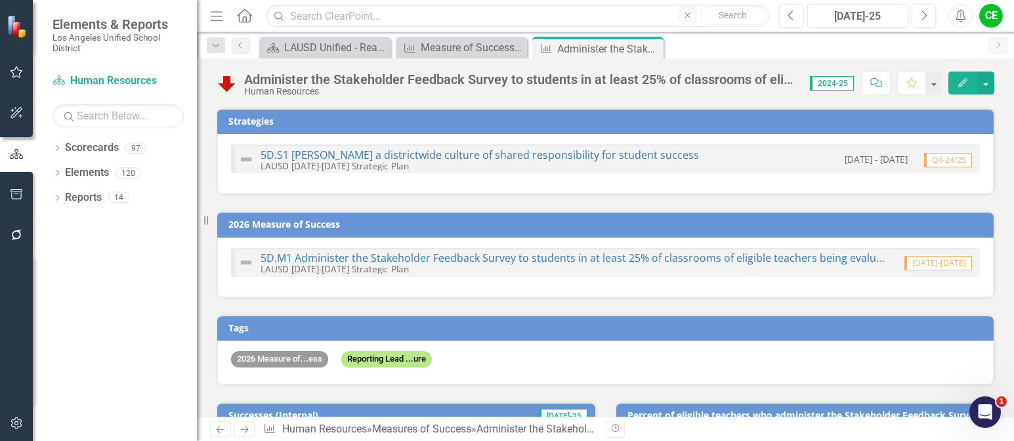
checkbox input "true"
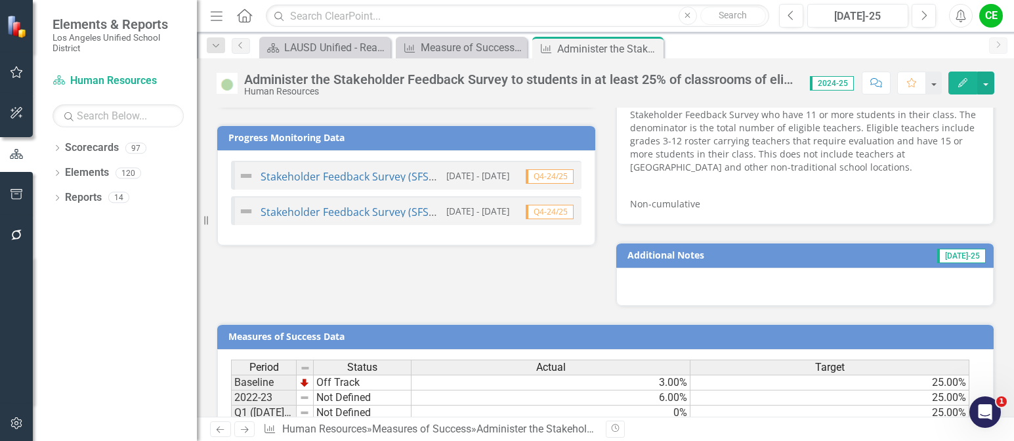
scroll to position [1103, 0]
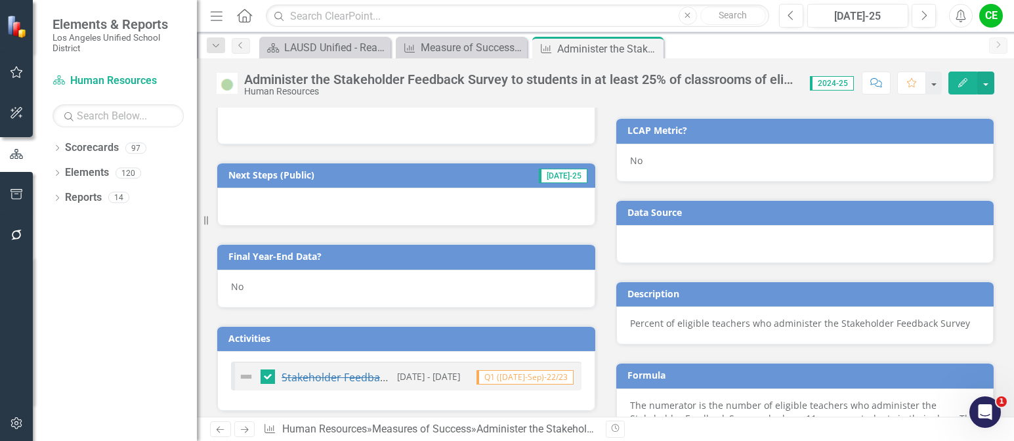
scroll to position [512, 0]
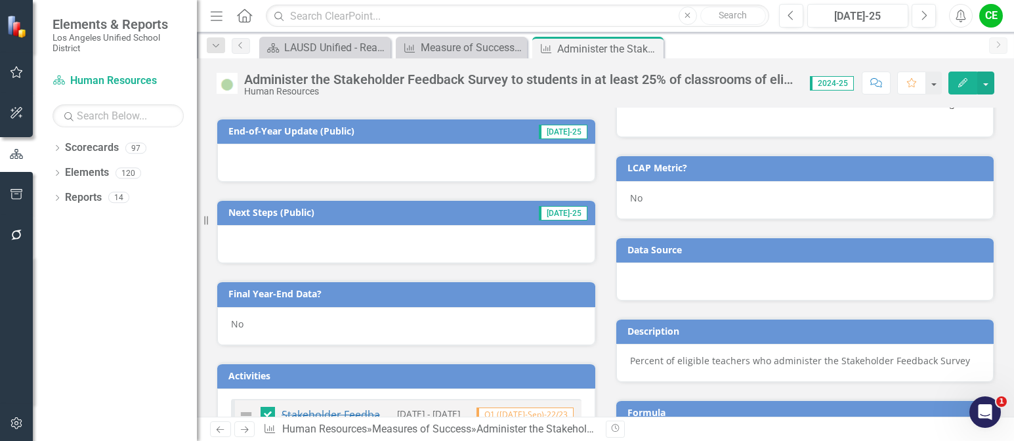
click at [257, 322] on div "No" at bounding box center [406, 326] width 378 height 38
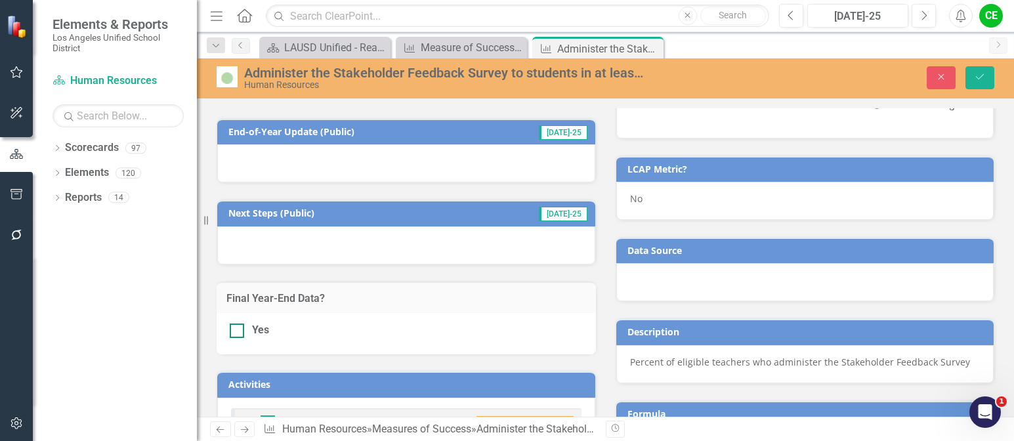
click at [237, 326] on input "Yes" at bounding box center [234, 328] width 9 height 9
checkbox input "true"
click at [984, 72] on button "Save" at bounding box center [980, 77] width 29 height 23
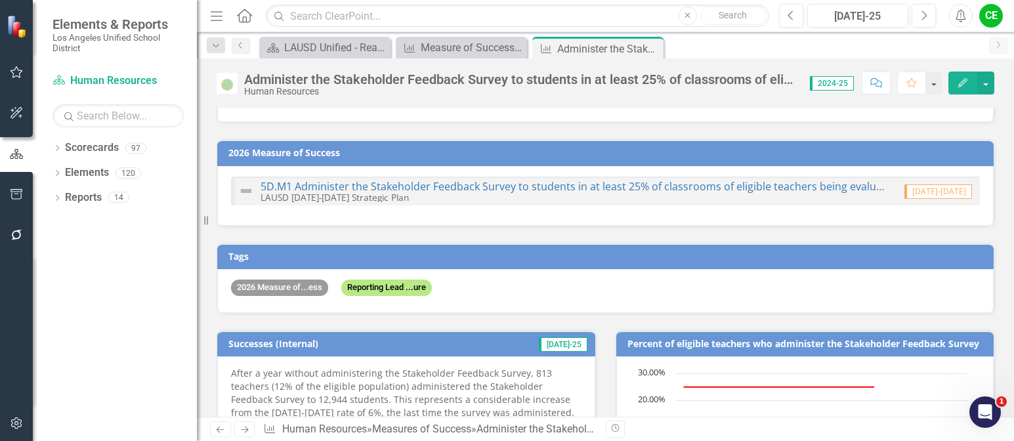
scroll to position [0, 0]
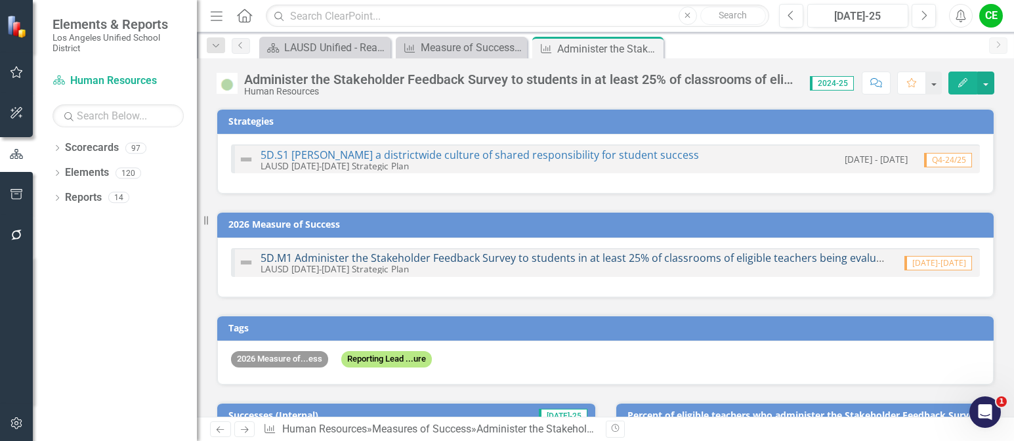
click at [627, 257] on link "5D.M1 Administer the Stakeholder Feedback Survey to students in at least 25% of…" at bounding box center [580, 258] width 638 height 14
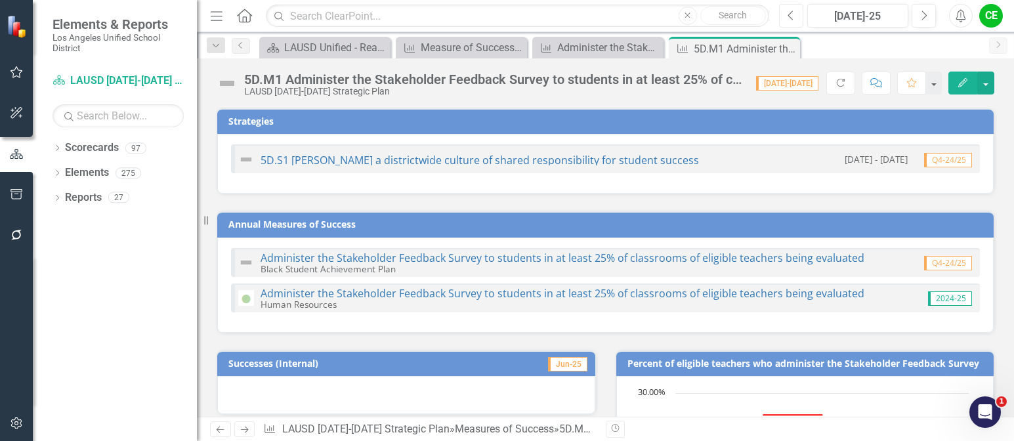
click at [789, 14] on icon "Previous" at bounding box center [791, 16] width 7 height 12
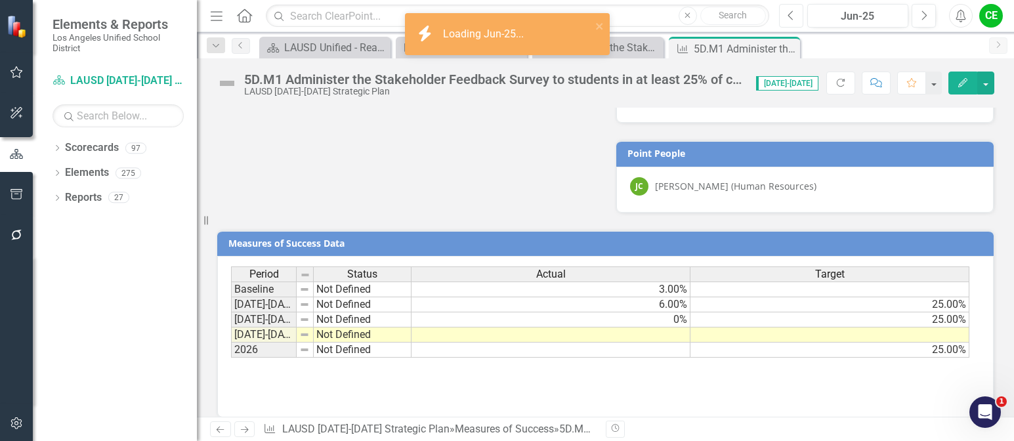
scroll to position [999, 0]
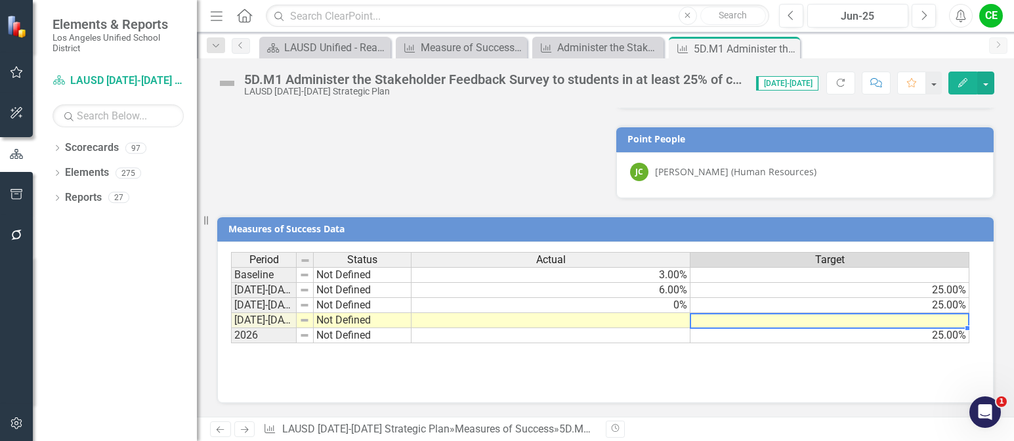
click at [802, 326] on td at bounding box center [830, 320] width 279 height 15
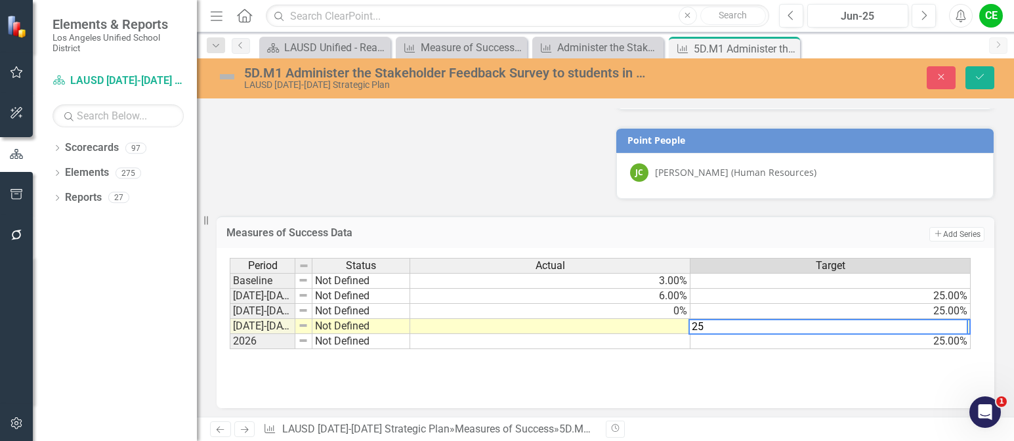
type textarea "25"
click at [672, 326] on td at bounding box center [550, 326] width 280 height 15
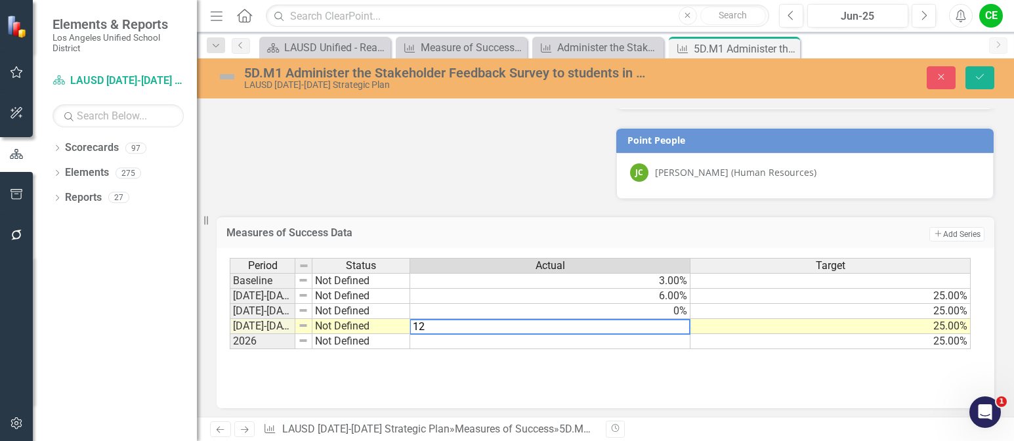
type textarea "25"
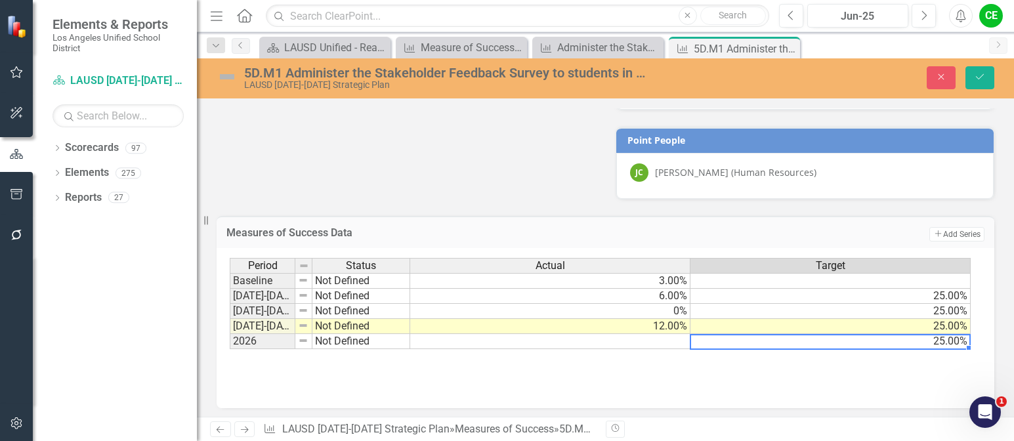
click at [794, 339] on td "25.00%" at bounding box center [831, 341] width 280 height 15
click at [987, 77] on button "Save" at bounding box center [980, 77] width 29 height 23
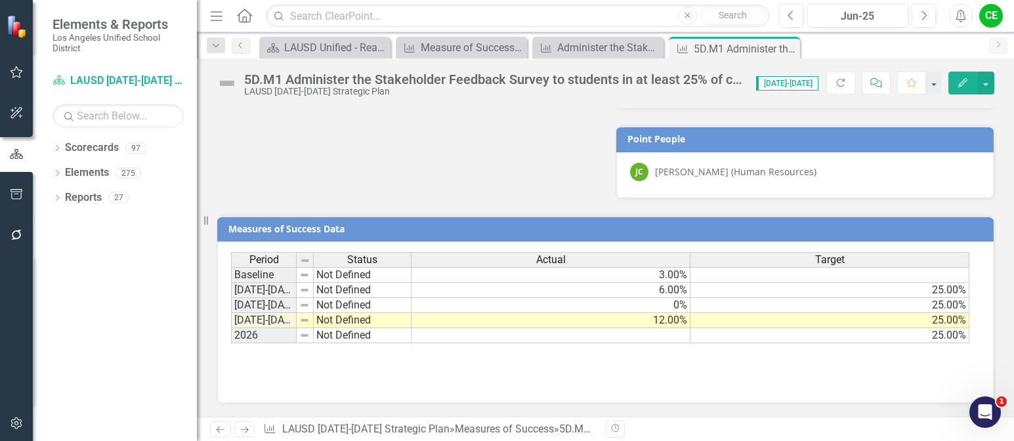
click at [334, 323] on td "Not Defined" at bounding box center [363, 320] width 98 height 15
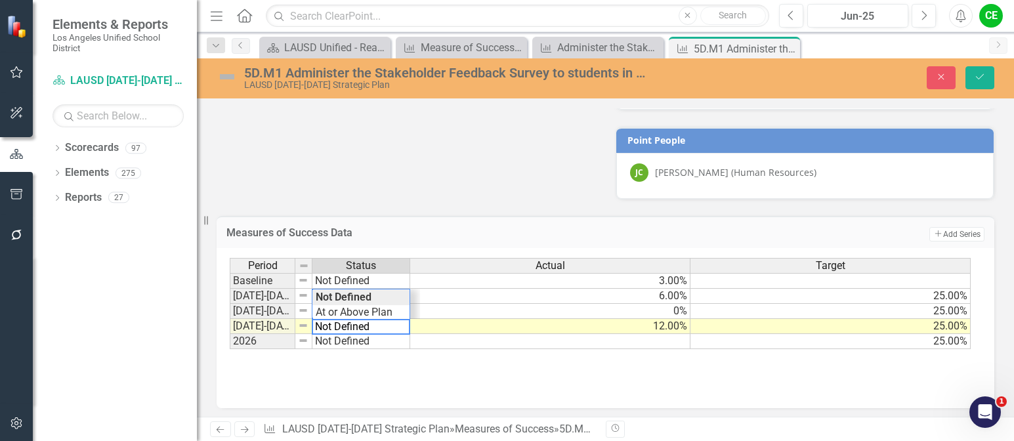
click at [381, 322] on textarea "Not Defined" at bounding box center [361, 327] width 98 height 16
drag, startPoint x: 381, startPoint y: 322, endPoint x: 268, endPoint y: 324, distance: 112.9
click at [268, 324] on div "Period Status Actual Target Baseline Not Defined 3.00% [DATE]-[DATE] Not Define…" at bounding box center [601, 304] width 742 height 92
click at [330, 311] on div "Period Status Actual Target Baseline Not Defined 3.00% 2022-2023 Not Defined 6.…" at bounding box center [601, 304] width 742 height 92
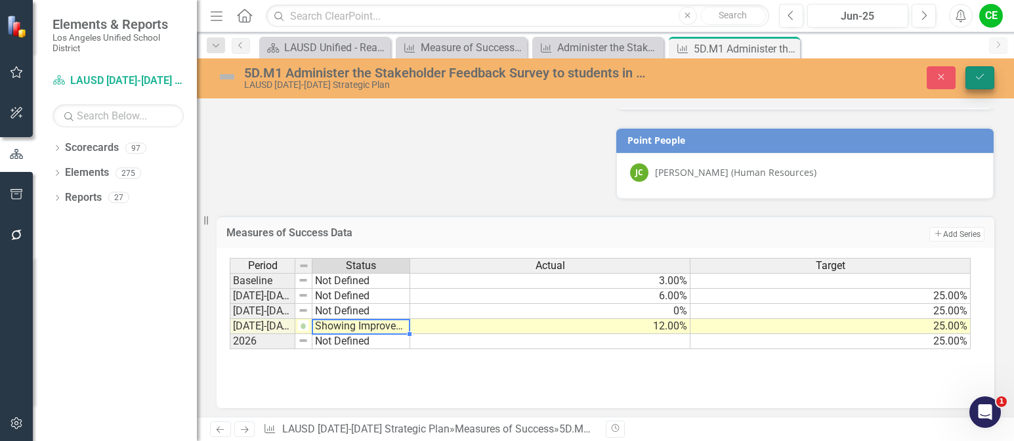
type textarea "Showing Improvemet"
click at [976, 72] on icon "Save" at bounding box center [980, 76] width 12 height 9
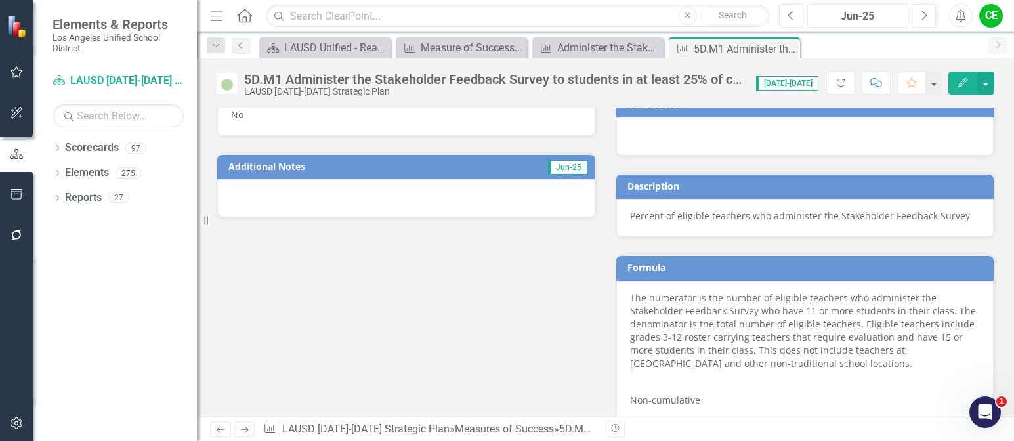
scroll to position [540, 0]
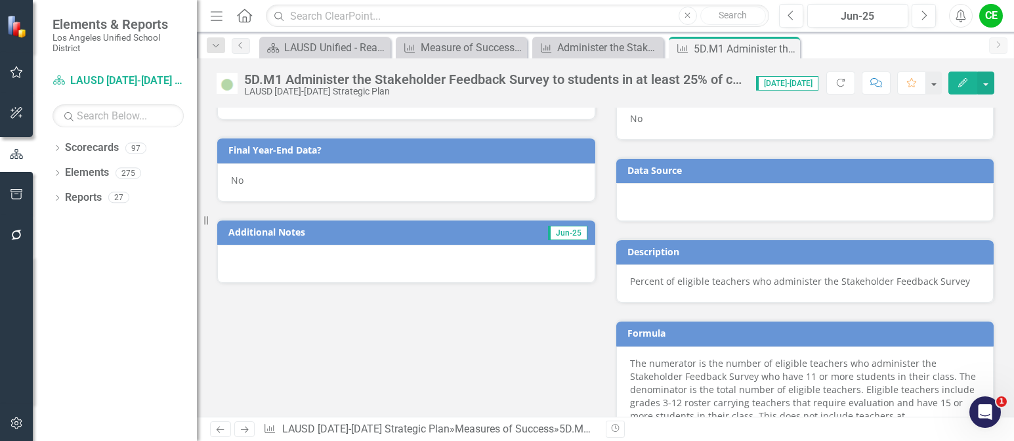
click at [255, 178] on div "No" at bounding box center [406, 182] width 378 height 38
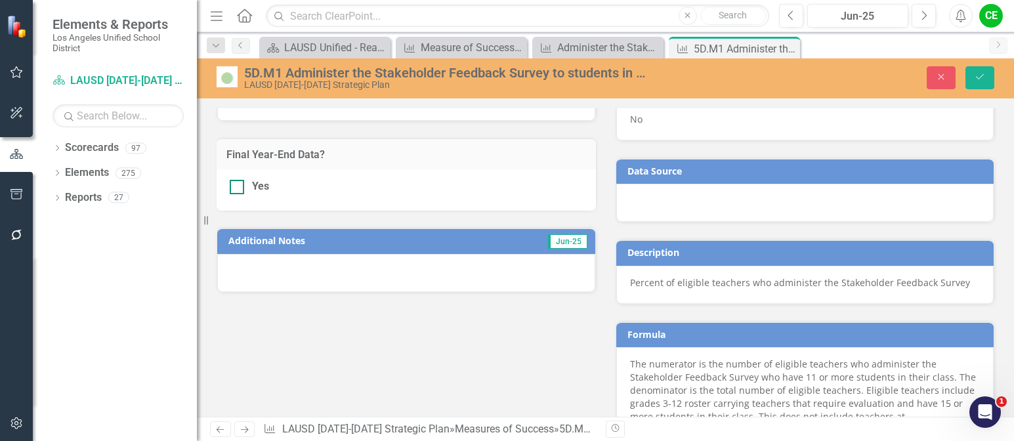
click at [241, 187] on div at bounding box center [237, 187] width 14 height 14
click at [238, 187] on input "Yes" at bounding box center [234, 184] width 9 height 9
checkbox input "true"
click at [989, 69] on button "Save" at bounding box center [980, 77] width 29 height 23
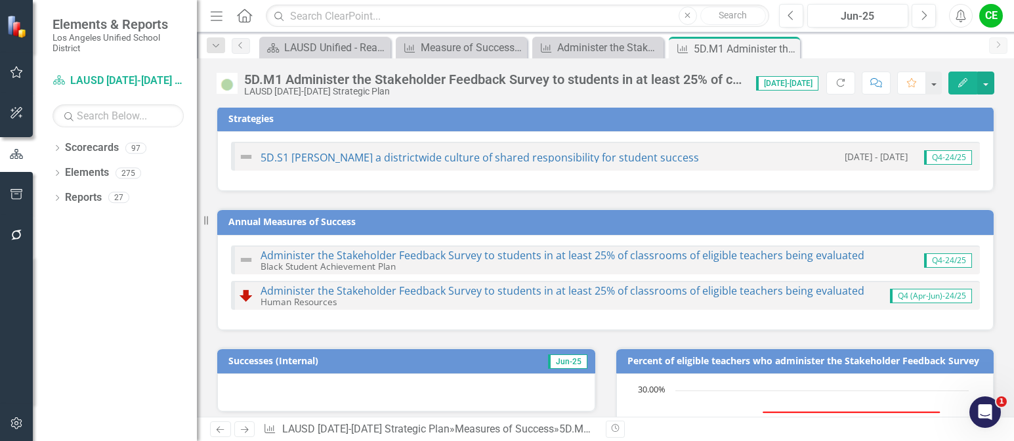
scroll to position [0, 0]
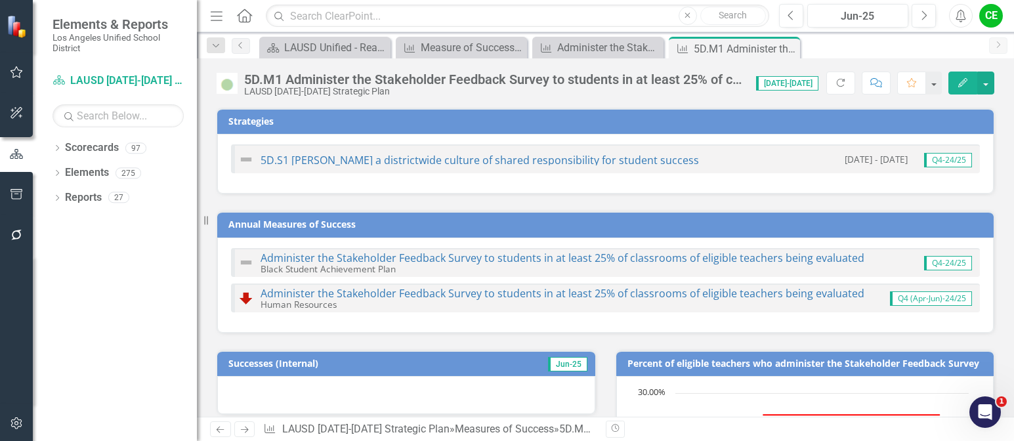
drag, startPoint x: 781, startPoint y: 49, endPoint x: 790, endPoint y: 48, distance: 9.2
click at [0, 0] on icon "Close" at bounding box center [0, 0] width 0 height 0
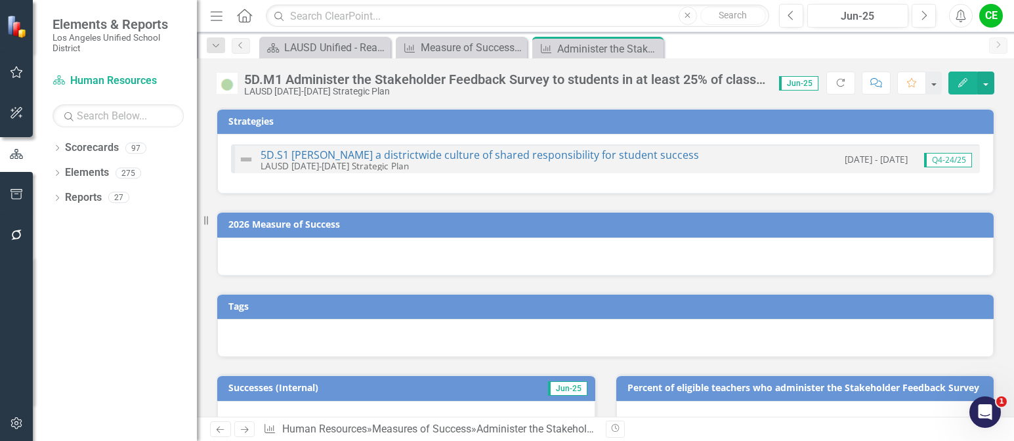
click at [790, 48] on div "Scorecard LAUSD Unified - Ready for the World Close Measures of Success Measure…" at bounding box center [620, 47] width 726 height 21
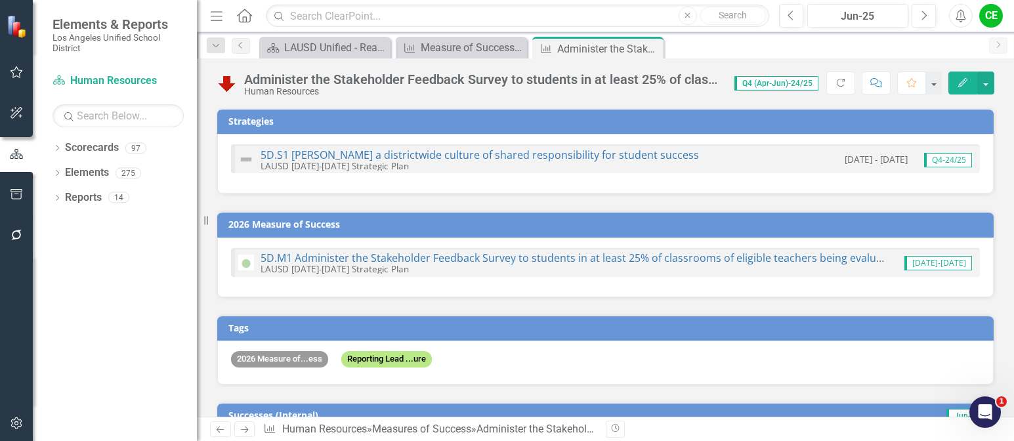
checkbox input "true"
click at [0, 0] on icon "Close" at bounding box center [0, 0] width 0 height 0
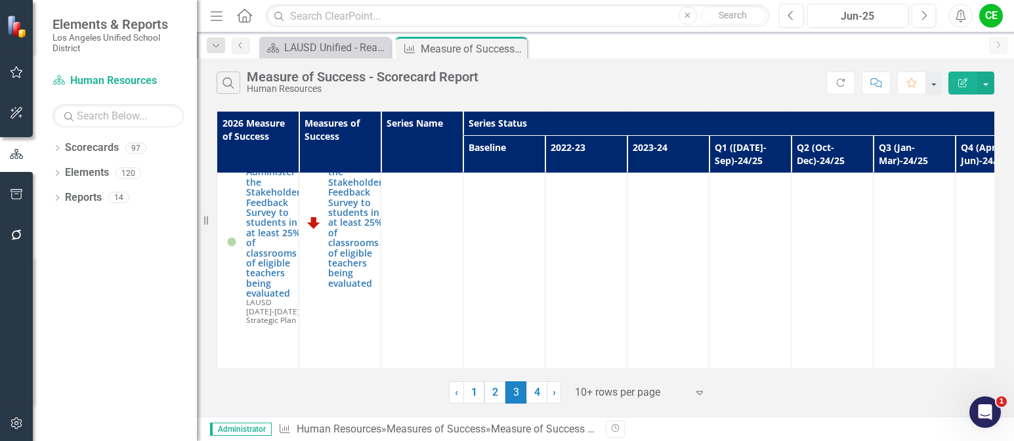
scroll to position [1247, 0]
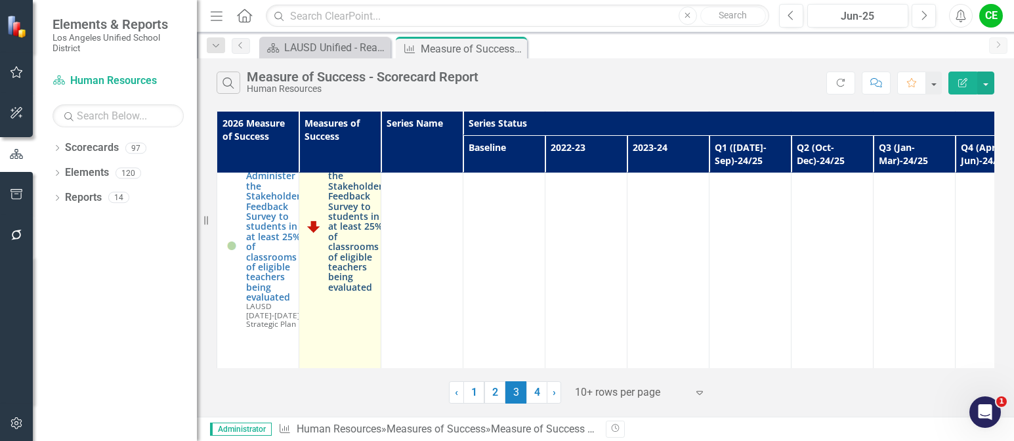
click at [347, 227] on link "Administer the Stakeholder Feedback Survey to students in at least 25% of class…" at bounding box center [355, 226] width 54 height 131
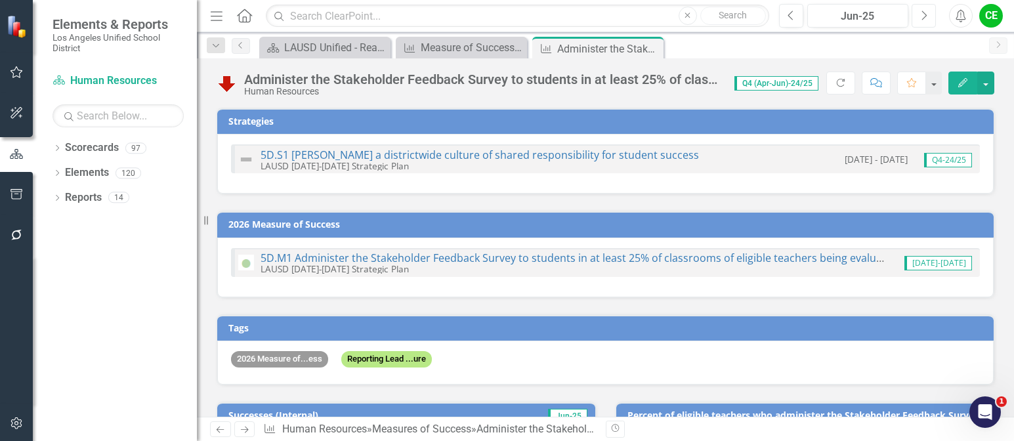
click at [925, 11] on icon "Next" at bounding box center [923, 16] width 7 height 12
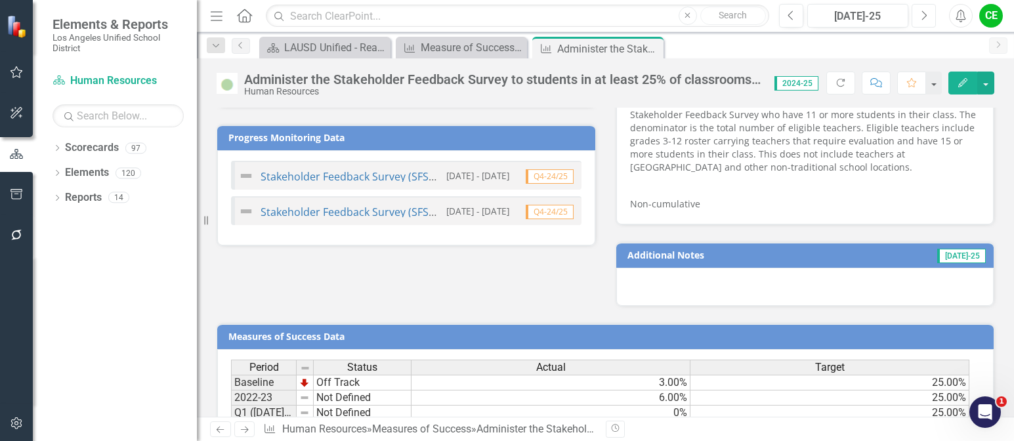
scroll to position [1103, 0]
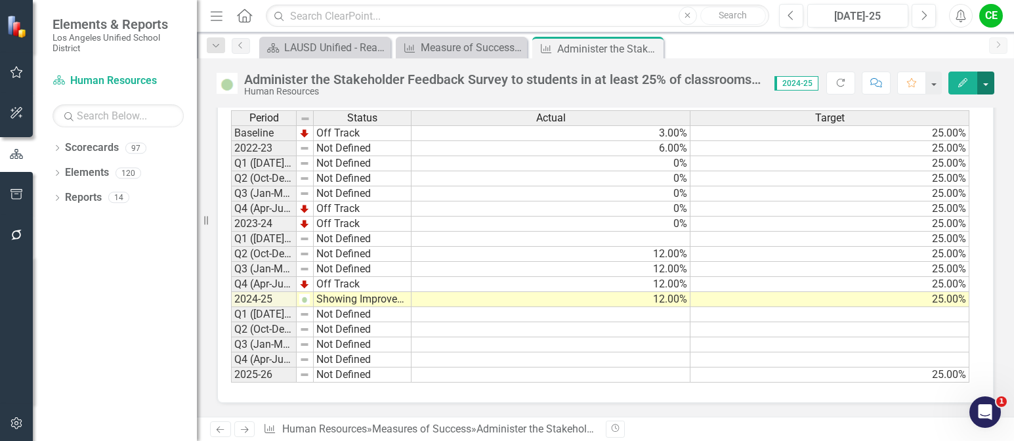
click at [986, 86] on button "button" at bounding box center [986, 83] width 17 height 23
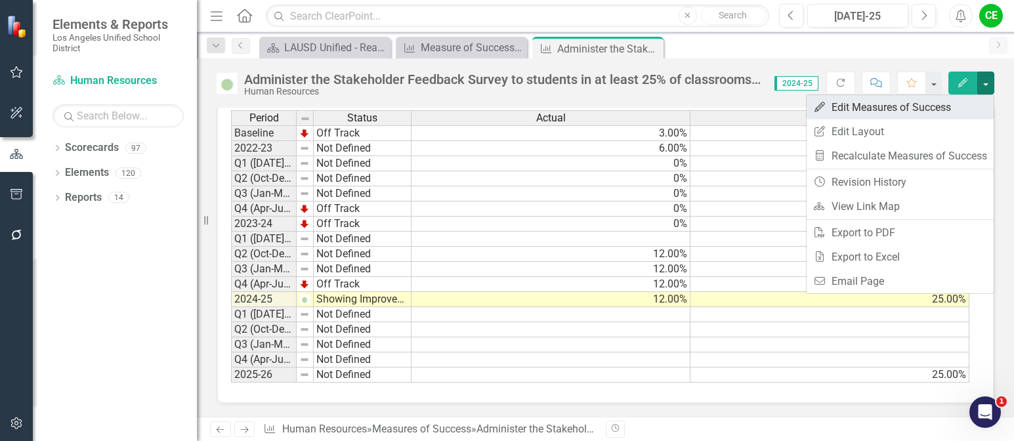
click at [923, 111] on link "Edit Edit Measures of Success" at bounding box center [900, 107] width 187 height 24
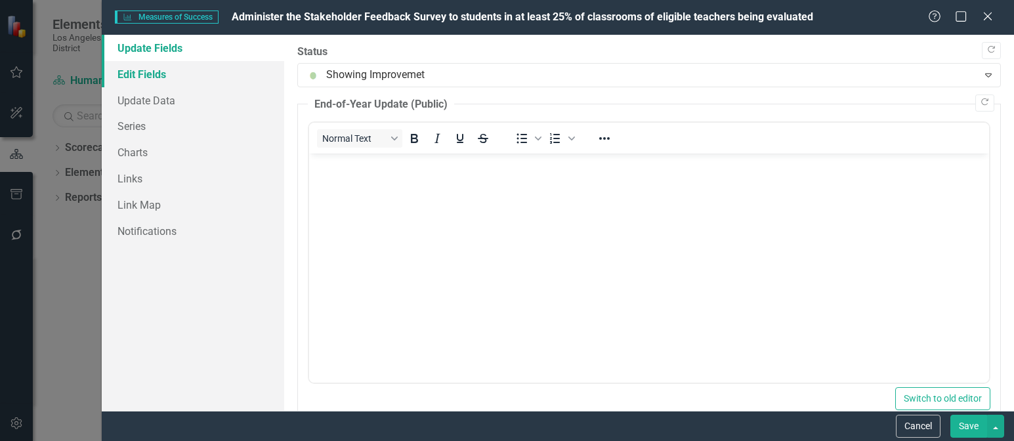
scroll to position [0, 0]
click at [131, 128] on link "Series" at bounding box center [193, 126] width 183 height 26
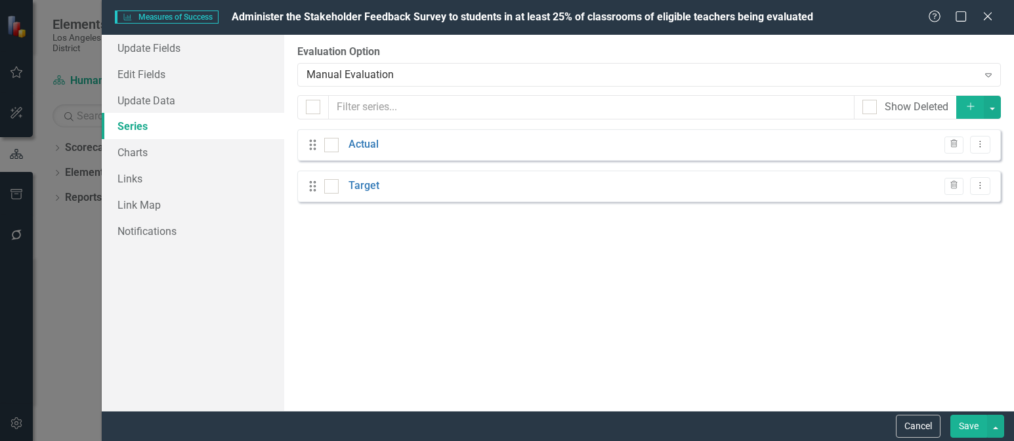
click at [970, 429] on button "Save" at bounding box center [969, 426] width 37 height 23
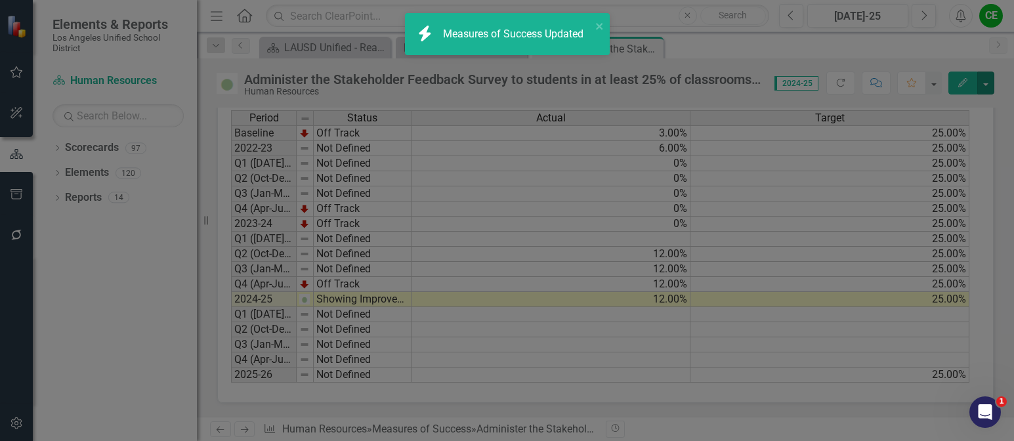
checkbox input "true"
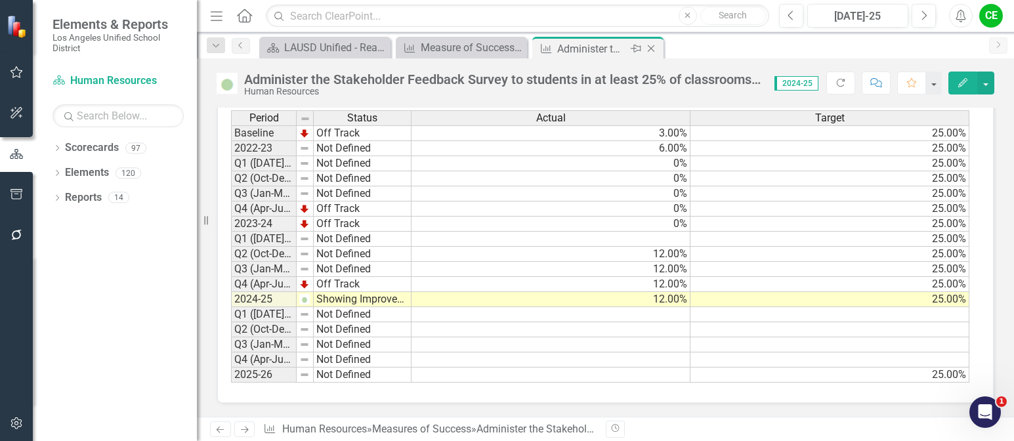
click at [650, 47] on icon at bounding box center [651, 48] width 7 height 7
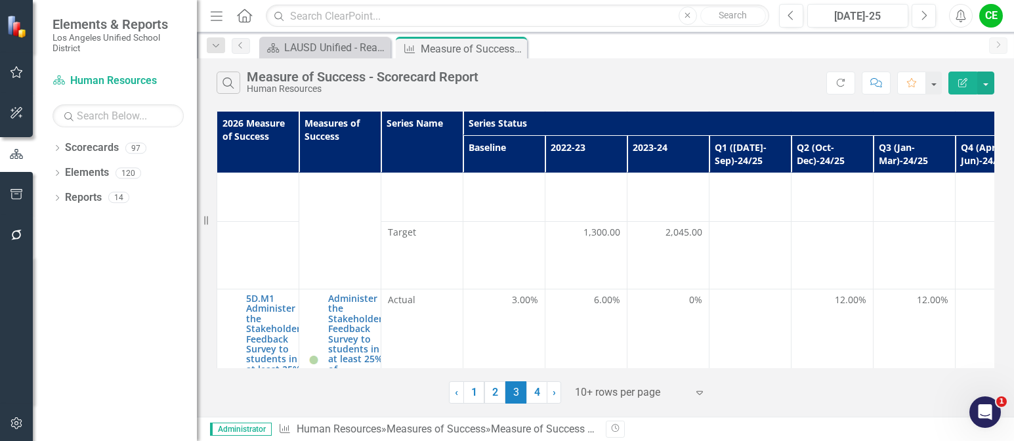
scroll to position [1116, 0]
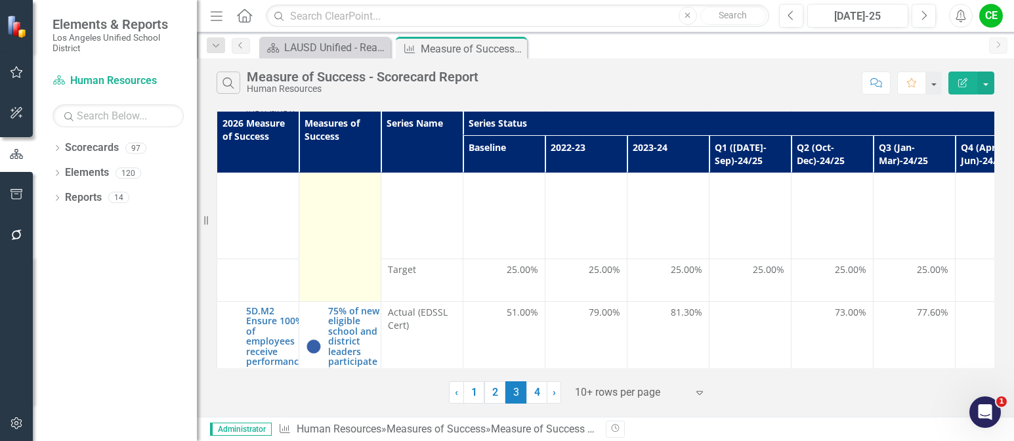
scroll to position [1444, 0]
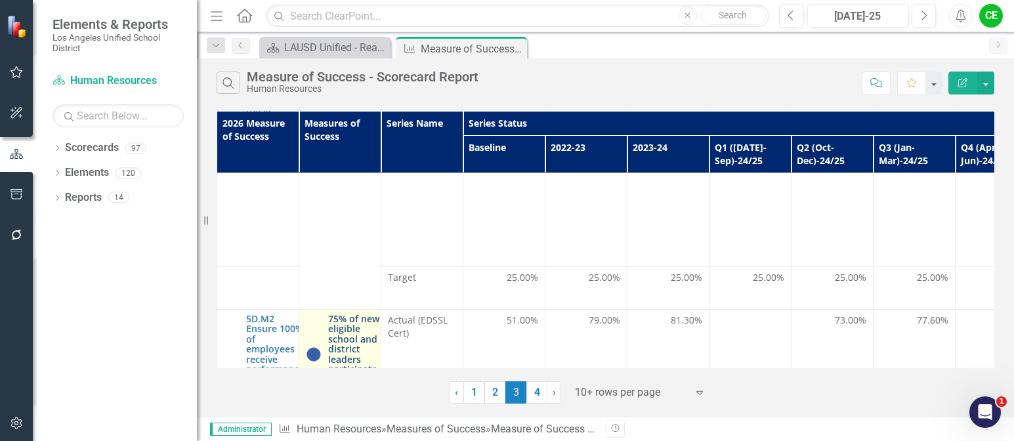
click at [349, 314] on link "75% of new eligible school and district leaders participate in EDS Certificatio…" at bounding box center [357, 354] width 58 height 81
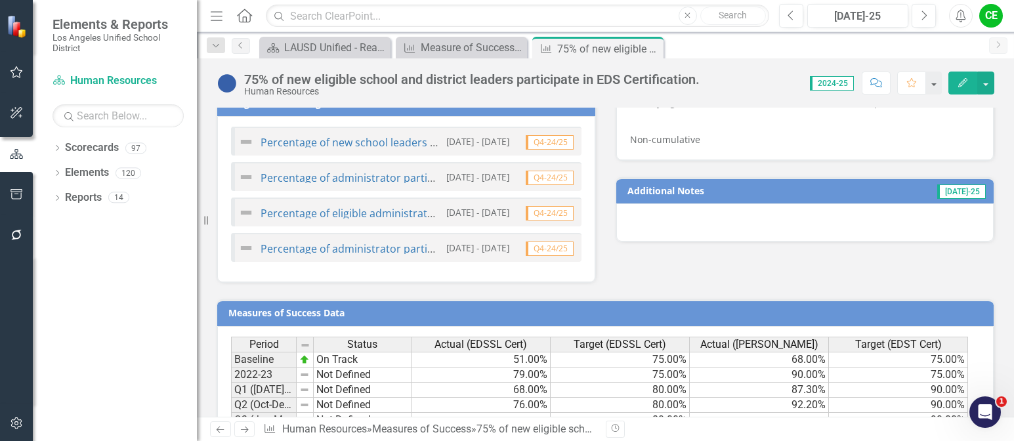
scroll to position [1198, 0]
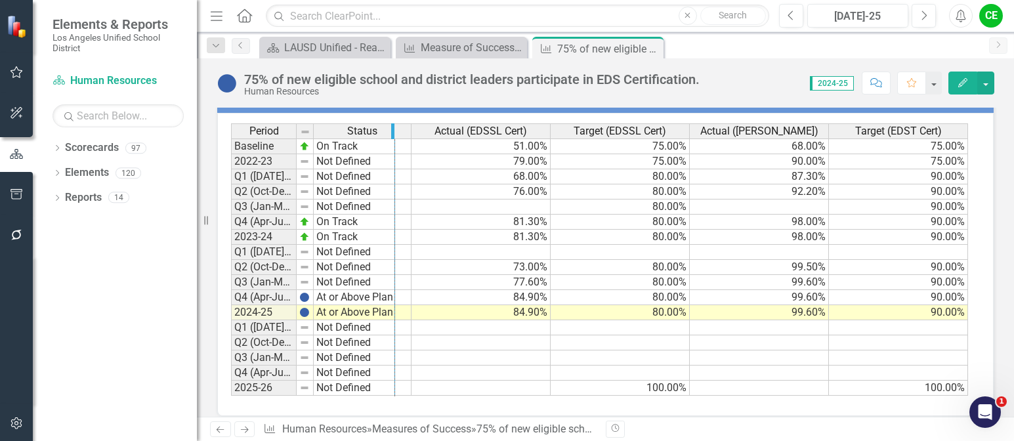
drag, startPoint x: 295, startPoint y: 119, endPoint x: 394, endPoint y: 120, distance: 98.5
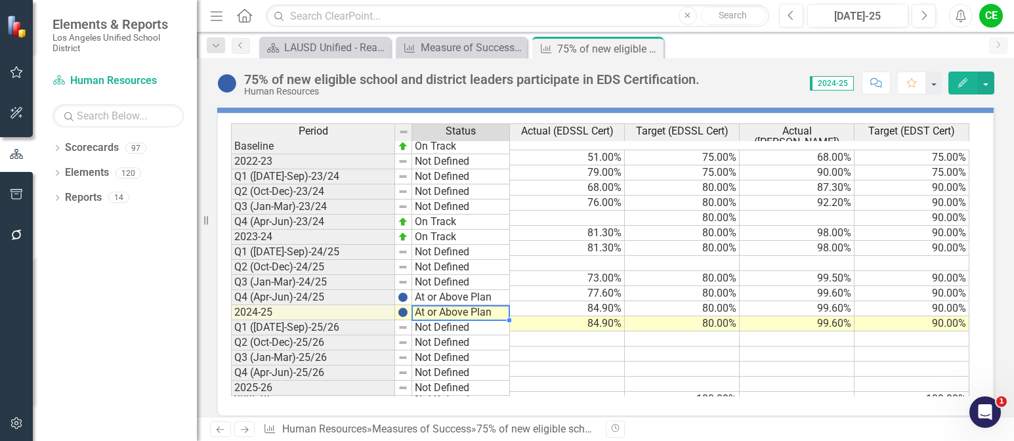
click at [438, 305] on td "At or Above Plan" at bounding box center [461, 312] width 98 height 15
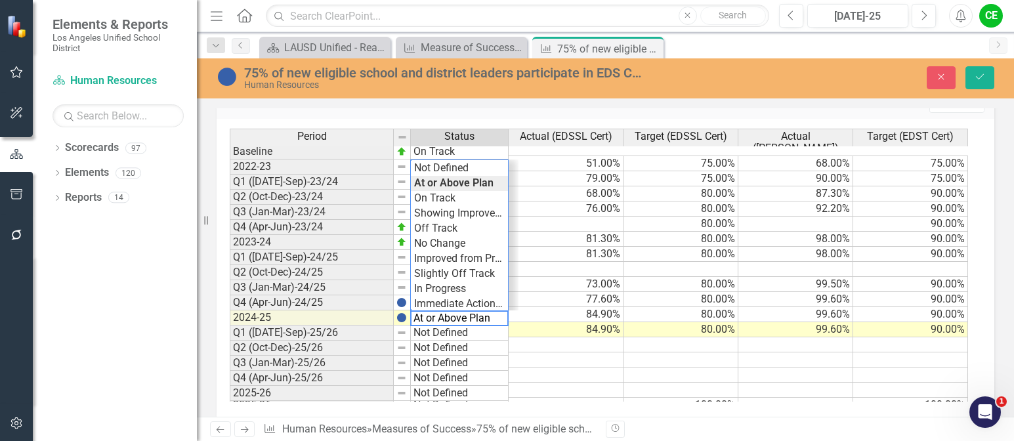
scroll to position [1202, 0]
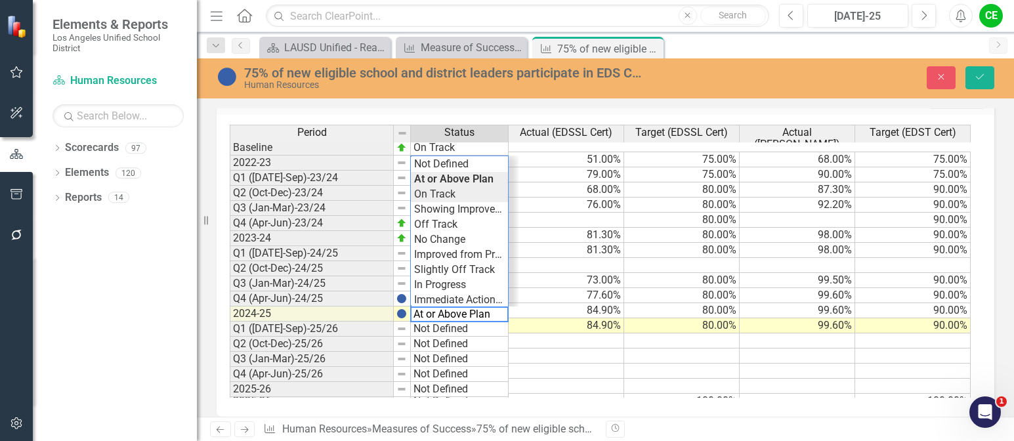
type textarea "On Track"
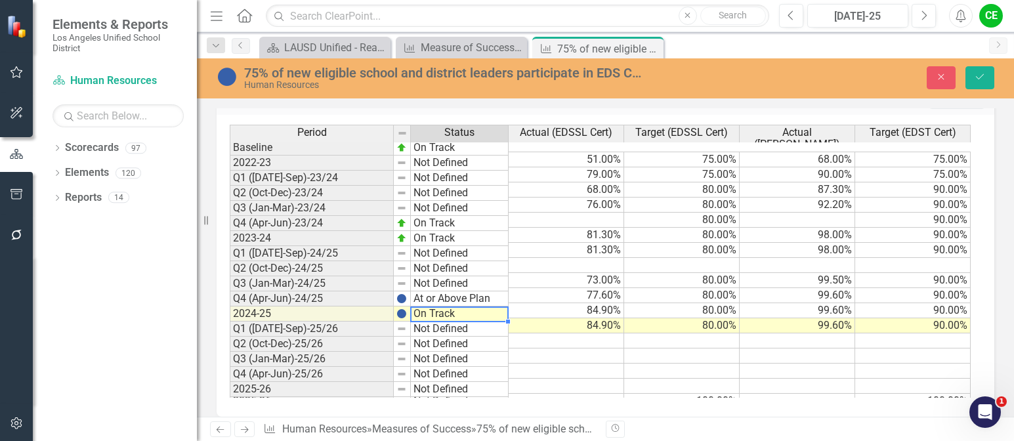
click at [445, 181] on div "Period Status Actual (EDSSL Cert) Target (EDSSL Cert) Actual (EDST Cert) Target…" at bounding box center [601, 261] width 742 height 273
click at [983, 71] on button "Save" at bounding box center [980, 77] width 29 height 23
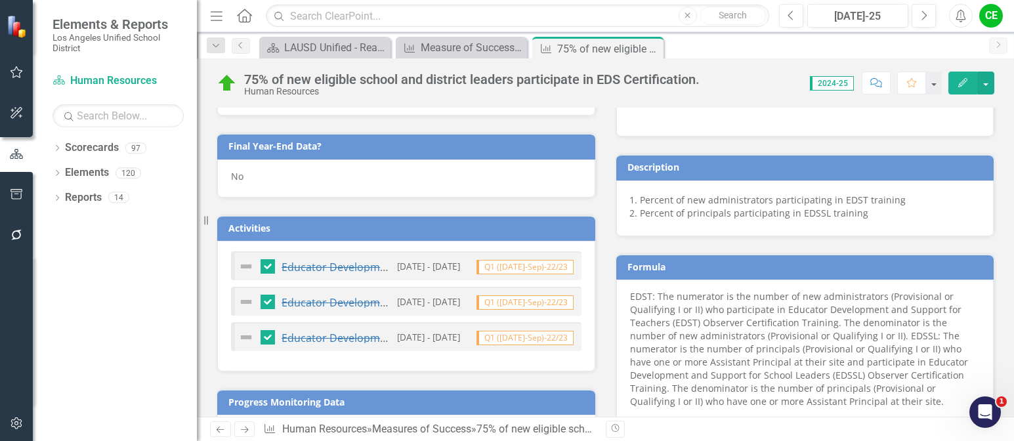
scroll to position [607, 0]
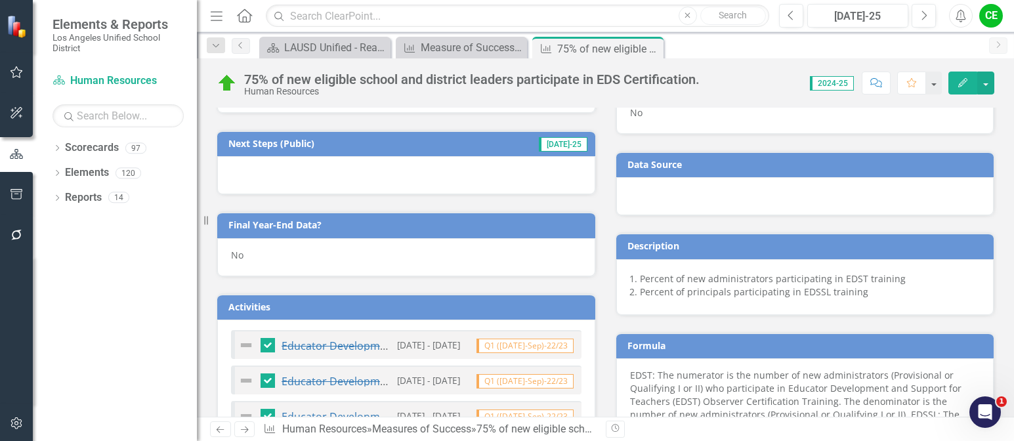
click at [271, 245] on div "No" at bounding box center [406, 257] width 378 height 38
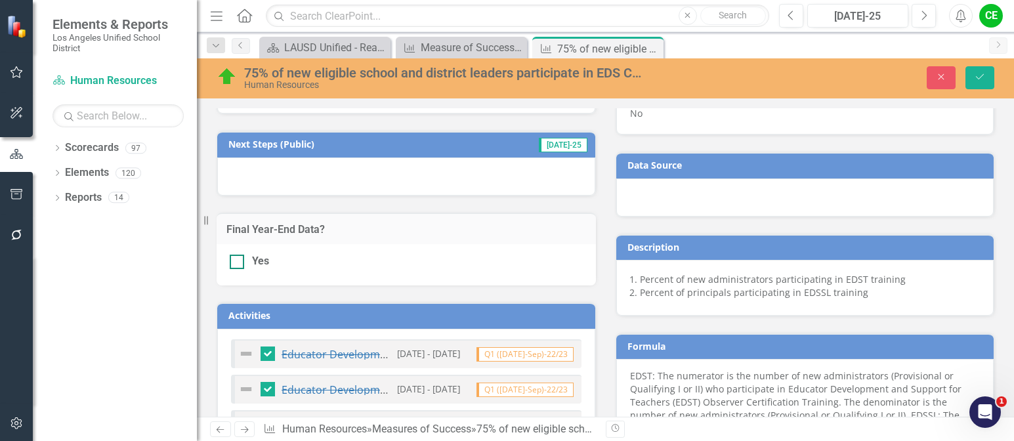
click at [236, 255] on input "Yes" at bounding box center [234, 259] width 9 height 9
checkbox input "true"
click at [980, 79] on icon "Save" at bounding box center [980, 76] width 12 height 9
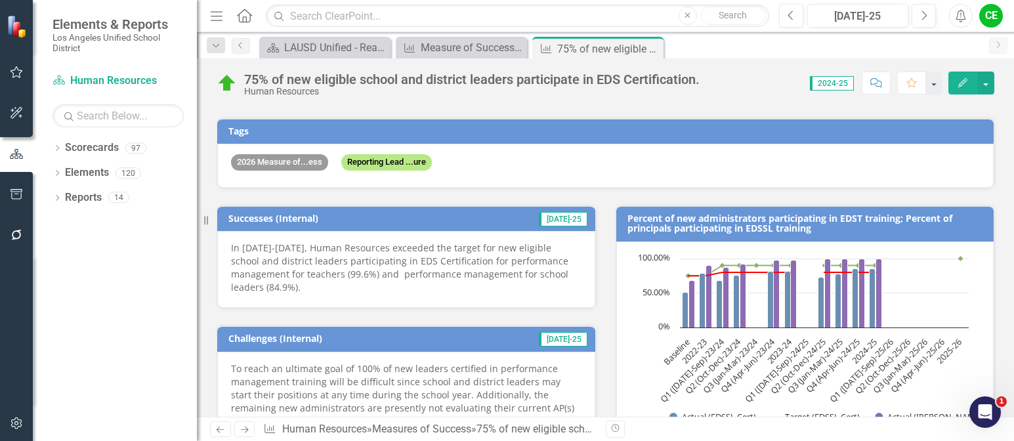
scroll to position [0, 0]
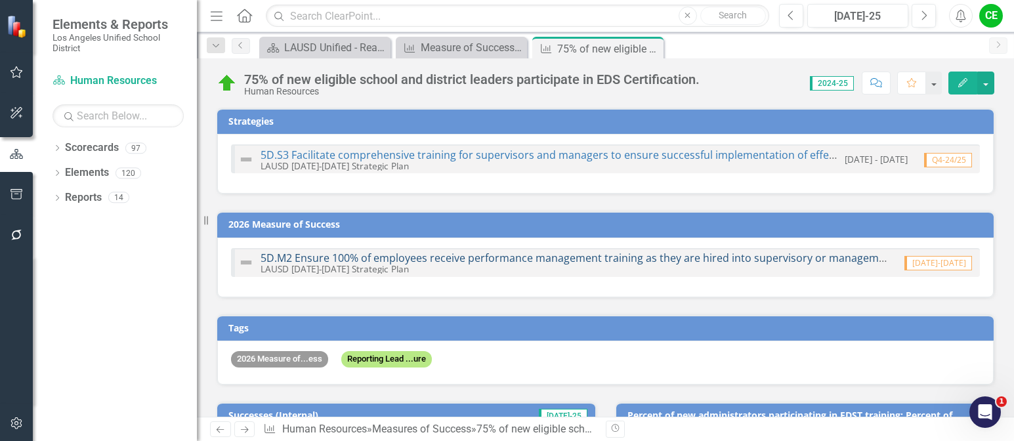
click at [491, 255] on link "5D.M2 Ensure 100% of employees receive performance management training as they …" at bounding box center [602, 258] width 683 height 14
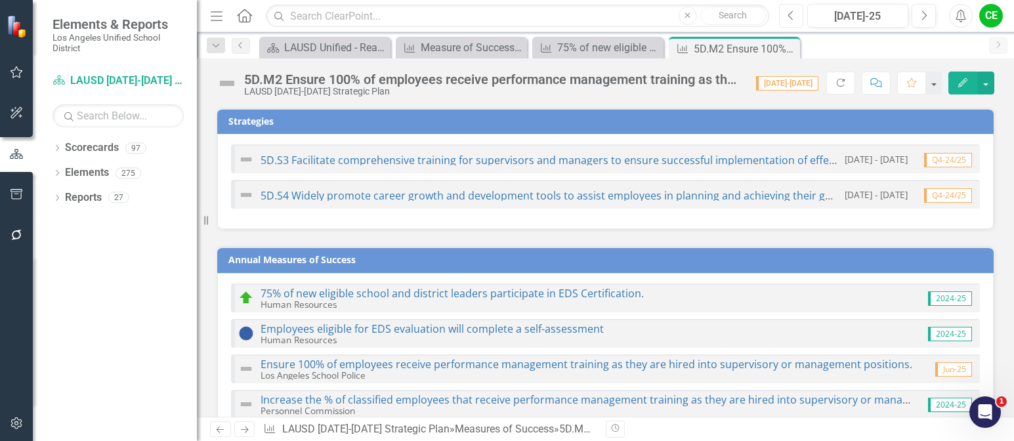
click at [789, 9] on button "Previous" at bounding box center [791, 16] width 24 height 24
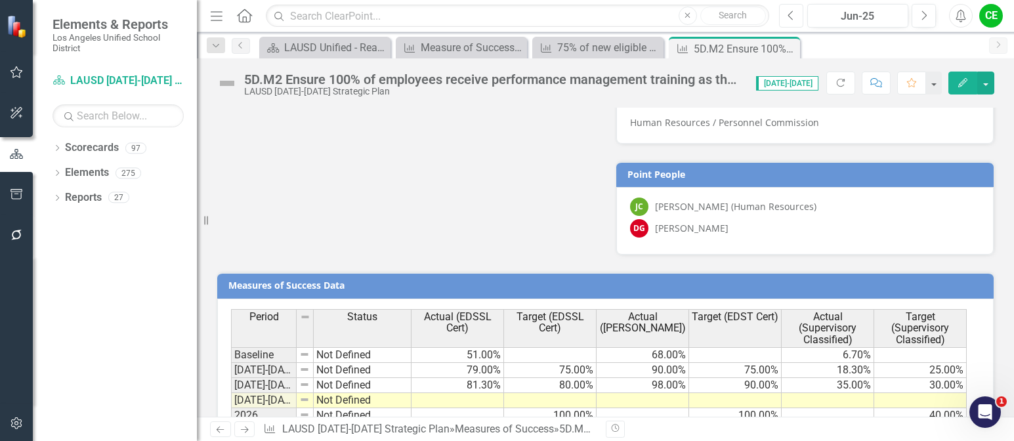
scroll to position [1305, 0]
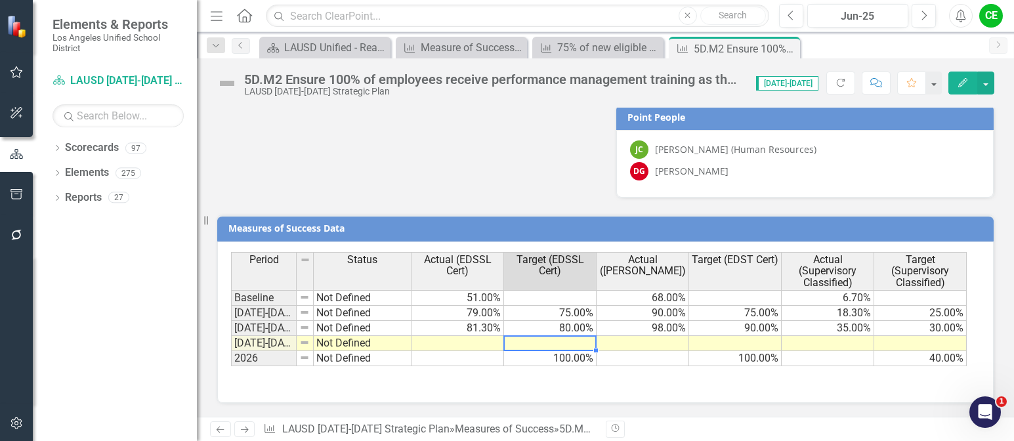
click at [530, 343] on td at bounding box center [550, 343] width 93 height 15
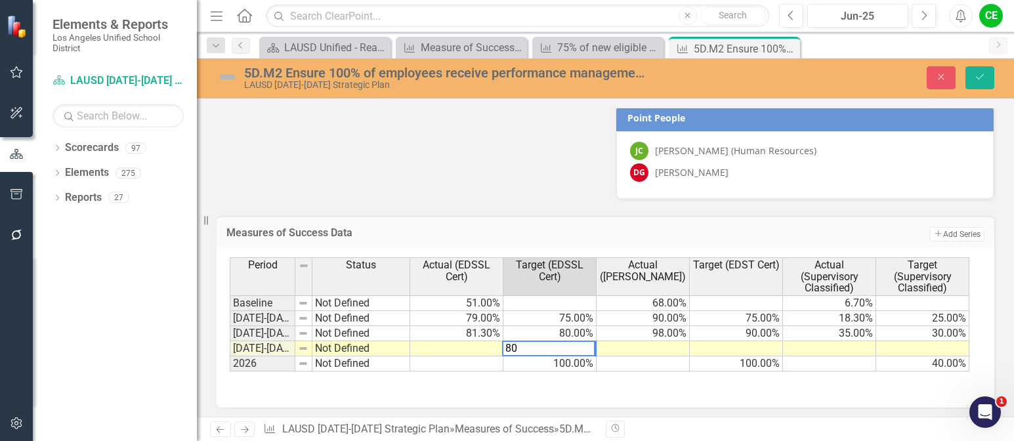
click at [468, 355] on td at bounding box center [456, 348] width 93 height 15
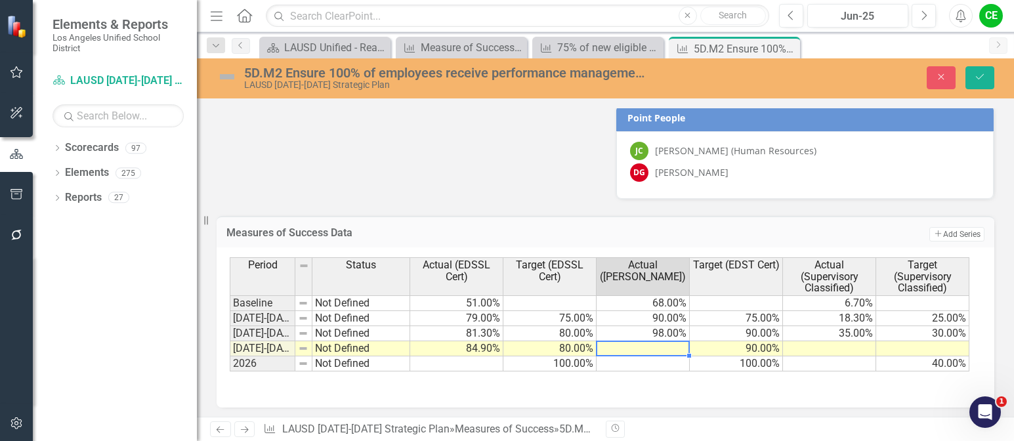
click at [230, 342] on div "Period Status Actual (EDSSL Cert) Target (EDSSL Cert) Actual (EDST Cert) Target…" at bounding box center [230, 314] width 0 height 114
type textarea "99.6"
click at [819, 348] on td at bounding box center [829, 348] width 93 height 15
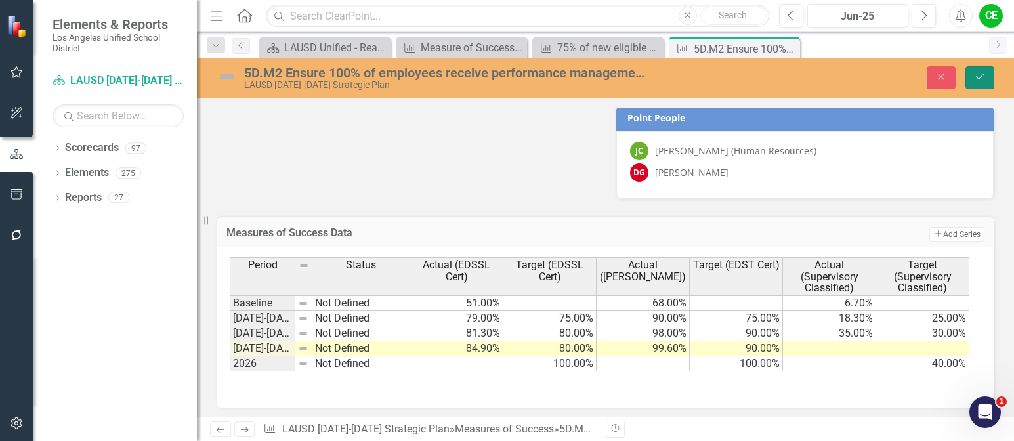
click at [979, 80] on icon "Save" at bounding box center [980, 76] width 12 height 9
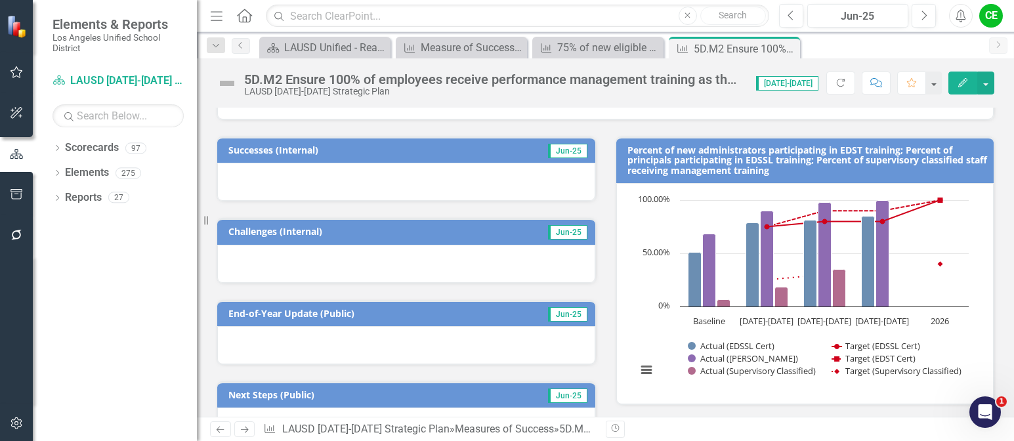
scroll to position [254, 0]
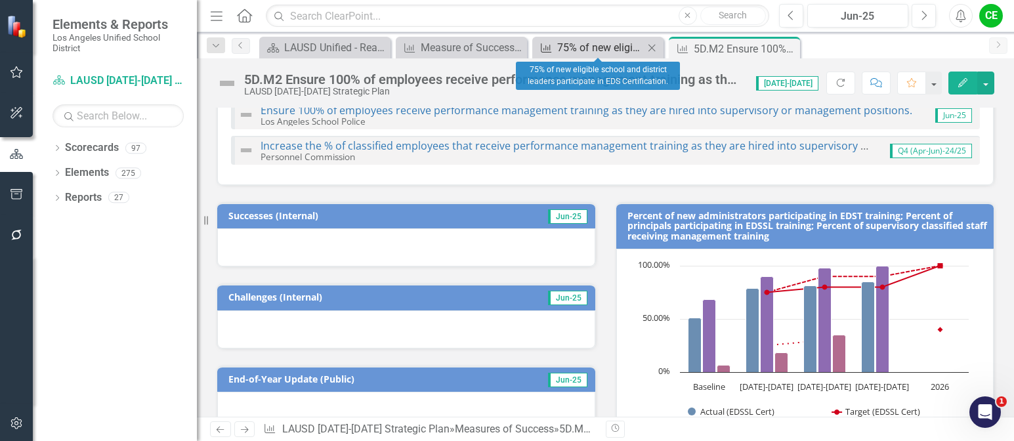
click at [594, 51] on div "75% of new eligible school and district leaders participate in EDS Certificatio…" at bounding box center [600, 47] width 87 height 16
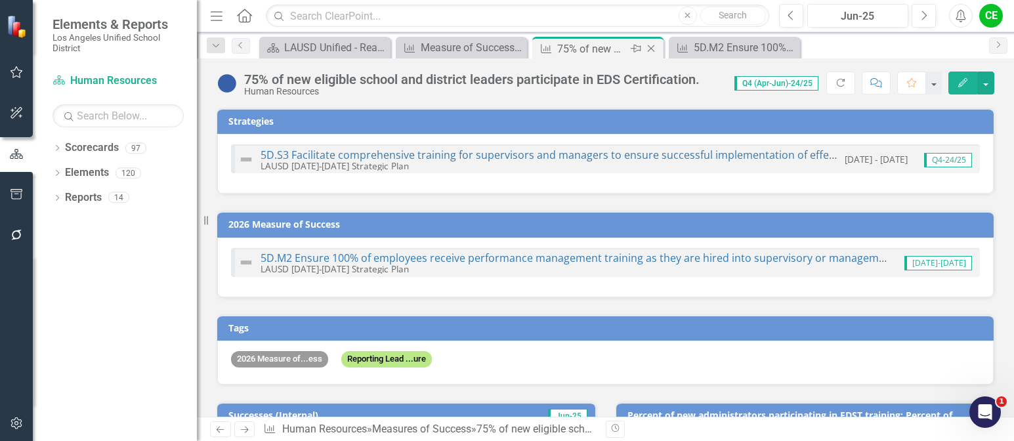
click at [650, 49] on icon "Close" at bounding box center [651, 48] width 13 height 11
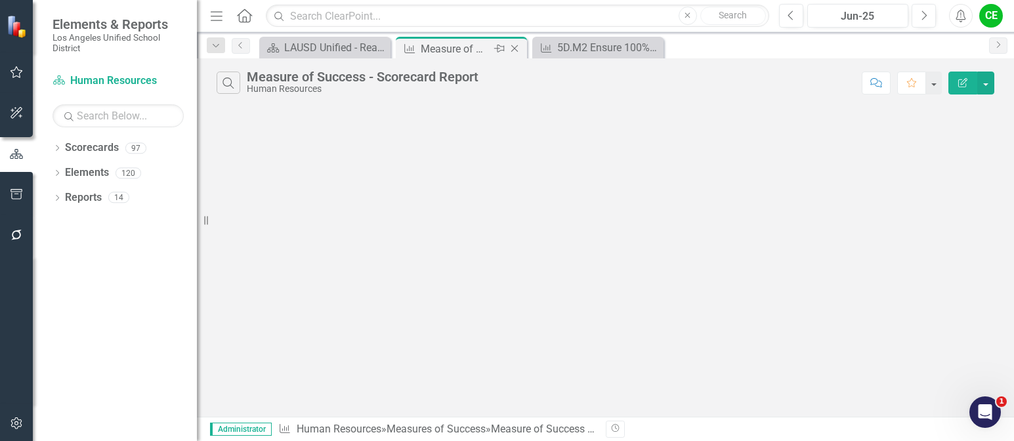
click at [443, 53] on div "Measure of Success - Scorecard Report" at bounding box center [456, 49] width 70 height 16
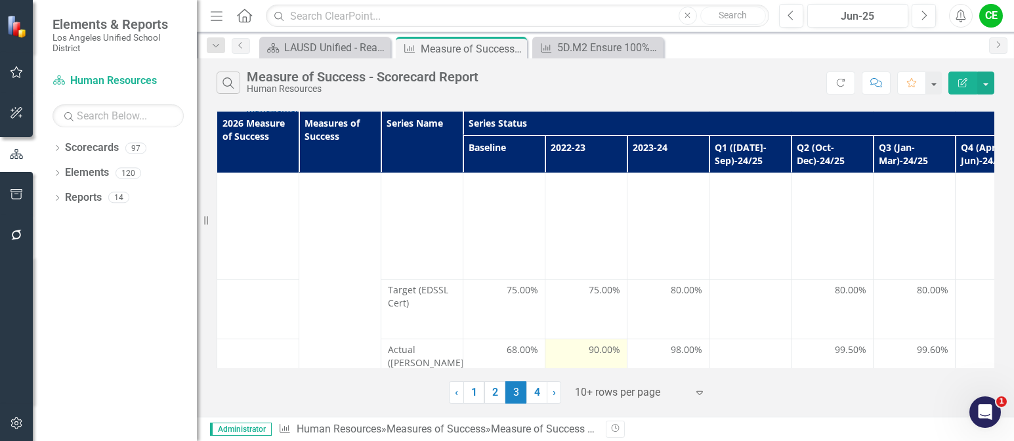
scroll to position [1825, 0]
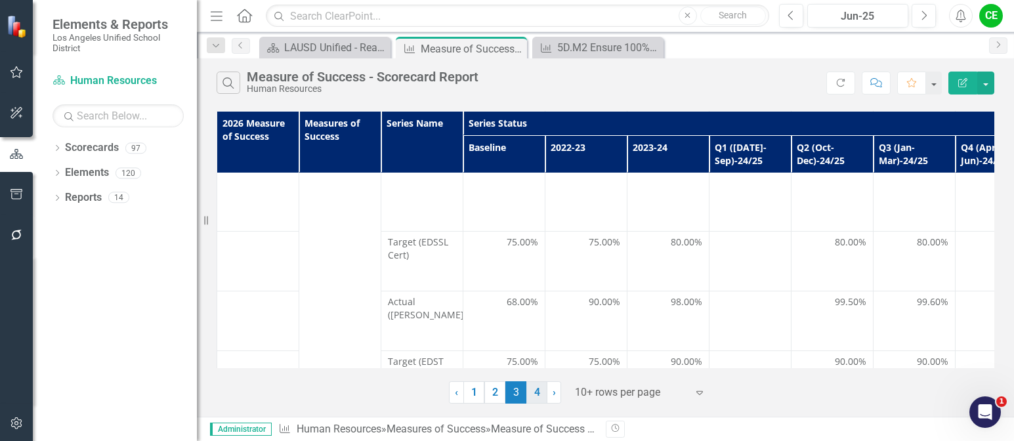
click at [541, 395] on link "4" at bounding box center [537, 392] width 21 height 22
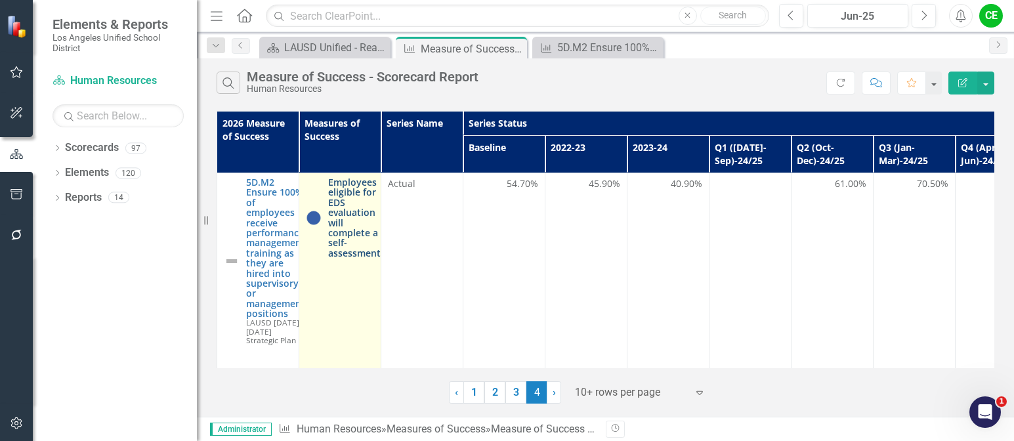
click at [357, 201] on link "Employees eligible for EDS evaluation will complete a self-assessment" at bounding box center [354, 217] width 53 height 81
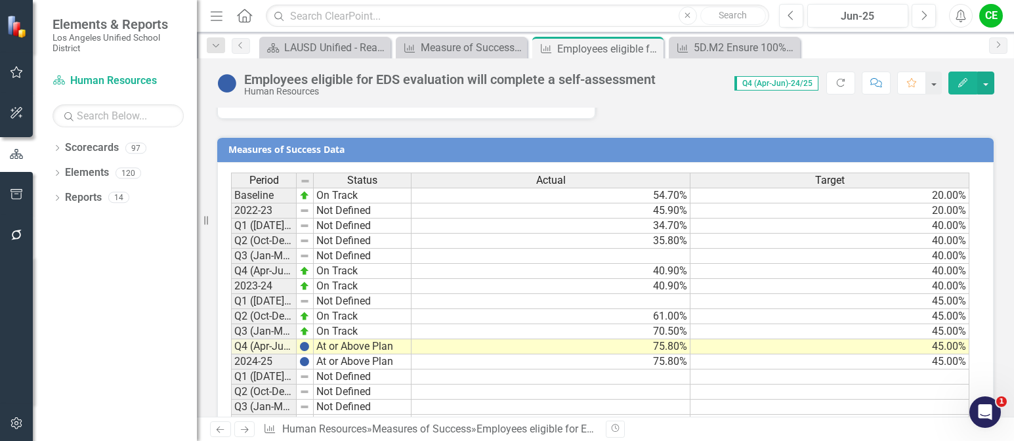
scroll to position [1050, 0]
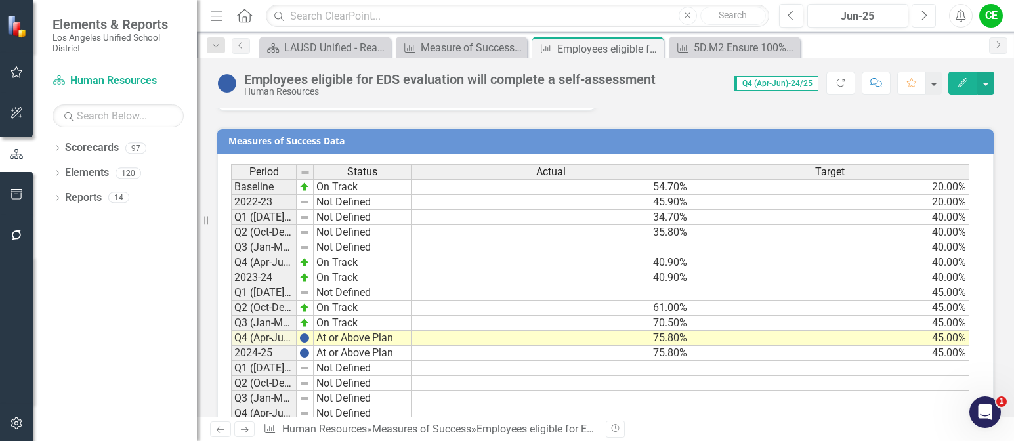
click at [926, 16] on icon "Next" at bounding box center [923, 16] width 7 height 12
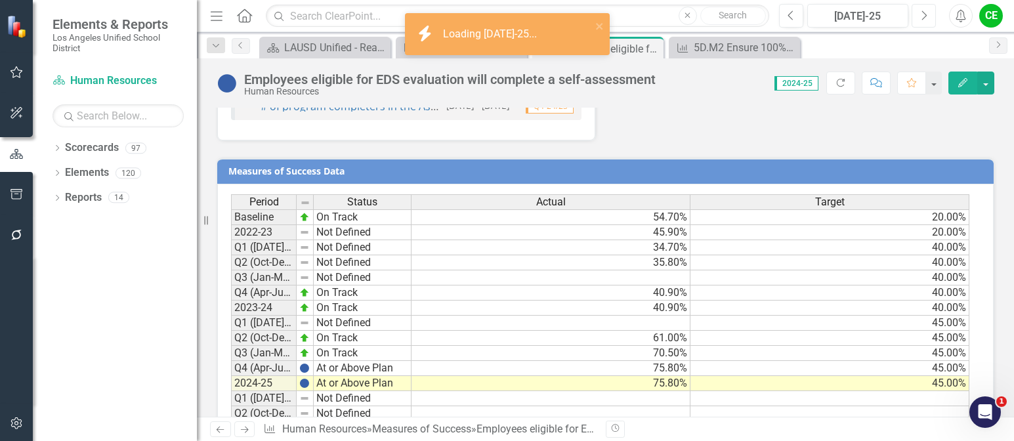
scroll to position [1014, 0]
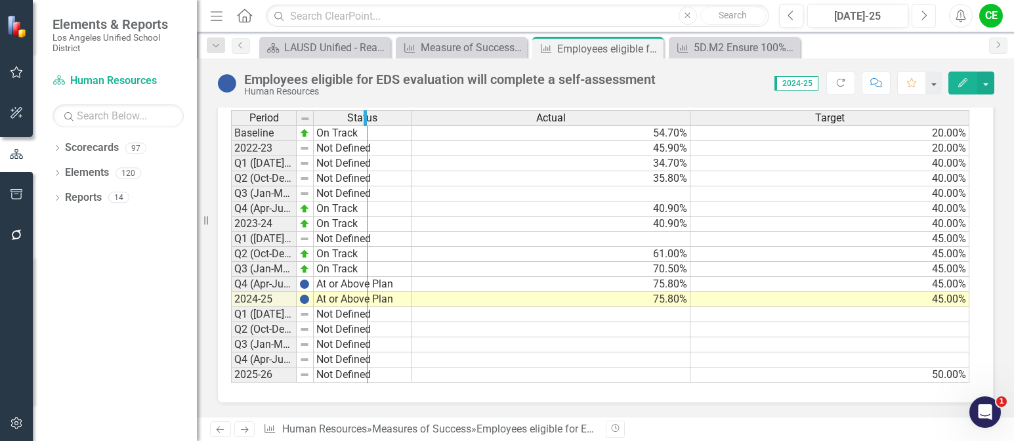
drag, startPoint x: 294, startPoint y: 119, endPoint x: 365, endPoint y: 129, distance: 71.7
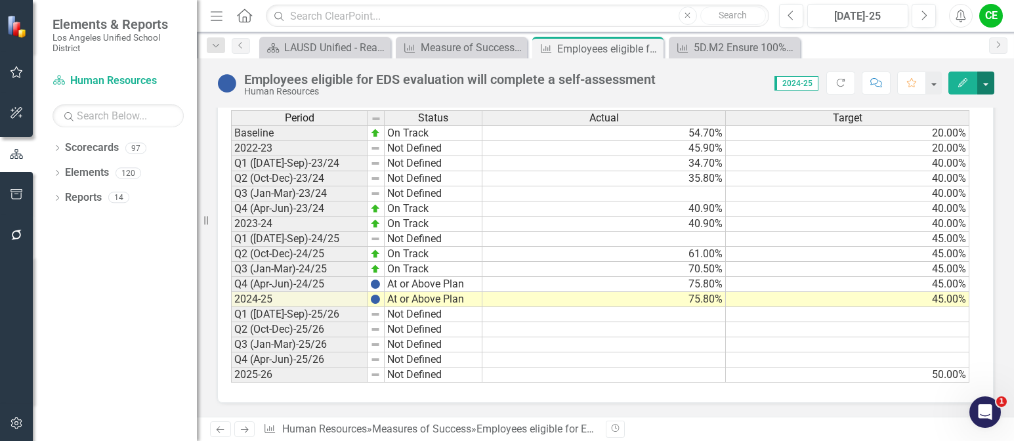
click at [986, 80] on button "button" at bounding box center [986, 83] width 17 height 23
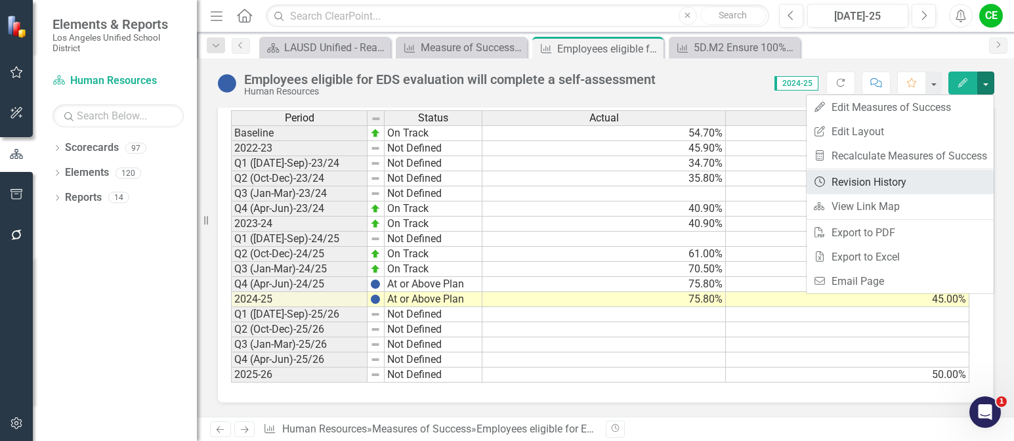
click at [877, 179] on link "Revision History Revision History" at bounding box center [900, 182] width 187 height 24
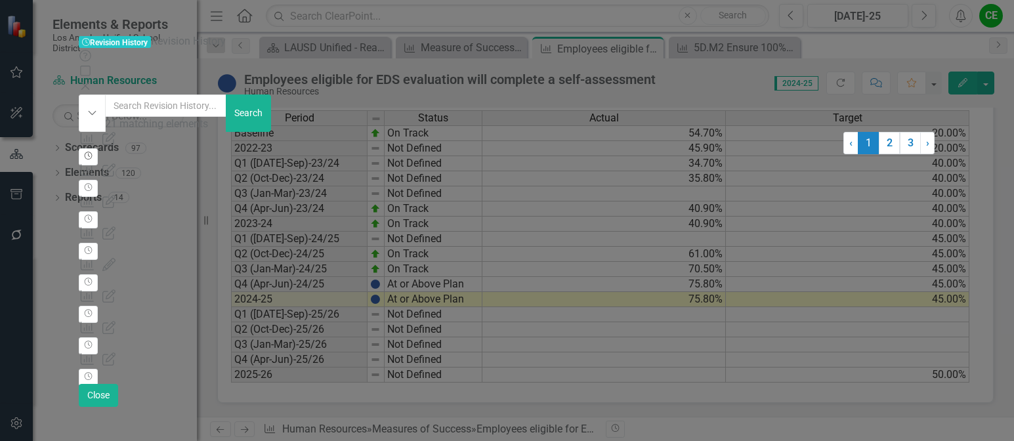
click at [93, 152] on icon "Revision History" at bounding box center [88, 156] width 10 height 8
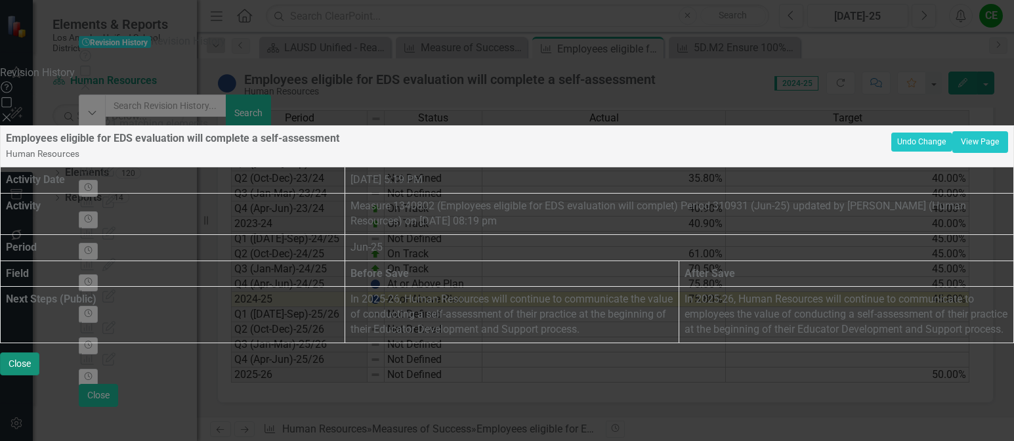
click at [39, 376] on button "Close" at bounding box center [19, 364] width 39 height 23
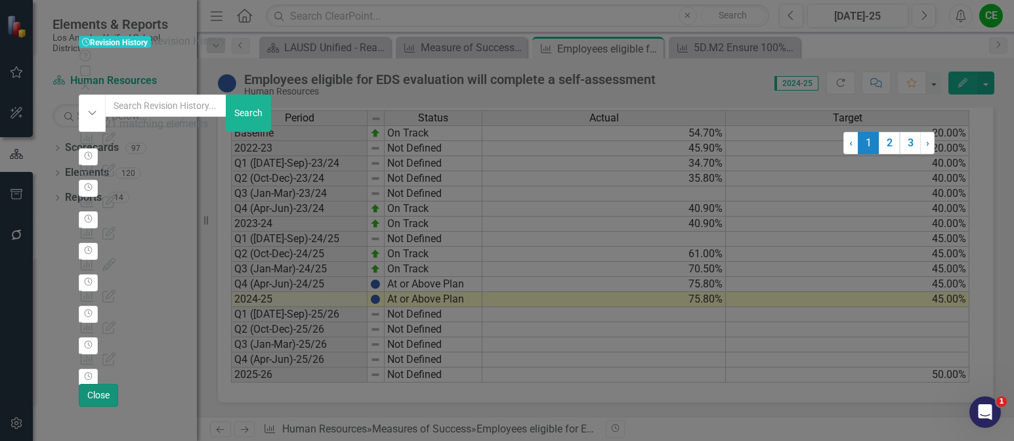
click at [118, 407] on button "Close" at bounding box center [98, 395] width 39 height 23
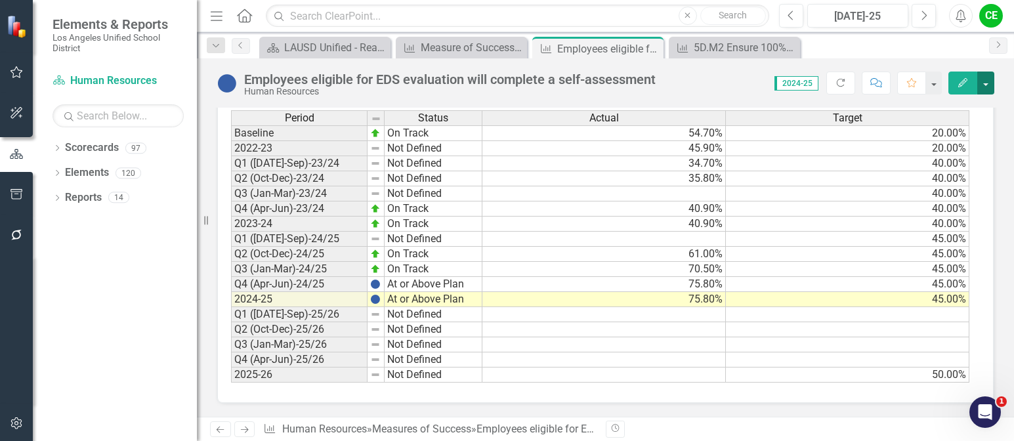
click at [985, 88] on button "button" at bounding box center [986, 83] width 17 height 23
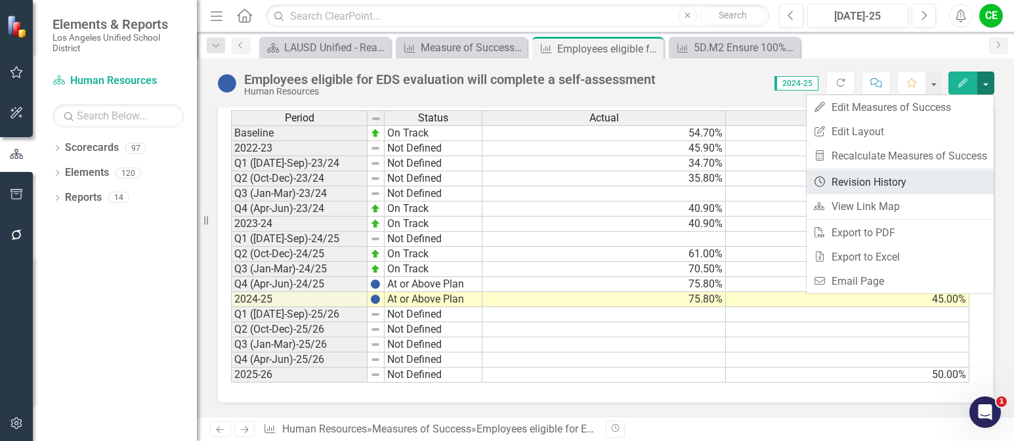
click at [871, 184] on link "Revision History Revision History" at bounding box center [900, 182] width 187 height 24
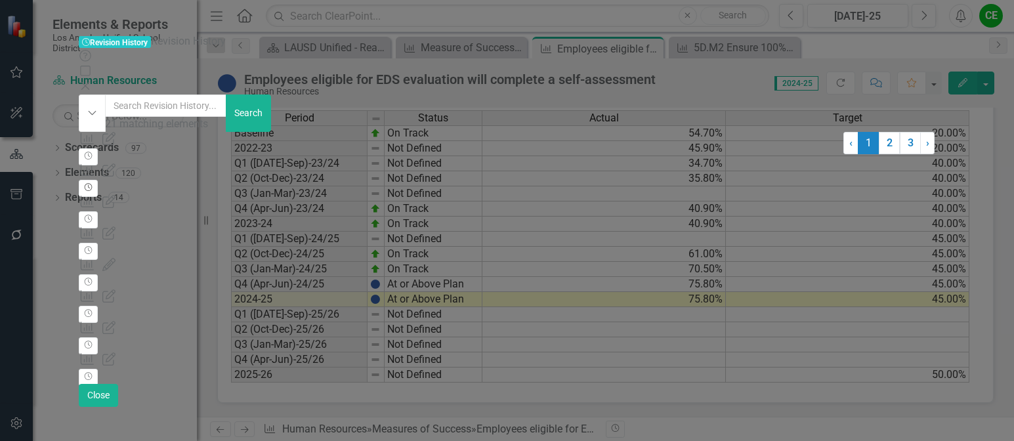
click at [93, 184] on icon "Revision History" at bounding box center [88, 188] width 10 height 8
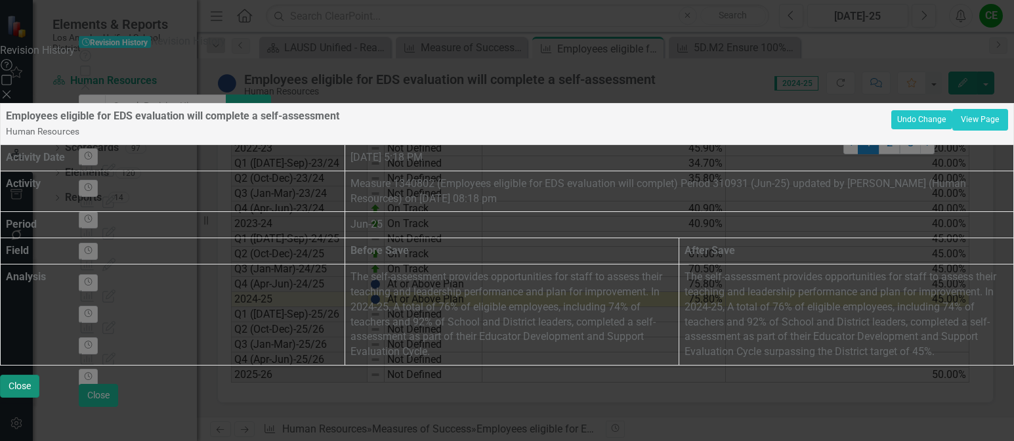
click at [39, 398] on button "Close" at bounding box center [19, 386] width 39 height 23
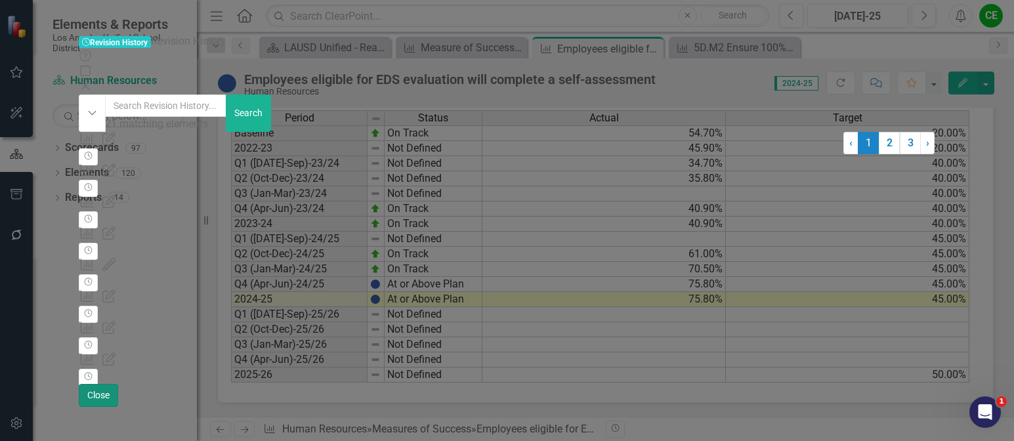
click at [118, 407] on button "Close" at bounding box center [98, 395] width 39 height 23
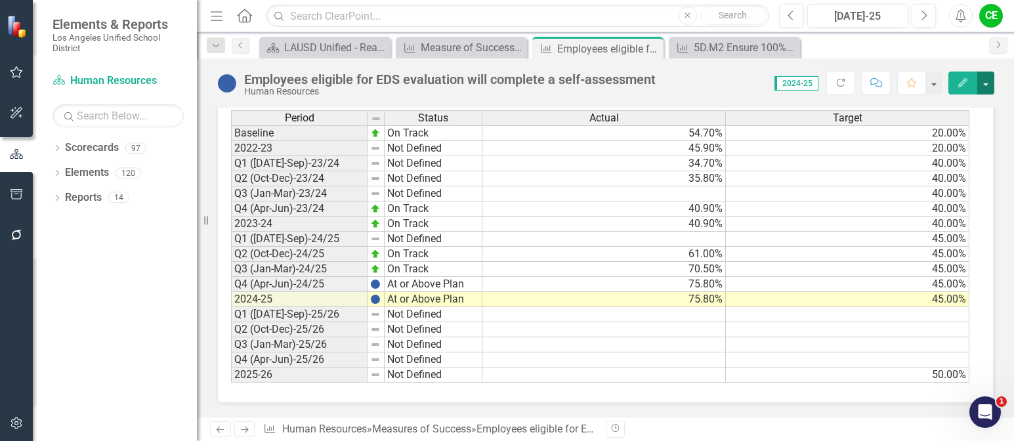
click at [989, 74] on button "button" at bounding box center [986, 83] width 17 height 23
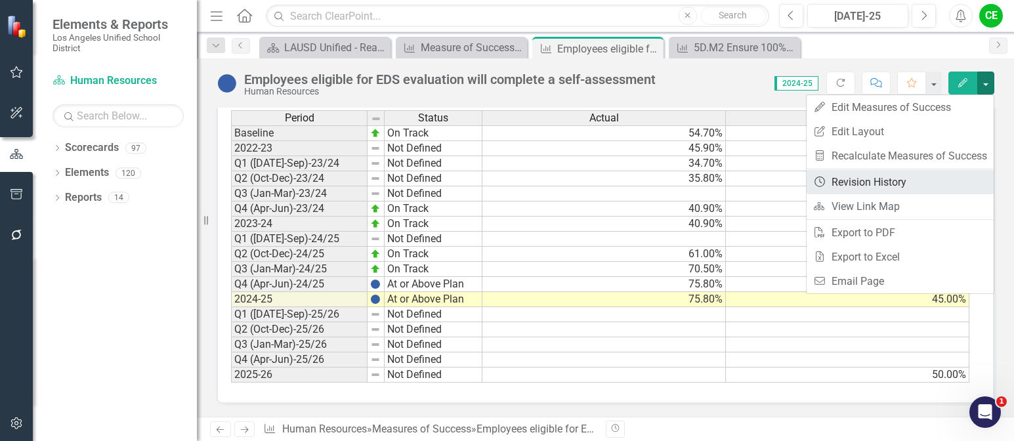
click at [894, 178] on link "Revision History Revision History" at bounding box center [900, 182] width 187 height 24
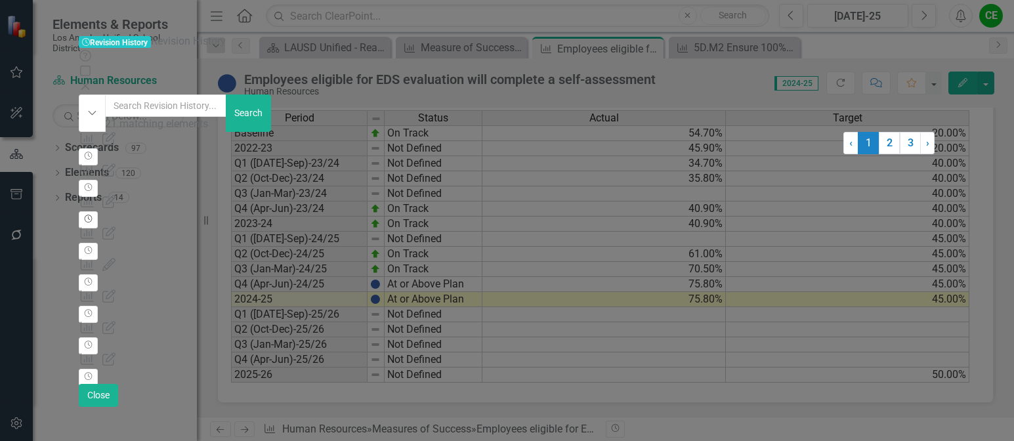
click at [93, 215] on icon "Revision History" at bounding box center [88, 219] width 10 height 8
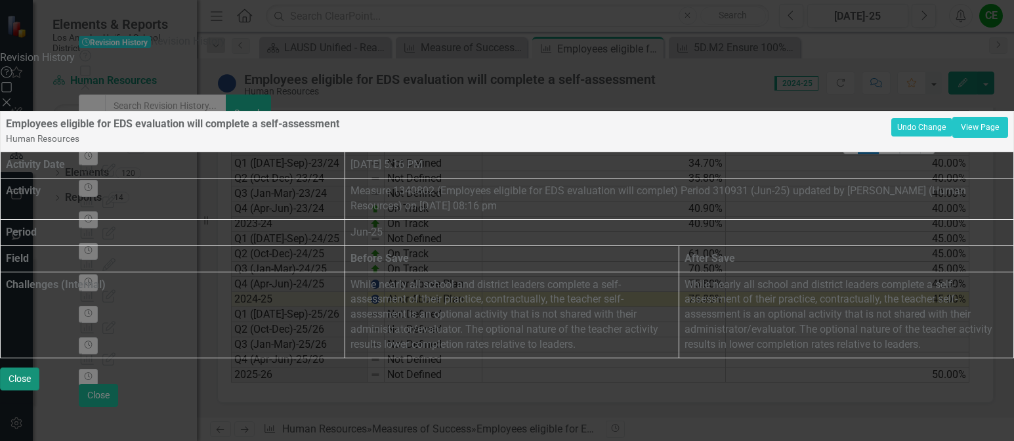
click at [39, 391] on button "Close" at bounding box center [19, 379] width 39 height 23
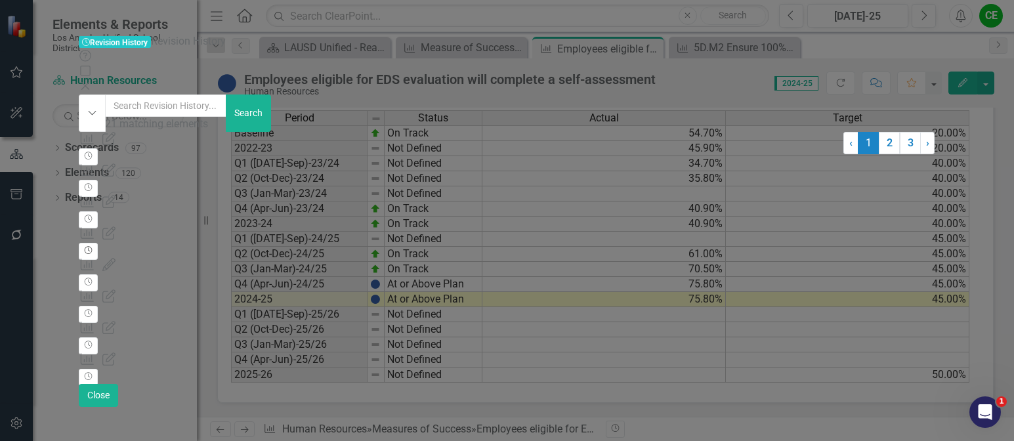
click at [93, 247] on icon "Revision History" at bounding box center [88, 251] width 10 height 8
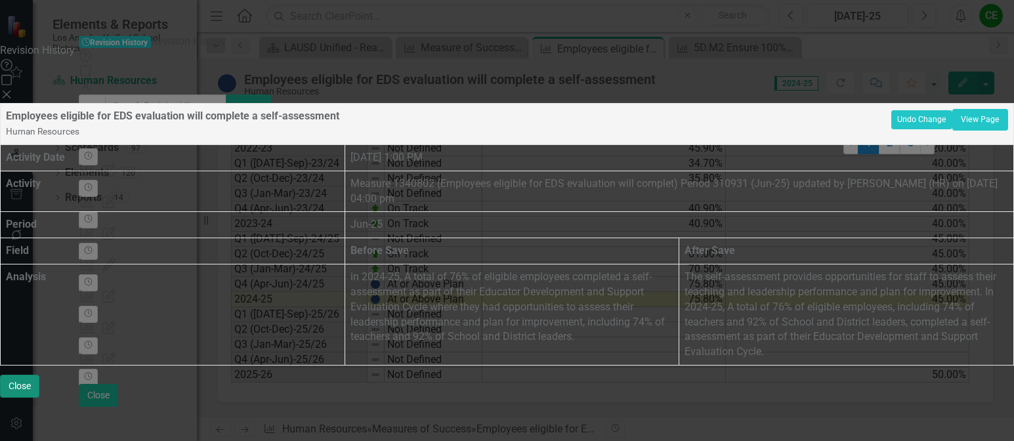
click at [39, 398] on button "Close" at bounding box center [19, 386] width 39 height 23
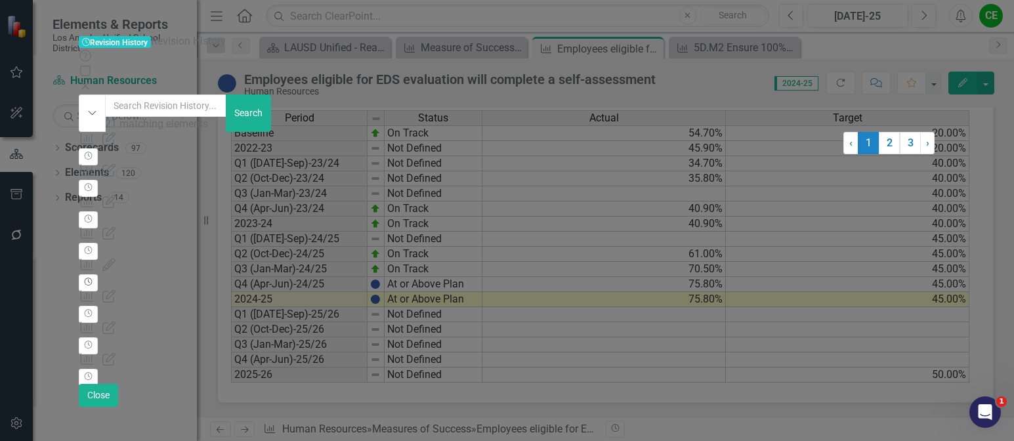
click at [93, 278] on icon "Revision History" at bounding box center [88, 282] width 10 height 8
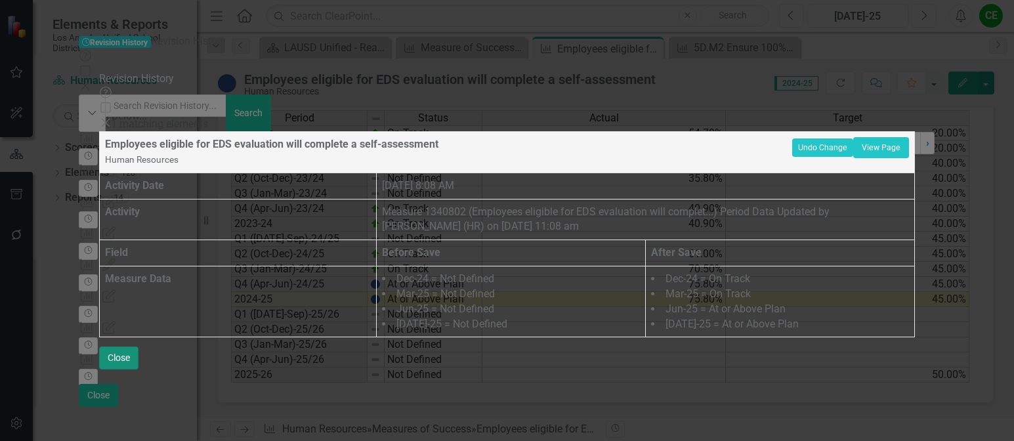
click at [139, 370] on button "Close" at bounding box center [118, 358] width 39 height 23
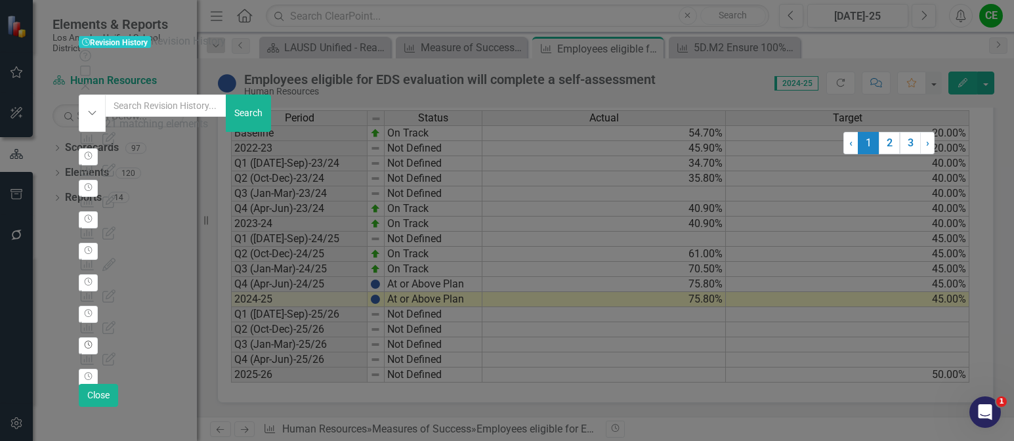
click at [93, 341] on icon "button" at bounding box center [89, 345] width 8 height 8
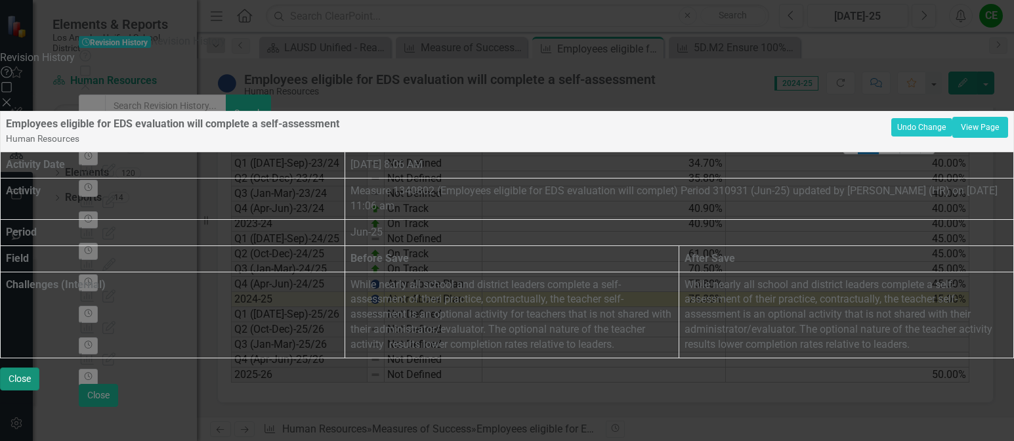
click at [39, 391] on button "Close" at bounding box center [19, 379] width 39 height 23
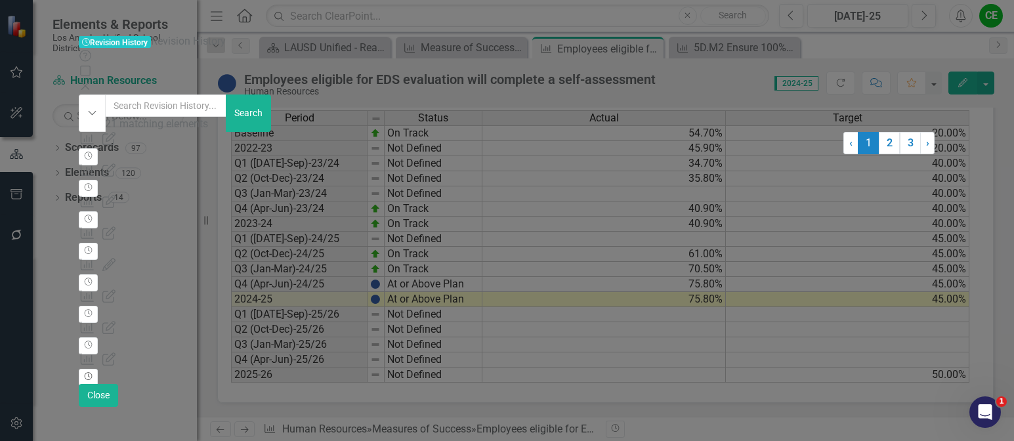
click at [98, 369] on button "Revision History" at bounding box center [88, 377] width 19 height 17
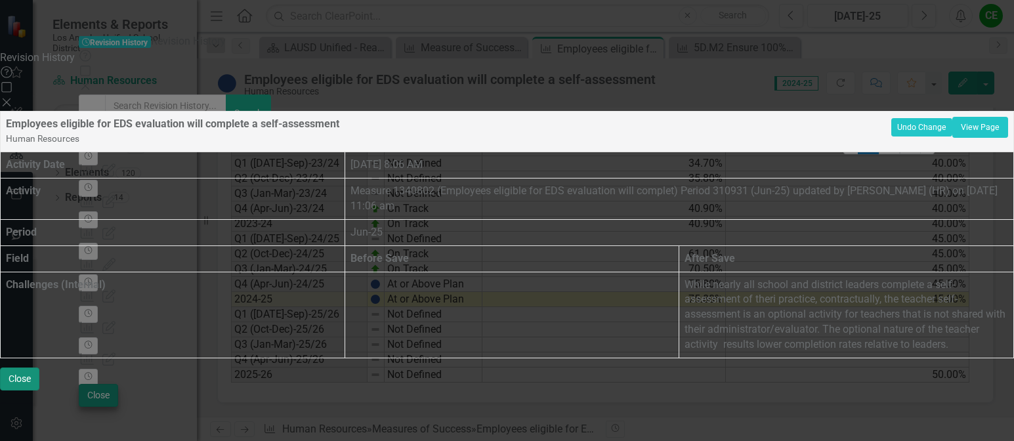
click at [39, 391] on button "Close" at bounding box center [19, 379] width 39 height 23
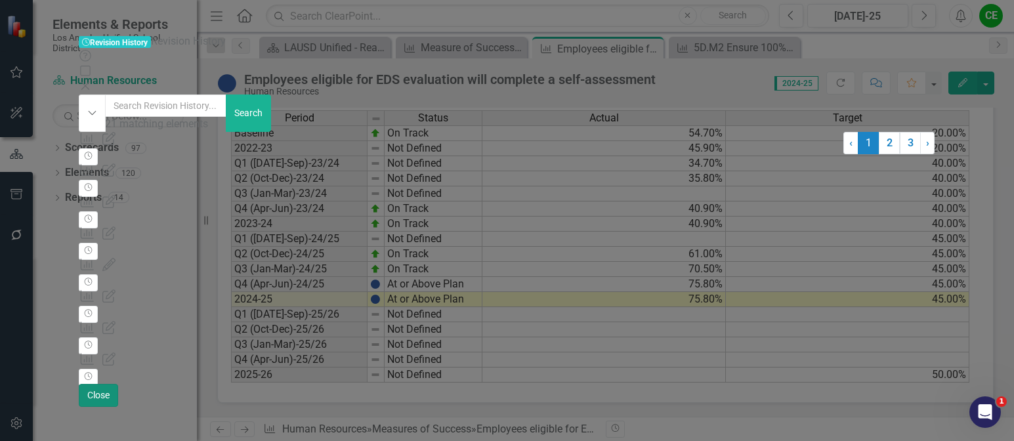
click at [118, 407] on button "Close" at bounding box center [98, 395] width 39 height 23
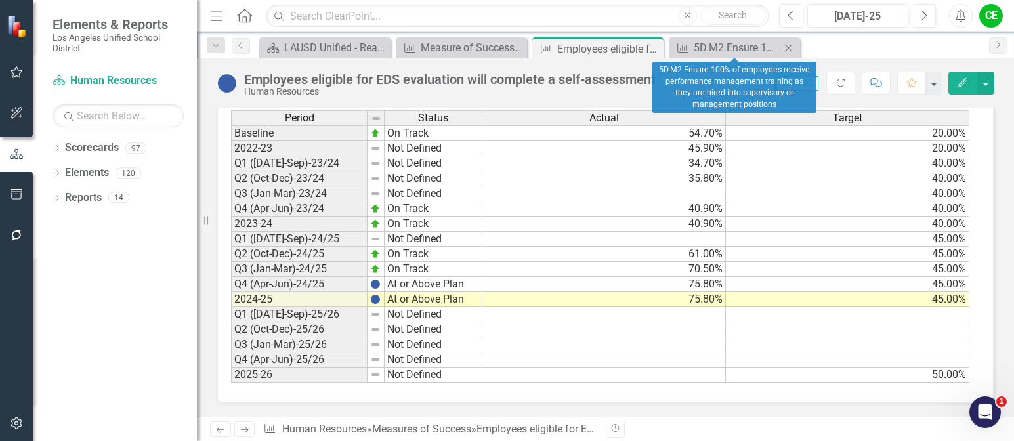
click at [789, 49] on icon "Close" at bounding box center [788, 48] width 13 height 11
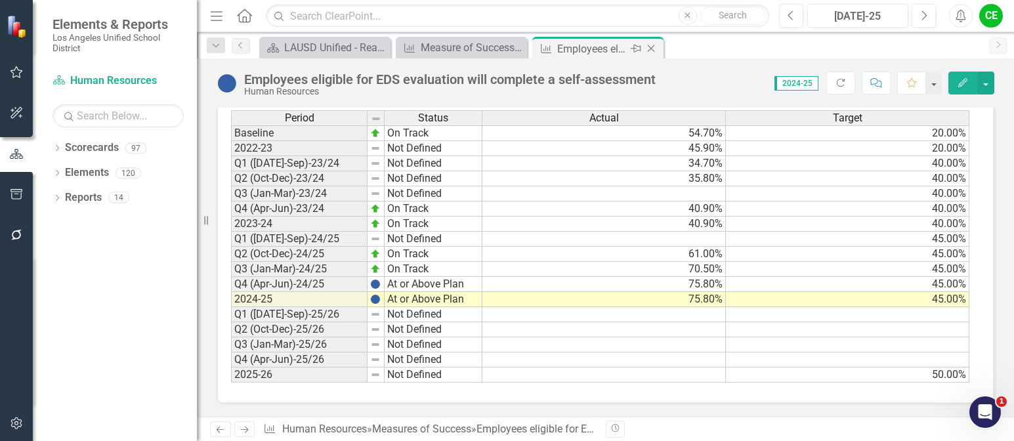
click at [653, 52] on icon "Close" at bounding box center [651, 48] width 13 height 11
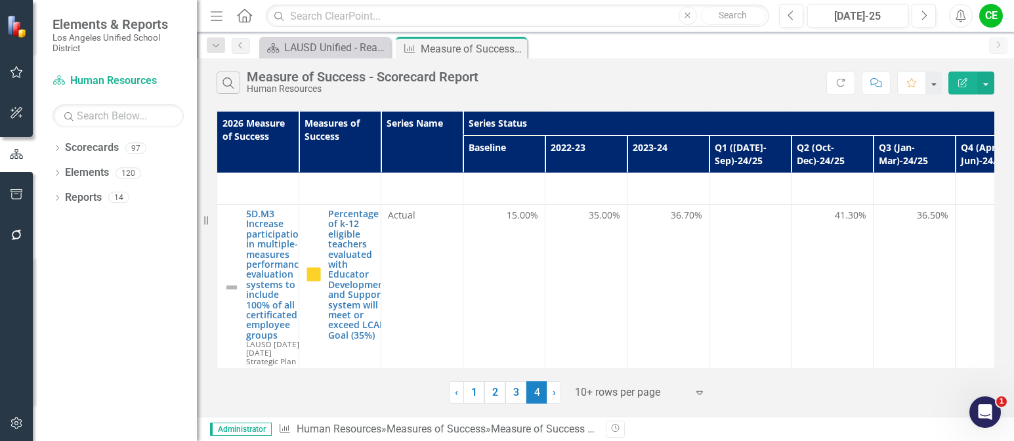
scroll to position [394, 0]
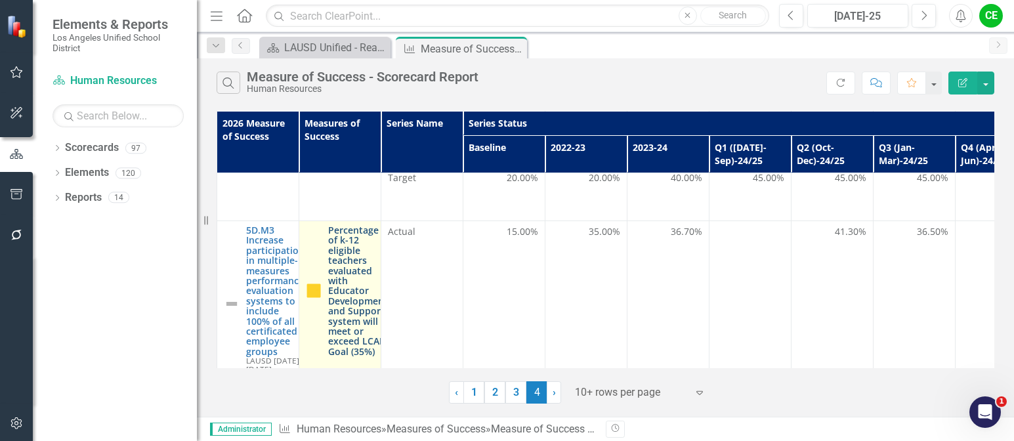
click at [336, 263] on link "Percentage of k-12 eligible teachers evaluated with Educator Development and Su…" at bounding box center [358, 290] width 60 height 131
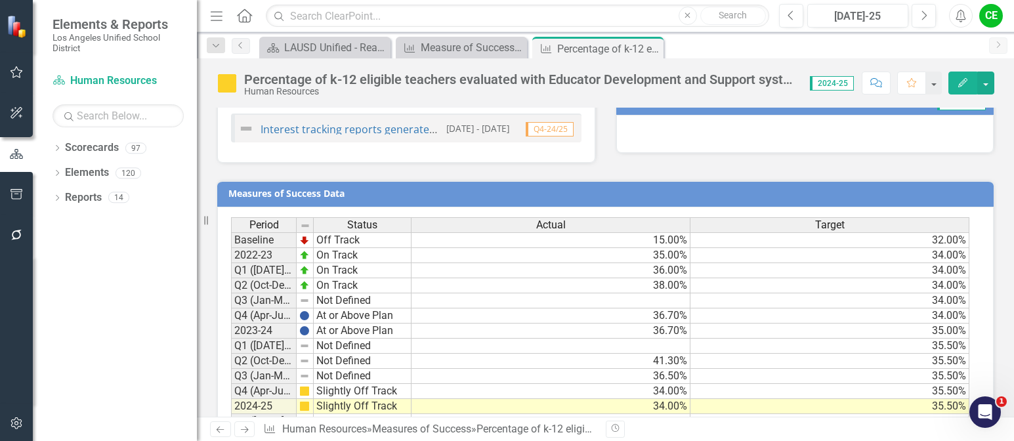
scroll to position [1123, 0]
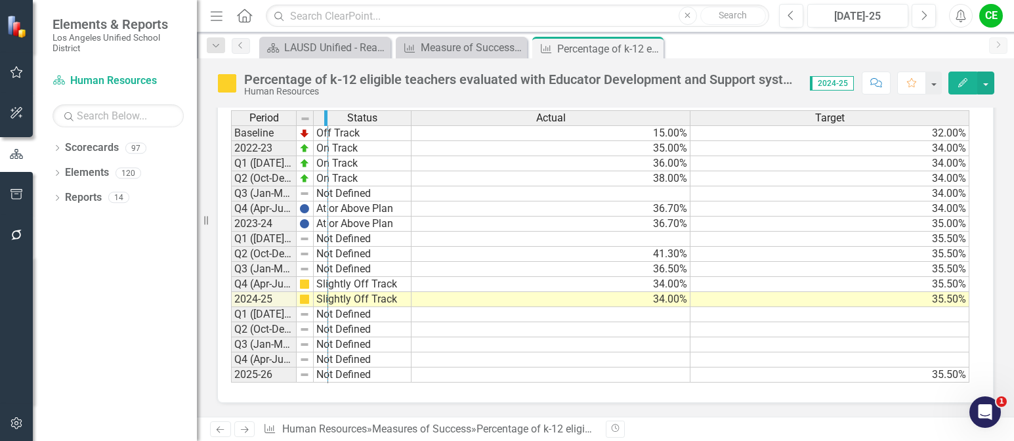
drag, startPoint x: 293, startPoint y: 116, endPoint x: 324, endPoint y: 116, distance: 31.5
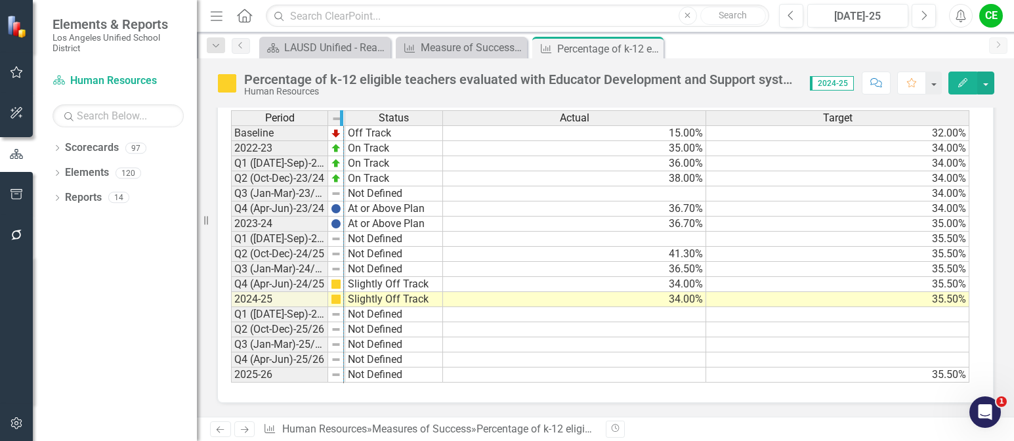
drag, startPoint x: 324, startPoint y: 116, endPoint x: 340, endPoint y: 116, distance: 15.8
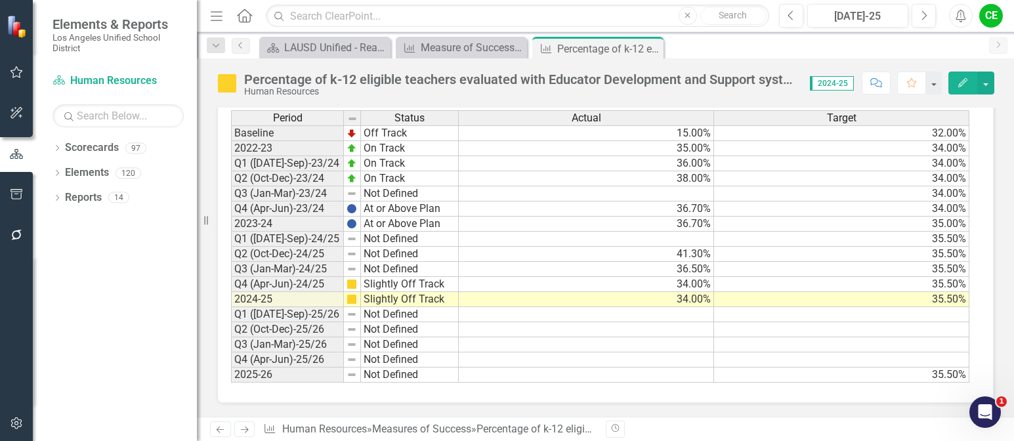
click at [410, 301] on td "Slightly Off Track" at bounding box center [410, 299] width 98 height 15
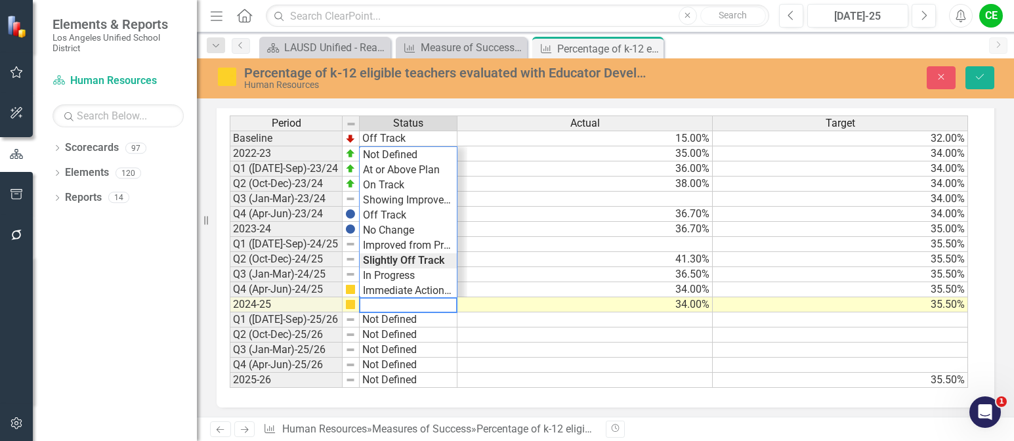
scroll to position [1127, 0]
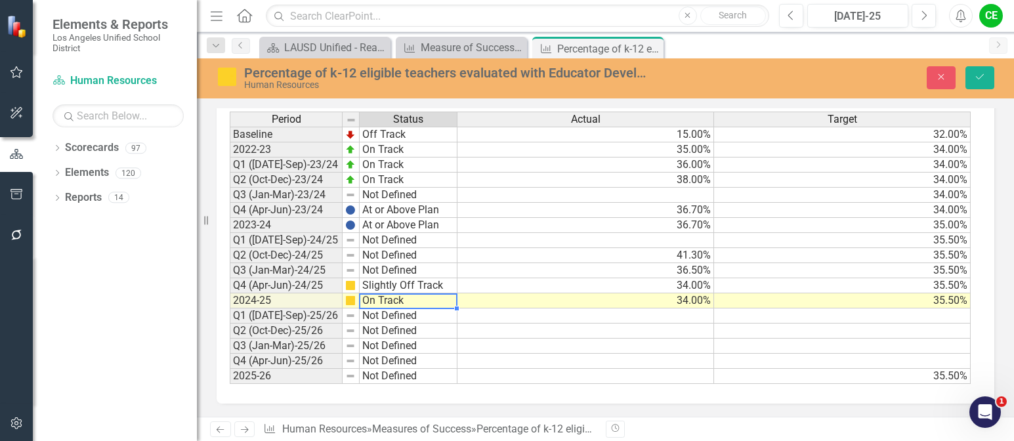
click at [392, 184] on div "Period Status Actual Target Baseline Off Track 15.00% 32.00% 2022-23 On Track 3…" at bounding box center [601, 248] width 742 height 273
click at [977, 76] on icon "Save" at bounding box center [980, 76] width 12 height 9
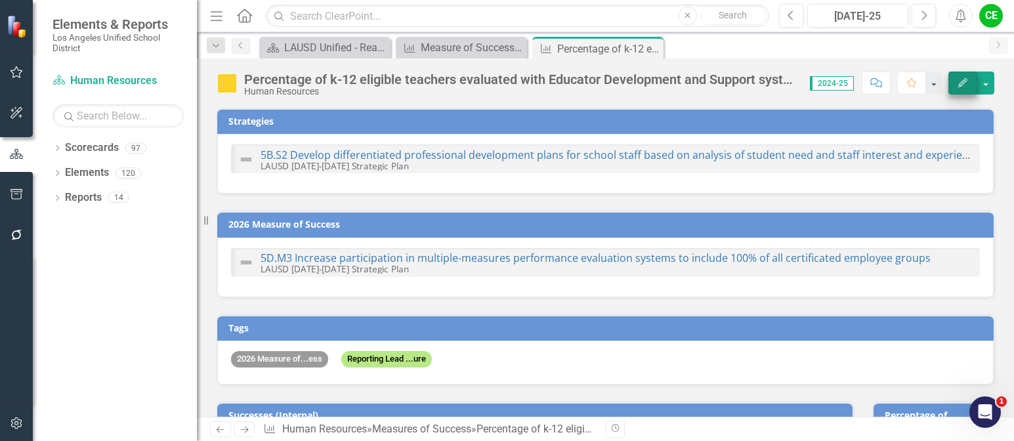
checkbox input "false"
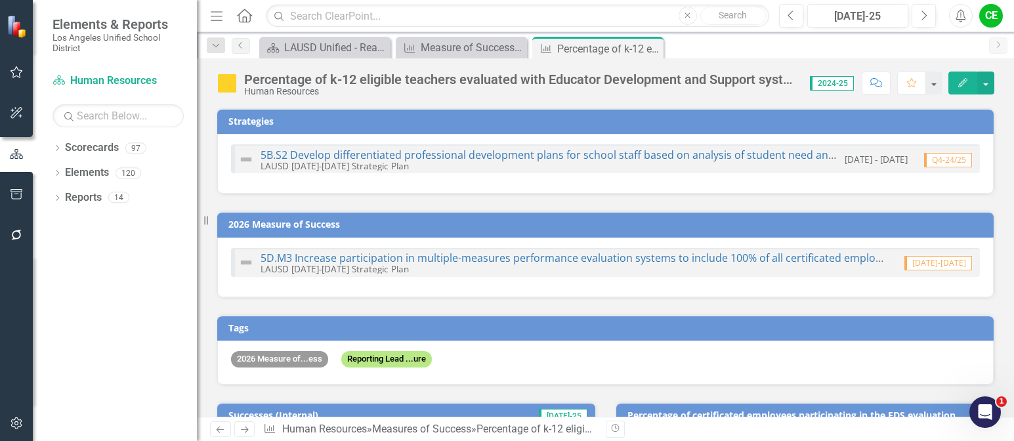
checkbox input "true"
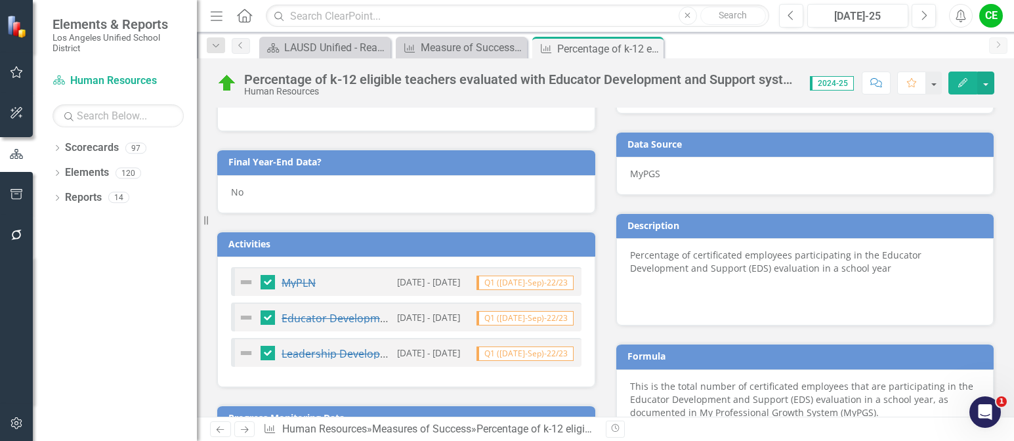
scroll to position [598, 0]
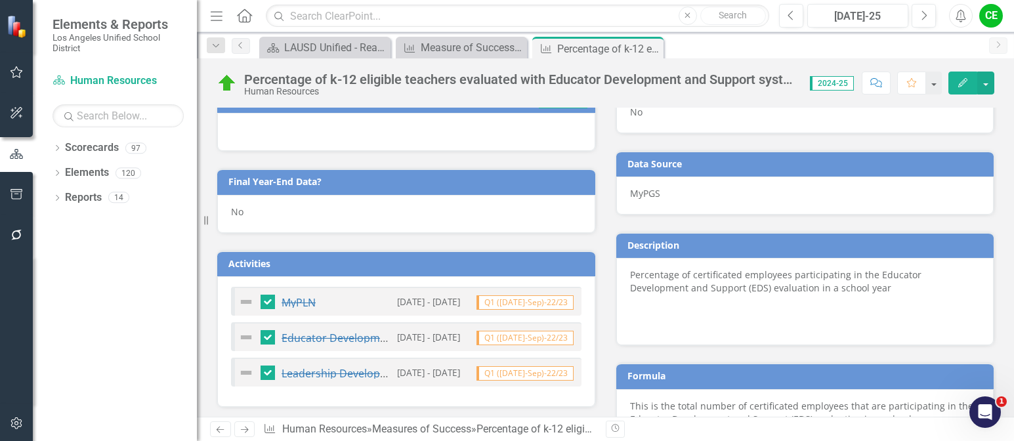
click at [272, 213] on div "No" at bounding box center [406, 214] width 378 height 38
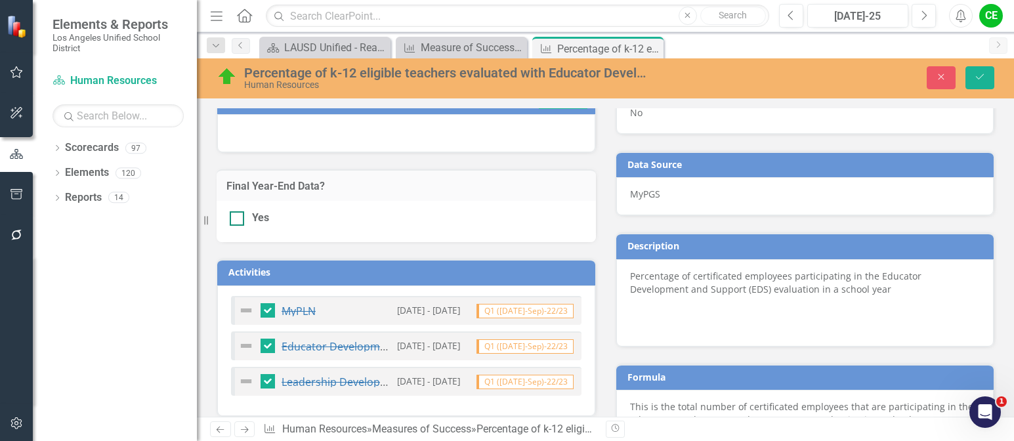
click at [239, 222] on div at bounding box center [237, 218] width 14 height 14
click at [238, 220] on input "Yes" at bounding box center [234, 215] width 9 height 9
checkbox input "true"
click at [982, 75] on icon "Save" at bounding box center [980, 76] width 12 height 9
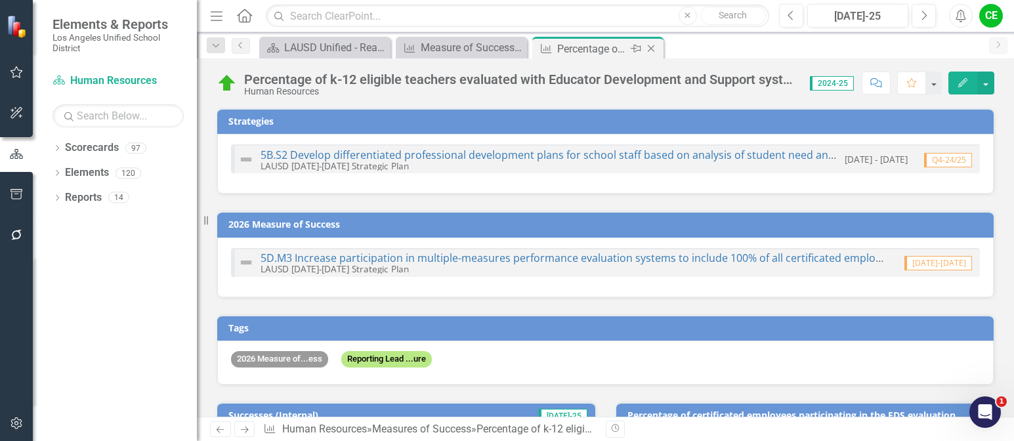
click at [655, 49] on icon "Close" at bounding box center [651, 48] width 13 height 11
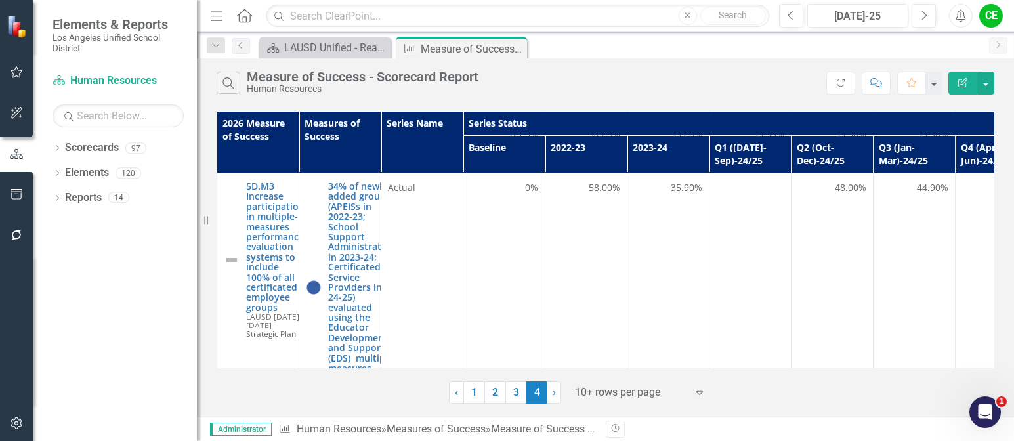
scroll to position [788, 0]
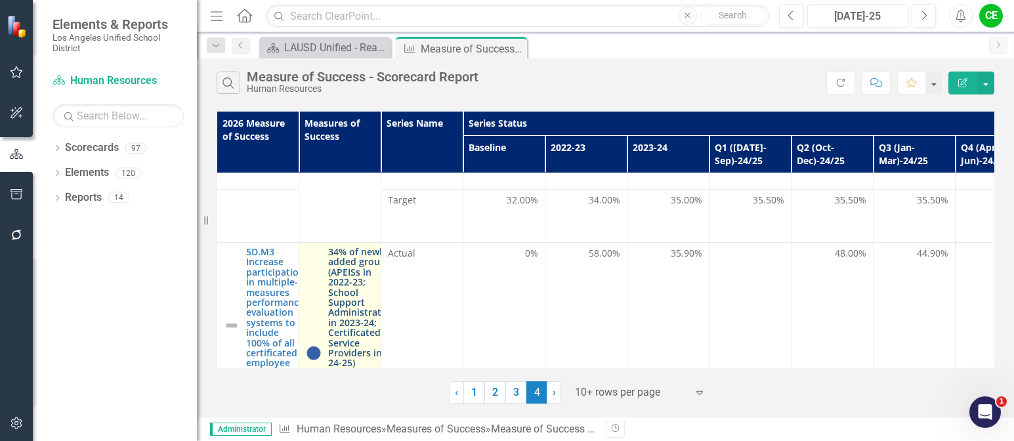
click at [342, 257] on link "34% of newly added groups (APEISs in 2022-23; School Support Administrators in …" at bounding box center [362, 353] width 68 height 212
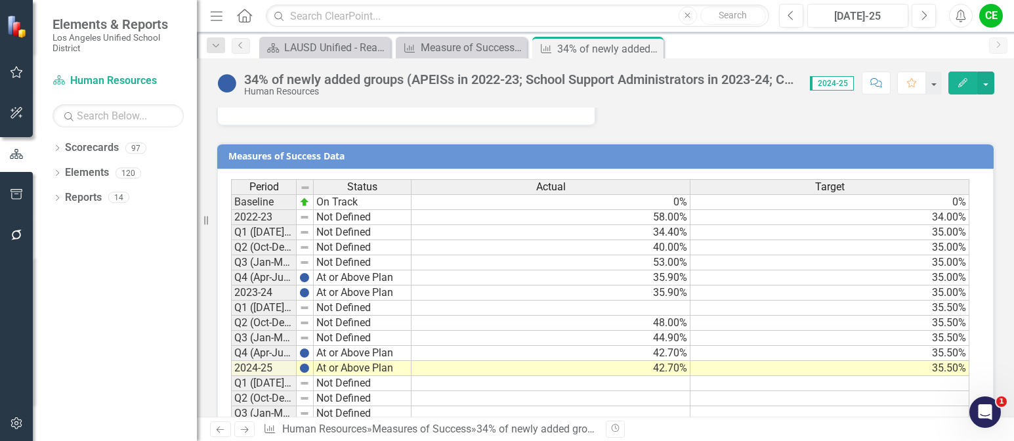
scroll to position [1276, 0]
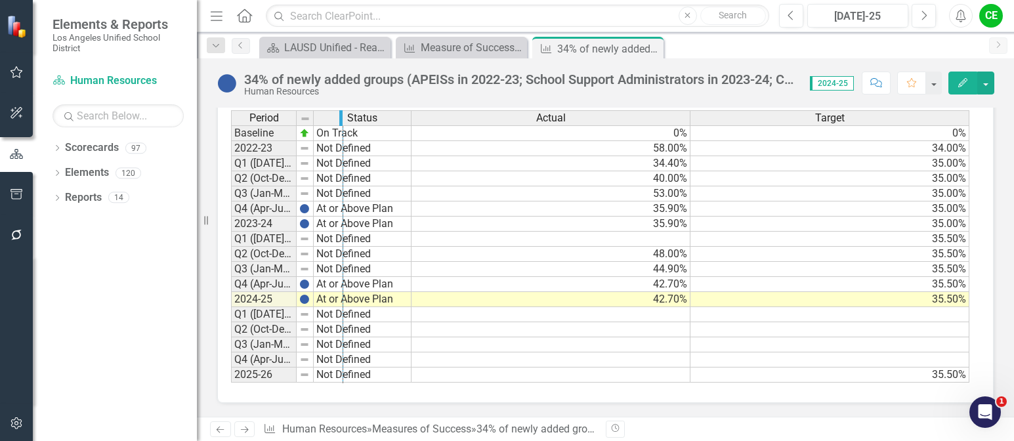
drag, startPoint x: 295, startPoint y: 118, endPoint x: 341, endPoint y: 120, distance: 46.7
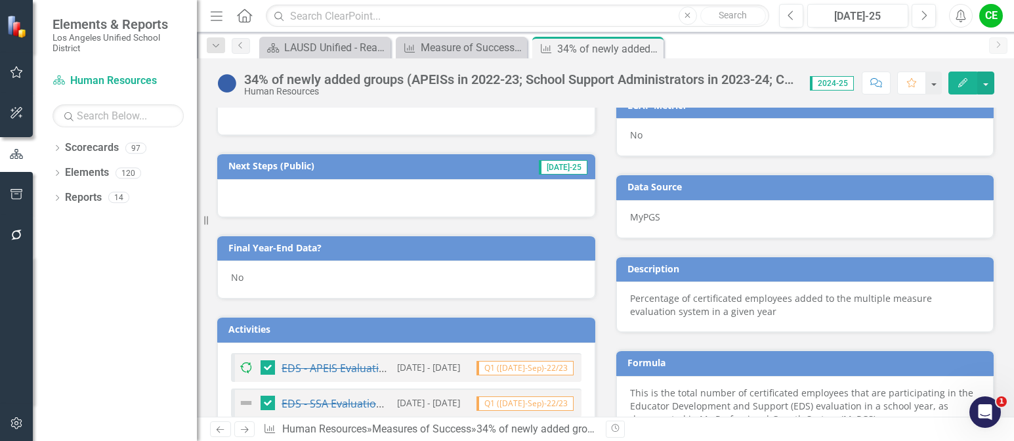
scroll to position [554, 0]
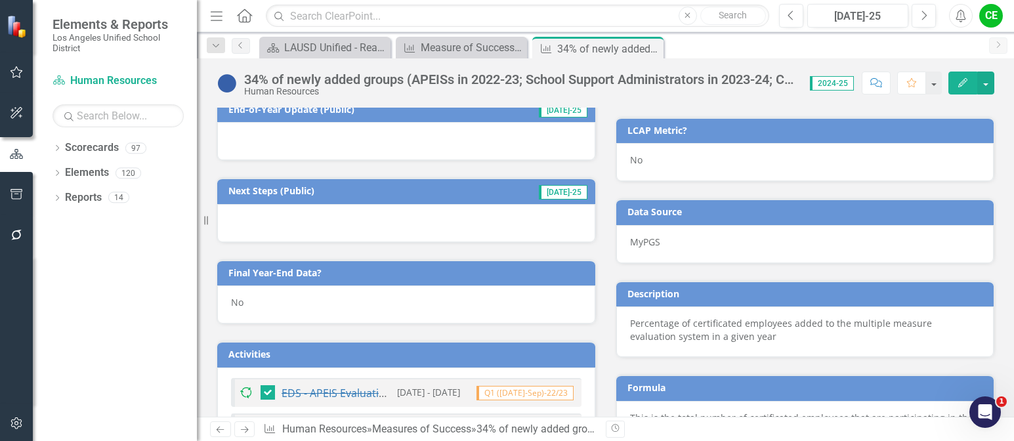
click at [259, 305] on div "No" at bounding box center [406, 305] width 378 height 38
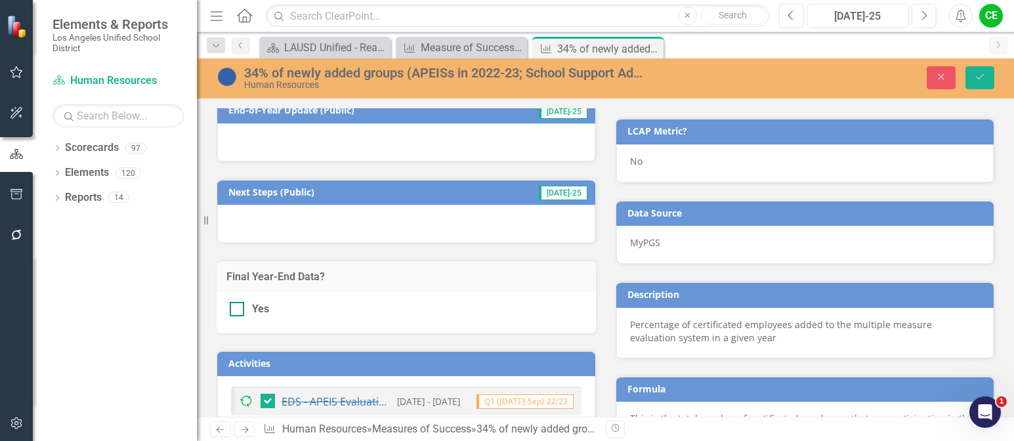
click at [240, 310] on div at bounding box center [237, 309] width 14 height 14
click at [238, 310] on input "Yes" at bounding box center [234, 306] width 9 height 9
checkbox input "true"
click at [972, 79] on button "Save" at bounding box center [980, 77] width 29 height 23
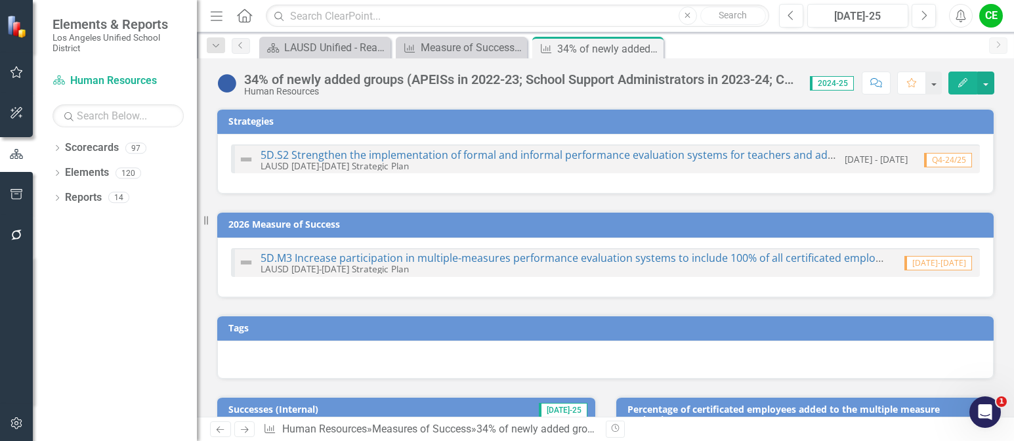
checkbox input "false"
checkbox input "true"
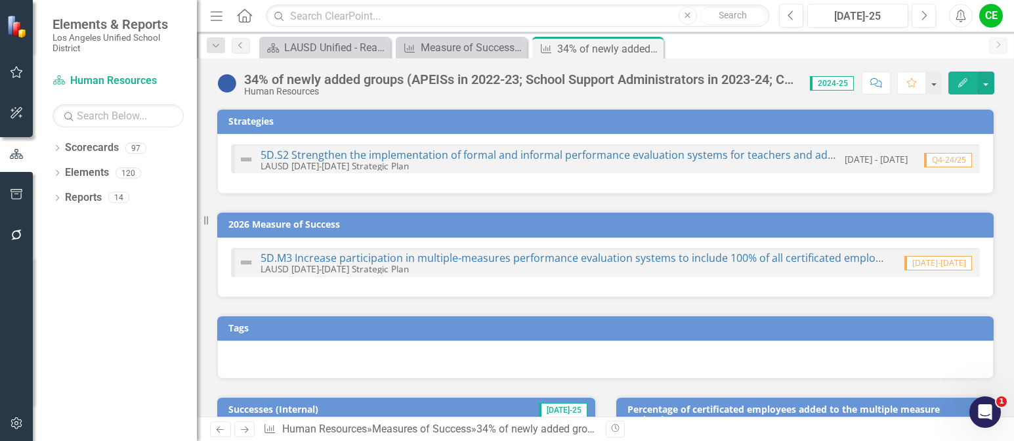
checkbox input "true"
click at [797, 16] on button "Previous" at bounding box center [791, 16] width 24 height 24
click at [433, 256] on link "5D.M3 Increase participation in multiple-measures performance evaluation system…" at bounding box center [596, 258] width 670 height 14
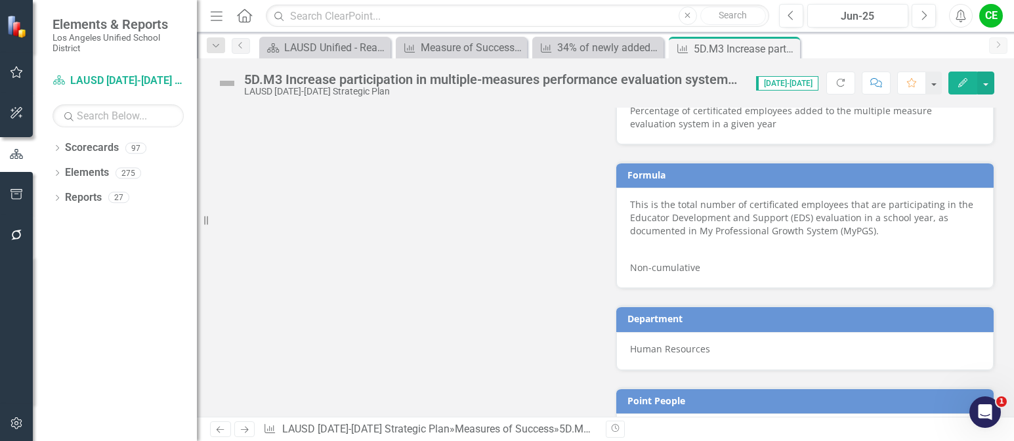
scroll to position [1049, 0]
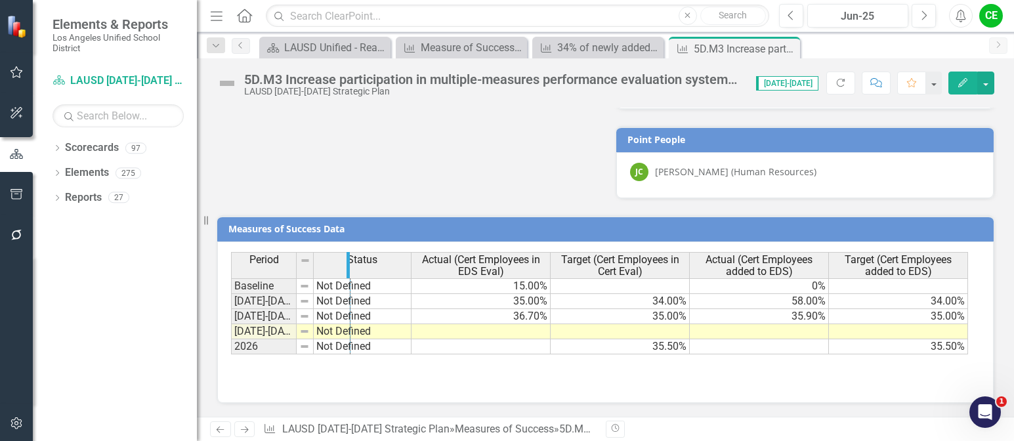
drag, startPoint x: 293, startPoint y: 264, endPoint x: 347, endPoint y: 261, distance: 53.9
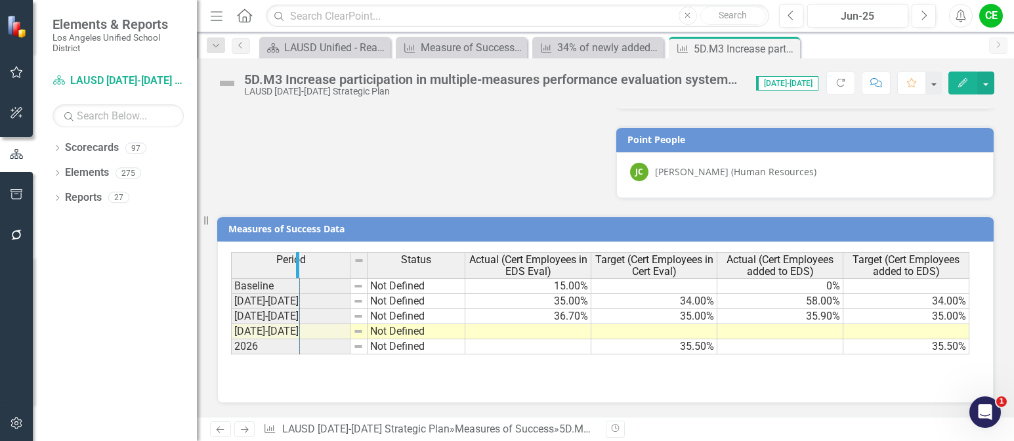
drag, startPoint x: 347, startPoint y: 261, endPoint x: 297, endPoint y: 269, distance: 51.2
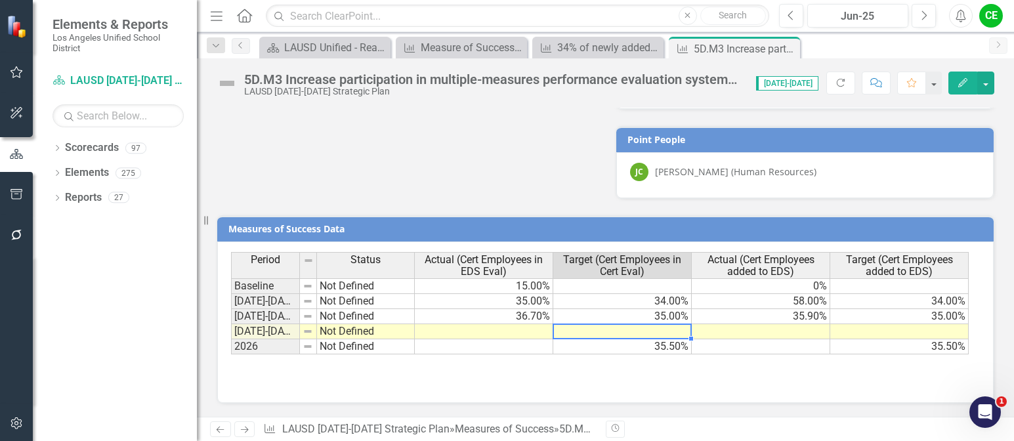
click at [580, 334] on td at bounding box center [622, 331] width 139 height 15
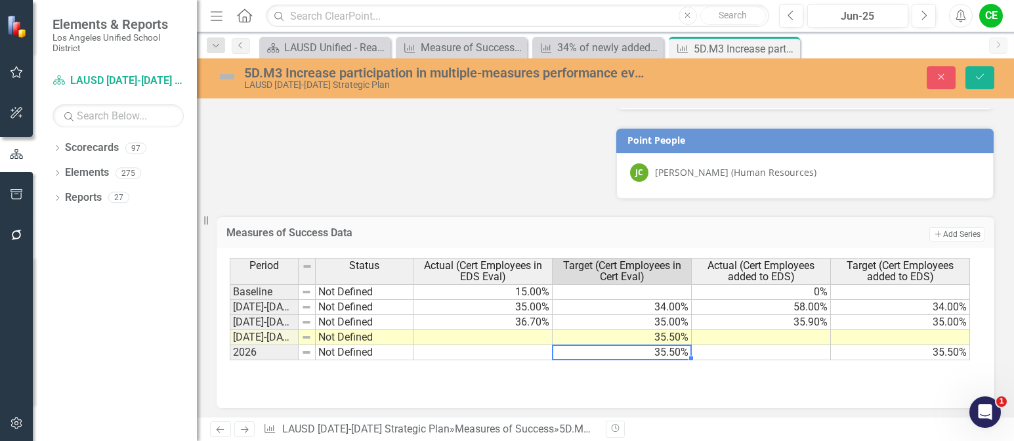
click at [588, 353] on td "35.50%" at bounding box center [622, 352] width 139 height 15
click at [523, 338] on td at bounding box center [483, 337] width 139 height 15
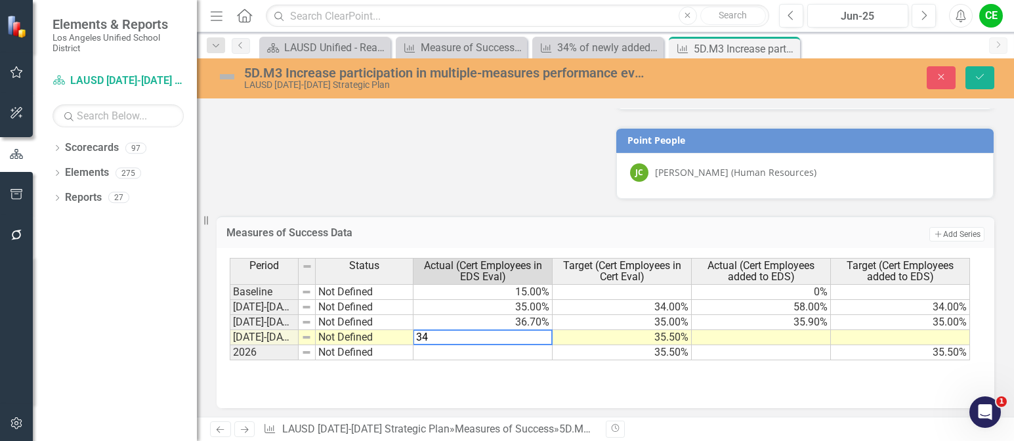
click at [877, 337] on td at bounding box center [900, 337] width 139 height 15
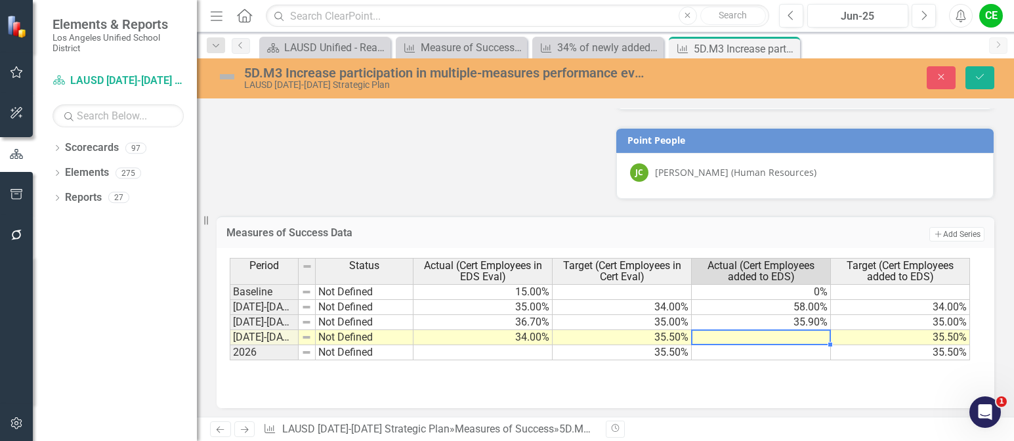
click at [821, 341] on td at bounding box center [761, 337] width 139 height 15
type textarea "42.7"
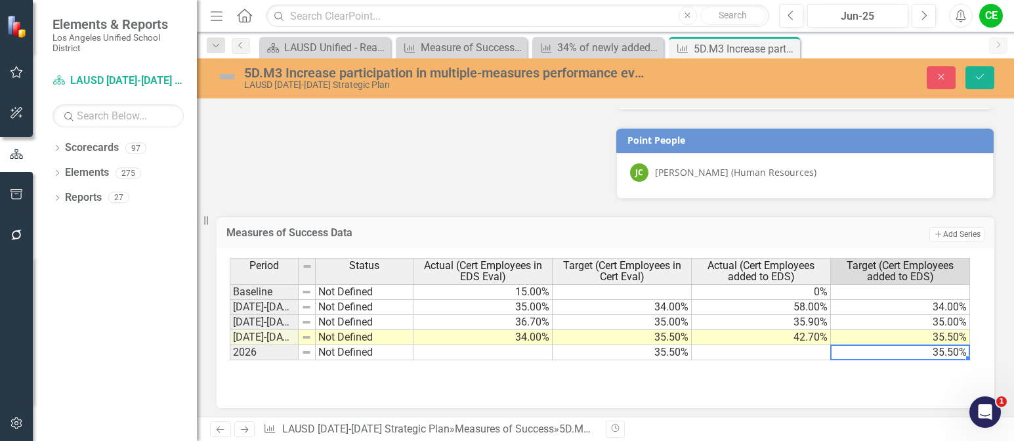
click at [860, 353] on td "35.50%" at bounding box center [900, 352] width 139 height 15
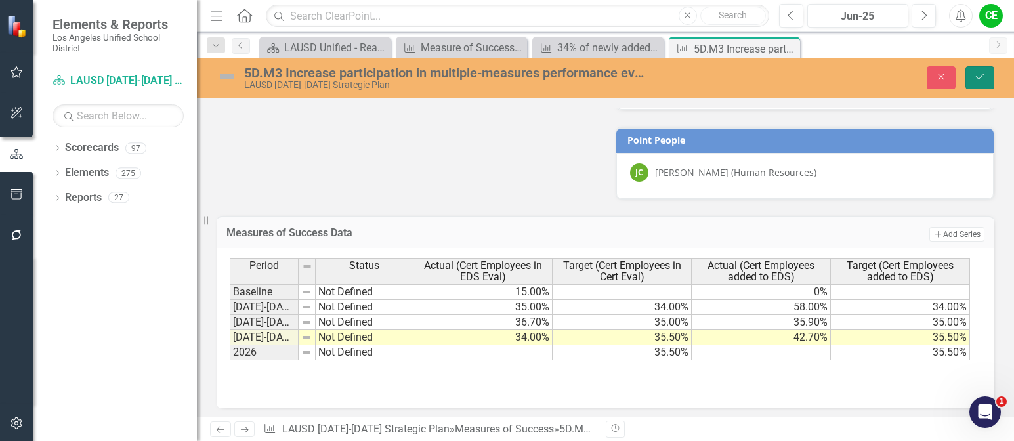
click at [987, 74] on button "Save" at bounding box center [980, 77] width 29 height 23
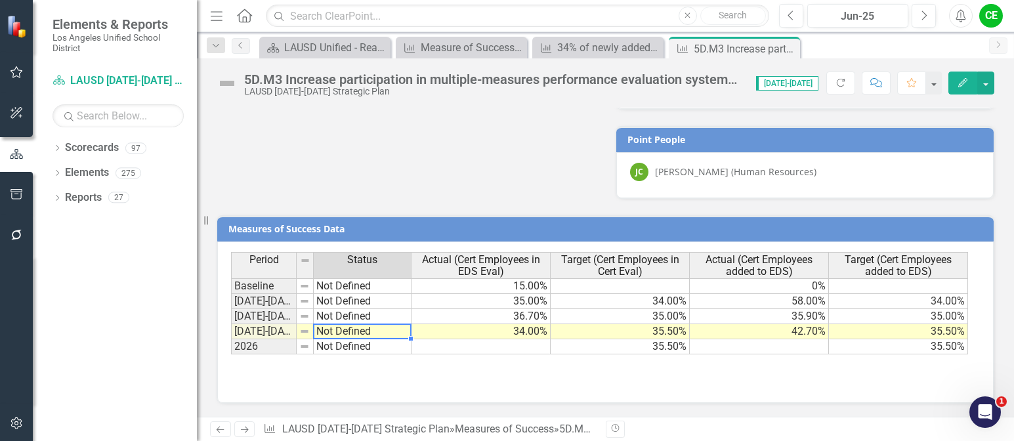
click at [339, 330] on td "Not Defined" at bounding box center [363, 331] width 98 height 15
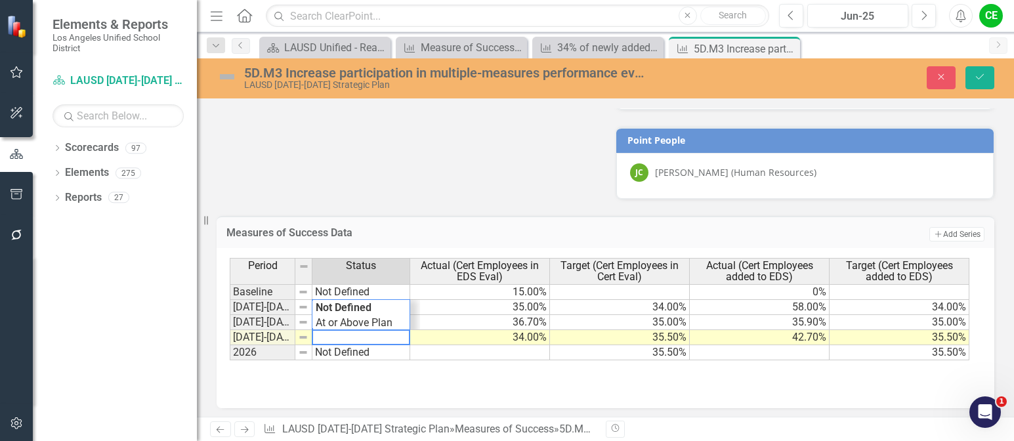
drag, startPoint x: 380, startPoint y: 336, endPoint x: 293, endPoint y: 343, distance: 87.6
click at [293, 343] on div "Period Status Actual (Cert Employees in EDS Eval) Target (Cert Employees in Cer…" at bounding box center [601, 309] width 742 height 102
click at [337, 328] on div "Period Status Actual (Cert Employees in EDS Eval) Target (Cert Employees in Cer…" at bounding box center [601, 309] width 742 height 102
type textarea "On Track"
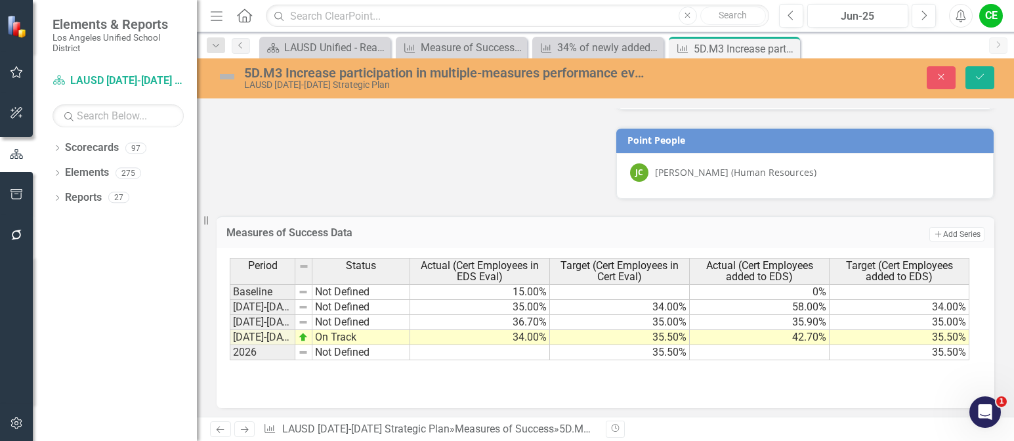
click at [998, 68] on div "Close Save" at bounding box center [843, 77] width 321 height 23
click at [985, 77] on icon "Save" at bounding box center [980, 76] width 12 height 9
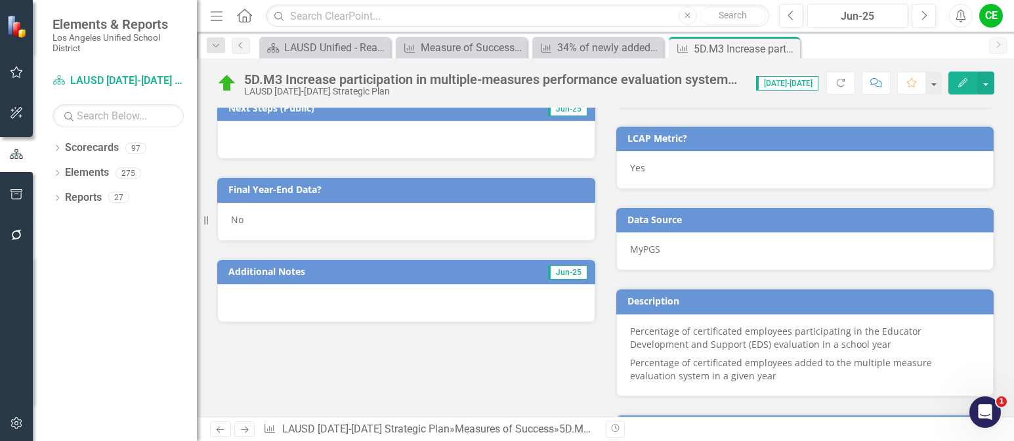
scroll to position [458, 0]
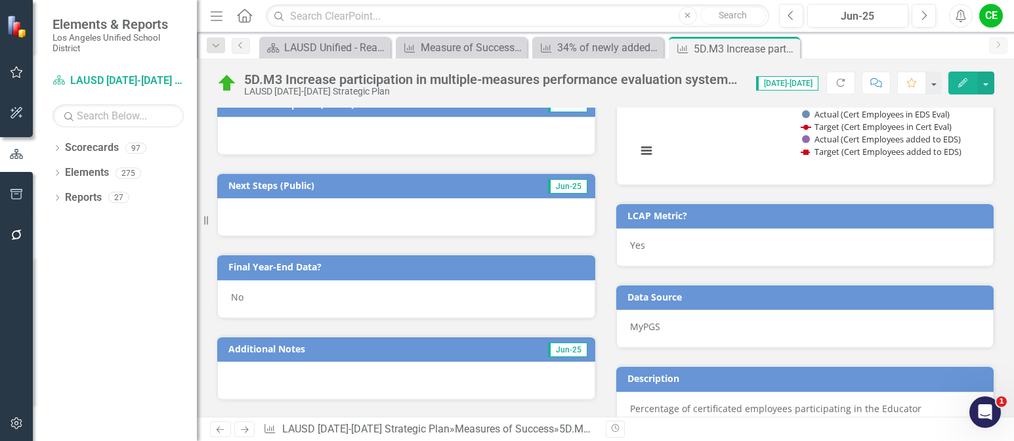
click at [255, 290] on div "No" at bounding box center [406, 299] width 378 height 38
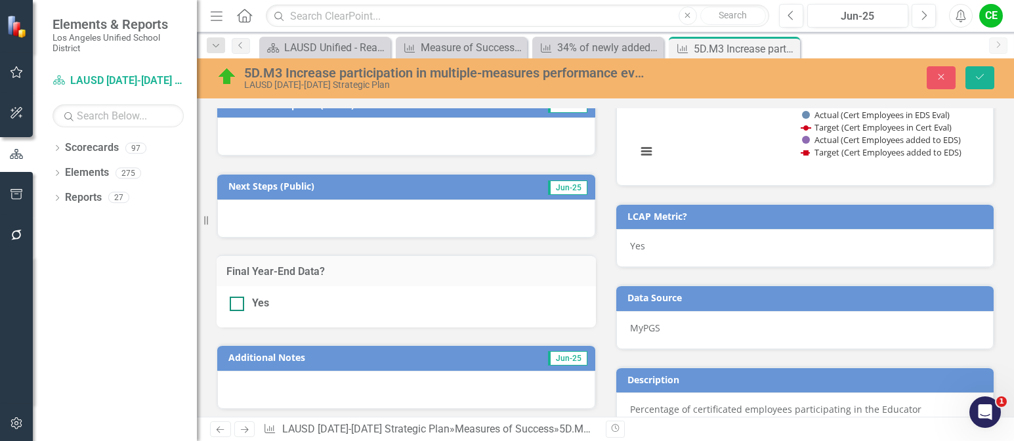
click at [242, 302] on div at bounding box center [237, 304] width 14 height 14
click at [238, 302] on input "Yes" at bounding box center [234, 301] width 9 height 9
checkbox input "true"
click at [974, 79] on button "Save" at bounding box center [980, 77] width 29 height 23
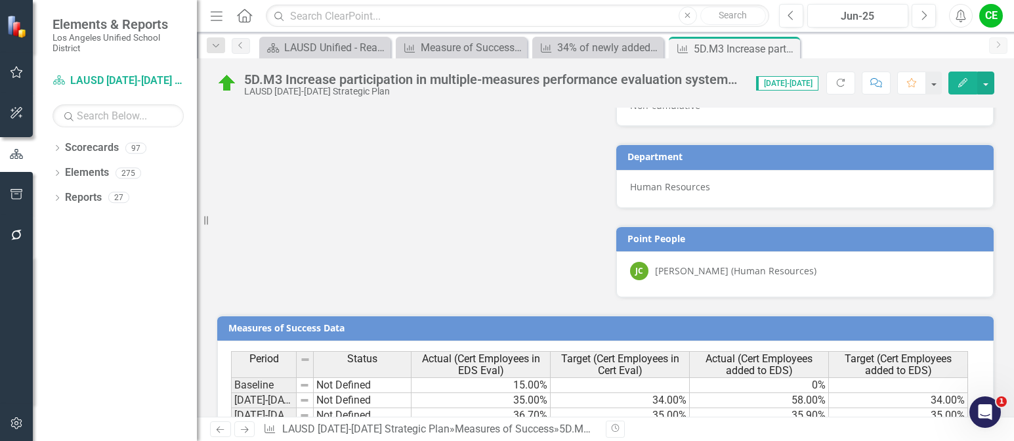
scroll to position [1049, 0]
